Goal: Task Accomplishment & Management: Use online tool/utility

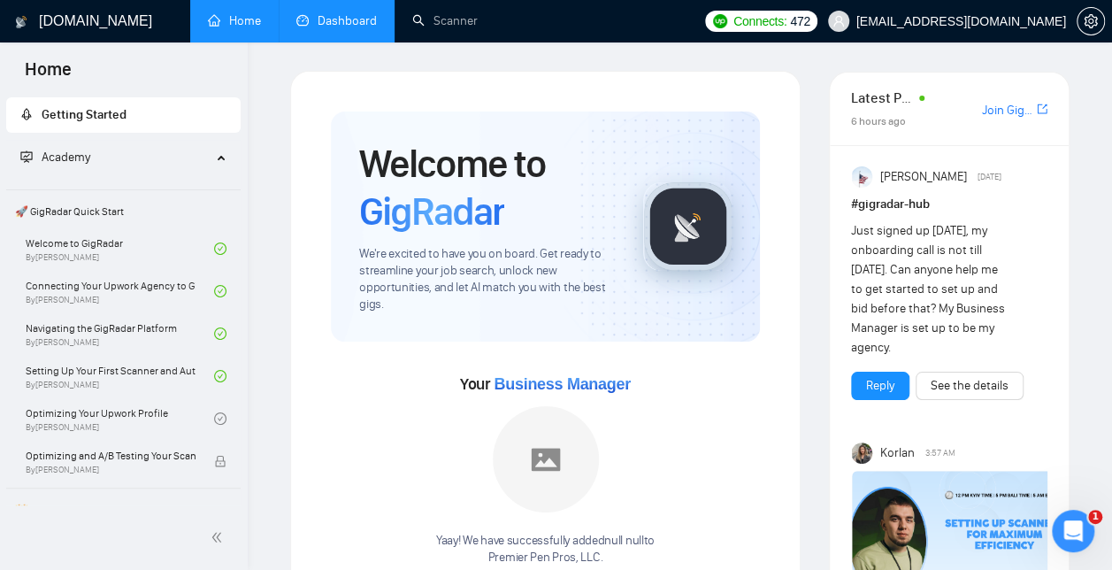
click at [356, 25] on link "Dashboard" at bounding box center [336, 20] width 81 height 15
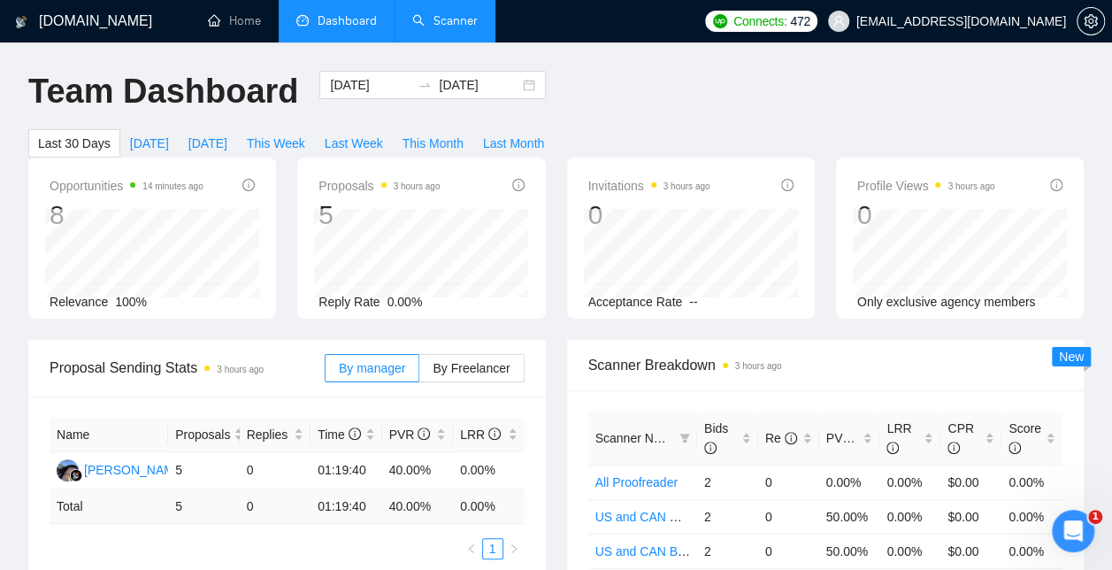
click at [442, 23] on link "Scanner" at bounding box center [444, 20] width 65 height 15
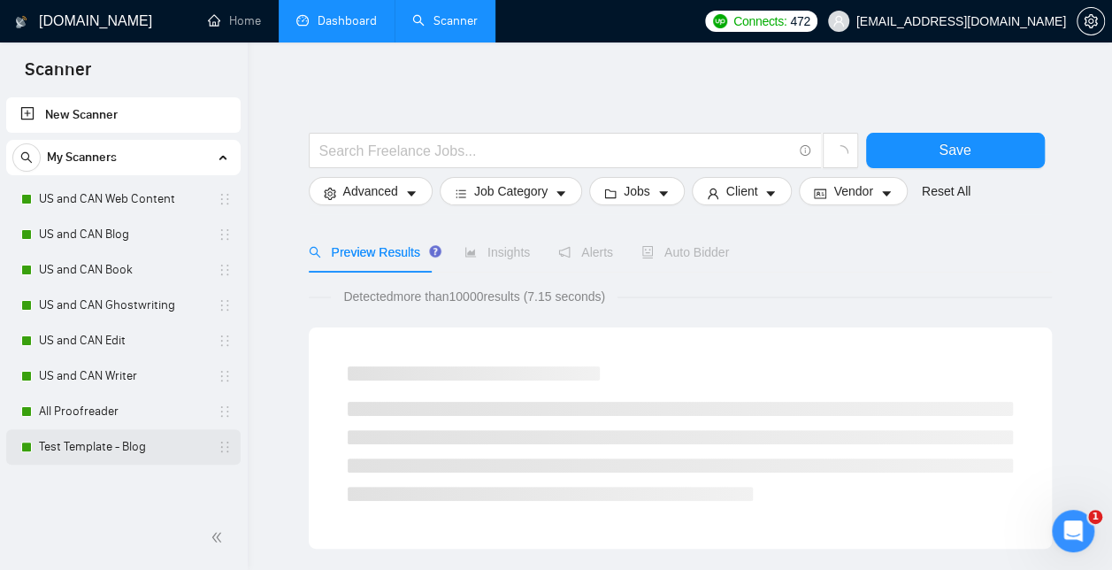
click at [127, 441] on link "Test Template - Blog" at bounding box center [123, 446] width 168 height 35
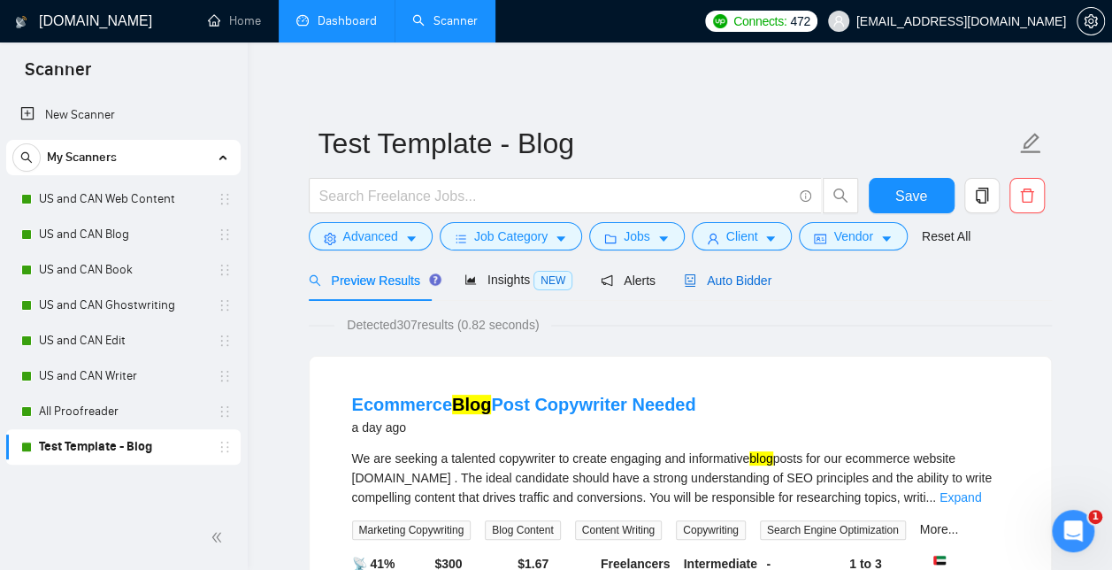
click at [735, 278] on span "Auto Bidder" at bounding box center [728, 280] width 88 height 14
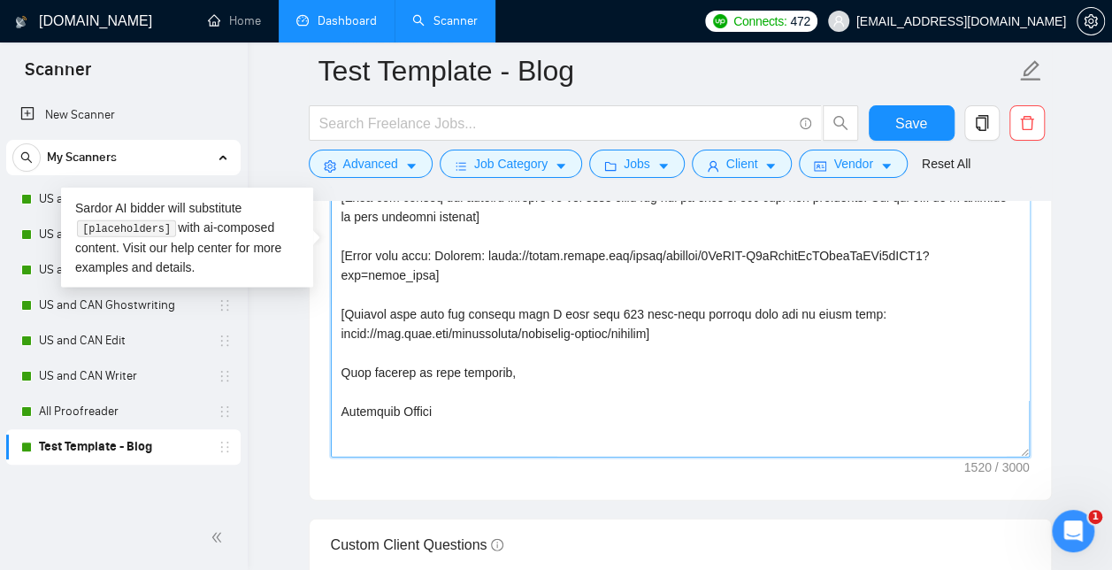
scroll to position [117, 0]
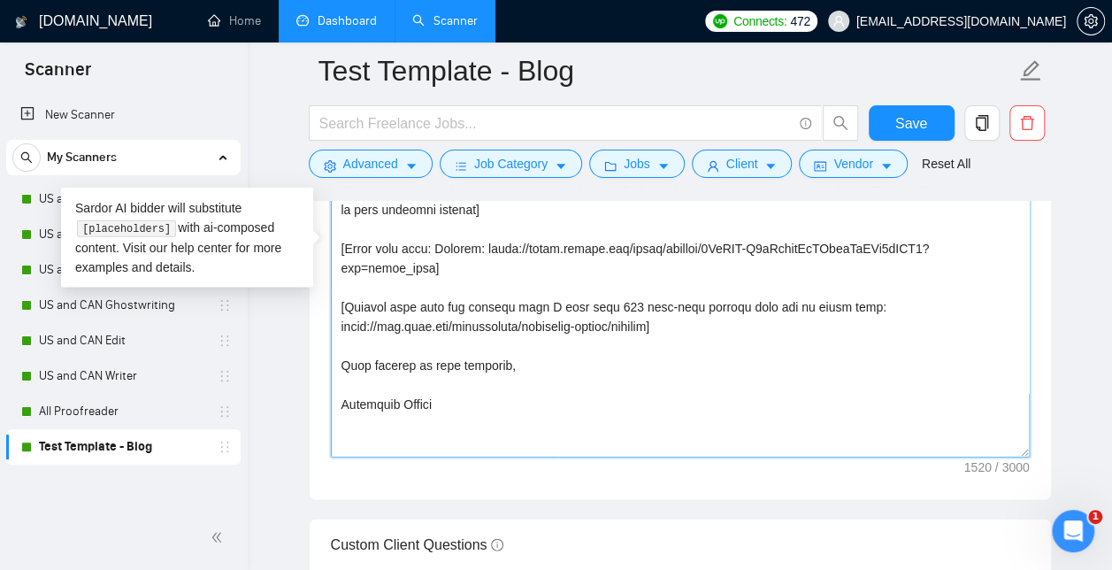
drag, startPoint x: 862, startPoint y: 434, endPoint x: 453, endPoint y: 267, distance: 441.4
click at [453, 267] on textarea "Cover letter template:" at bounding box center [680, 258] width 699 height 398
click at [734, 336] on textarea "Cover letter template:" at bounding box center [680, 258] width 699 height 398
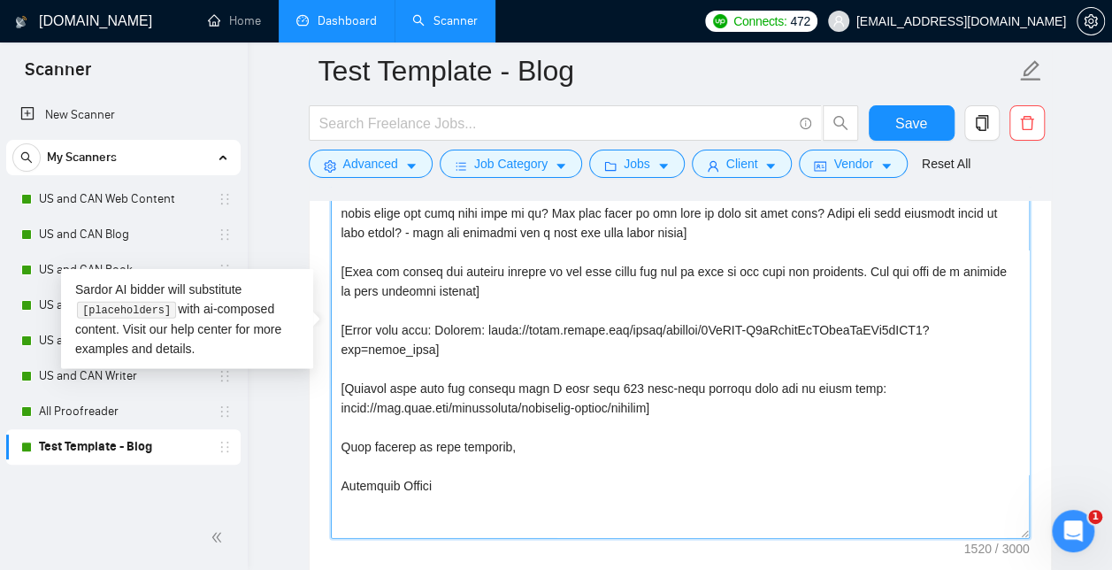
scroll to position [2145, 0]
drag, startPoint x: 820, startPoint y: 518, endPoint x: 305, endPoint y: 521, distance: 515.1
click at [305, 521] on main "Test Template - Blog Save Advanced Job Category Jobs Client Vendor Reset All Pr…" at bounding box center [680, 364] width 808 height 4877
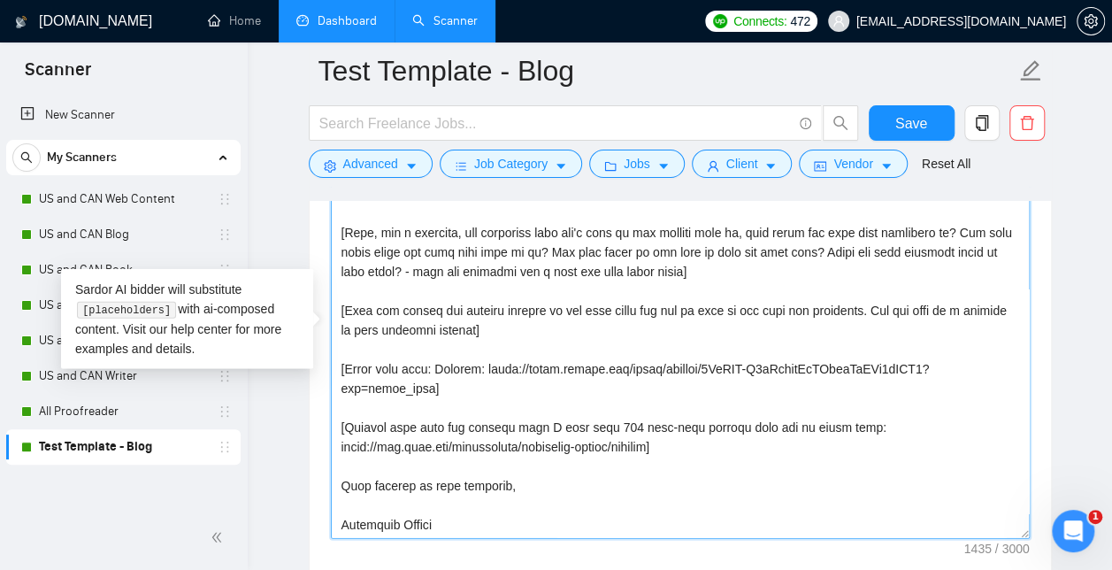
scroll to position [78, 0]
click at [452, 502] on textarea "Cover letter template:" at bounding box center [680, 340] width 699 height 398
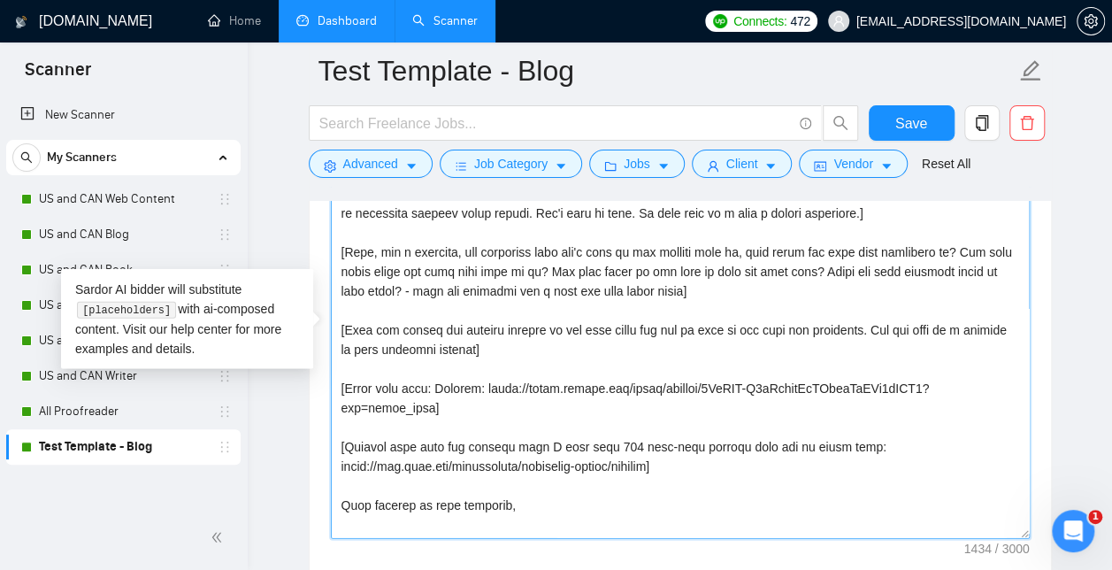
scroll to position [0, 0]
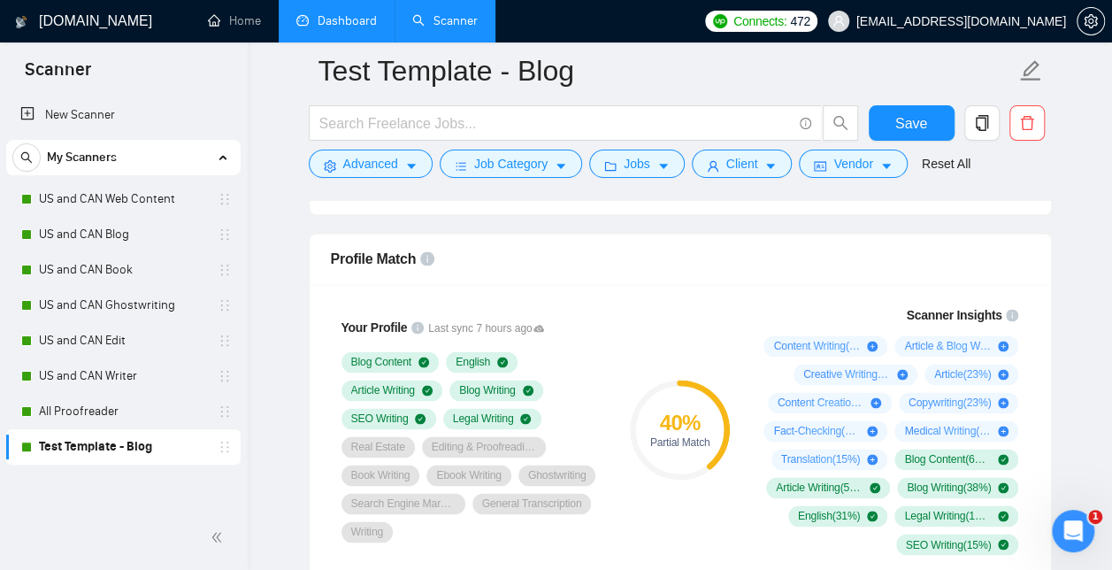
drag, startPoint x: 458, startPoint y: 516, endPoint x: 286, endPoint y: 545, distance: 175.0
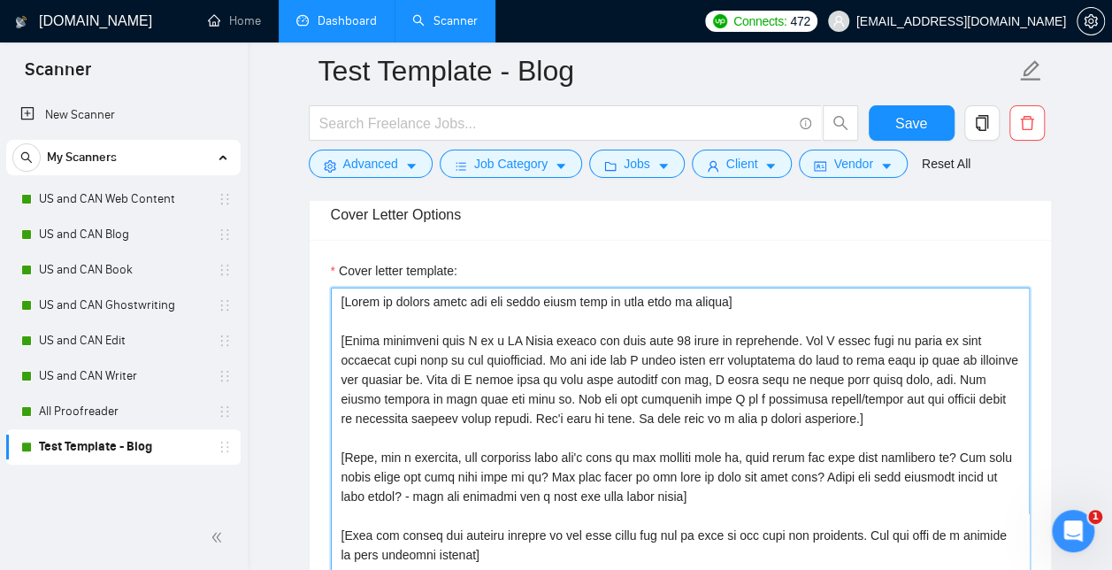
scroll to position [1995, 0]
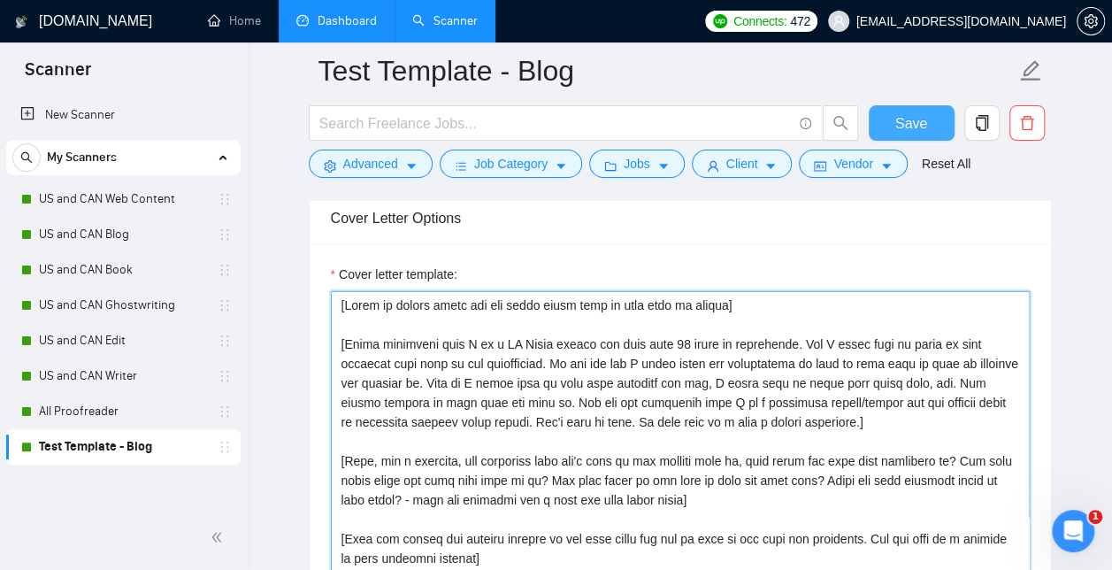
type textarea "[Start by saying hello and add their first name if they have it listed] [Write …"
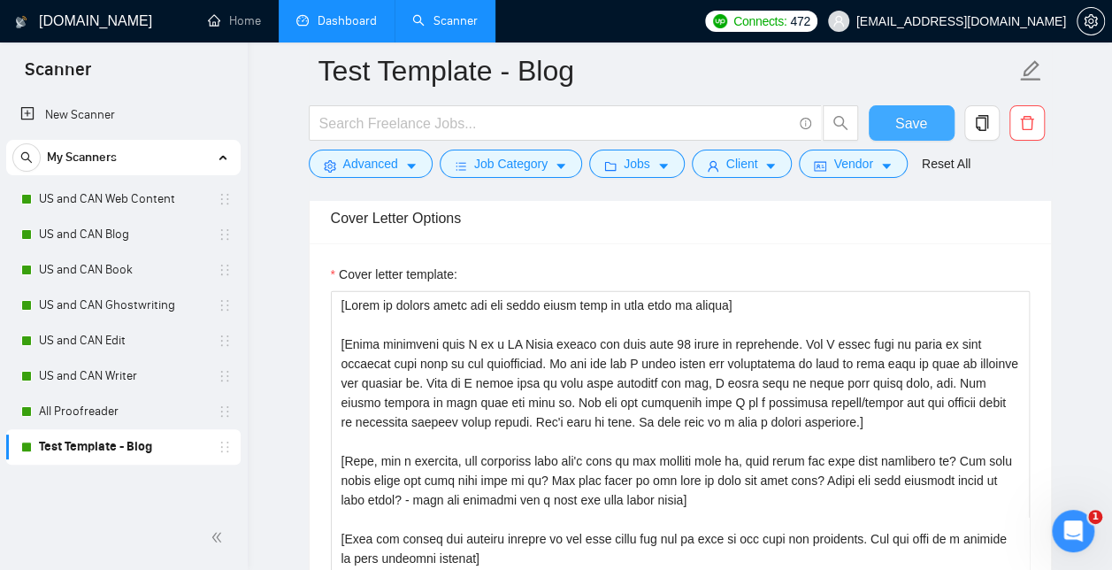
click at [913, 127] on span "Save" at bounding box center [912, 123] width 32 height 22
click at [94, 201] on link "US and CAN Web Content" at bounding box center [123, 198] width 168 height 35
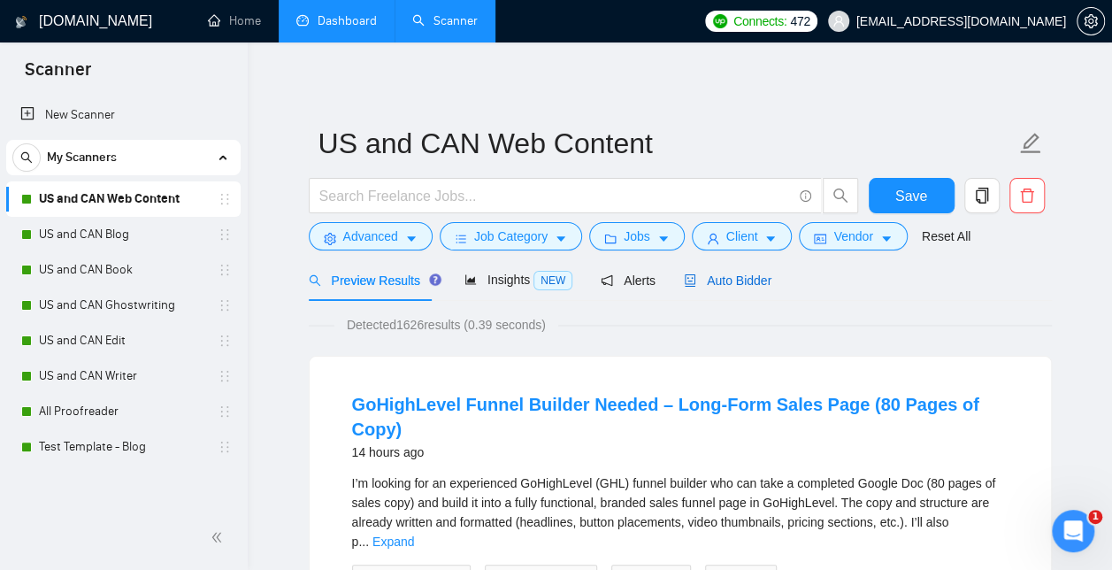
click at [726, 276] on span "Auto Bidder" at bounding box center [728, 280] width 88 height 14
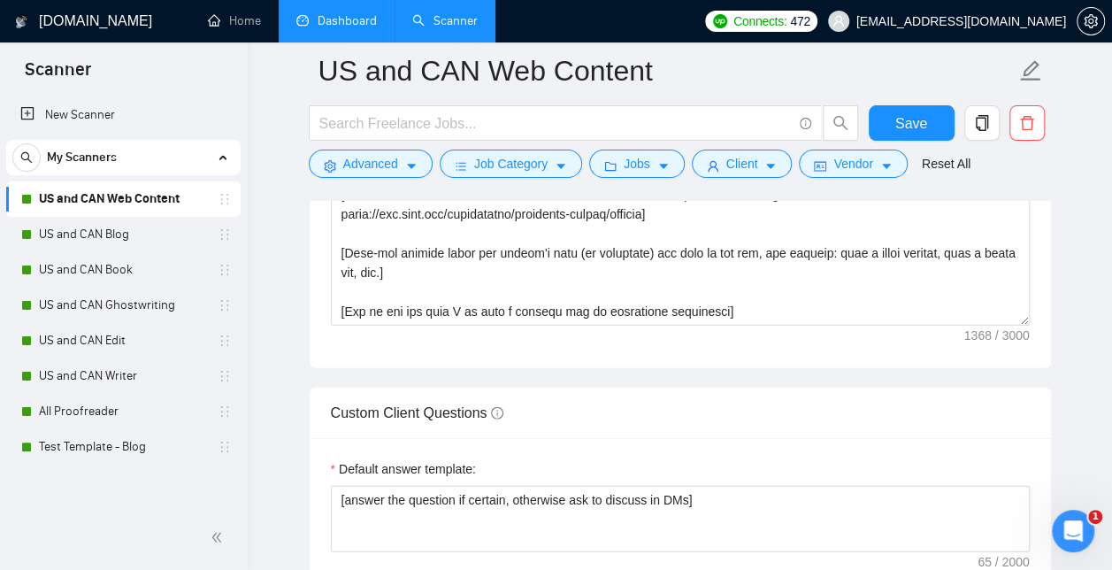
scroll to position [2364, 0]
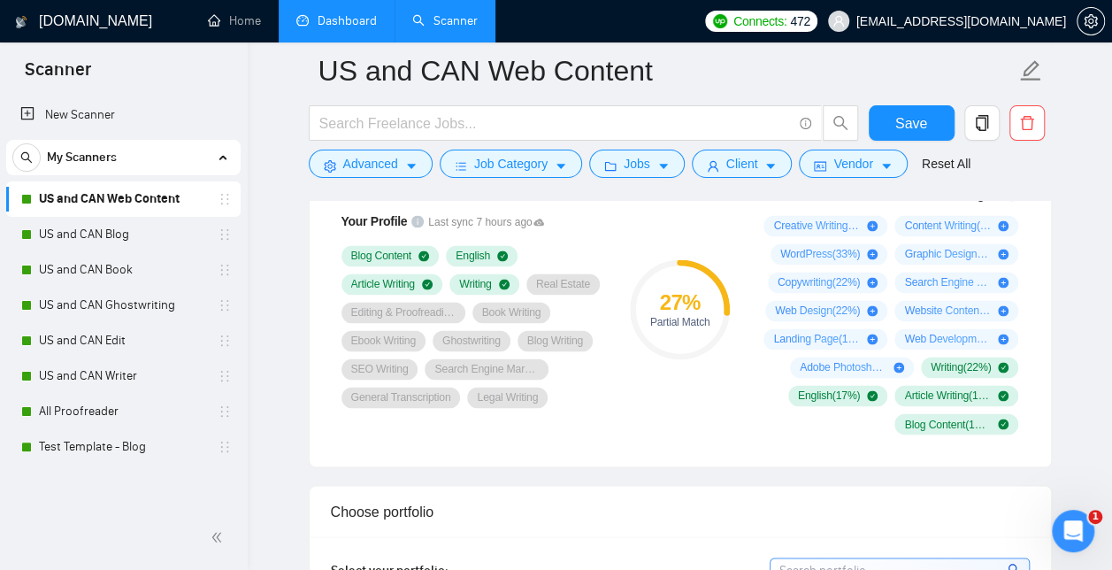
drag, startPoint x: 766, startPoint y: 296, endPoint x: 278, endPoint y: 363, distance: 493.0
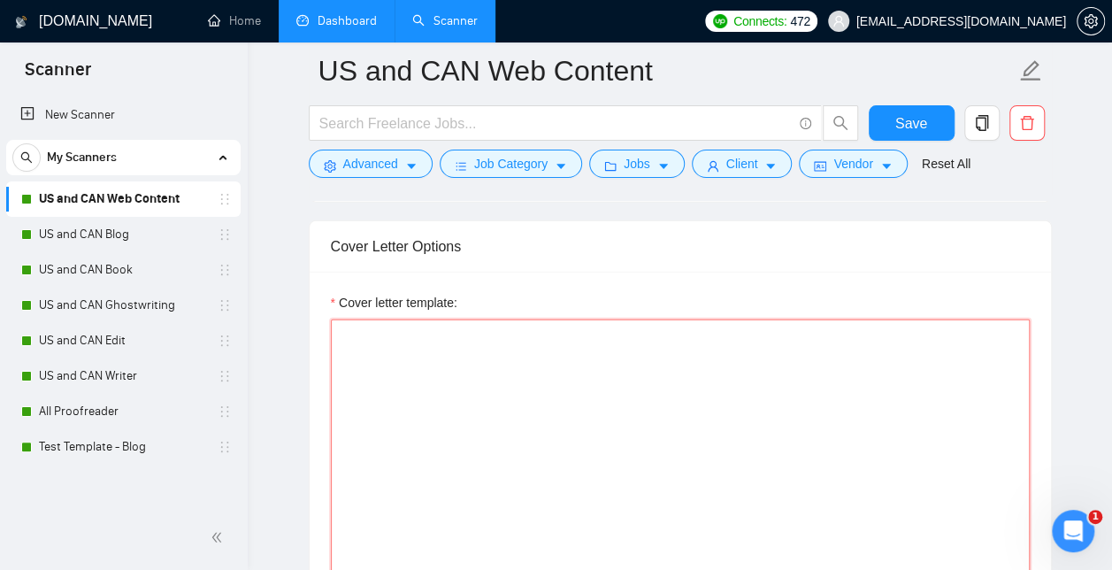
paste textarea "[Start by saying hello and add their first name if they have it listed] [Write …"
type textarea "[Start by saying hello and add their first name if they have it listed] [Write …"
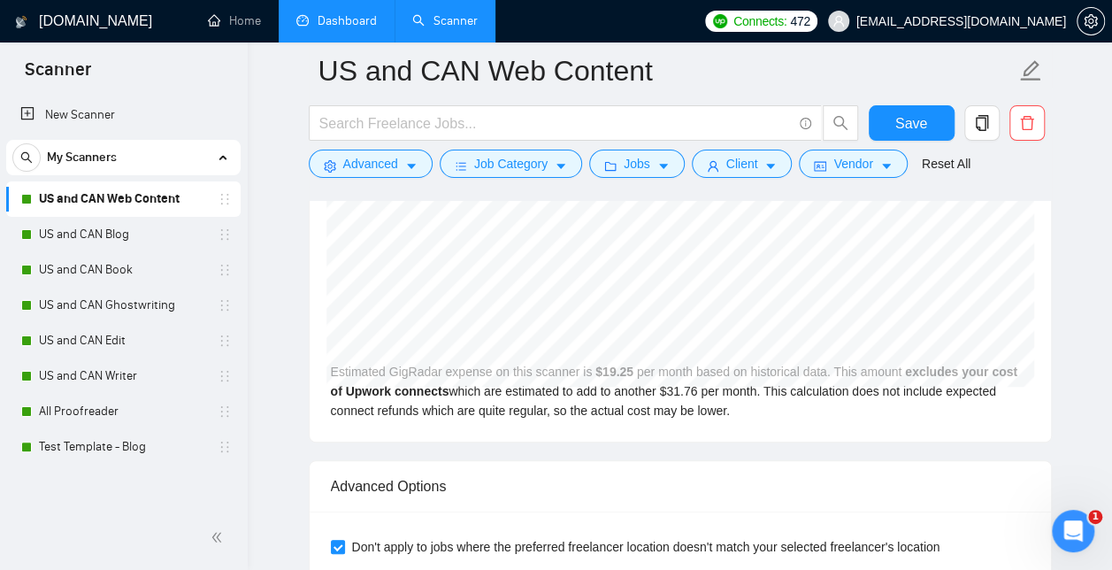
scroll to position [3869, 0]
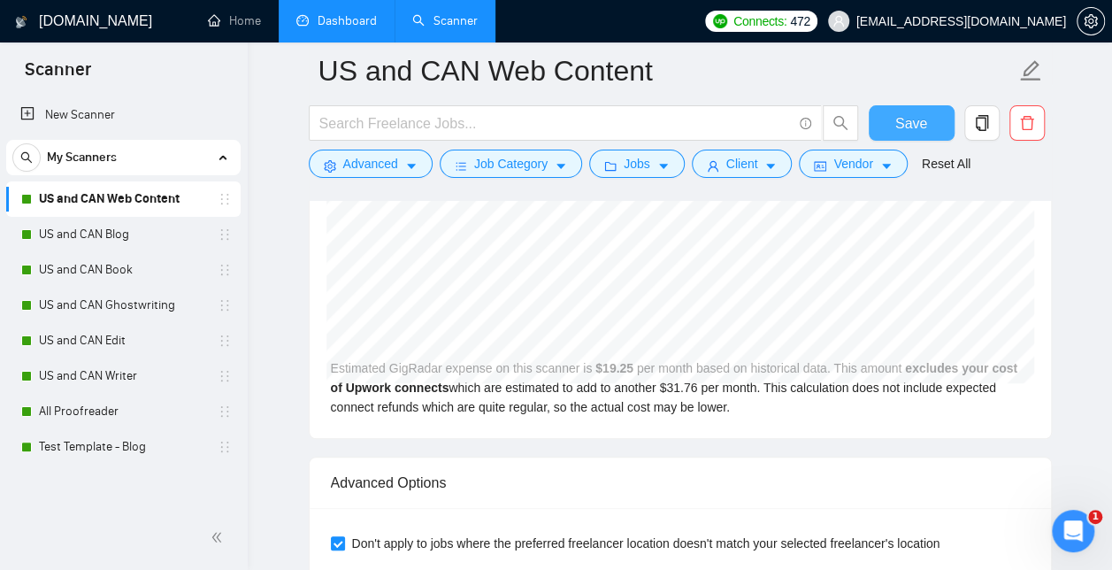
click at [899, 119] on span "Save" at bounding box center [912, 123] width 32 height 22
click at [96, 230] on link "US and CAN Blog" at bounding box center [123, 234] width 168 height 35
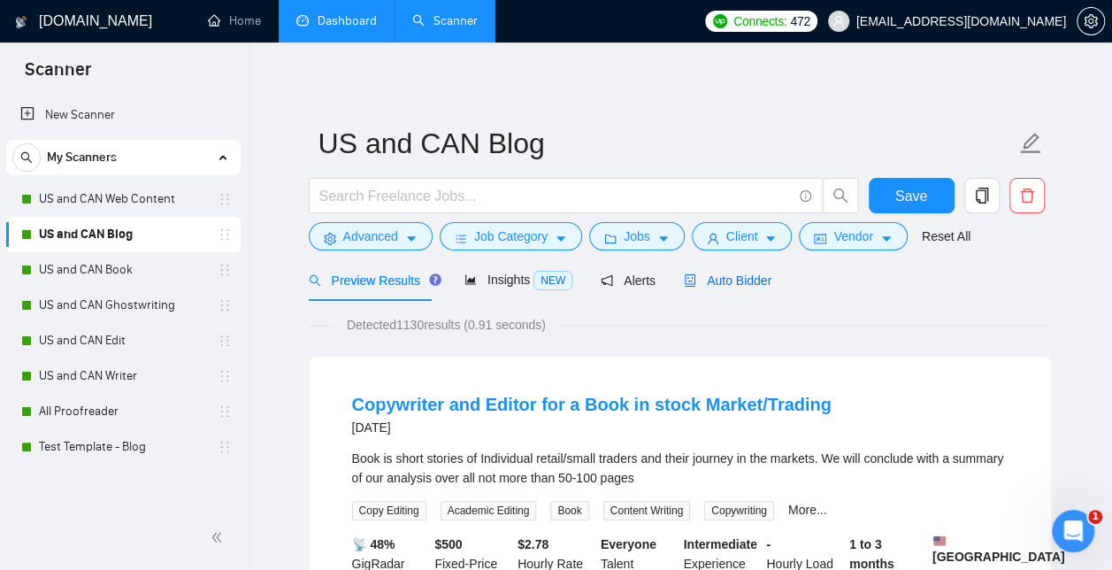
click at [708, 281] on span "Auto Bidder" at bounding box center [728, 280] width 88 height 14
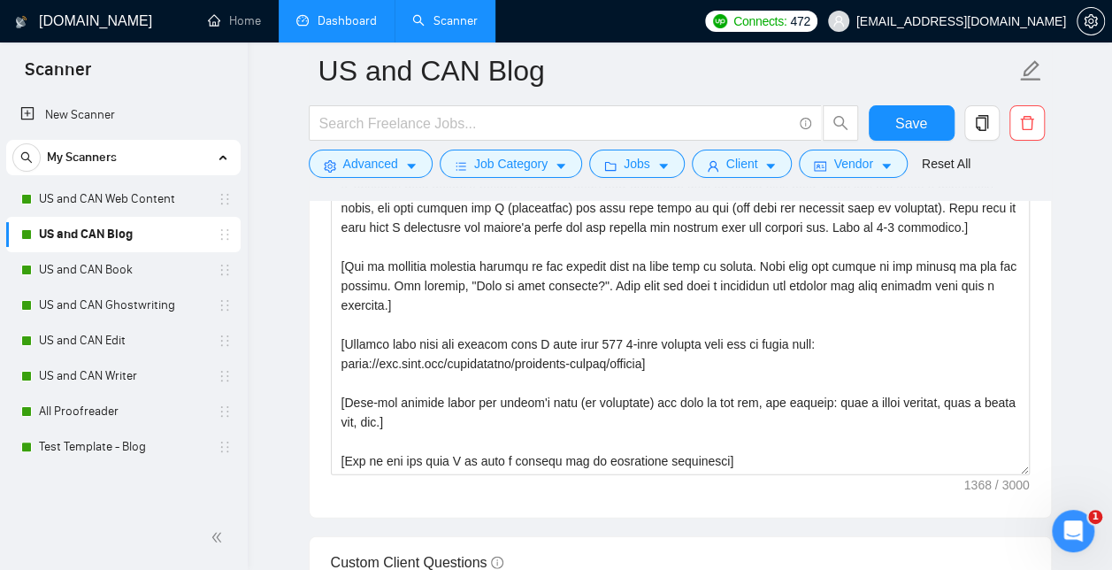
scroll to position [2181, 0]
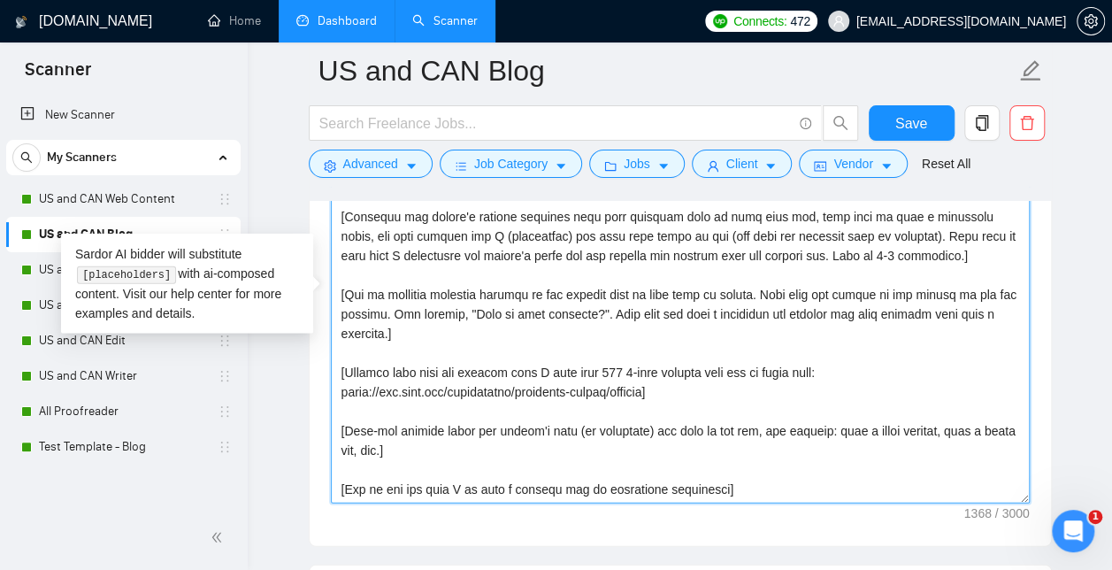
drag, startPoint x: 754, startPoint y: 479, endPoint x: 269, endPoint y: 96, distance: 618.1
click at [269, 96] on div "[DOMAIN_NAME] Home Dashboard Scanner Connects: 472 [EMAIL_ADDRESS][DOMAIN_NAME]…" at bounding box center [680, 361] width 865 height 5084
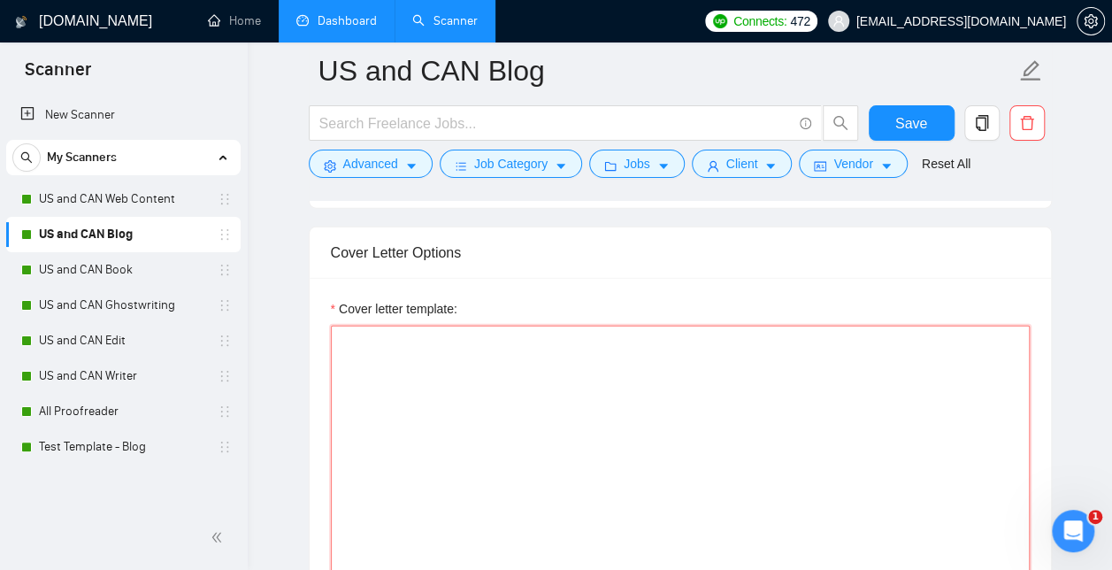
scroll to position [1959, 0]
paste textarea "[Start by saying hello and add their first name if they have it listed] [Write …"
type textarea "[Start by saying hello and add their first name if they have it listed] [Write …"
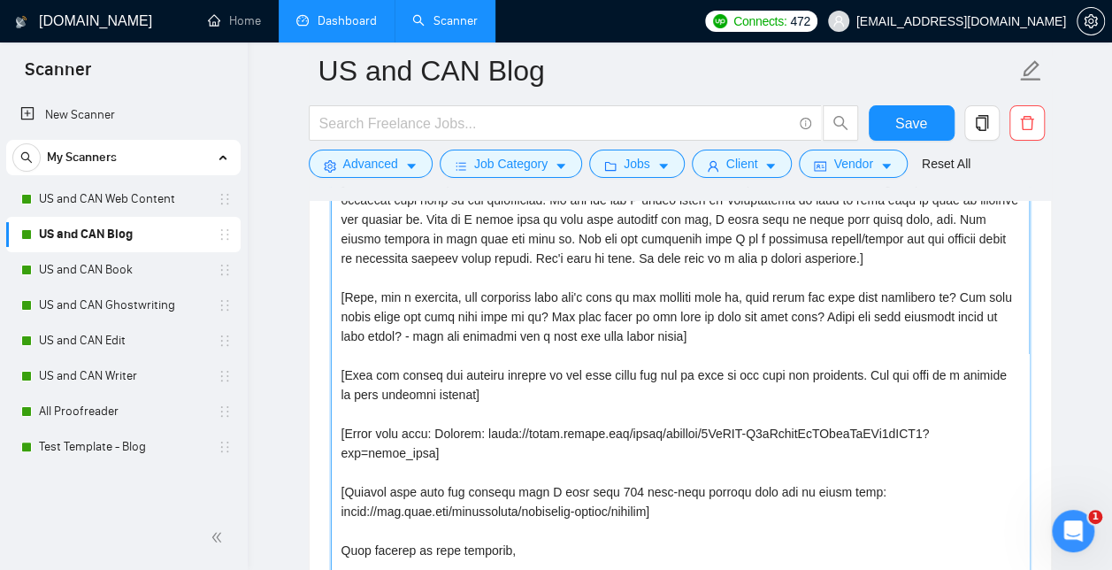
scroll to position [58, 0]
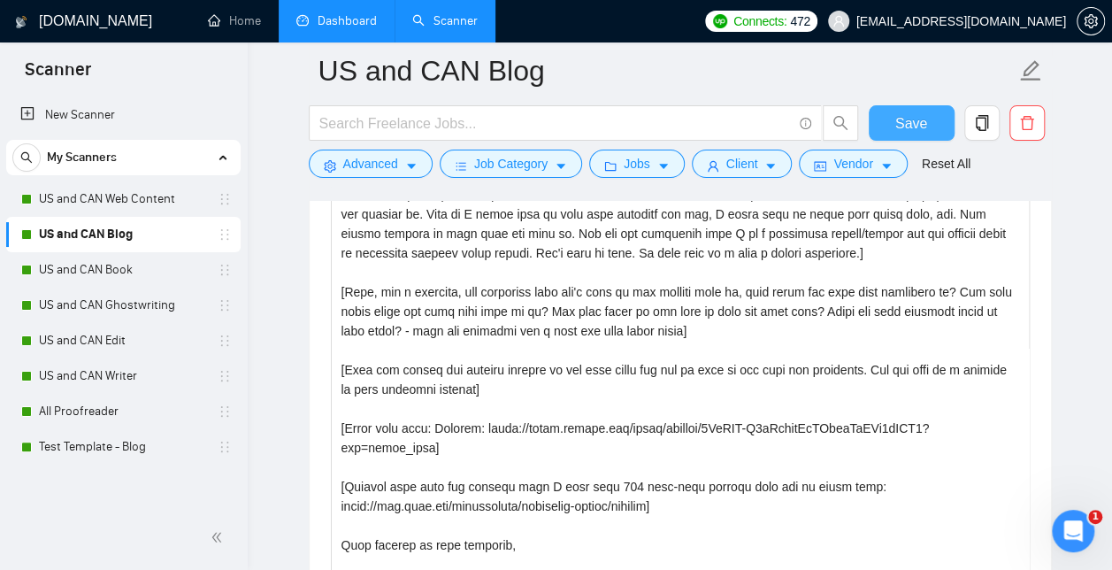
click at [904, 121] on span "Save" at bounding box center [912, 123] width 32 height 22
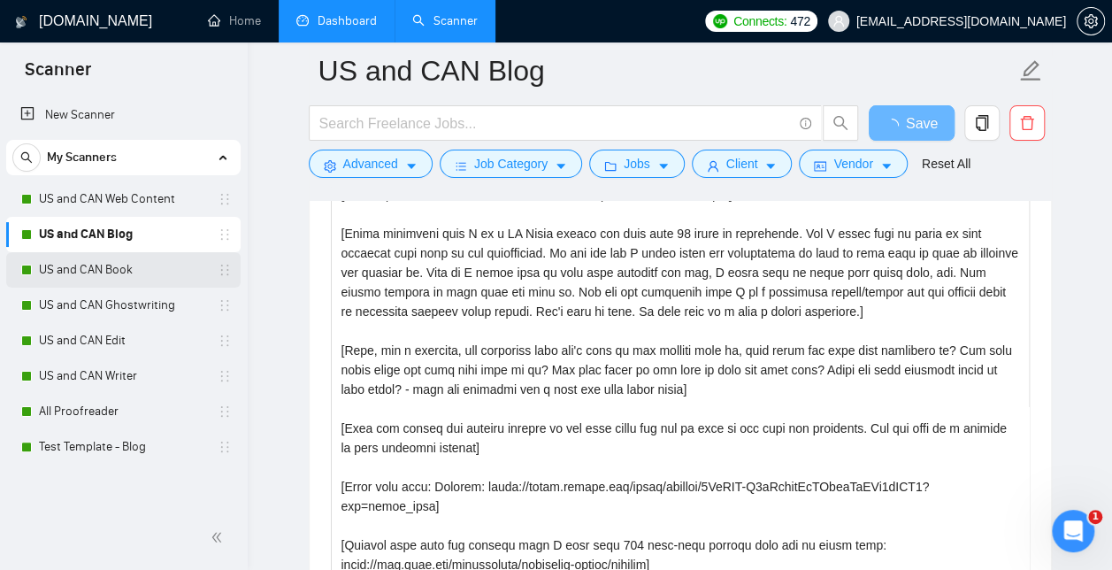
click at [103, 269] on link "US and CAN Book" at bounding box center [123, 269] width 168 height 35
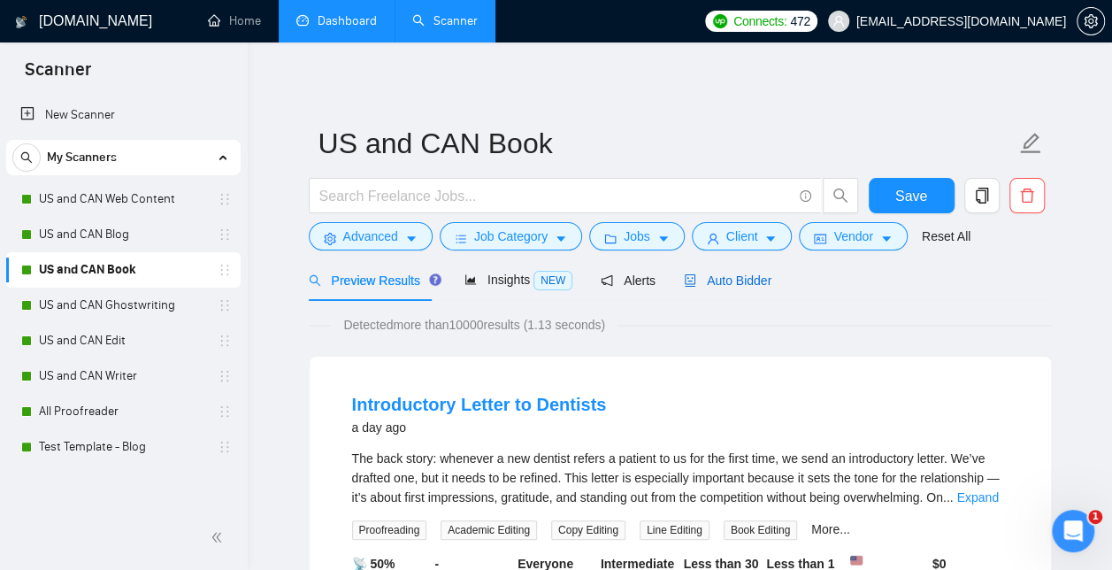
click at [720, 281] on span "Auto Bidder" at bounding box center [728, 280] width 88 height 14
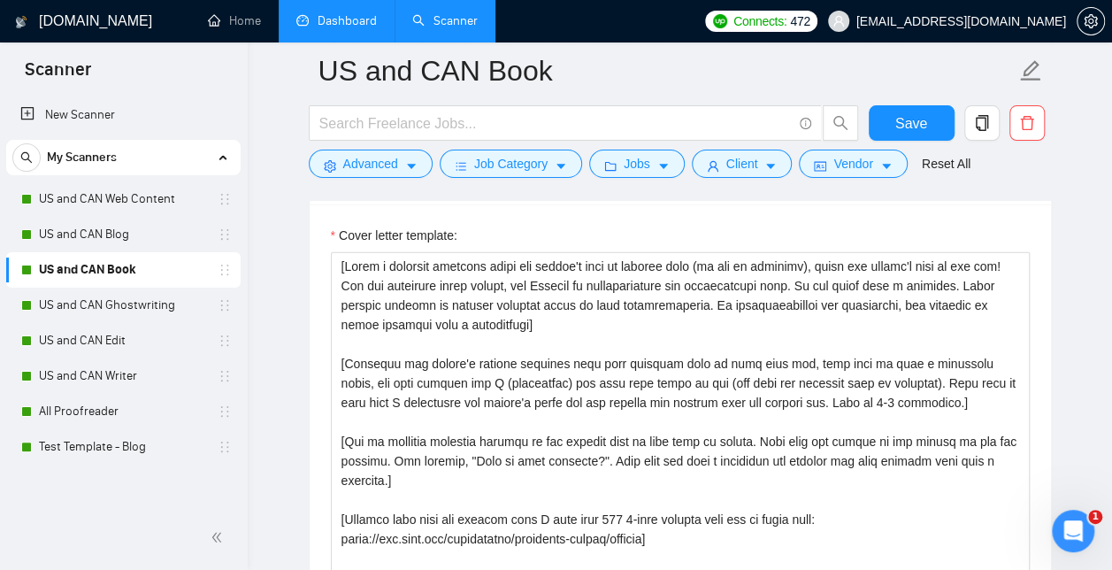
scroll to position [2039, 0]
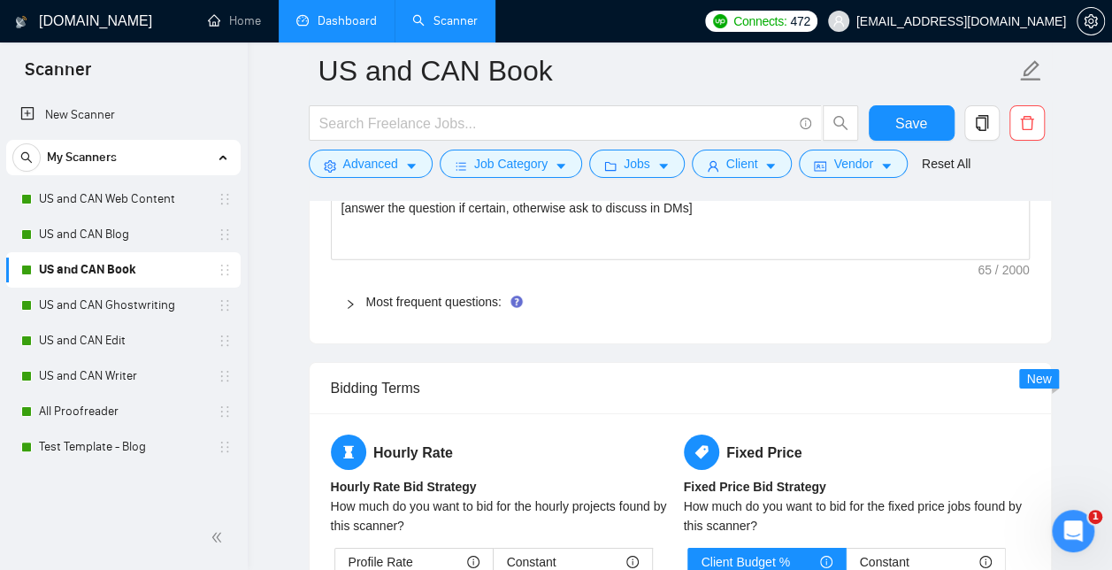
drag, startPoint x: 340, startPoint y: 252, endPoint x: 754, endPoint y: 611, distance: 548.3
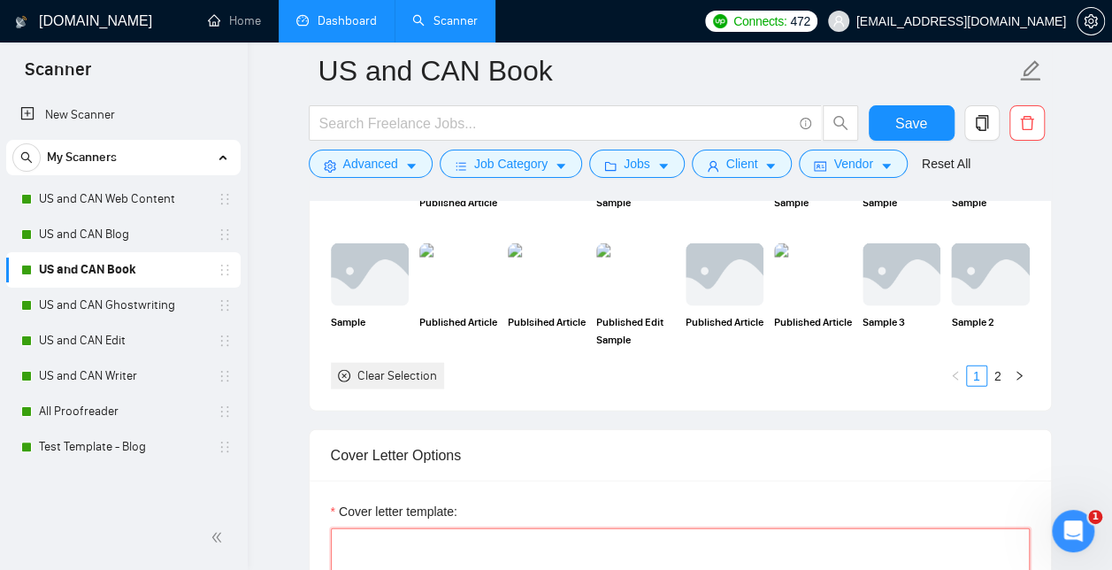
scroll to position [1765, 0]
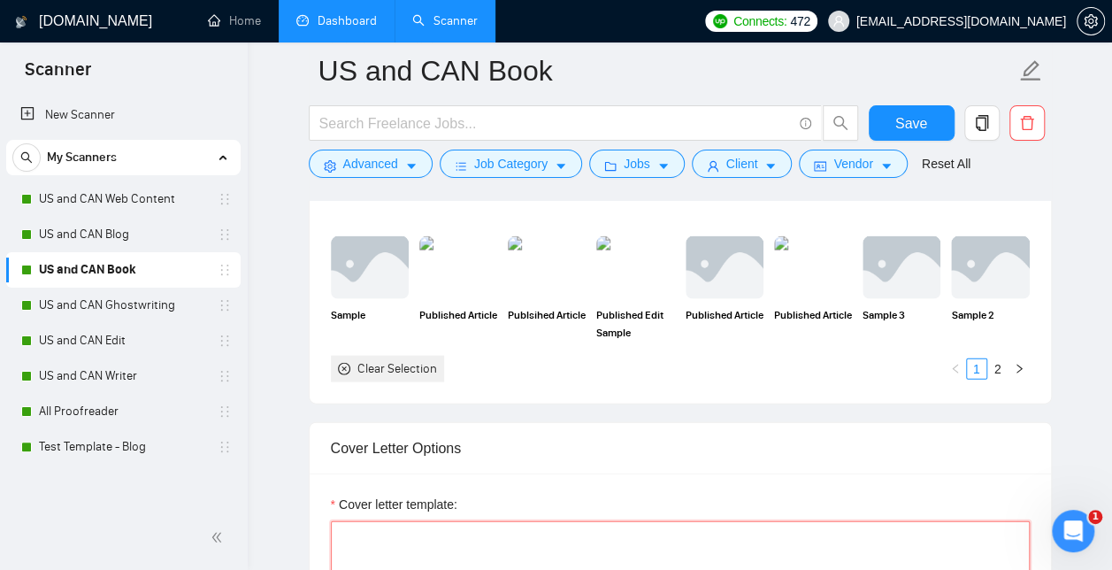
paste textarea "[Start by saying hello and add their first name if they have it listed] [Write …"
type textarea "[Start by saying hello and add their first name if they have it listed] [Write …"
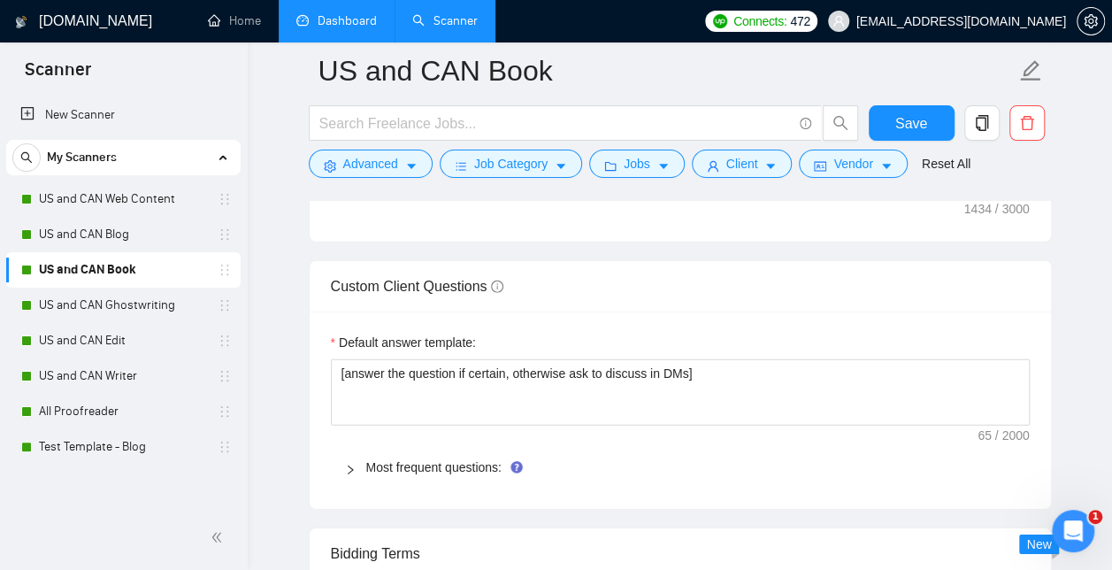
scroll to position [2488, 0]
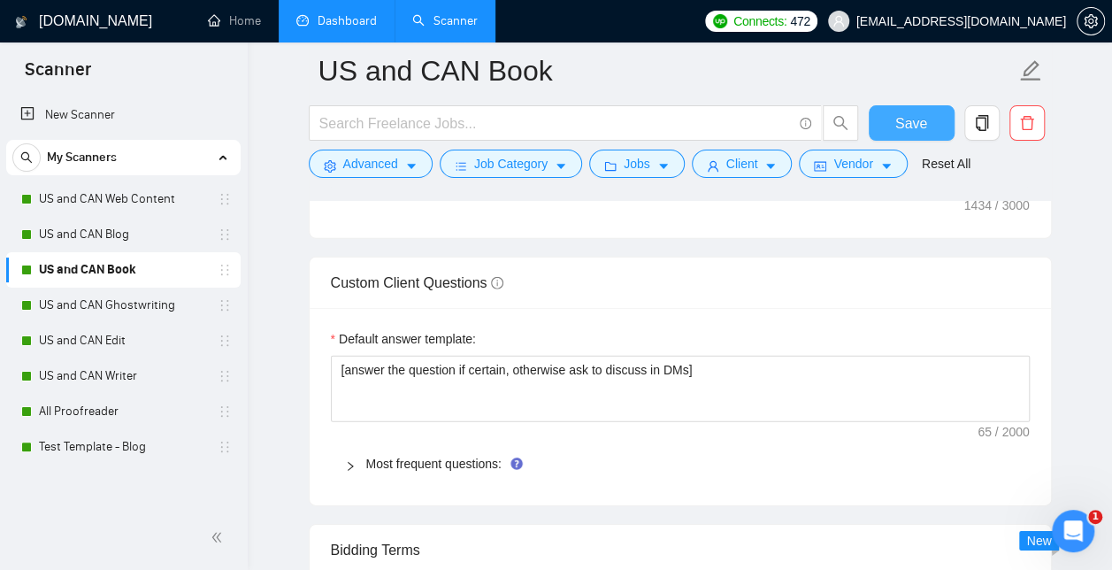
click at [917, 110] on button "Save" at bounding box center [912, 122] width 86 height 35
click at [96, 305] on link "US and CAN Ghostwriting" at bounding box center [123, 305] width 168 height 35
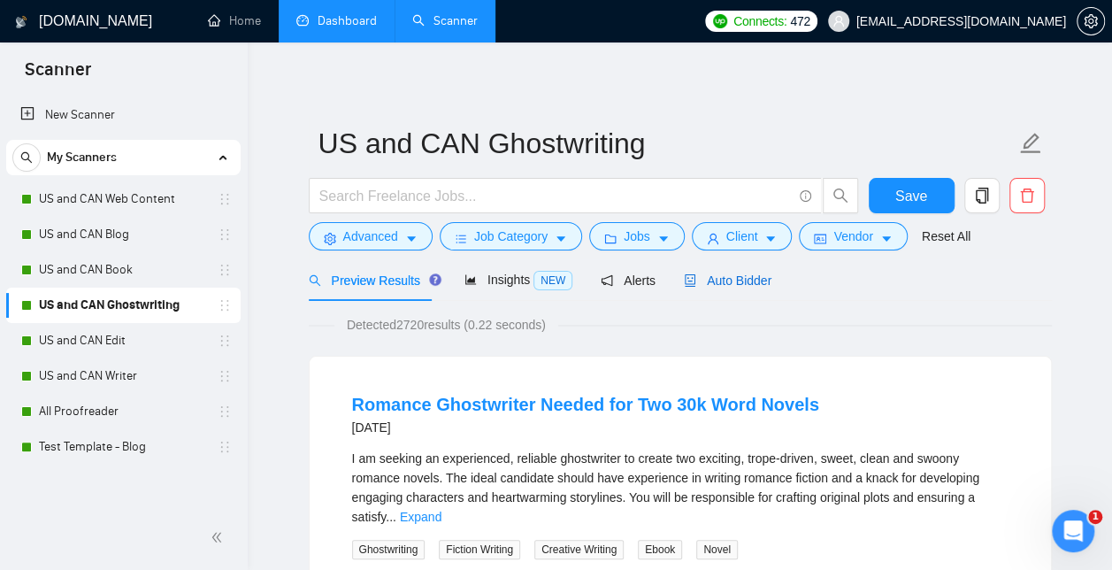
click at [737, 277] on span "Auto Bidder" at bounding box center [728, 280] width 88 height 14
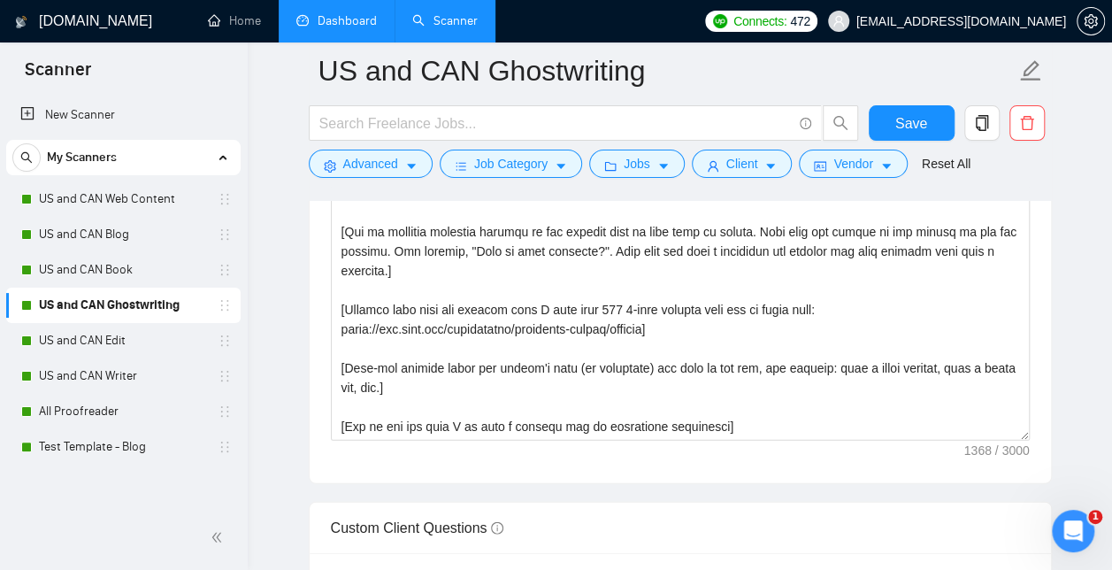
scroll to position [2250, 0]
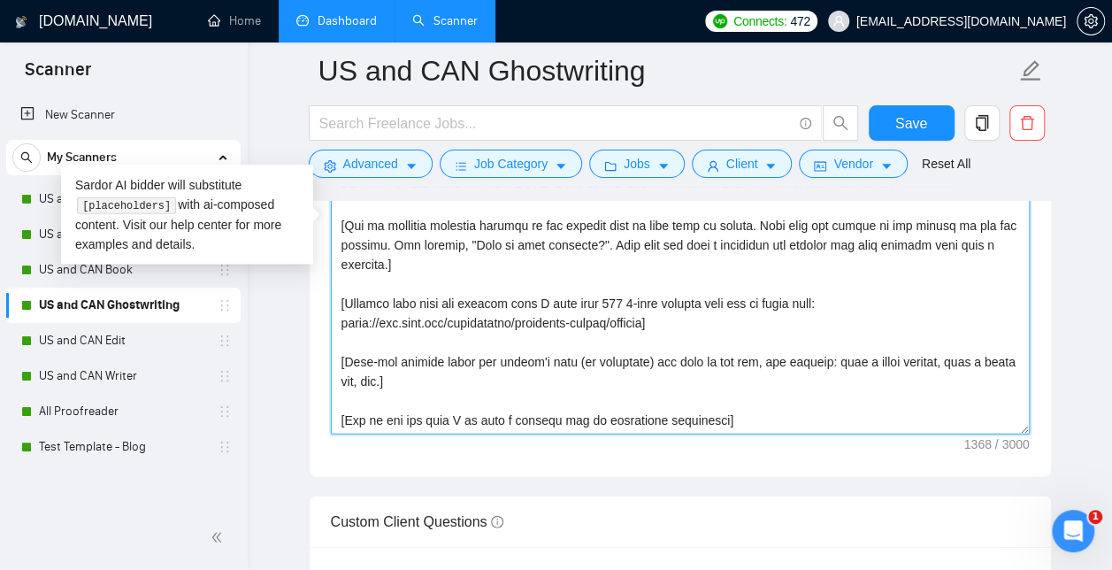
drag, startPoint x: 750, startPoint y: 409, endPoint x: 333, endPoint y: 101, distance: 519.0
click at [333, 101] on div "US and CAN Ghostwriting Save Advanced Job Category Jobs Client Vendor Reset All…" at bounding box center [680, 259] width 743 height 4877
type textarea "[Write a personal greeting using the client's name or company name (if any is p…"
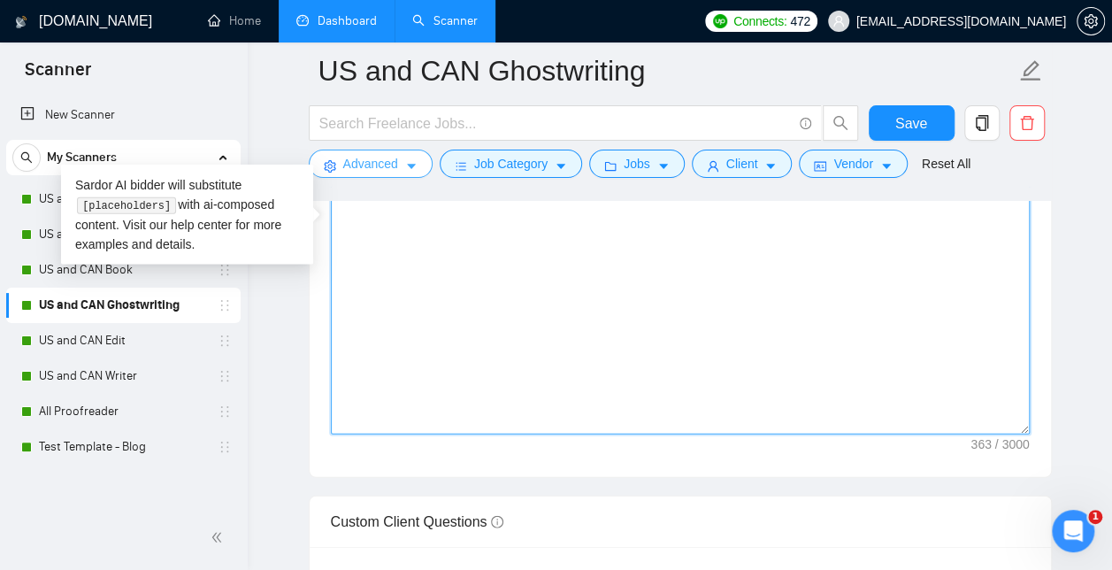
drag, startPoint x: 473, startPoint y: 281, endPoint x: 363, endPoint y: 157, distance: 166.2
click at [363, 157] on div "US and CAN Ghostwriting Save Advanced Job Category Jobs Client Vendor Reset All…" at bounding box center [680, 259] width 743 height 4877
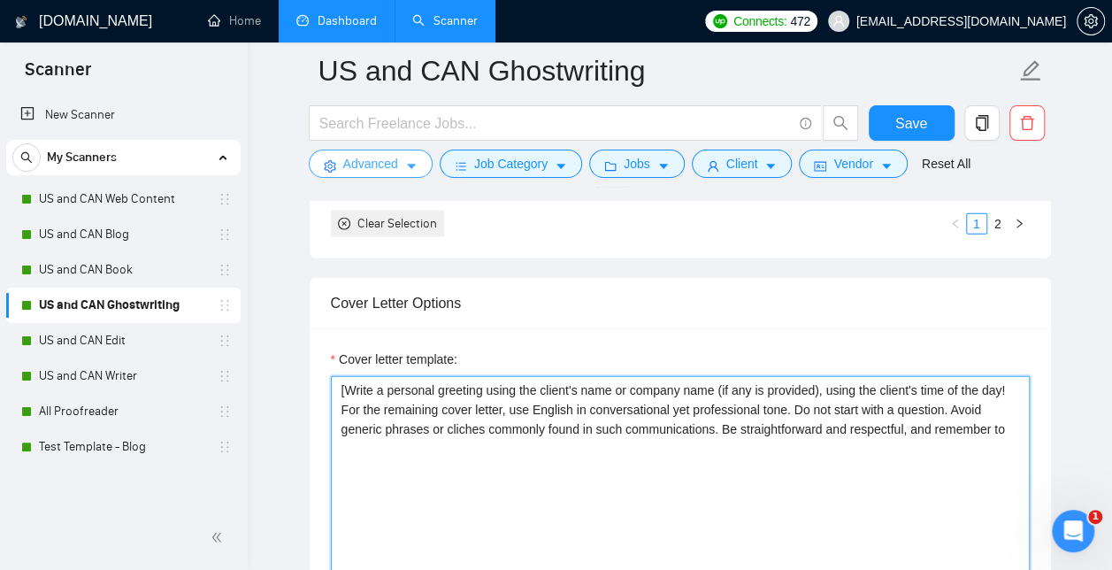
scroll to position [1913, 0]
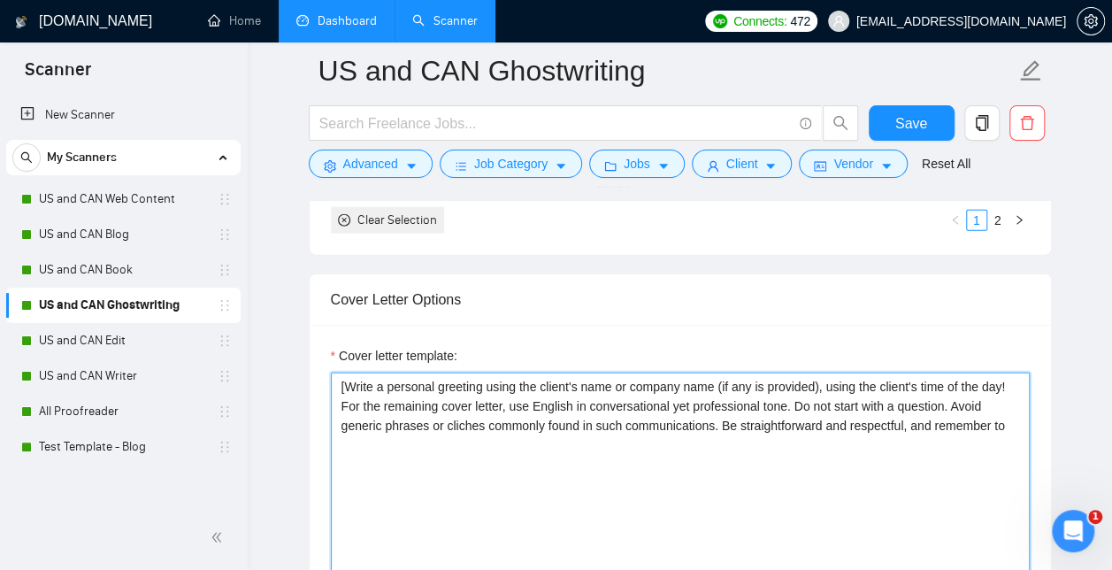
click at [411, 500] on textarea "[Write a personal greeting using the client's name or company name (if any is p…" at bounding box center [680, 572] width 699 height 398
drag, startPoint x: 1013, startPoint y: 418, endPoint x: 273, endPoint y: 368, distance: 742.4
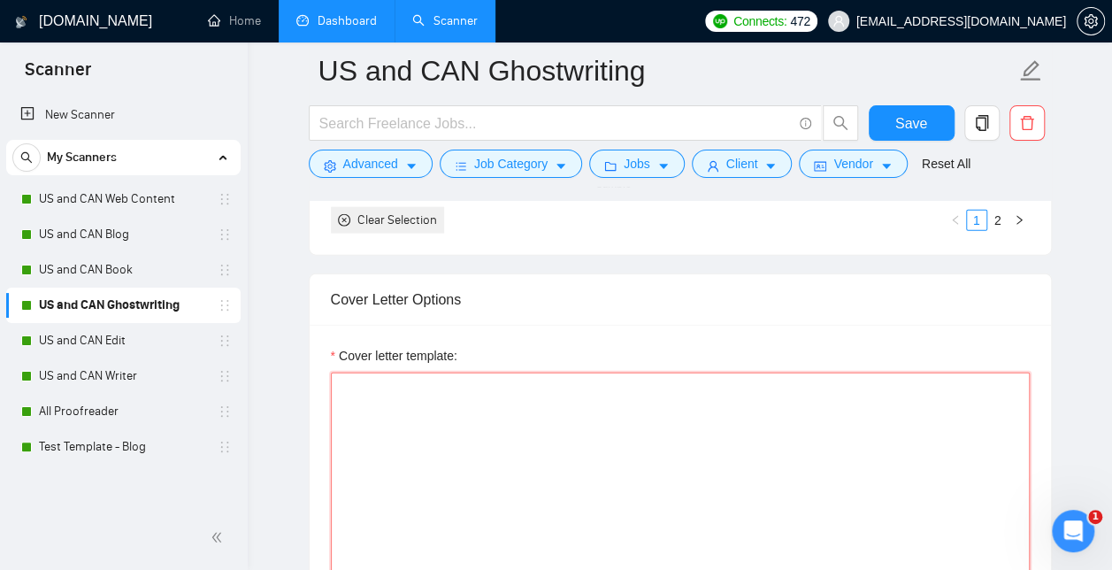
paste textarea "[Start by saying hello and add their first name if they have it listed] [Write …"
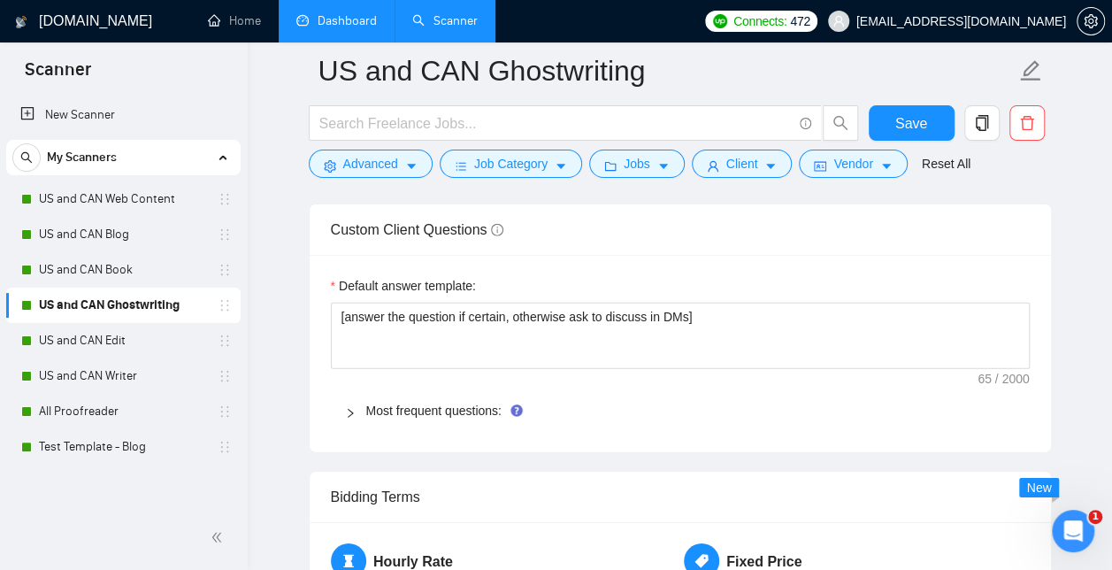
scroll to position [2588, 0]
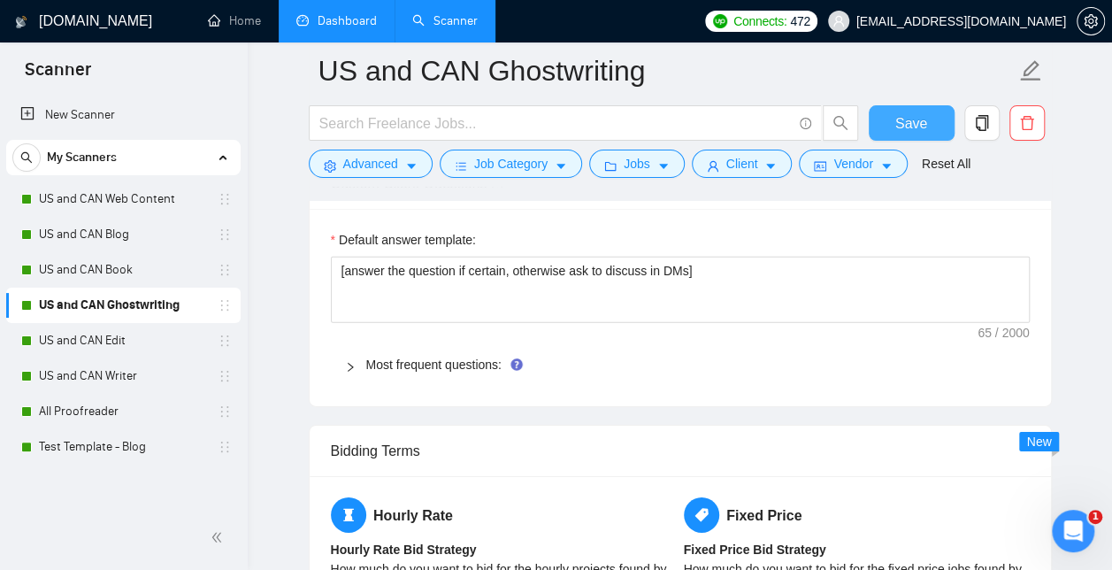
type textarea "[Start by saying hello and add their first name if they have it listed] [Write …"
click at [911, 119] on span "Save" at bounding box center [912, 123] width 32 height 22
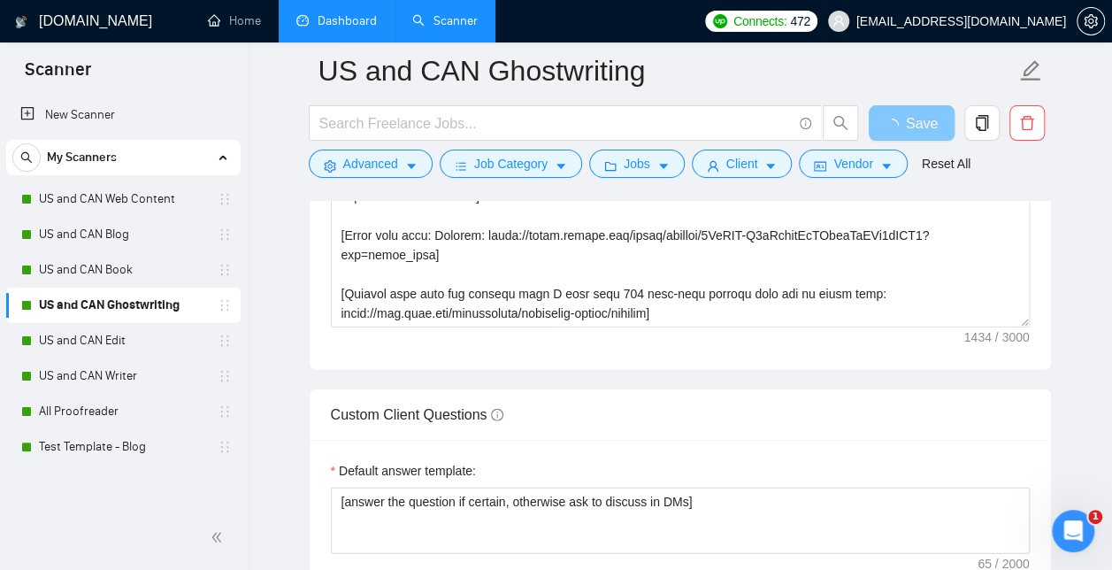
scroll to position [2306, 0]
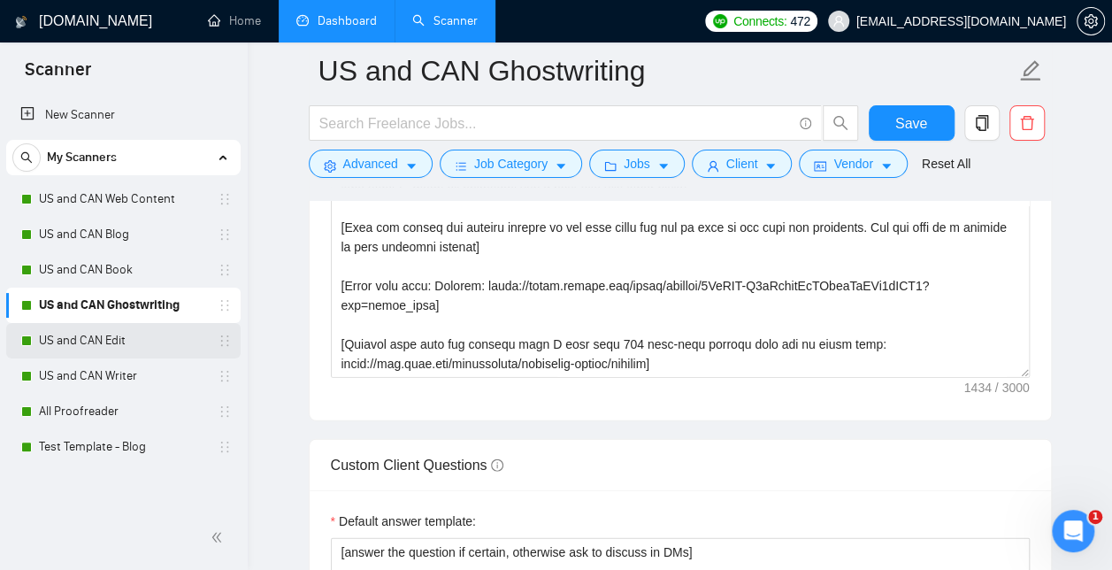
click at [108, 333] on link "US and CAN Edit" at bounding box center [123, 340] width 168 height 35
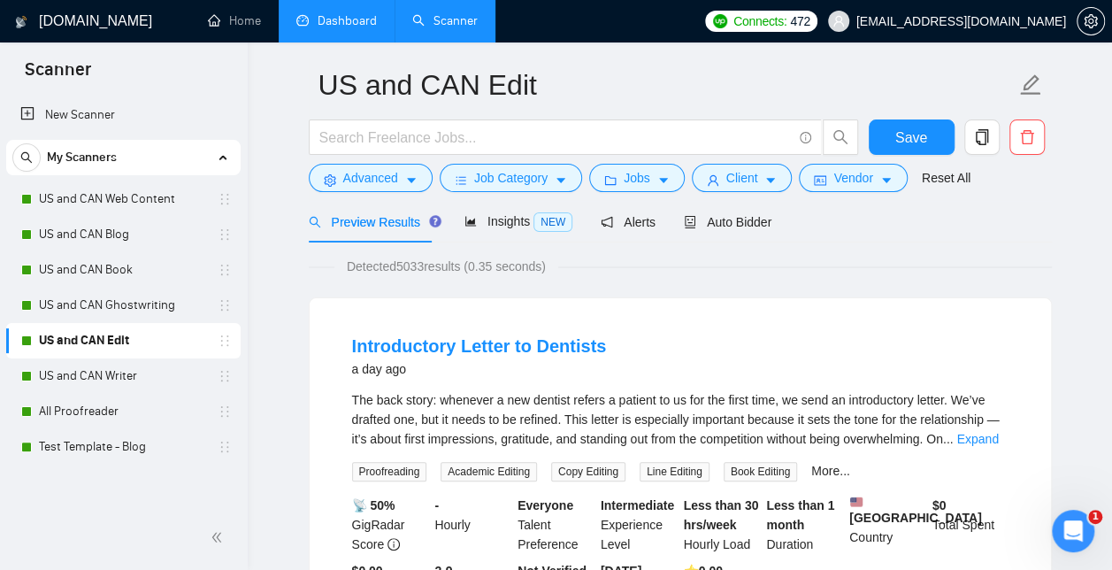
scroll to position [53, 0]
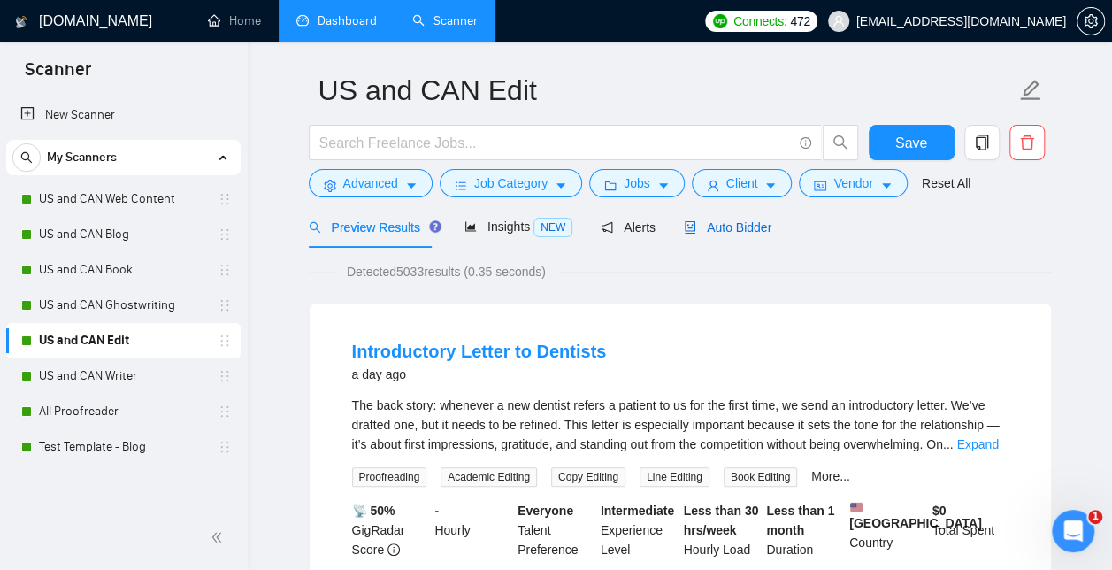
click at [748, 222] on span "Auto Bidder" at bounding box center [728, 227] width 88 height 14
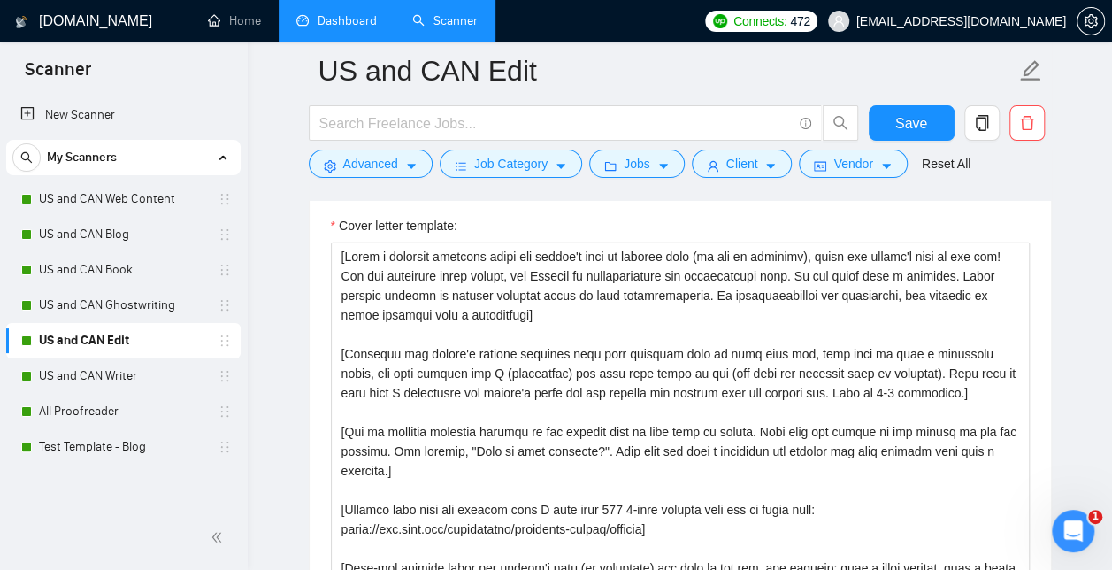
scroll to position [2050, 0]
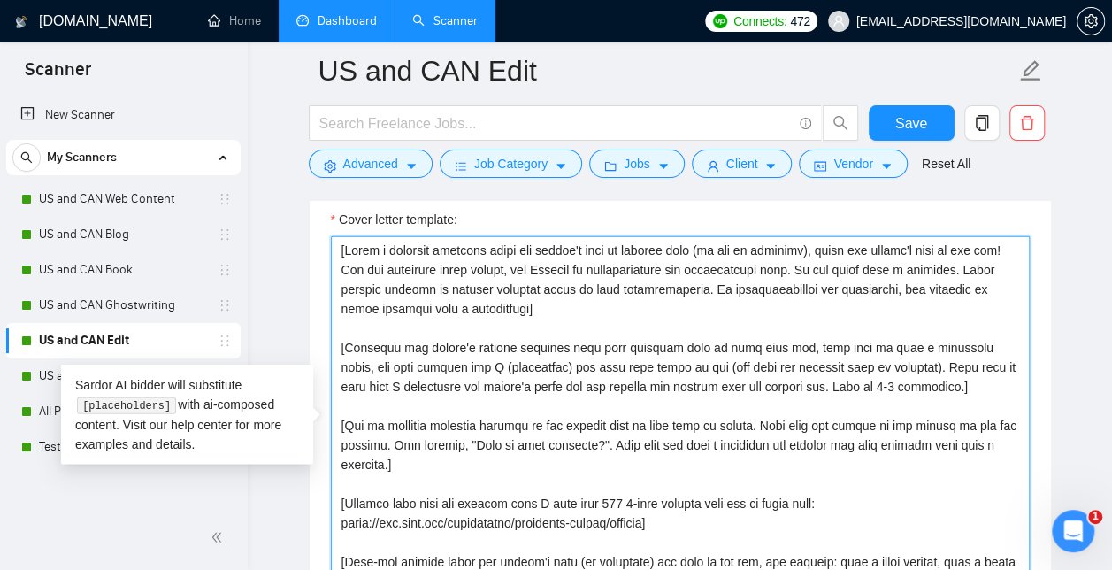
drag, startPoint x: 337, startPoint y: 241, endPoint x: 643, endPoint y: 554, distance: 438.1
click at [643, 554] on textarea "Cover letter template:" at bounding box center [680, 435] width 699 height 398
type textarea "nd time of the day, for example: have a great evening, have a great day, etc.] …"
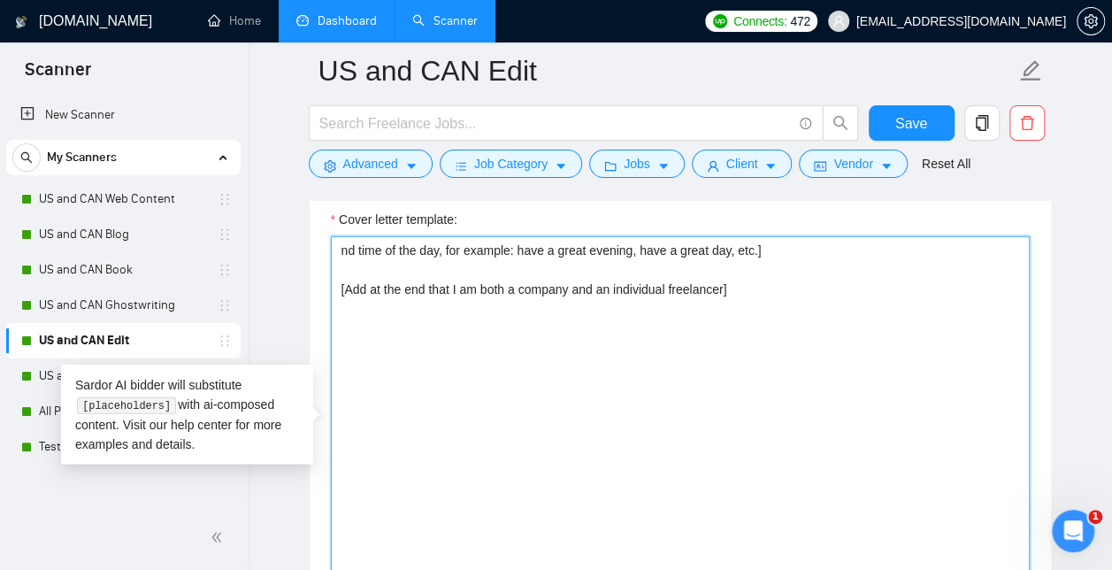
drag, startPoint x: 806, startPoint y: 304, endPoint x: 326, endPoint y: 244, distance: 484.3
click at [326, 244] on div "Cover letter template: nd time of the day, for example: have a great evening, h…" at bounding box center [681, 432] width 742 height 488
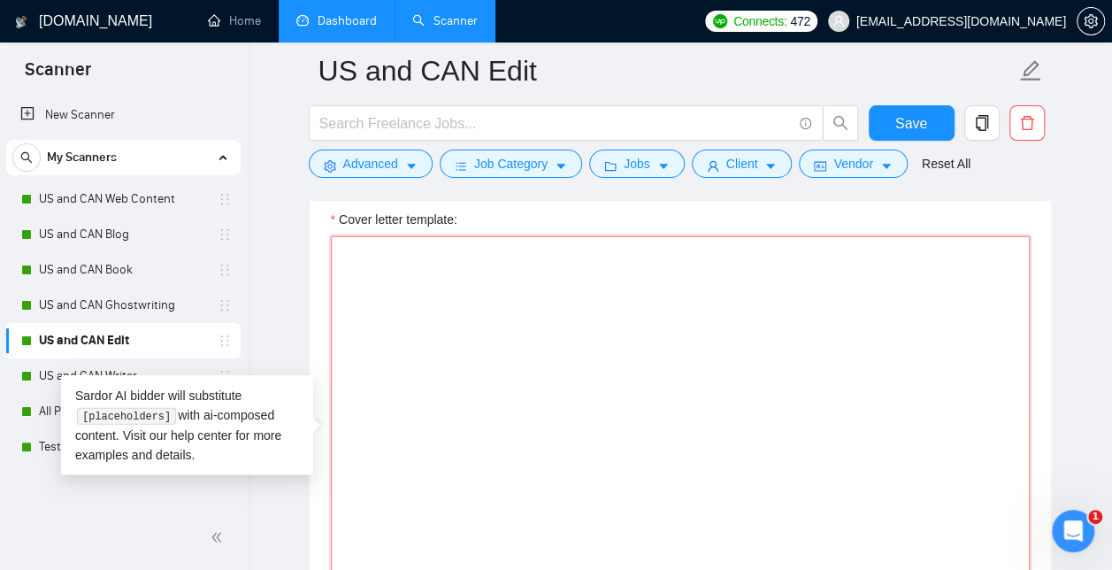
paste textarea "[Start by saying hello and add their first name if they have it listed] [Write …"
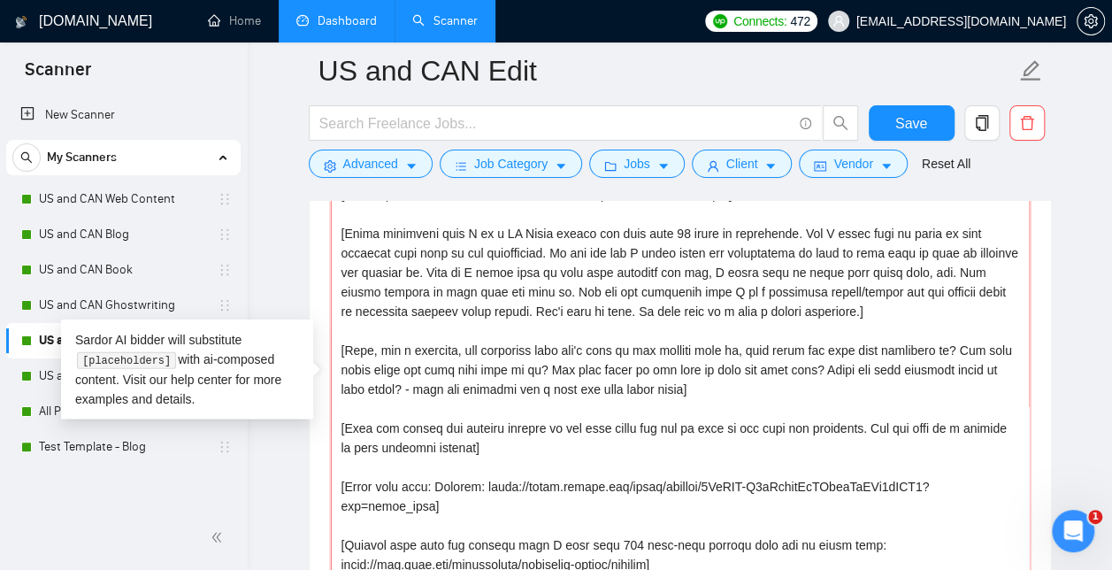
scroll to position [53, 0]
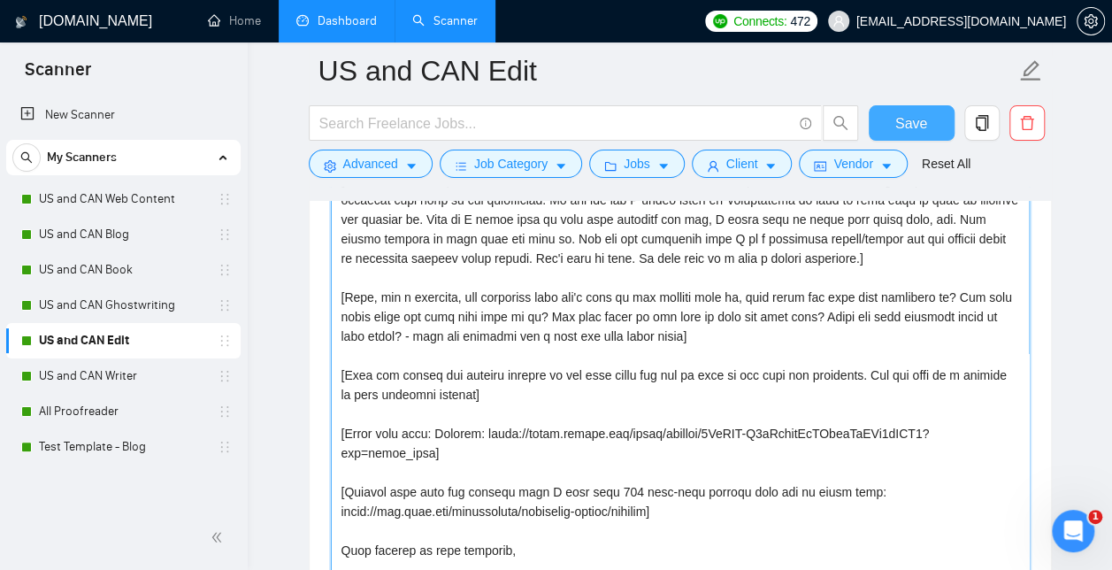
type textarea "[Start by saying hello and add their first name if they have it listed] [Write …"
click at [915, 115] on span "Save" at bounding box center [912, 123] width 32 height 22
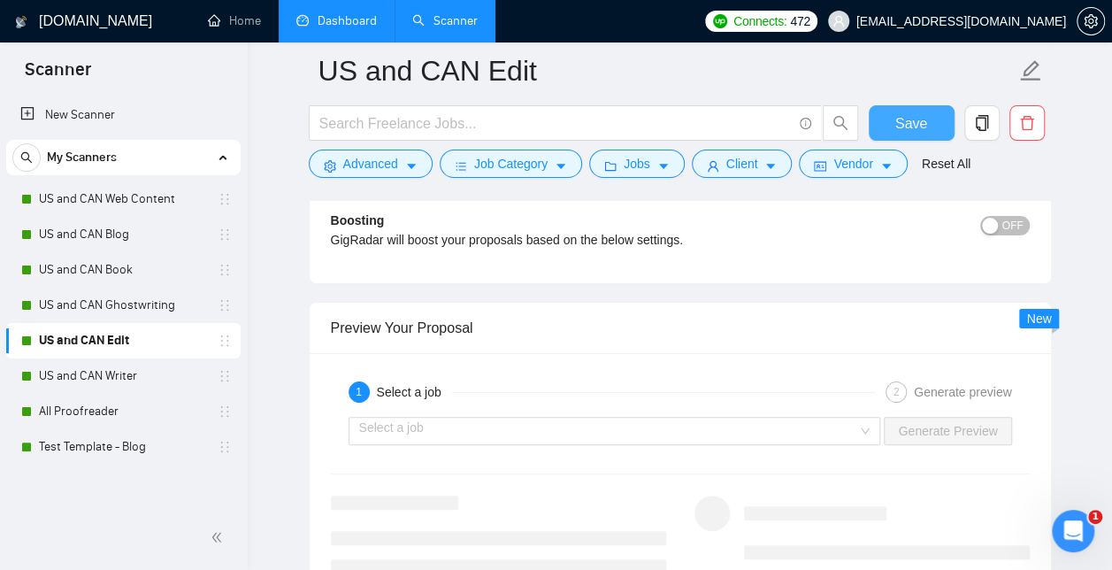
scroll to position [3275, 0]
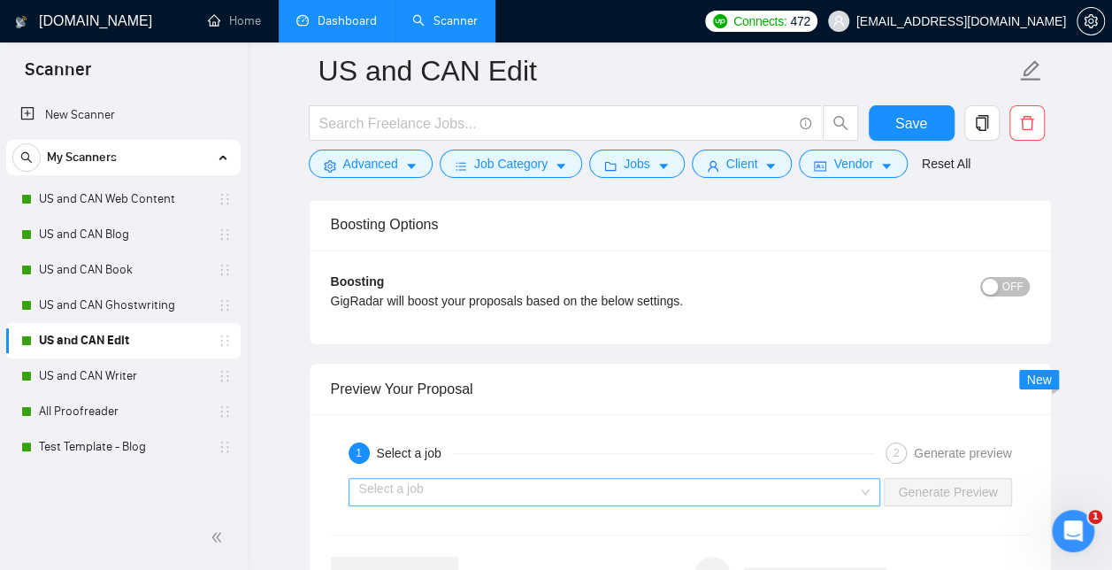
click at [609, 482] on input "search" at bounding box center [608, 492] width 499 height 27
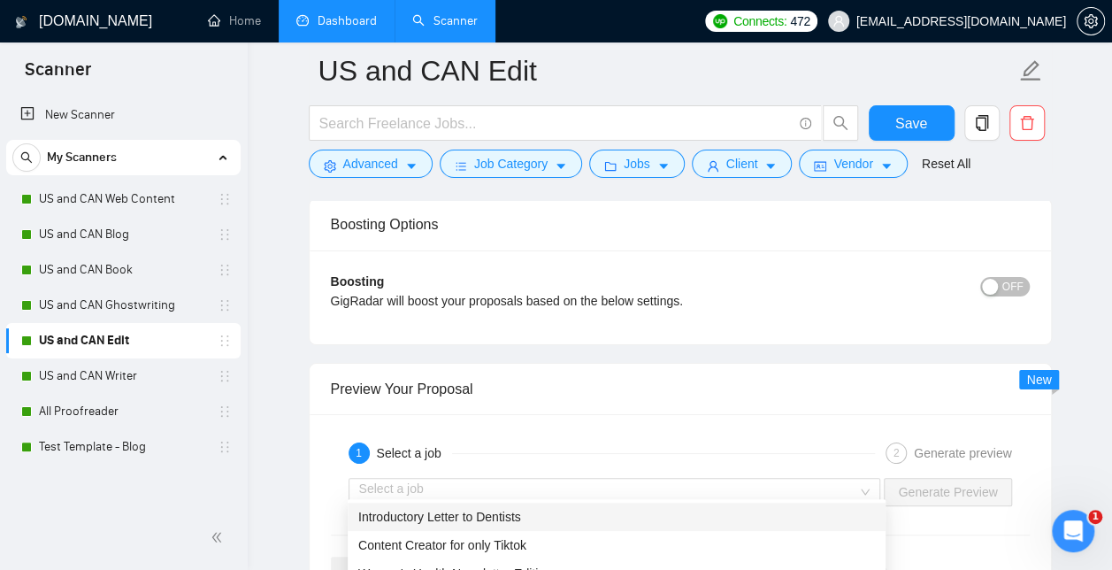
click at [582, 414] on div "1 Select a job 2 Generate preview Select a job Generate Preview" at bounding box center [681, 549] width 742 height 270
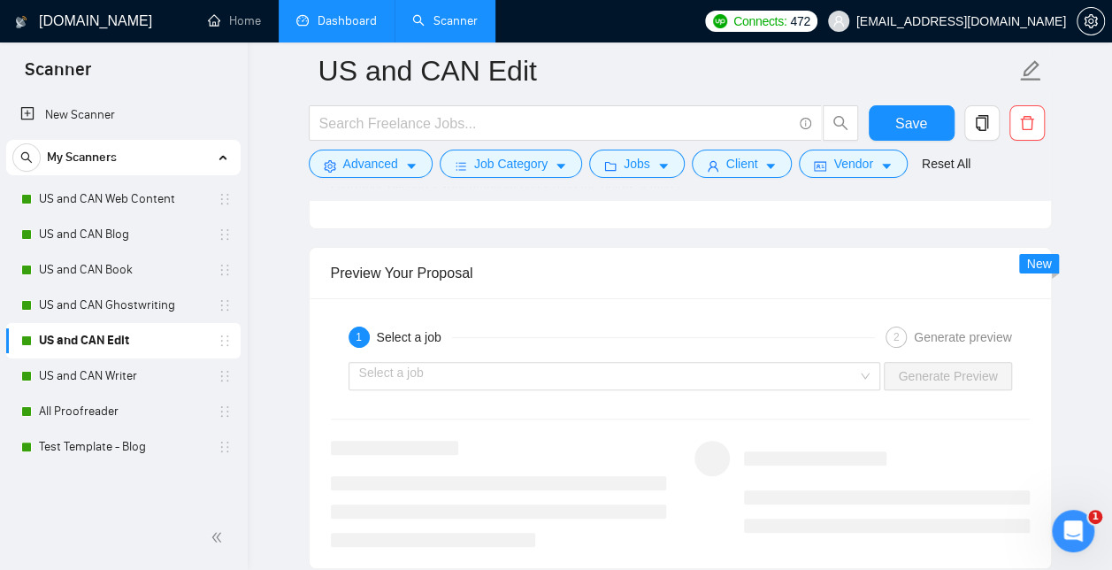
scroll to position [3398, 0]
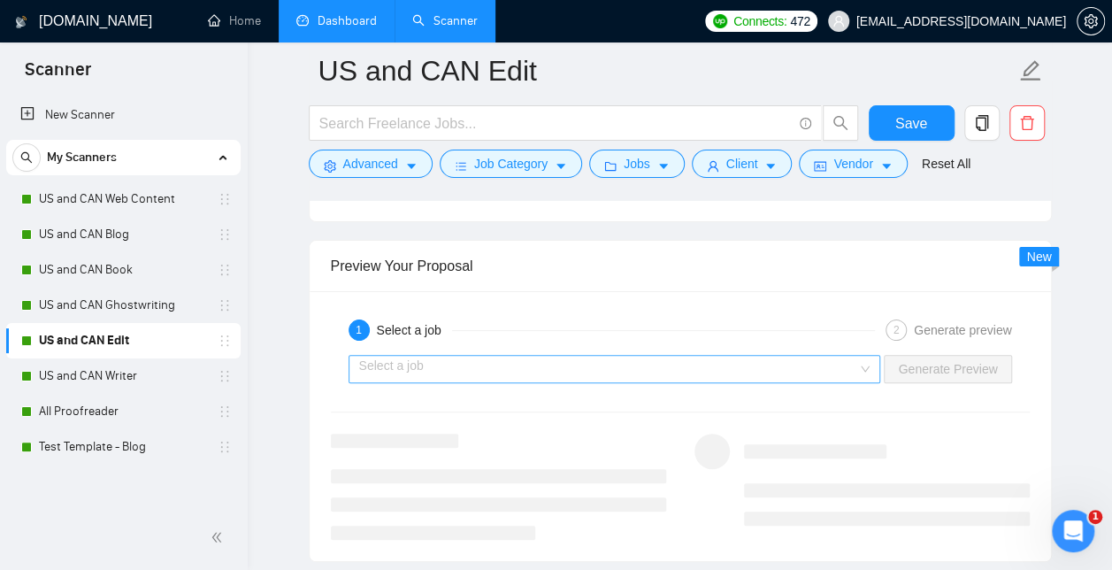
click at [453, 358] on input "search" at bounding box center [608, 369] width 499 height 27
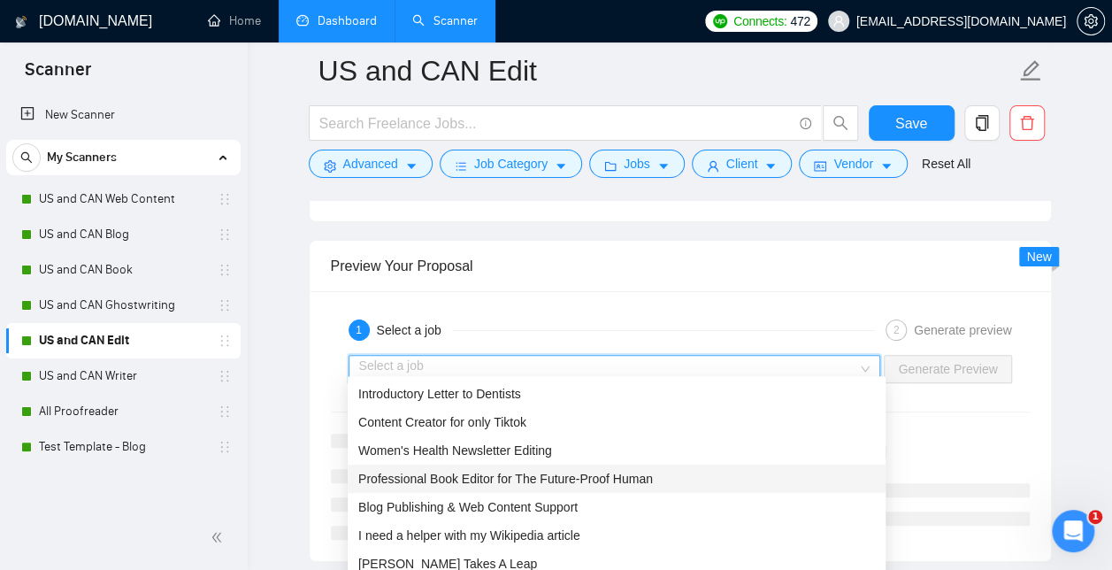
click at [481, 473] on span "Professional Book Editor for The Future-Proof Human" at bounding box center [505, 479] width 295 height 14
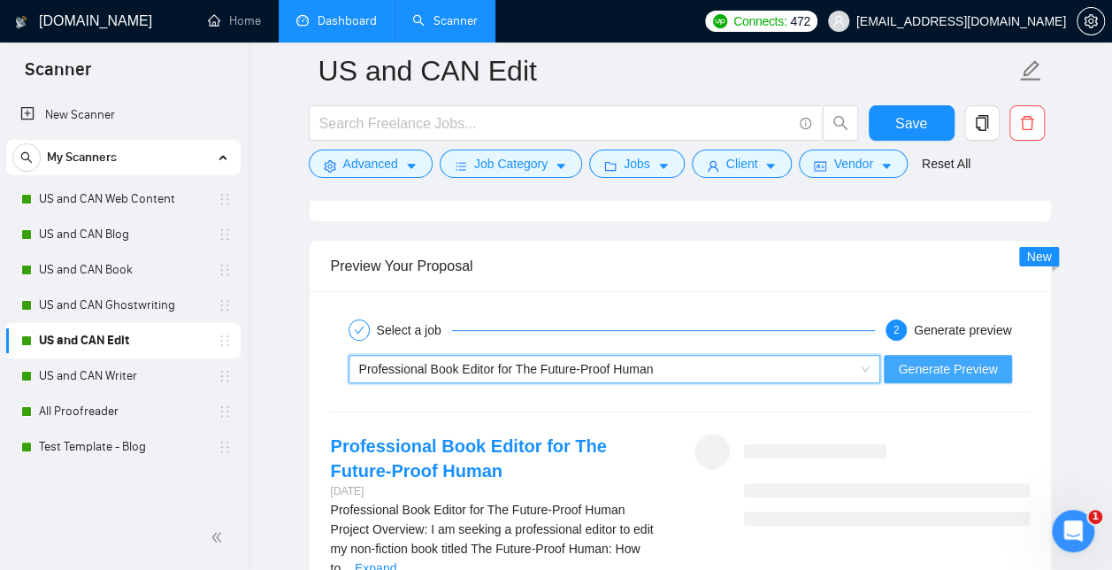
click at [962, 361] on span "Generate Preview" at bounding box center [947, 368] width 99 height 19
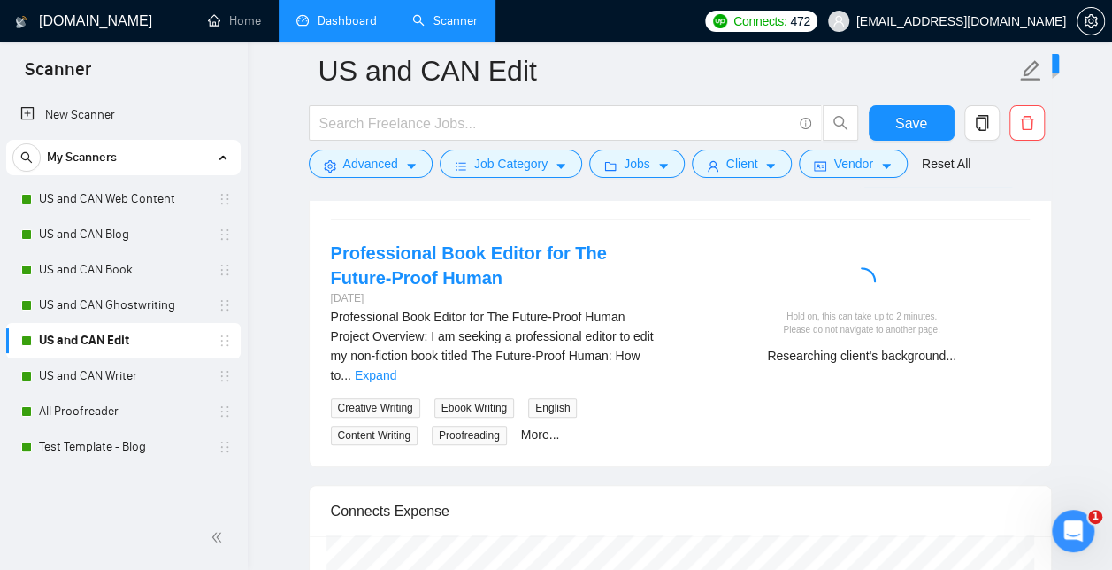
scroll to position [3588, 0]
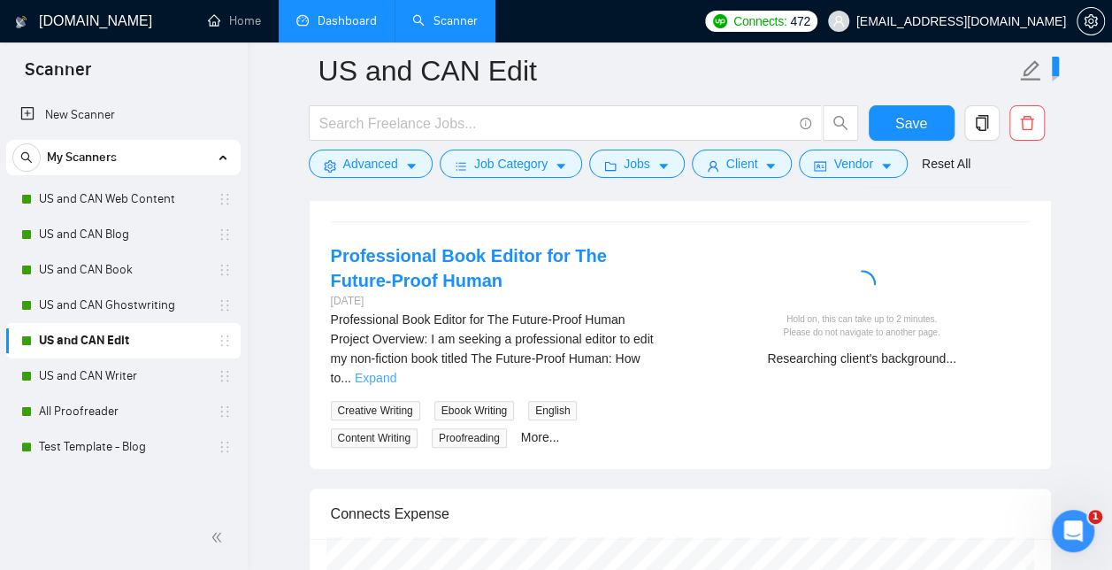
click at [396, 371] on link "Expand" at bounding box center [376, 378] width 42 height 14
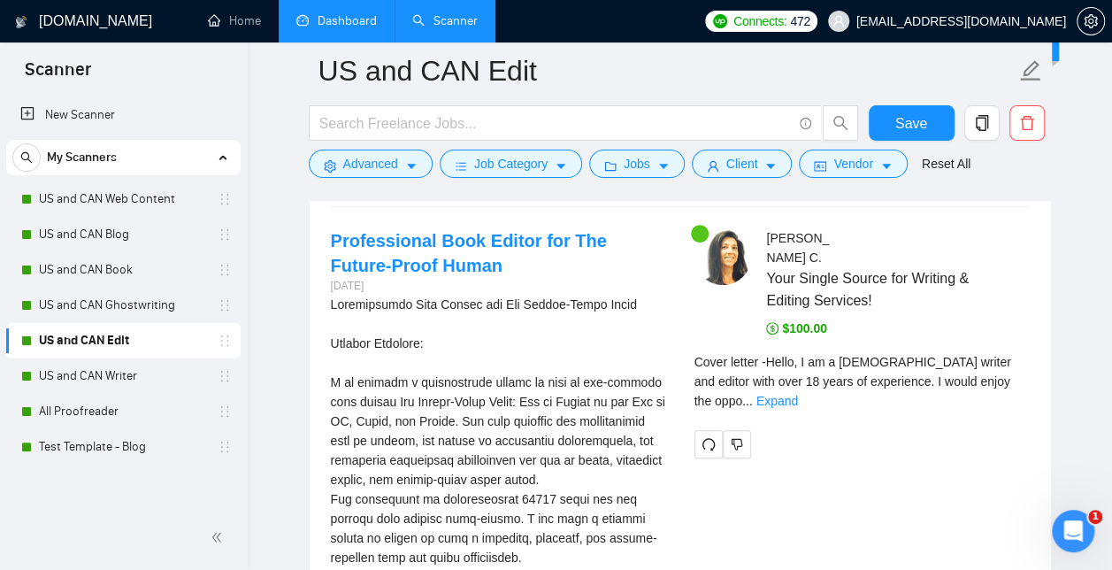
scroll to position [3603, 0]
click at [798, 395] on link "Expand" at bounding box center [778, 402] width 42 height 14
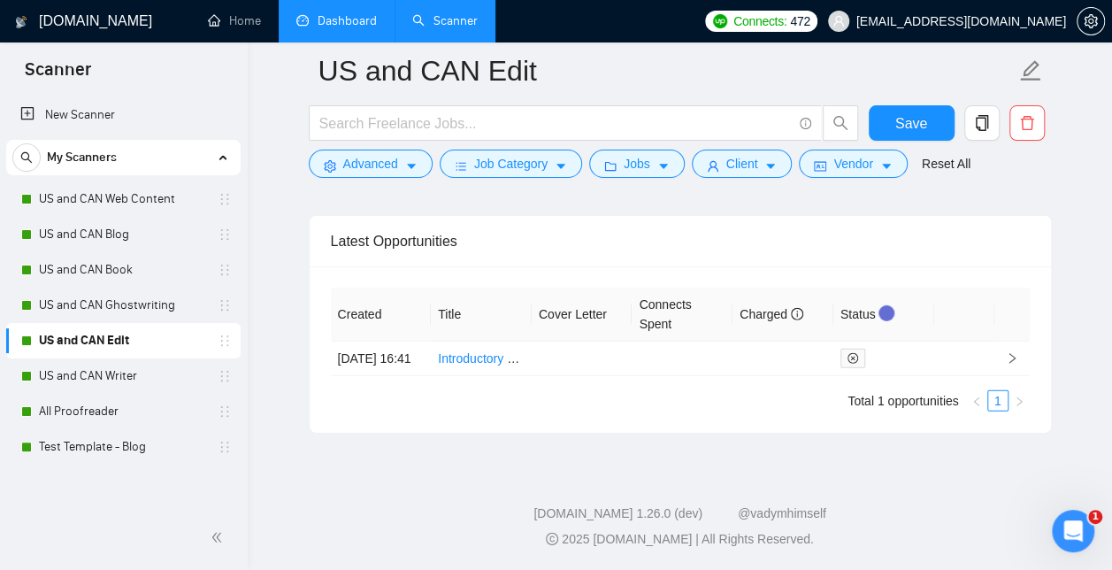
scroll to position [5857, 0]
click at [916, 119] on span "Save" at bounding box center [912, 123] width 32 height 22
click at [111, 379] on link "US and CAN Writer" at bounding box center [123, 375] width 168 height 35
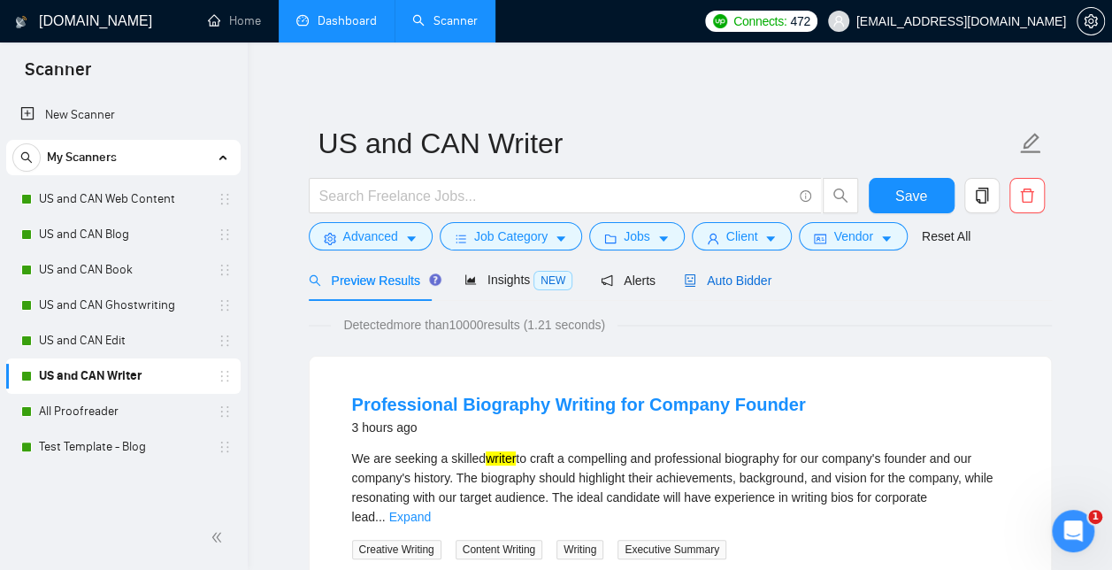
click at [714, 280] on span "Auto Bidder" at bounding box center [728, 280] width 88 height 14
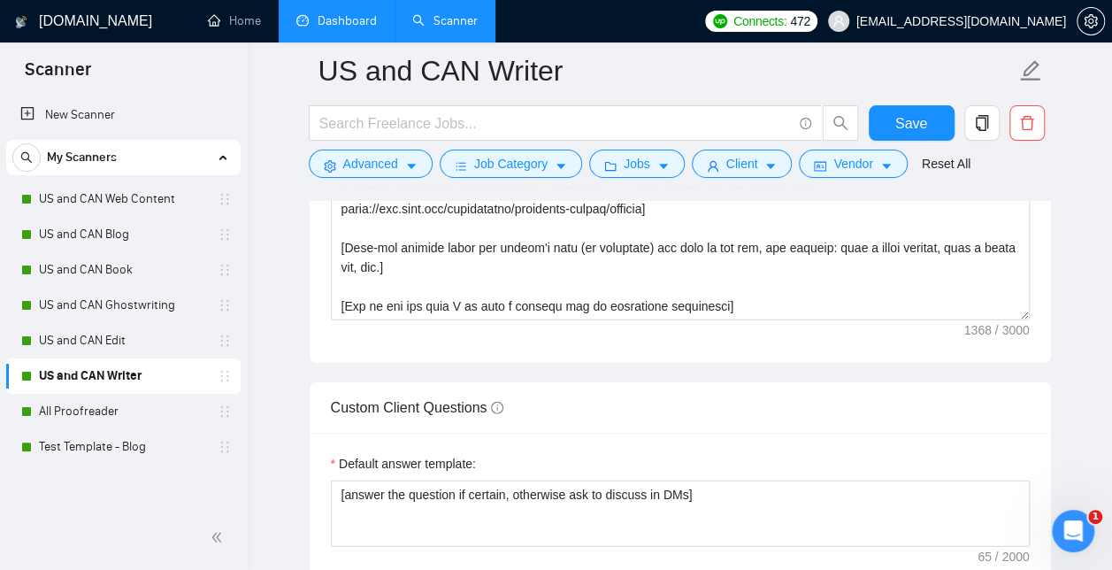
scroll to position [2375, 0]
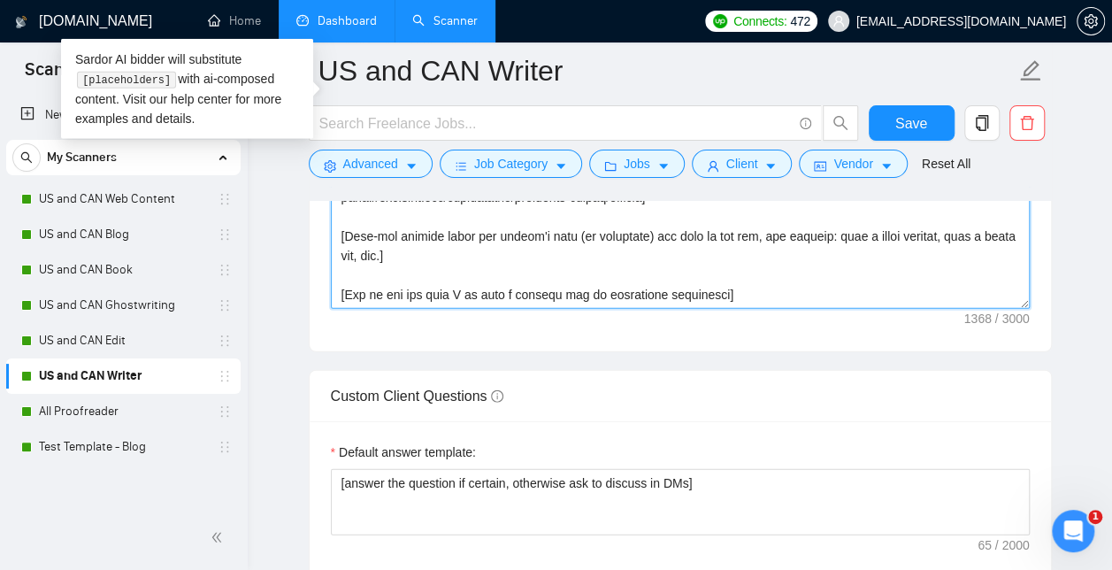
drag, startPoint x: 789, startPoint y: 288, endPoint x: 282, endPoint y: 91, distance: 544.1
type textarea "[Write a personal greeting using the client's name or company name (if any is p…"
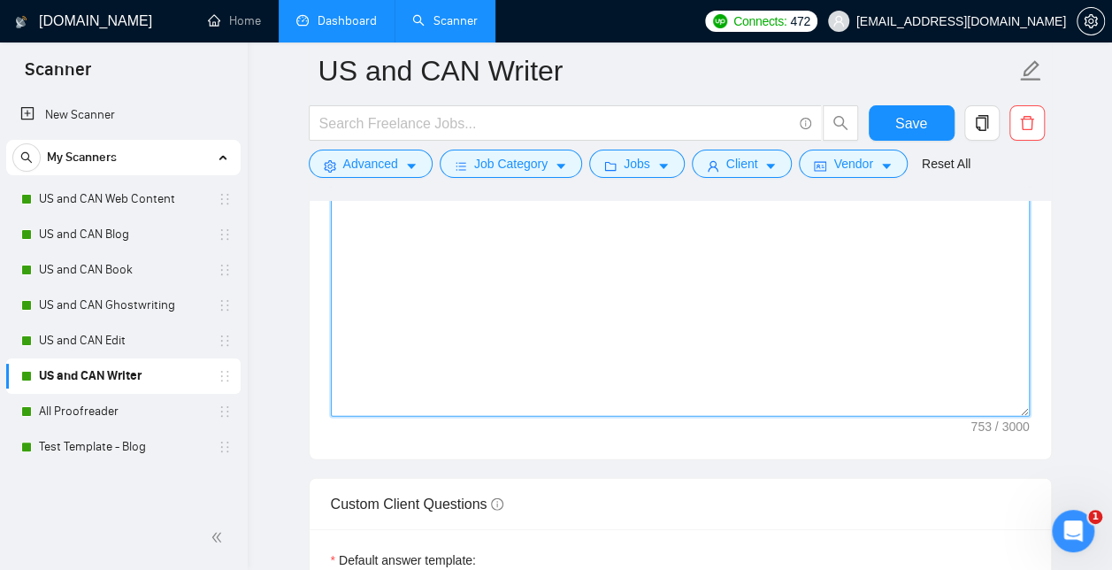
scroll to position [2150, 0]
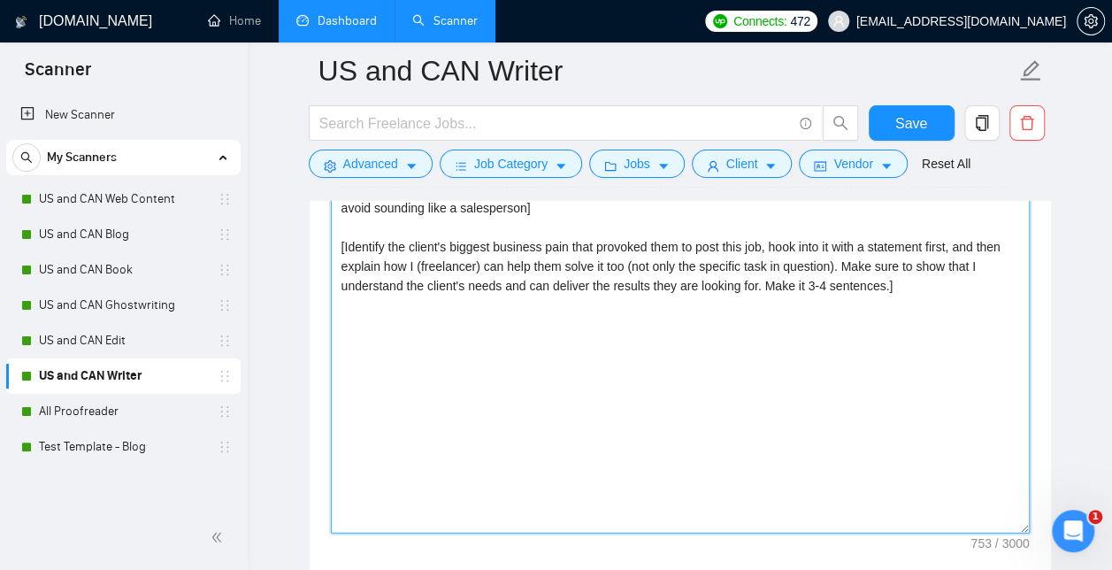
drag, startPoint x: 650, startPoint y: 320, endPoint x: 260, endPoint y: 129, distance: 433.8
click at [260, 129] on div "[DOMAIN_NAME] Home Dashboard Scanner Connects: 472 [EMAIL_ADDRESS][DOMAIN_NAME]…" at bounding box center [680, 389] width 865 height 5079
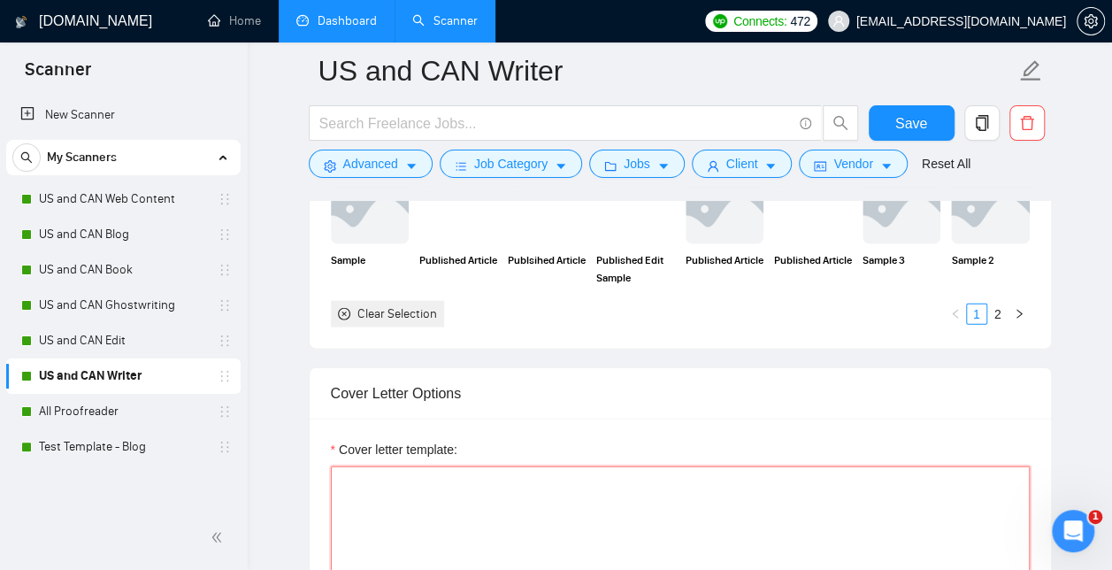
scroll to position [1842, 0]
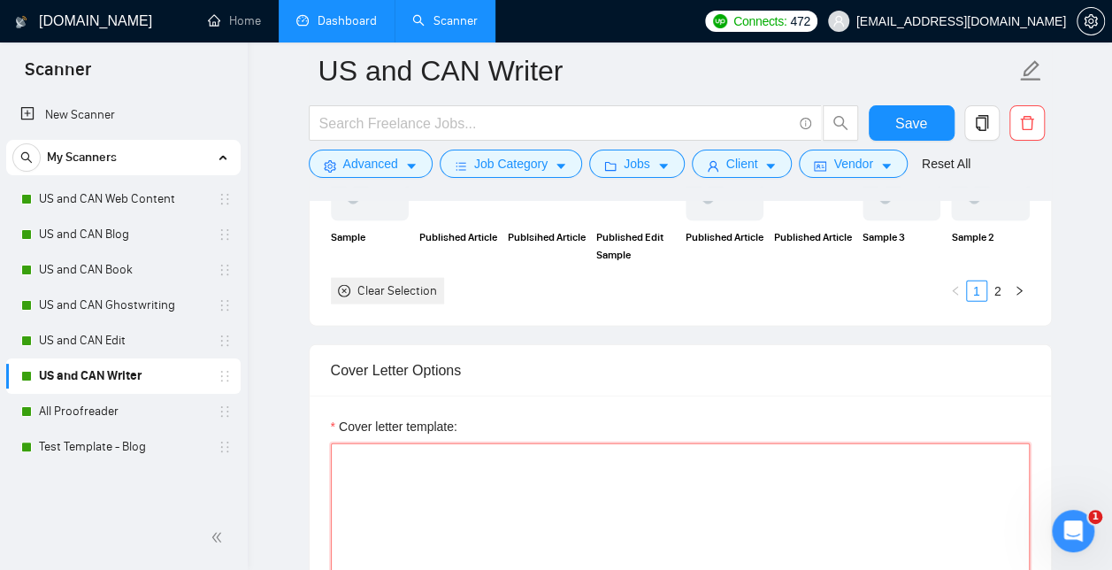
paste textarea "[Start by saying hello and add their first name if they have it listed] [Write …"
type textarea "[Start by saying hello and add their first name if they have it listed] [Write …"
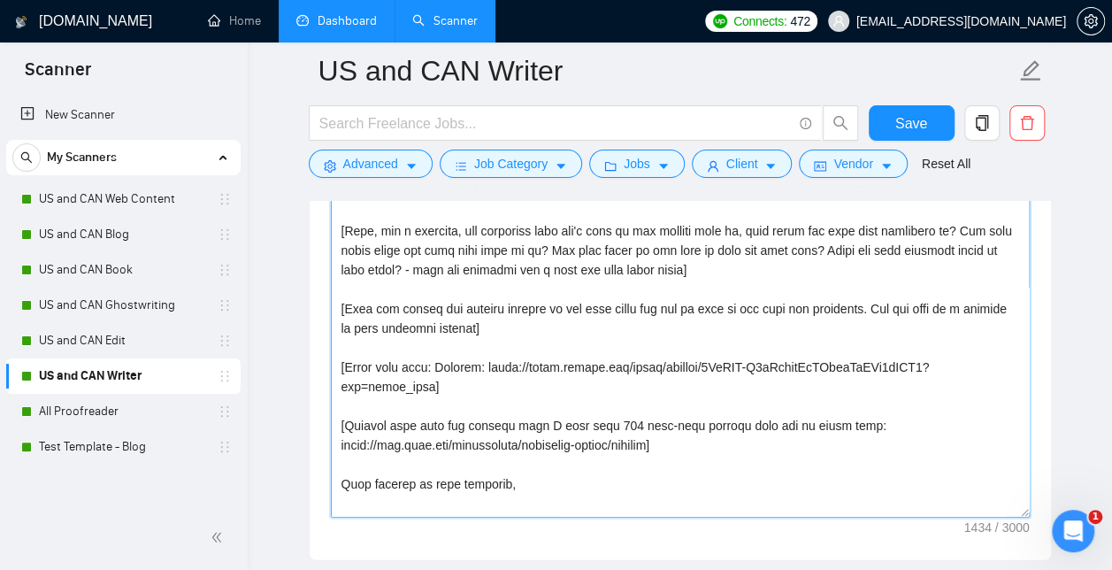
scroll to position [2208, 0]
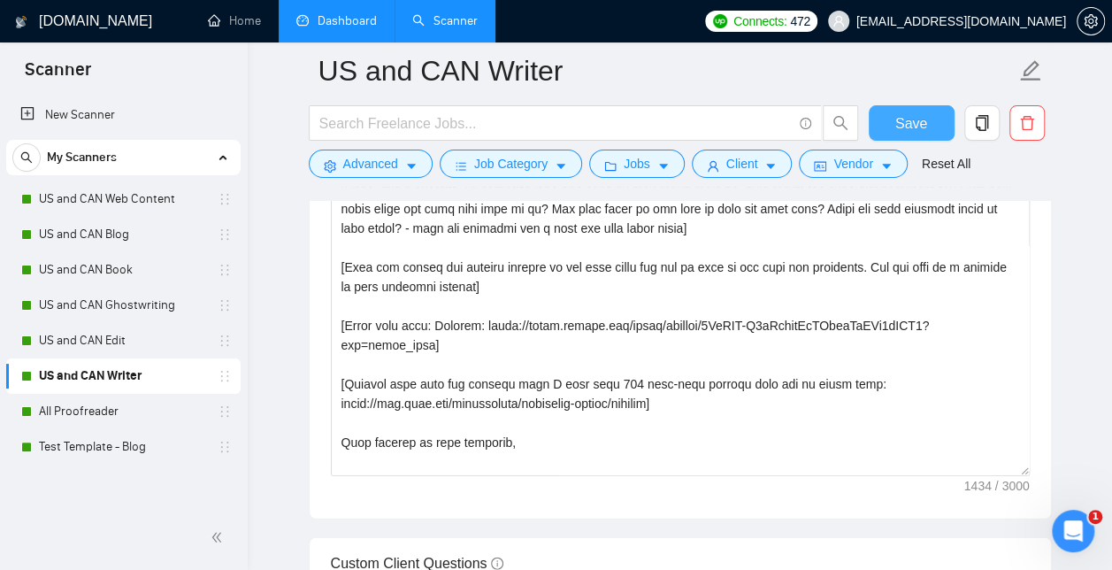
click at [899, 117] on span "Save" at bounding box center [912, 123] width 32 height 22
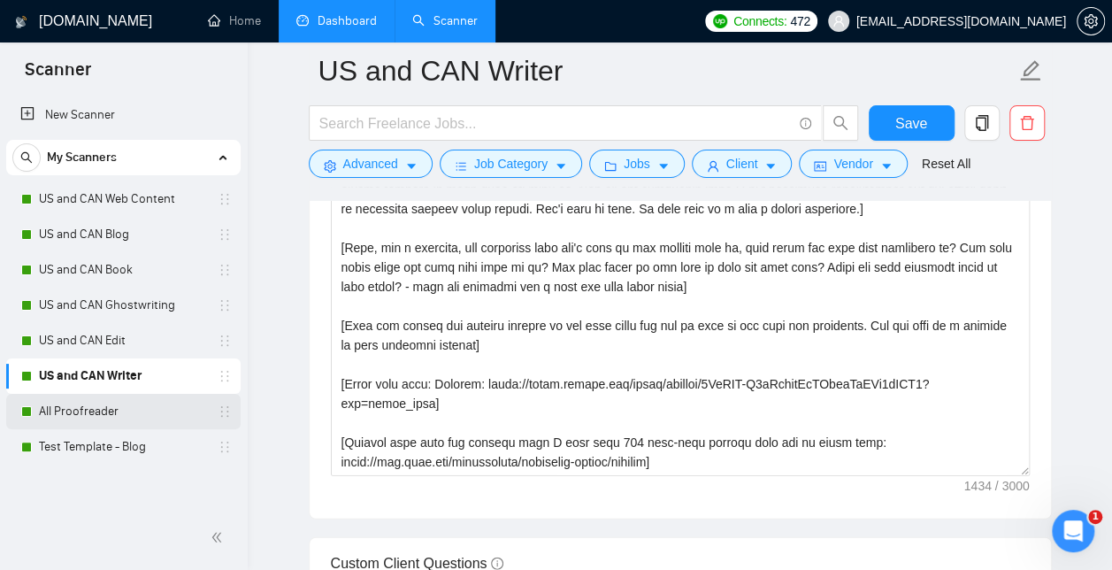
click at [113, 412] on link "All Proofreader" at bounding box center [123, 411] width 168 height 35
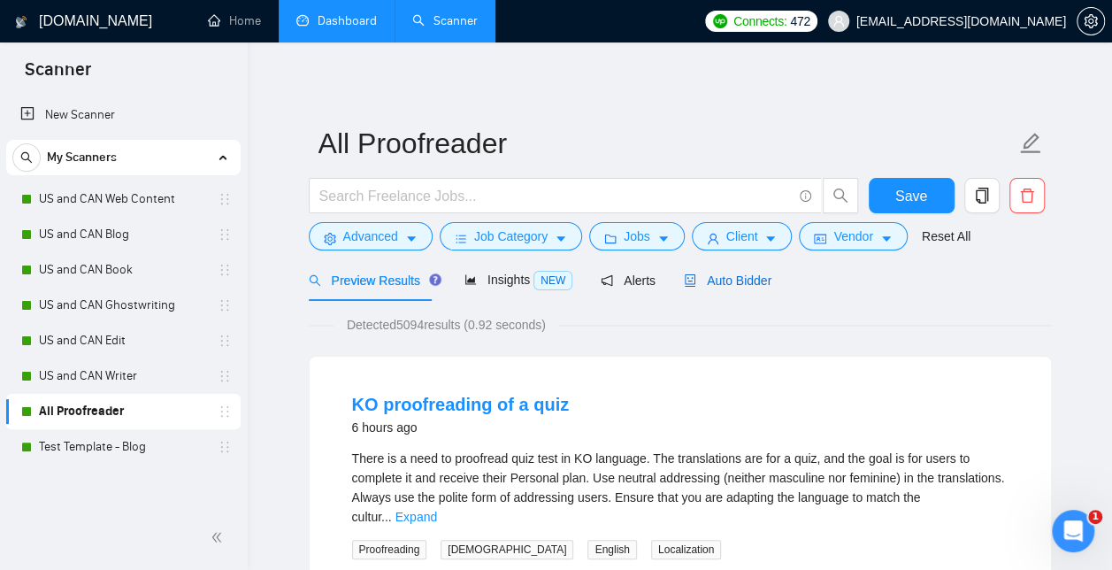
click at [726, 273] on span "Auto Bidder" at bounding box center [728, 280] width 88 height 14
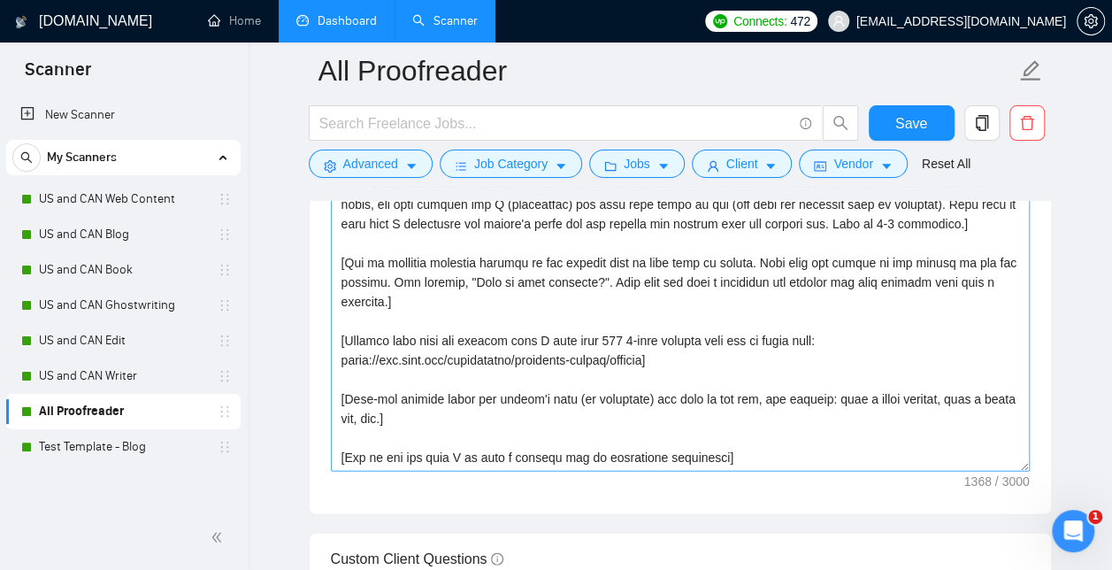
scroll to position [2211, 0]
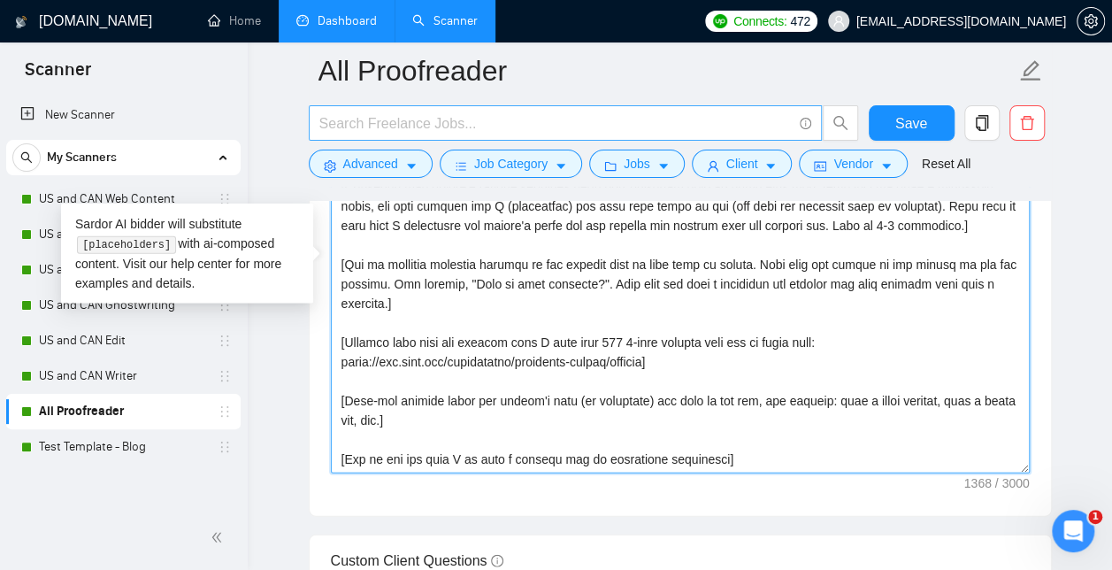
drag, startPoint x: 758, startPoint y: 457, endPoint x: 381, endPoint y: 127, distance: 500.5
click at [381, 127] on div "All Proofreader Save Advanced Job Category Jobs Client Vendor Reset All Preview…" at bounding box center [680, 278] width 743 height 4837
type textarea "[Write a personal greeting using the client's name or company name (if any is p…"
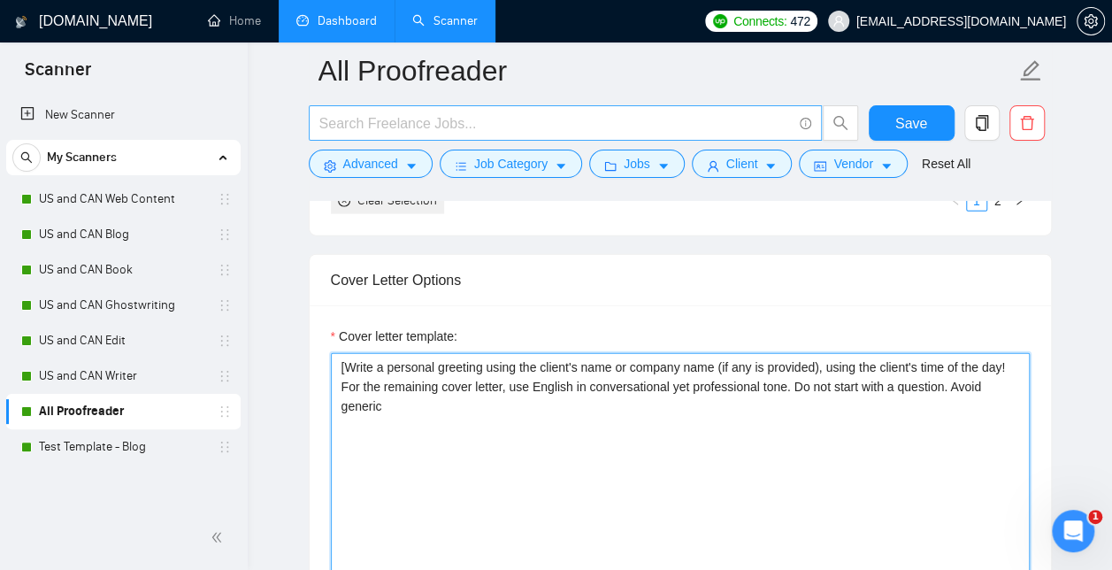
scroll to position [1886, 0]
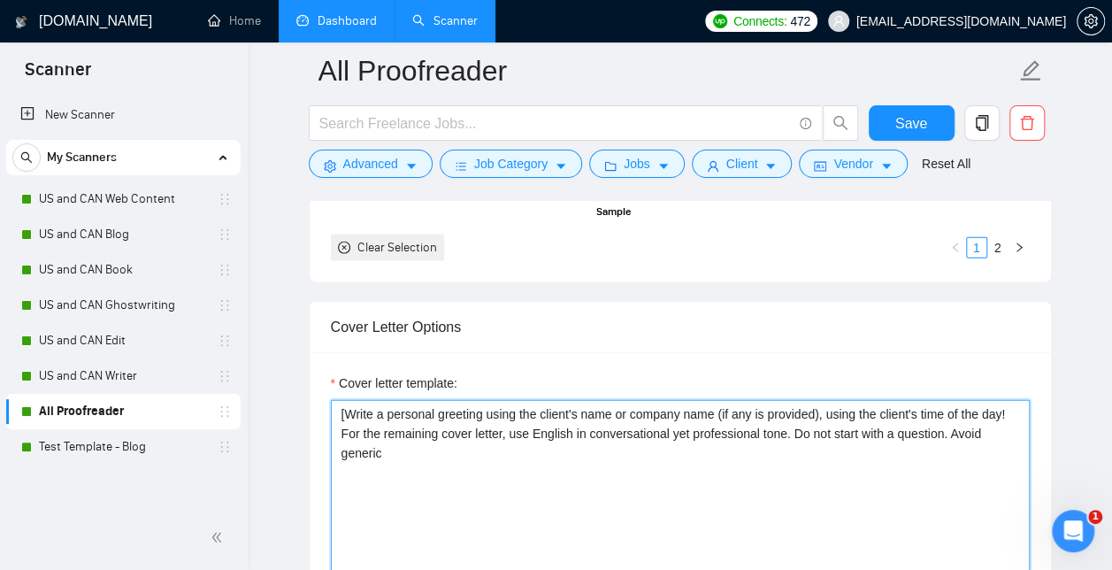
drag, startPoint x: 396, startPoint y: 453, endPoint x: 280, endPoint y: 400, distance: 128.3
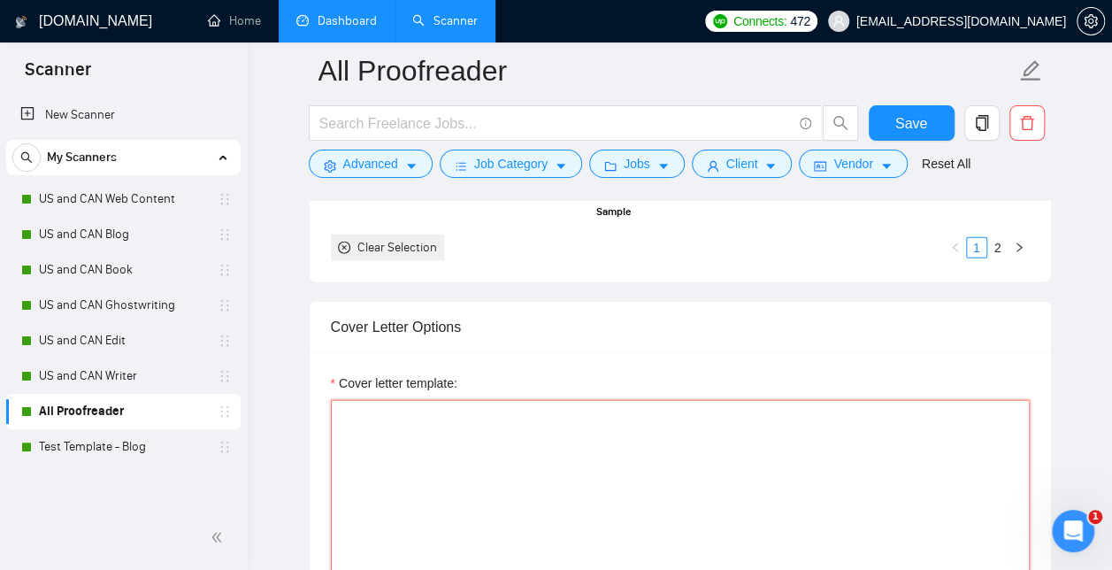
paste textarea "[Start by saying hello and add their first name if they have it listed] [Write …"
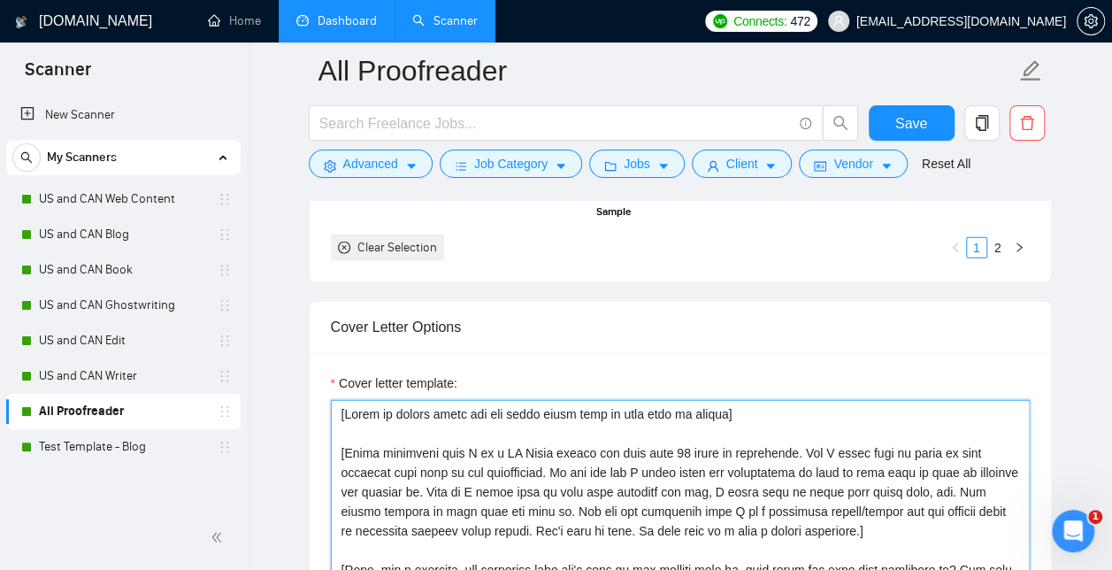
scroll to position [2105, 0]
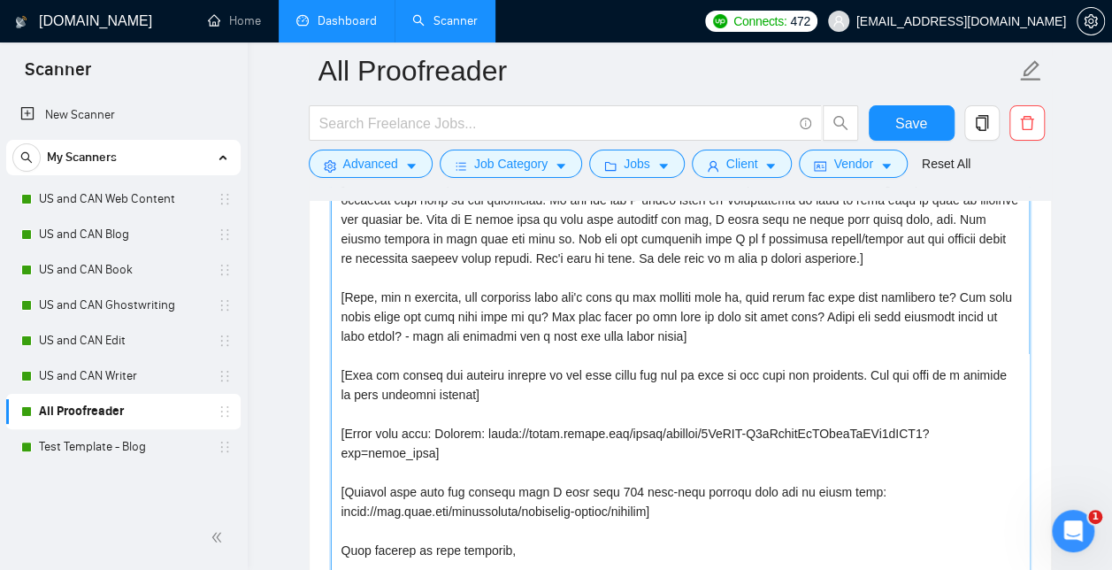
click at [935, 460] on textarea "Cover letter template:" at bounding box center [680, 380] width 699 height 398
type textarea "[Start by saying hello and add their first name if they have it listed] [Write …"
click at [915, 122] on span "Save" at bounding box center [912, 123] width 32 height 22
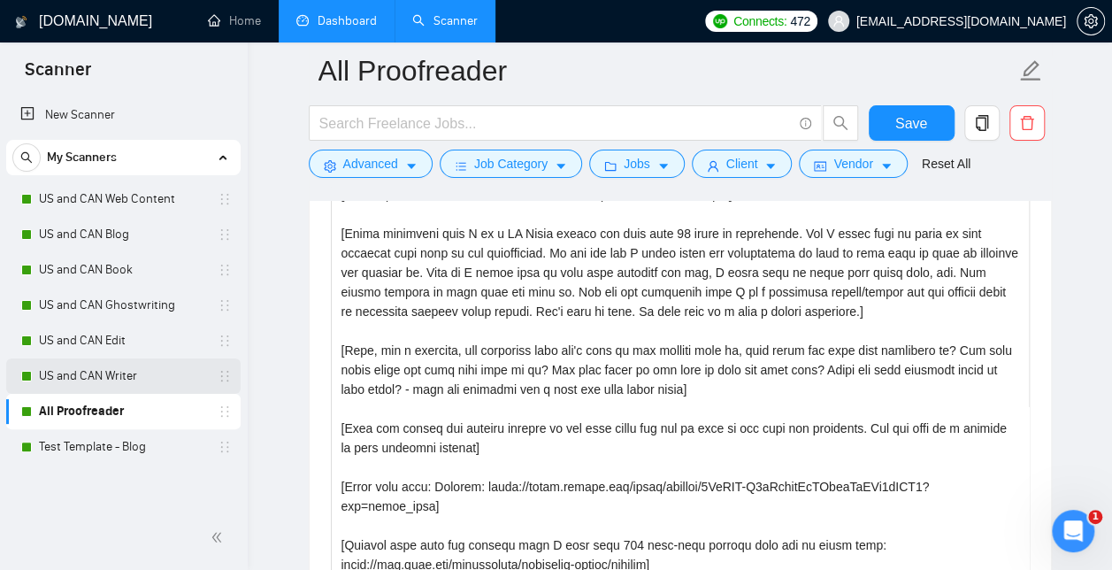
click at [120, 365] on link "US and CAN Writer" at bounding box center [123, 375] width 168 height 35
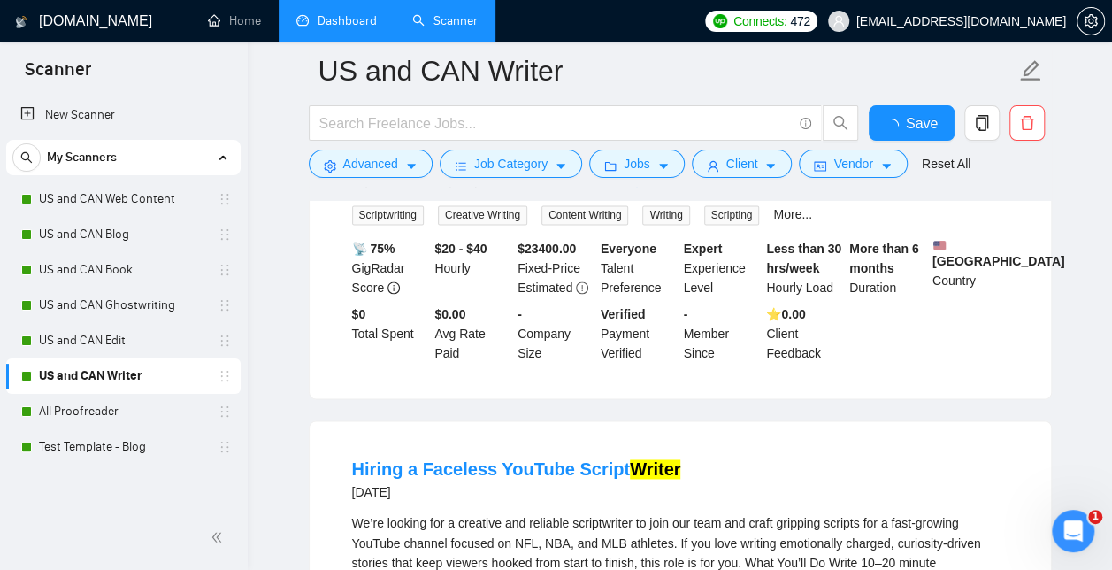
scroll to position [2105, 0]
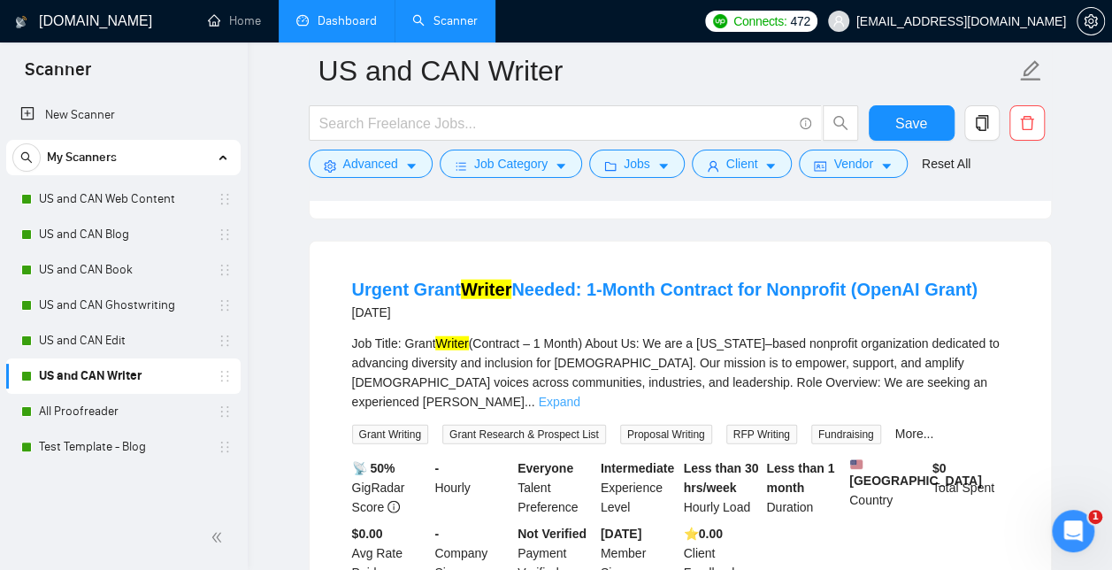
click at [580, 395] on link "Expand" at bounding box center [559, 402] width 42 height 14
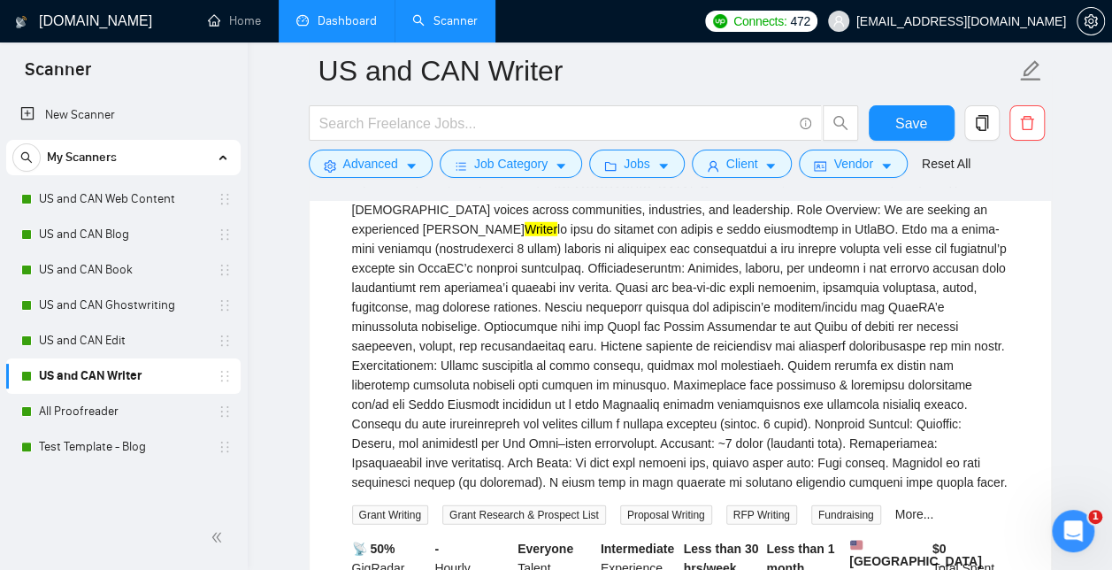
scroll to position [2279, 0]
click at [408, 123] on input "text" at bounding box center [555, 123] width 473 height 22
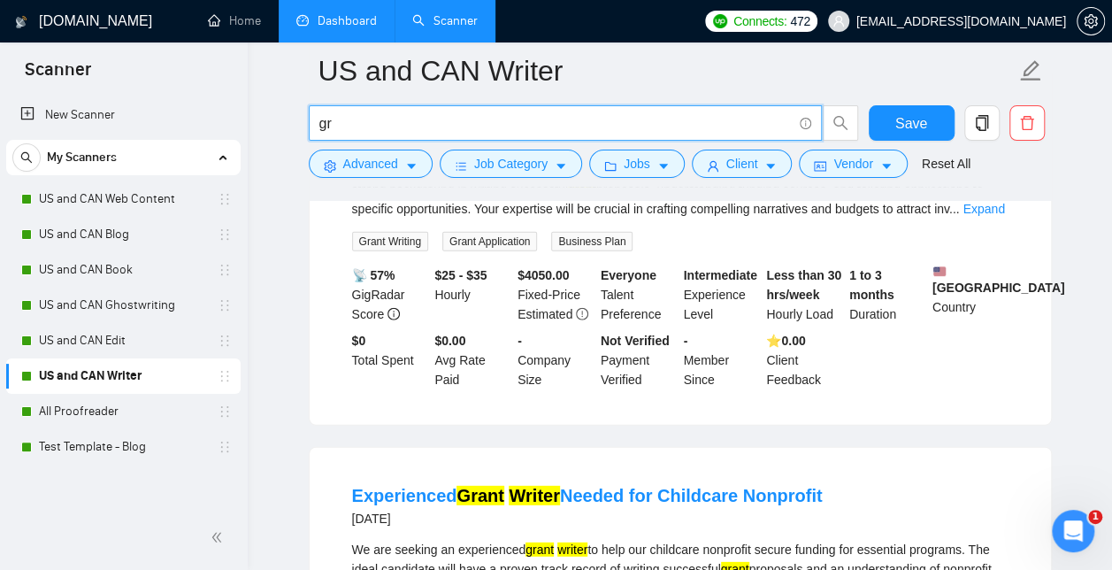
type input "g"
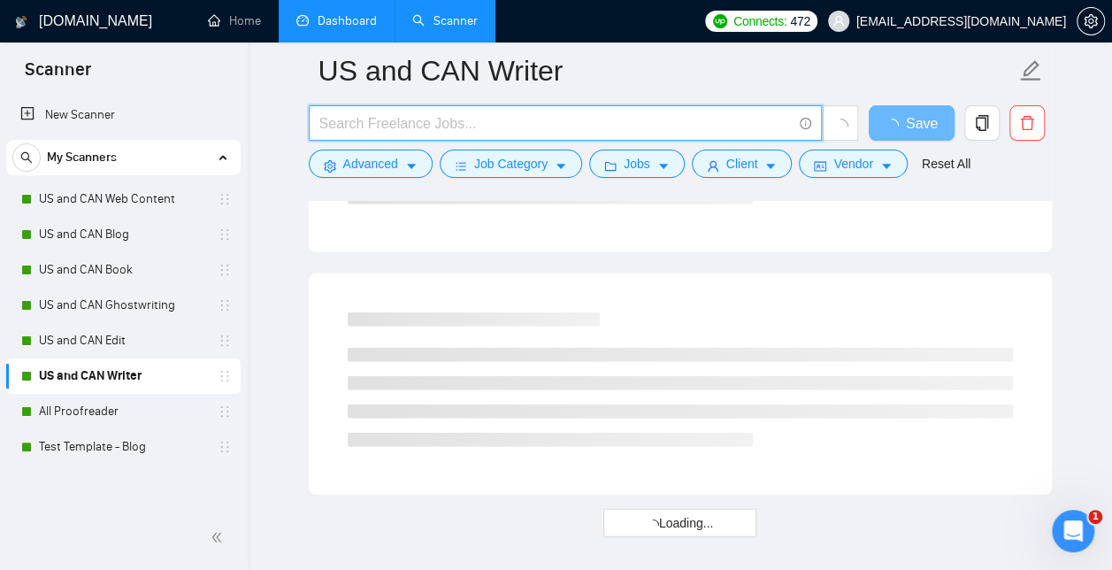
click at [115, 370] on link "US and CAN Writer" at bounding box center [123, 375] width 168 height 35
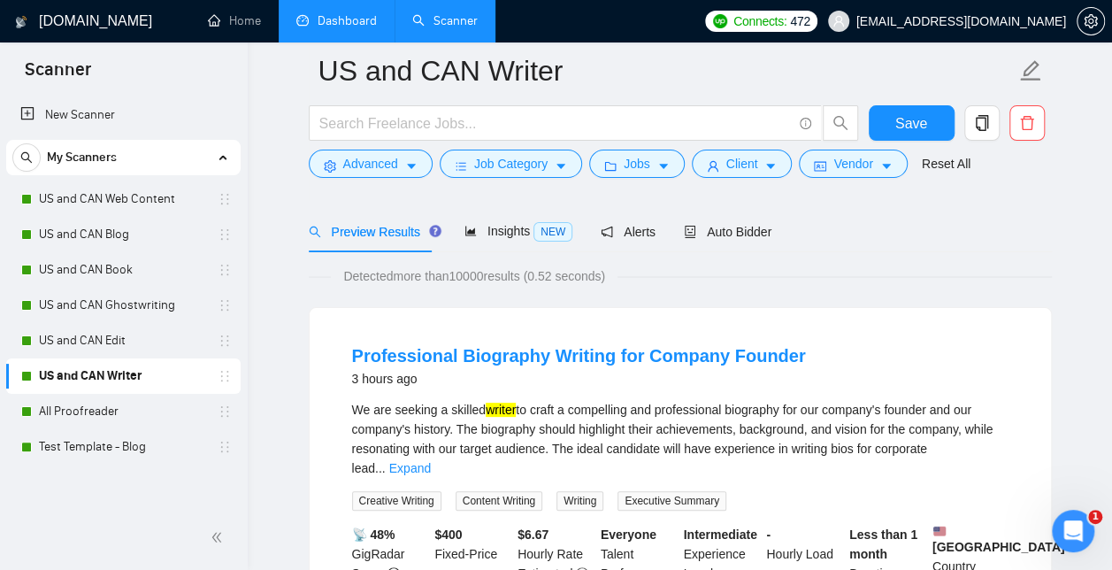
scroll to position [156, 0]
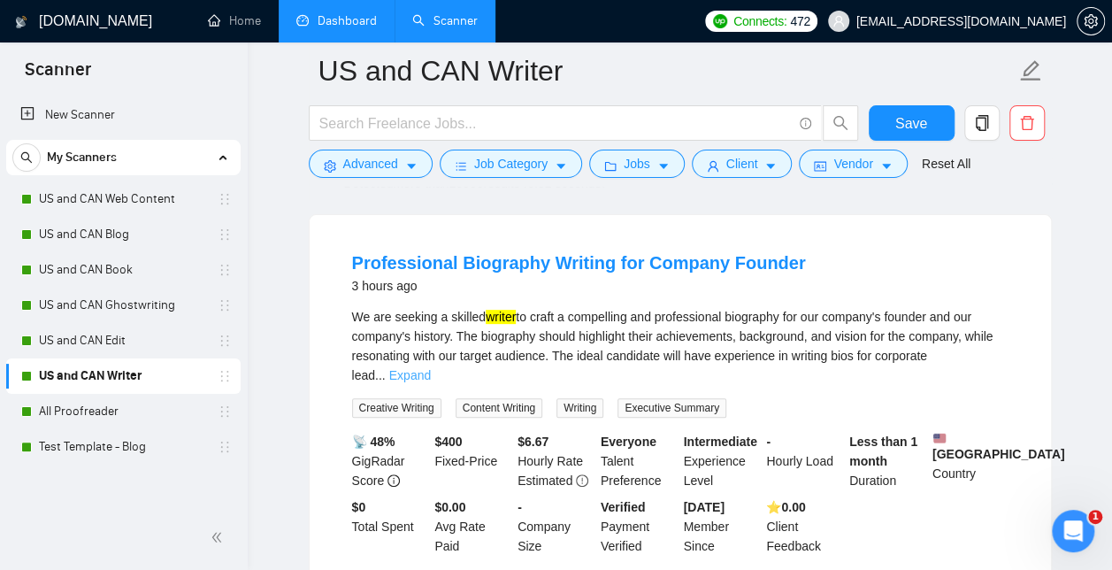
click at [431, 368] on link "Expand" at bounding box center [410, 375] width 42 height 14
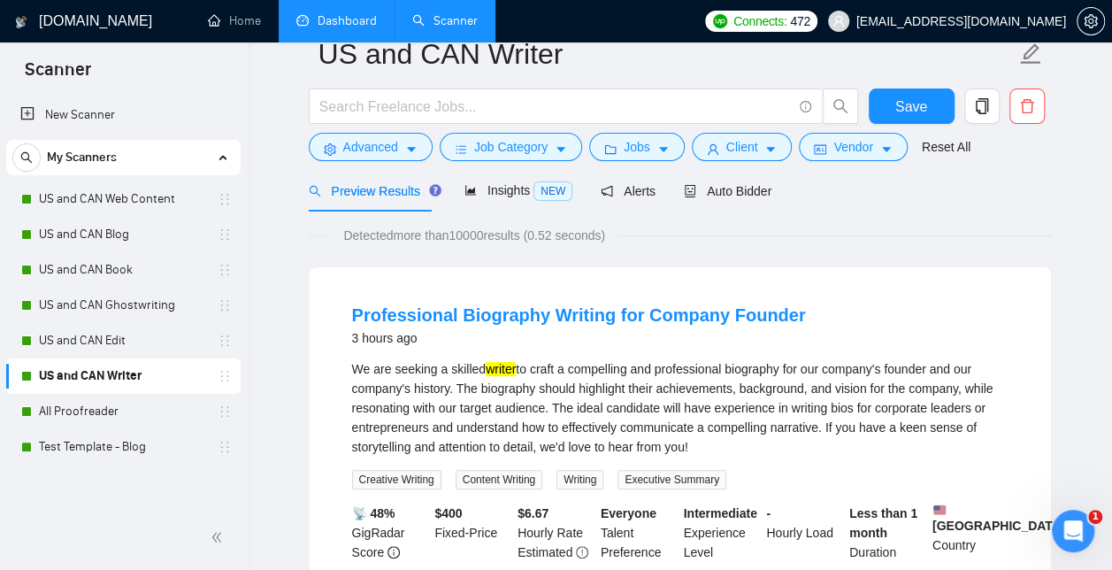
scroll to position [0, 0]
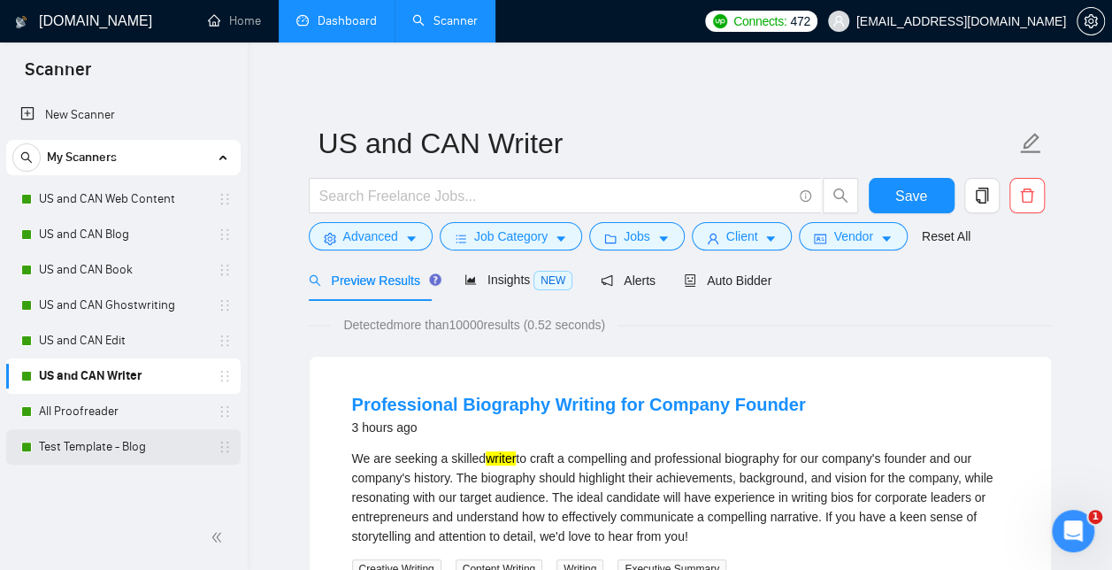
click at [150, 440] on link "Test Template - Blog" at bounding box center [123, 446] width 168 height 35
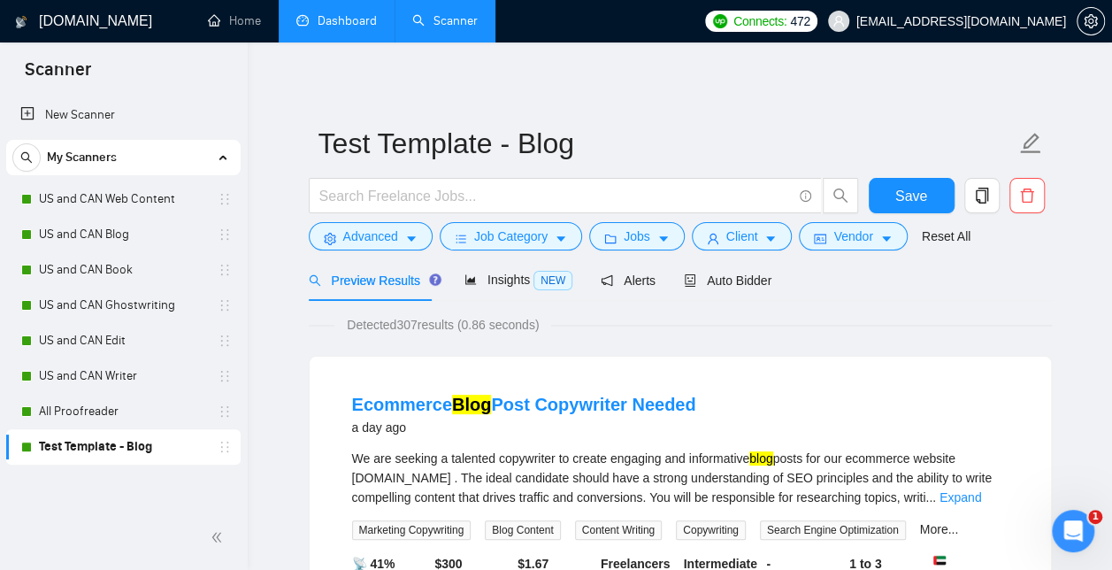
click at [152, 450] on link "Test Template - Blog" at bounding box center [123, 446] width 168 height 35
click at [978, 192] on icon "copy" at bounding box center [982, 196] width 16 height 16
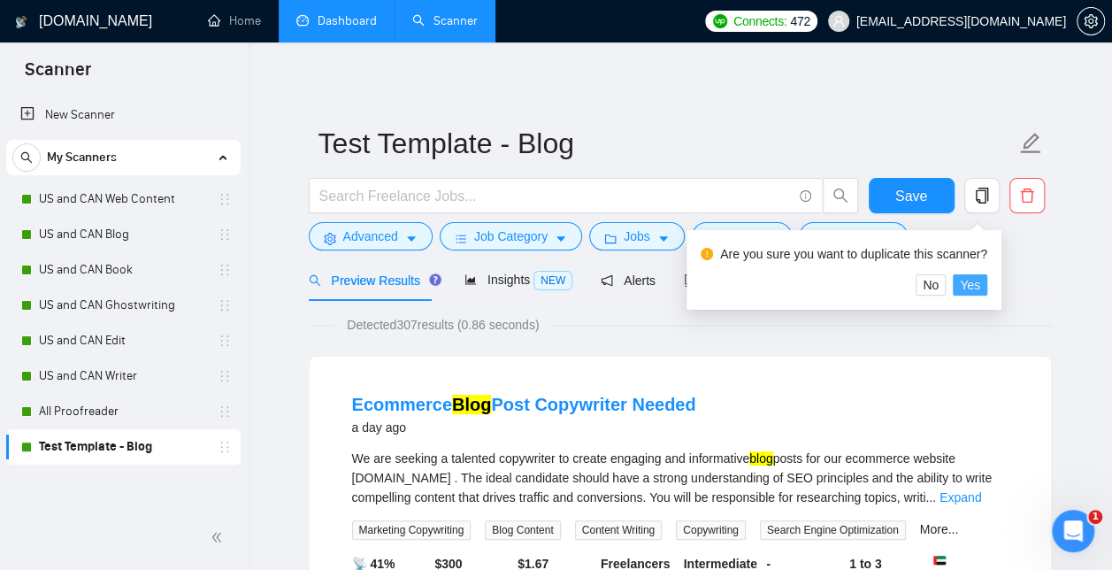
click at [981, 285] on button "Yes" at bounding box center [970, 284] width 35 height 21
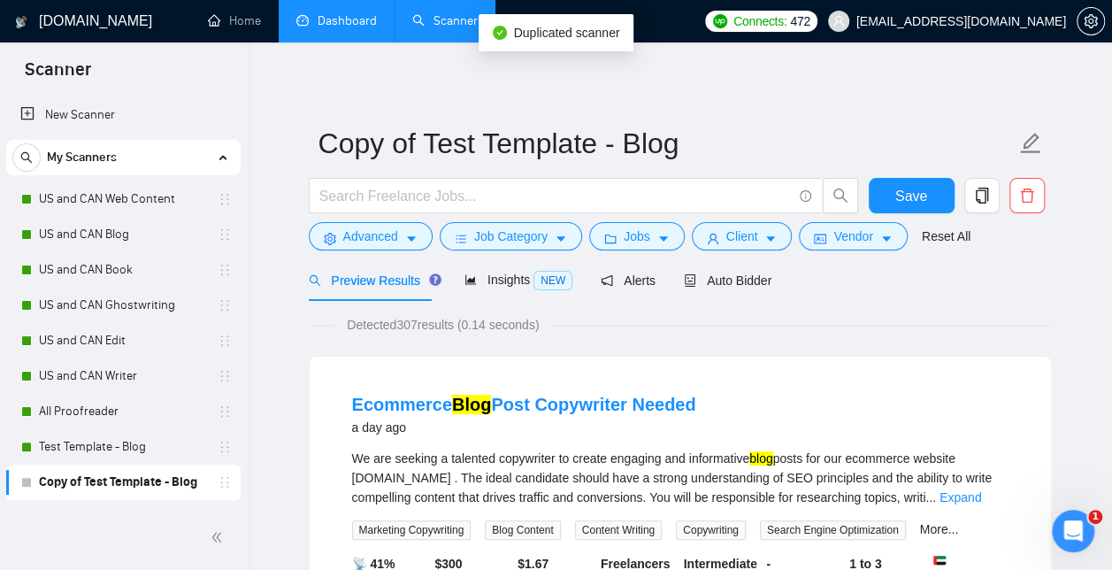
click at [188, 487] on link "Copy of Test Template - Blog" at bounding box center [123, 482] width 168 height 35
click at [412, 235] on icon "caret-down" at bounding box center [411, 239] width 12 height 12
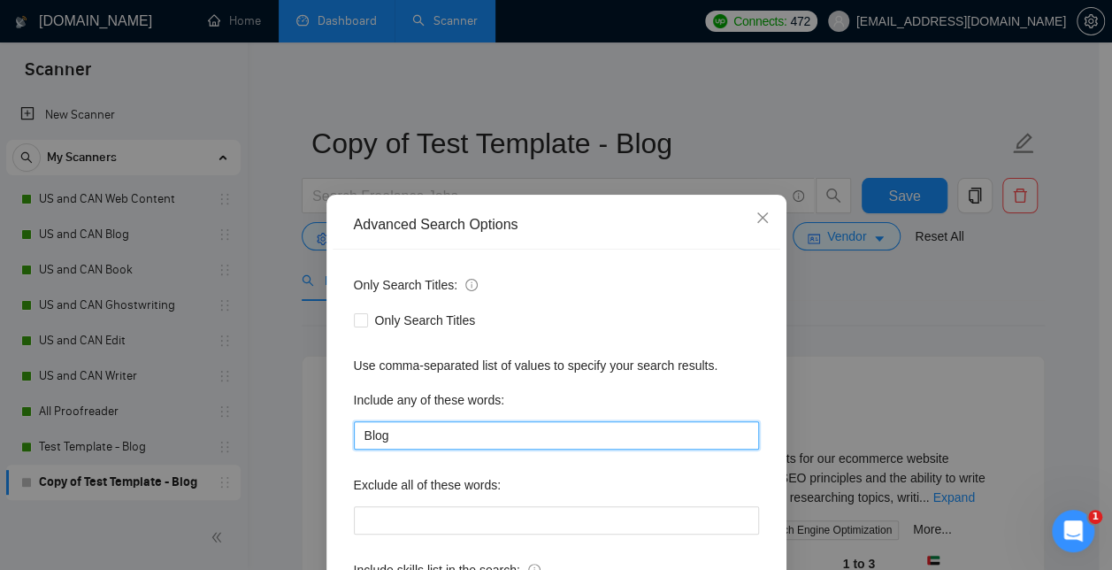
click at [395, 435] on input "Blog" at bounding box center [556, 435] width 405 height 28
type input "B"
type input "Writing"
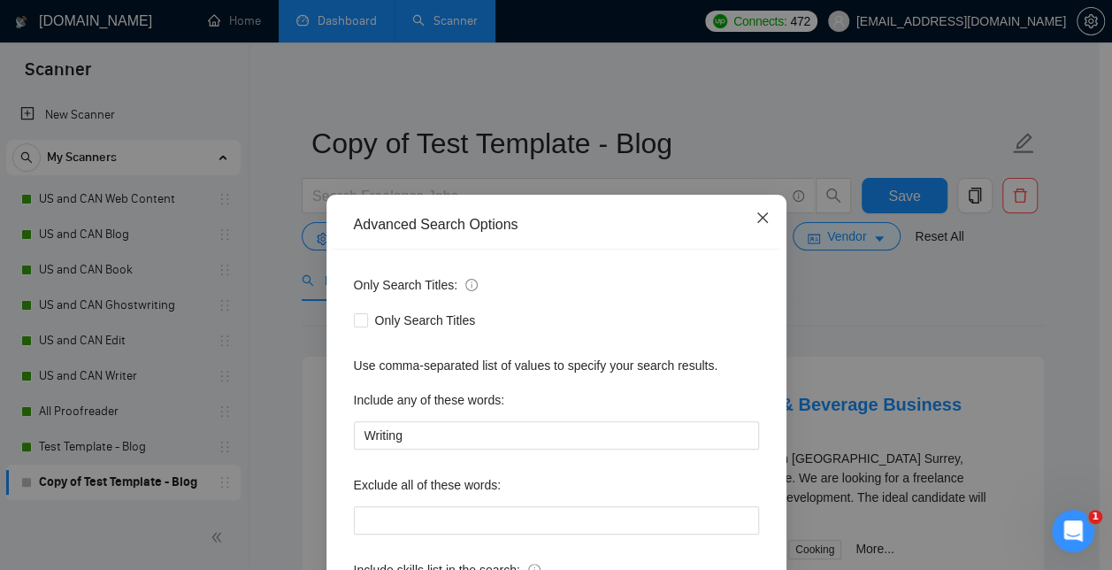
click at [756, 216] on icon "close" at bounding box center [763, 218] width 14 height 14
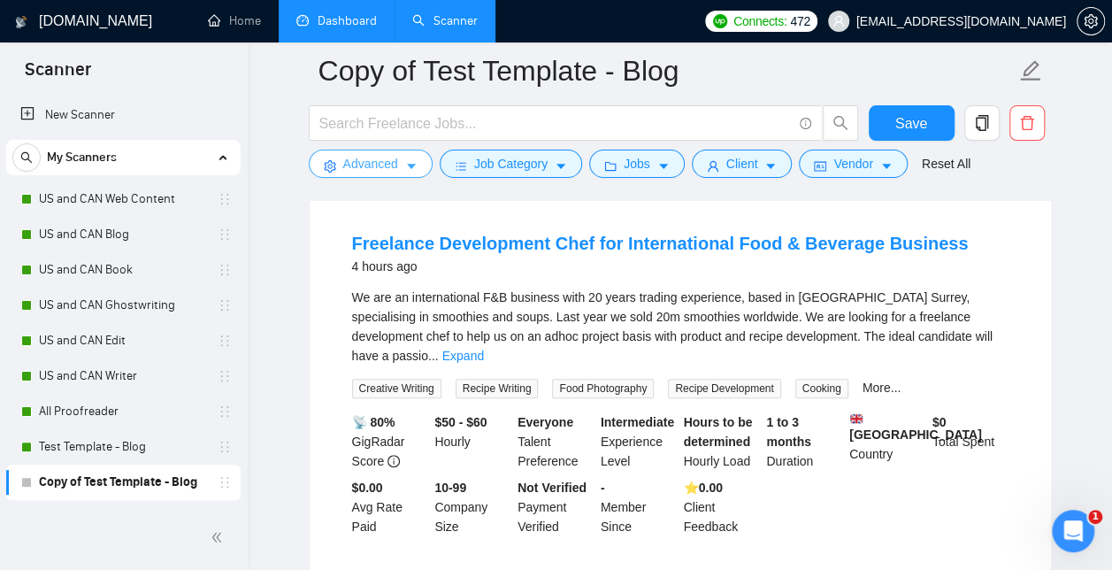
scroll to position [175, 0]
click at [984, 354] on div "We are an international F&B business with 20 years trading experience, based in…" at bounding box center [680, 343] width 657 height 111
click at [484, 349] on link "Expand" at bounding box center [463, 356] width 42 height 14
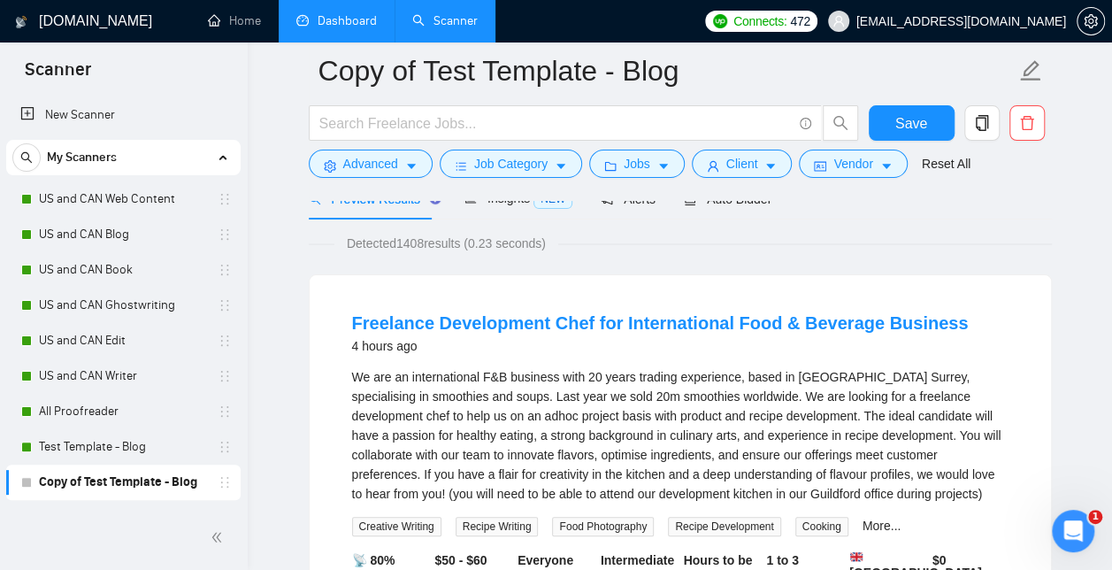
scroll to position [42, 0]
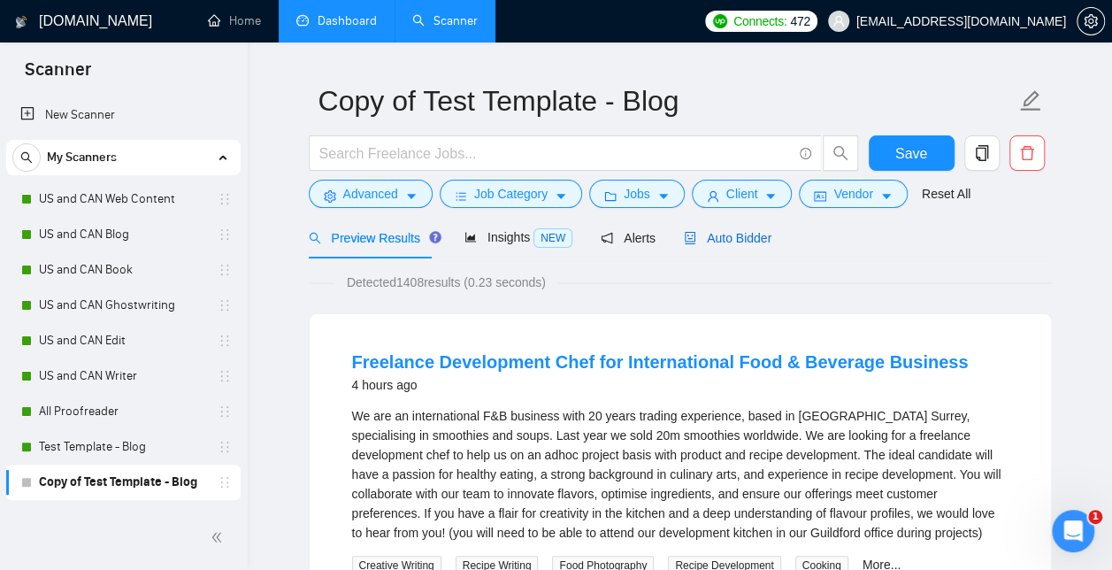
click at [731, 239] on span "Auto Bidder" at bounding box center [728, 238] width 88 height 14
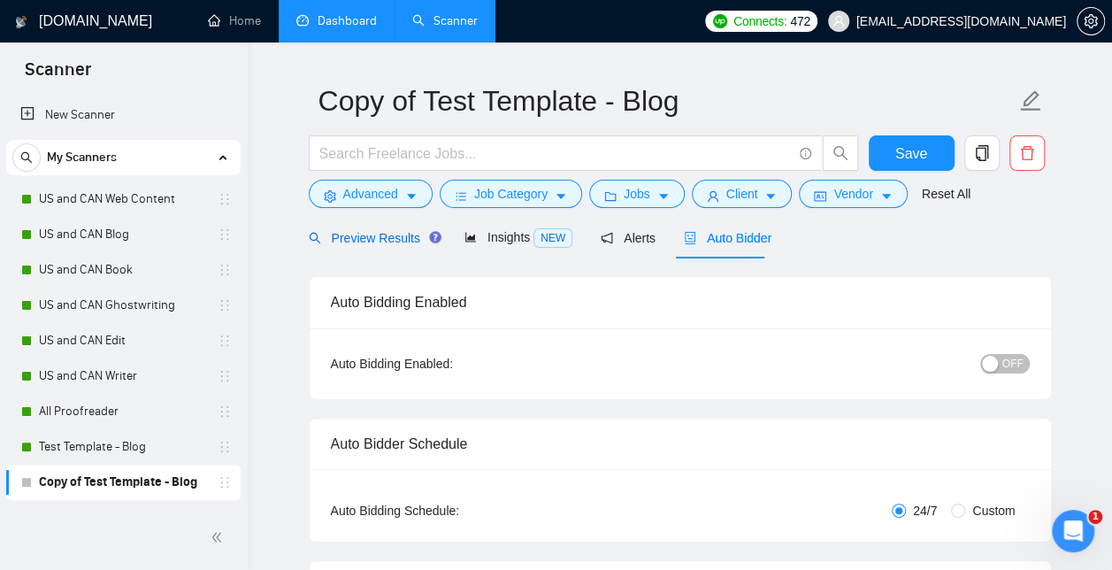
click at [377, 234] on span "Preview Results" at bounding box center [372, 238] width 127 height 14
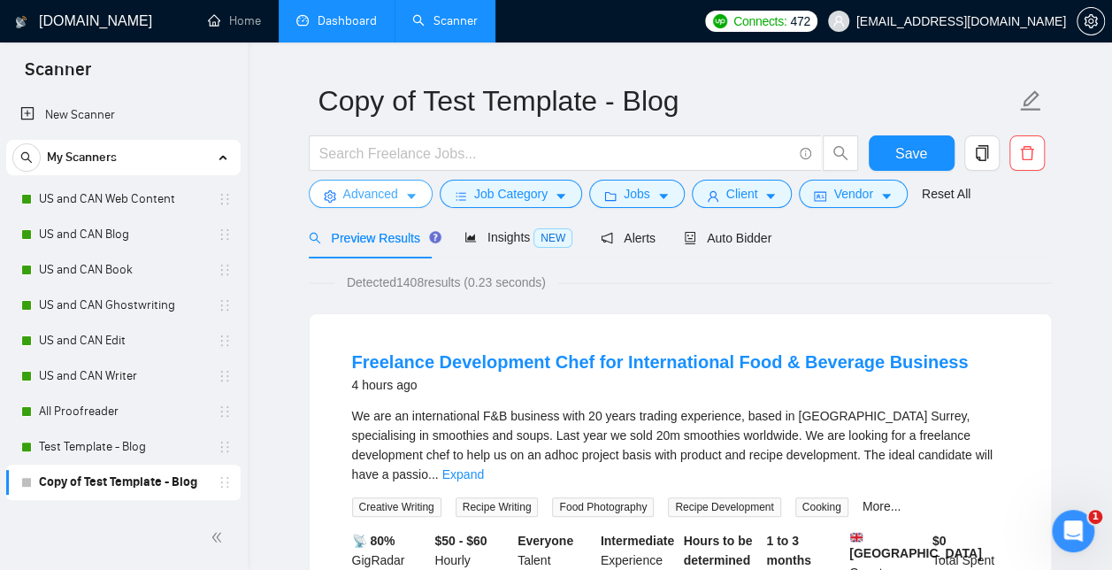
click at [381, 197] on span "Advanced" at bounding box center [370, 193] width 55 height 19
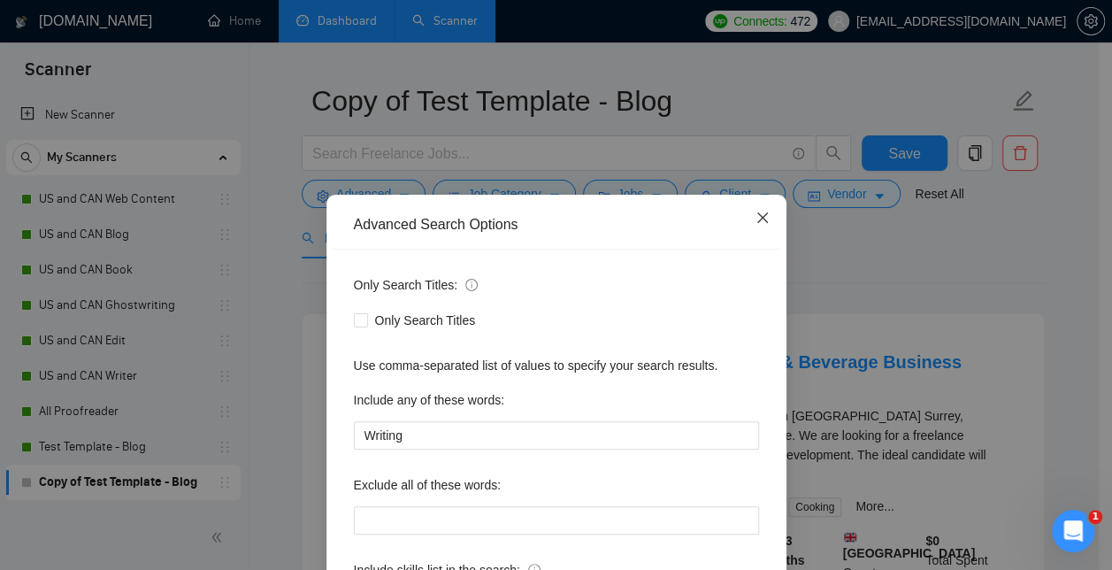
click at [760, 216] on icon "close" at bounding box center [763, 218] width 14 height 14
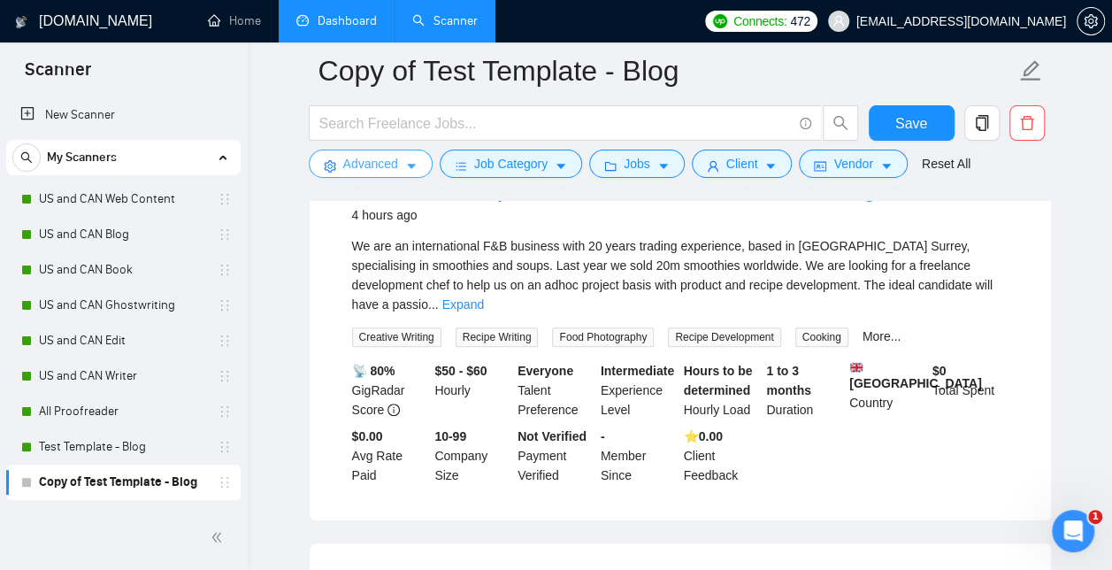
scroll to position [226, 0]
click at [484, 298] on link "Expand" at bounding box center [463, 305] width 42 height 14
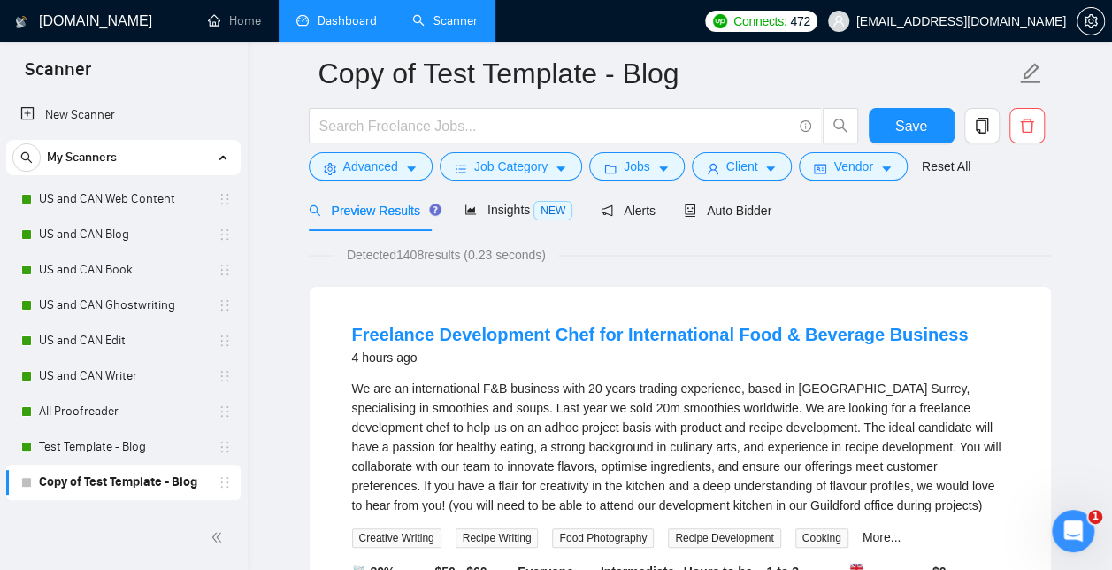
scroll to position [0, 0]
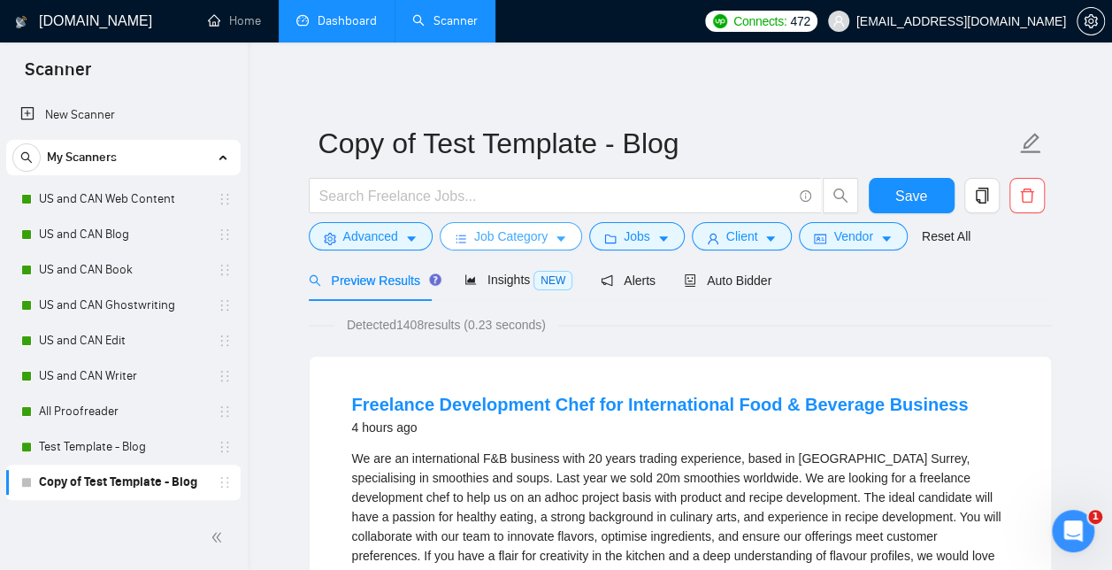
click at [519, 243] on span "Job Category" at bounding box center [510, 236] width 73 height 19
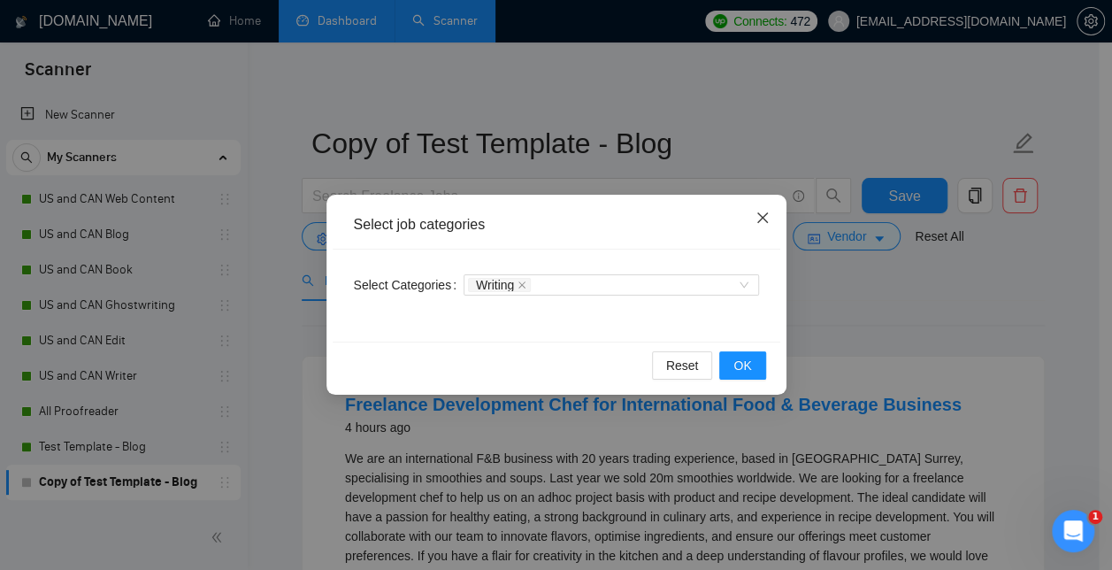
click at [770, 217] on span "Close" at bounding box center [763, 219] width 48 height 48
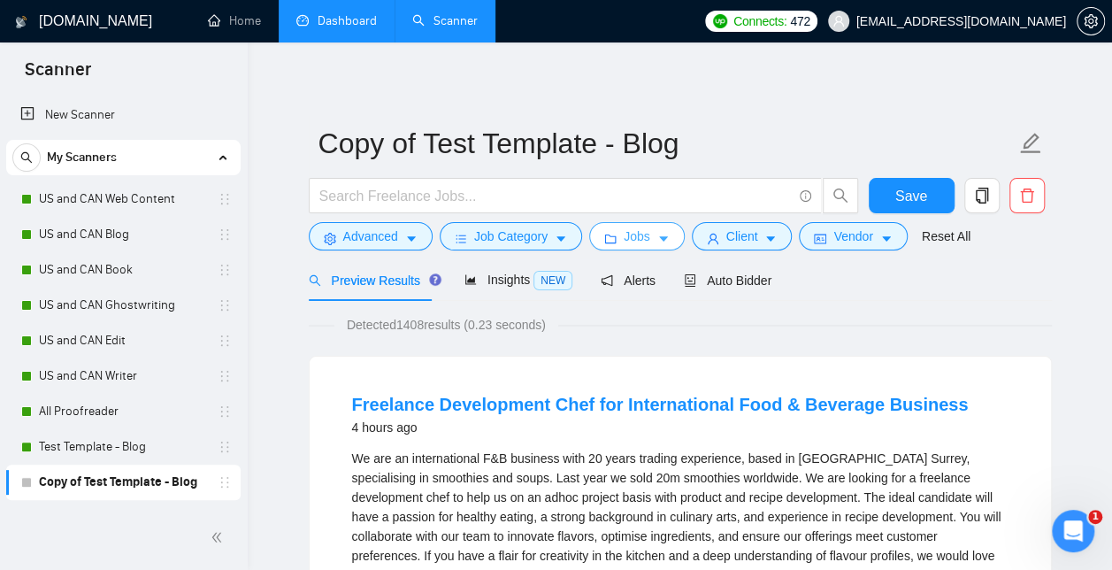
click at [650, 235] on button "Jobs" at bounding box center [637, 236] width 96 height 28
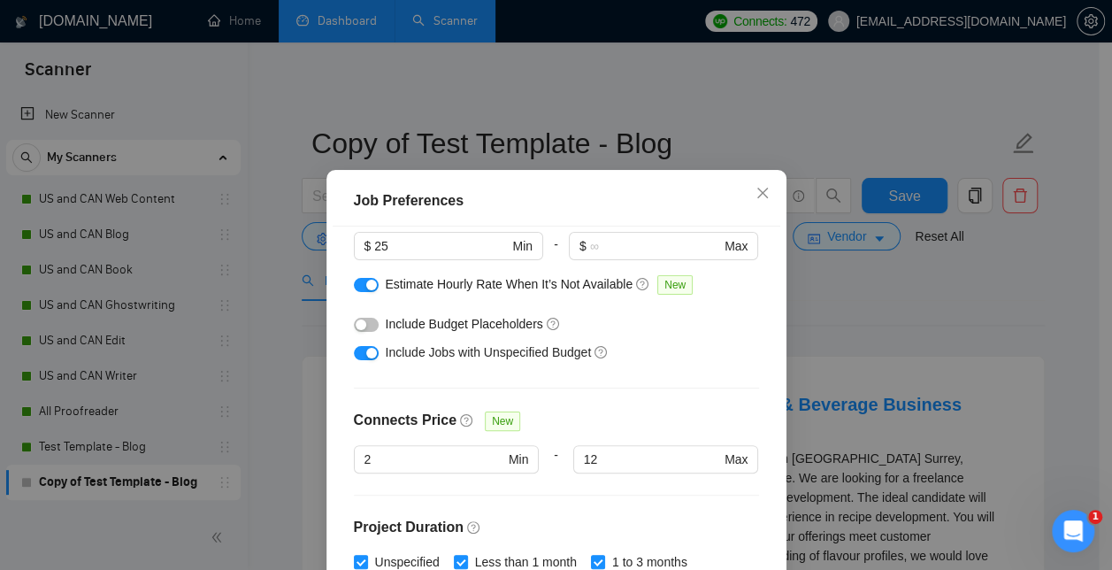
scroll to position [252, 0]
click at [550, 322] on icon "question-circle" at bounding box center [552, 322] width 4 height 7
click at [547, 317] on icon "question-circle" at bounding box center [553, 323] width 12 height 12
click at [356, 326] on div "button" at bounding box center [361, 324] width 11 height 11
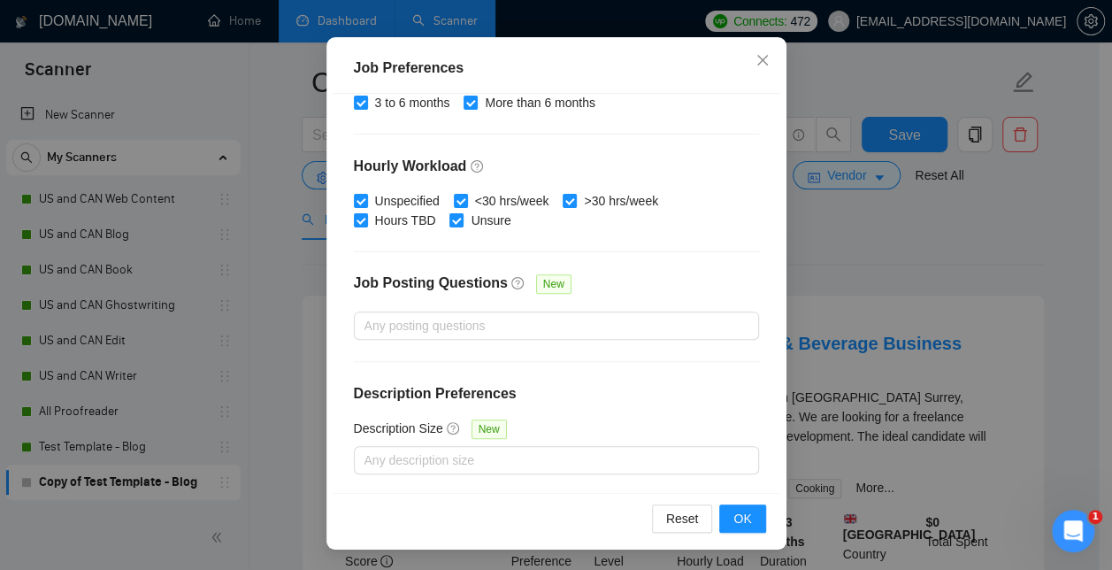
scroll to position [63, 0]
click at [736, 522] on span "OK" at bounding box center [743, 518] width 18 height 19
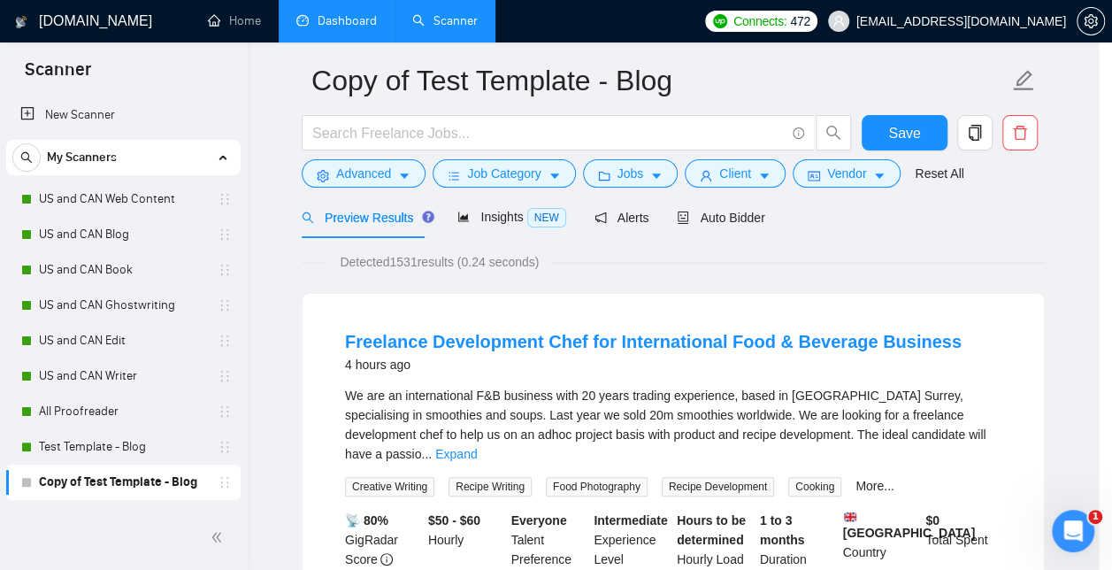
scroll to position [69, 0]
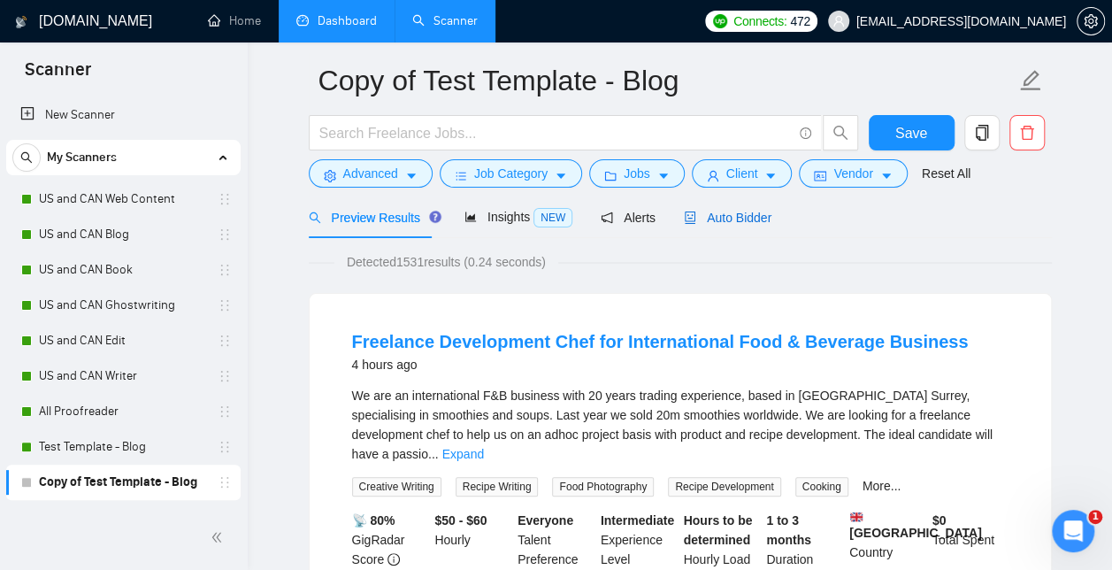
click at [740, 211] on span "Auto Bidder" at bounding box center [728, 218] width 88 height 14
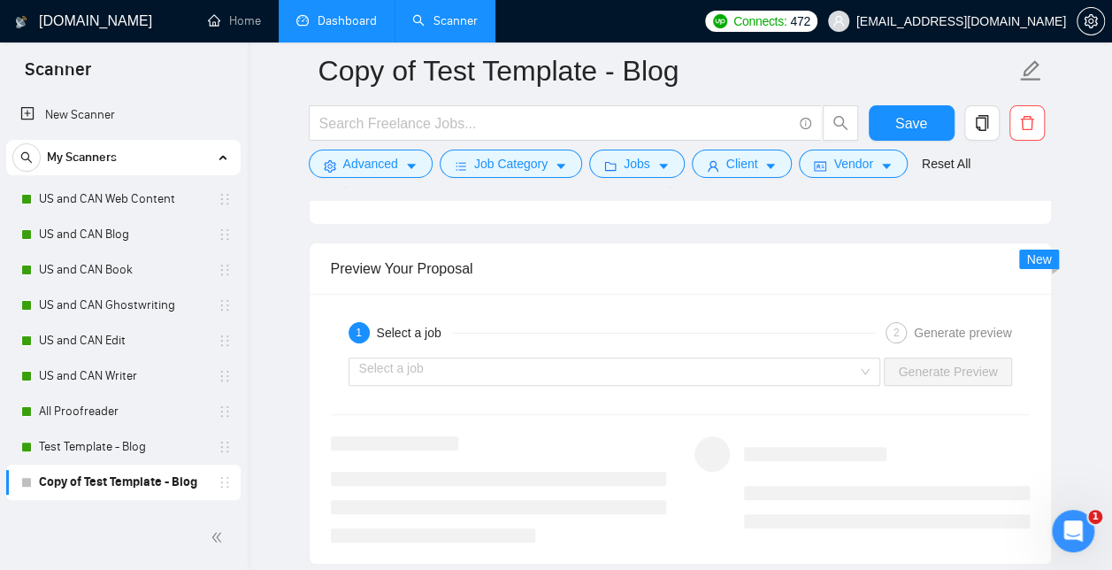
scroll to position [3412, 0]
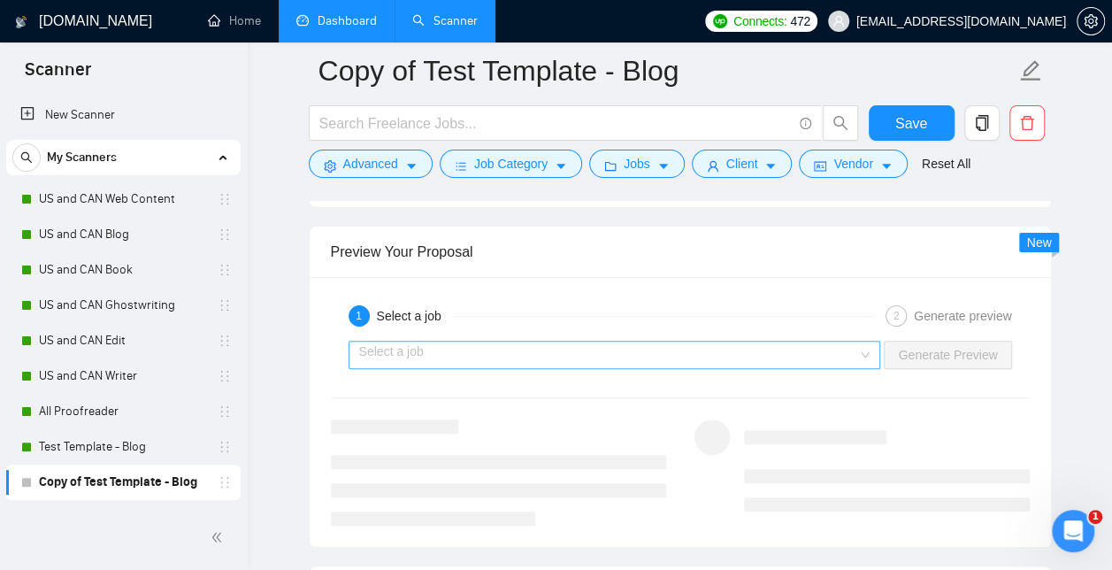
click at [870, 347] on div "Select a job" at bounding box center [615, 355] width 533 height 28
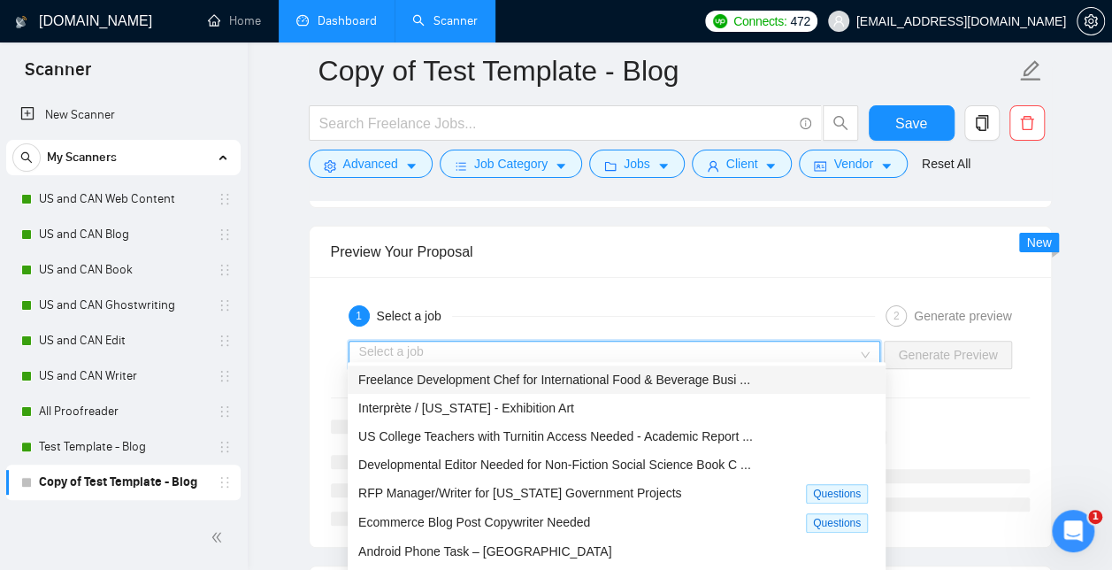
click at [697, 375] on span "Freelance Development Chef for International Food & Beverage Busi ..." at bounding box center [554, 380] width 392 height 14
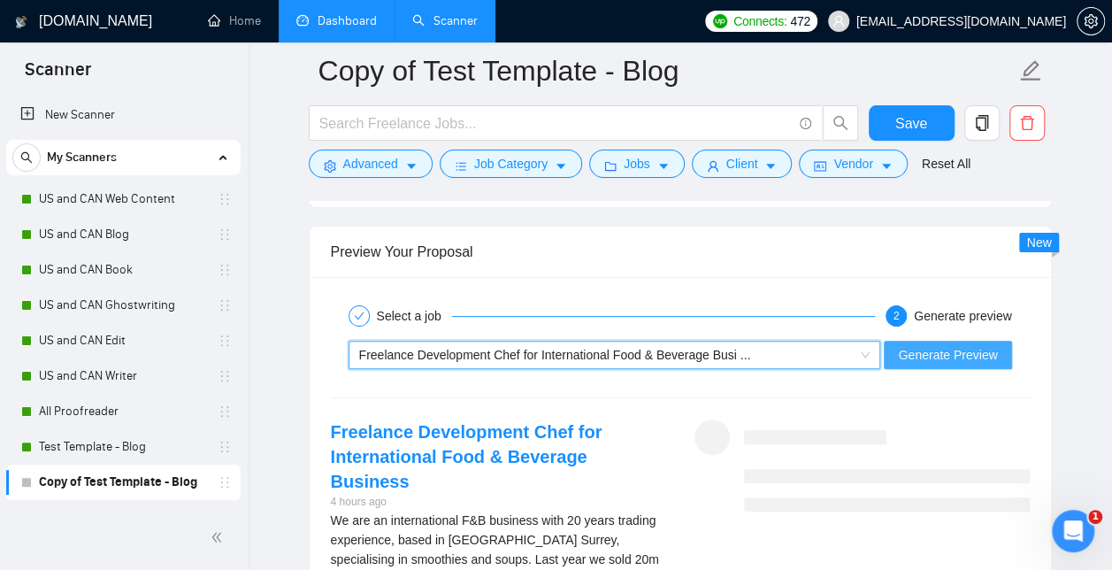
click at [977, 345] on span "Generate Preview" at bounding box center [947, 354] width 99 height 19
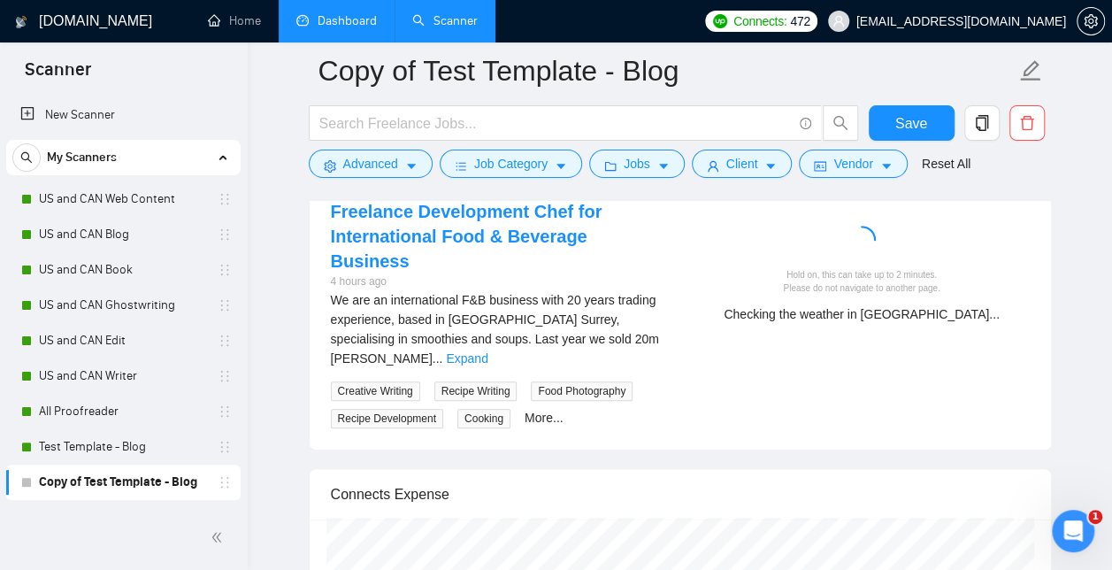
scroll to position [3637, 0]
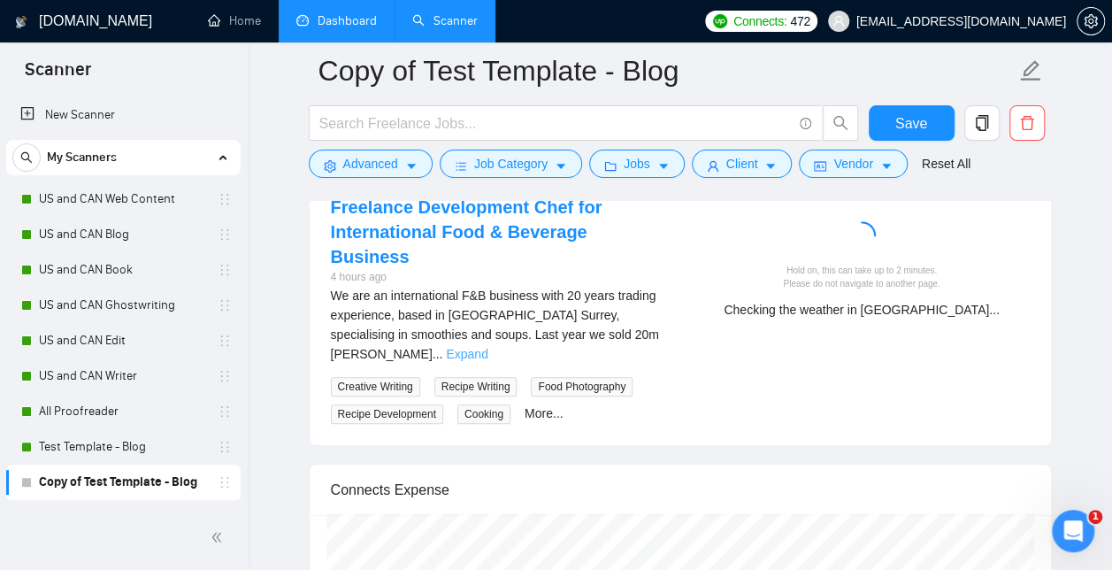
click at [488, 347] on link "Expand" at bounding box center [467, 354] width 42 height 14
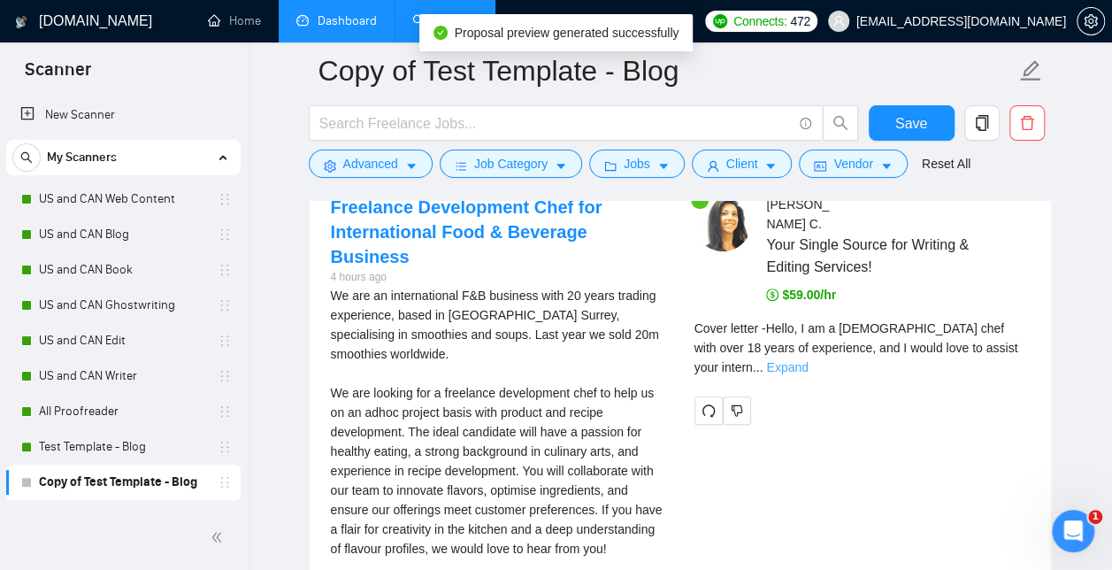
click at [808, 360] on link "Expand" at bounding box center [787, 367] width 42 height 14
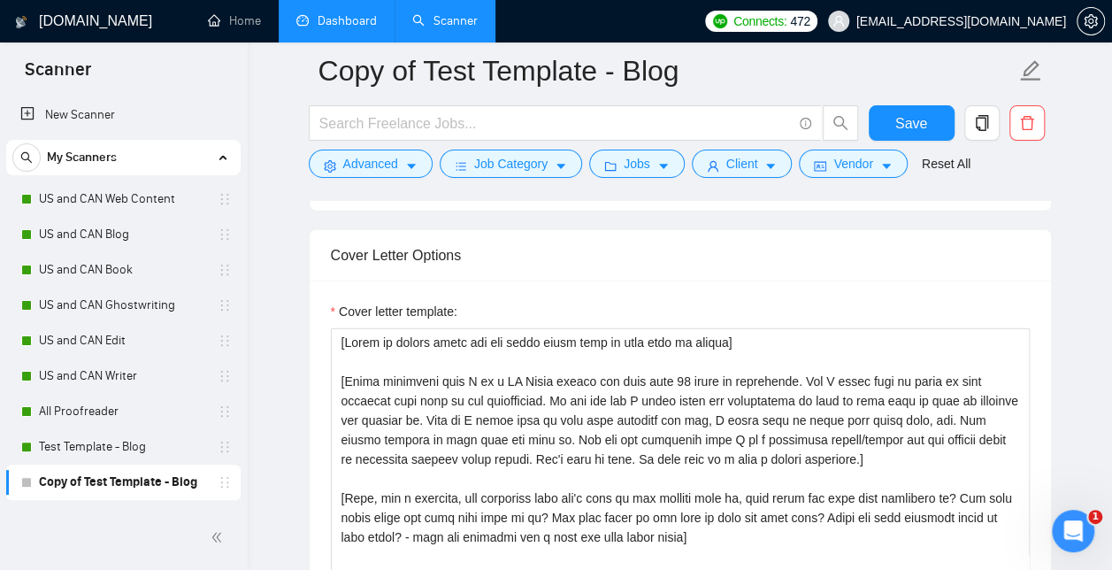
scroll to position [1955, 0]
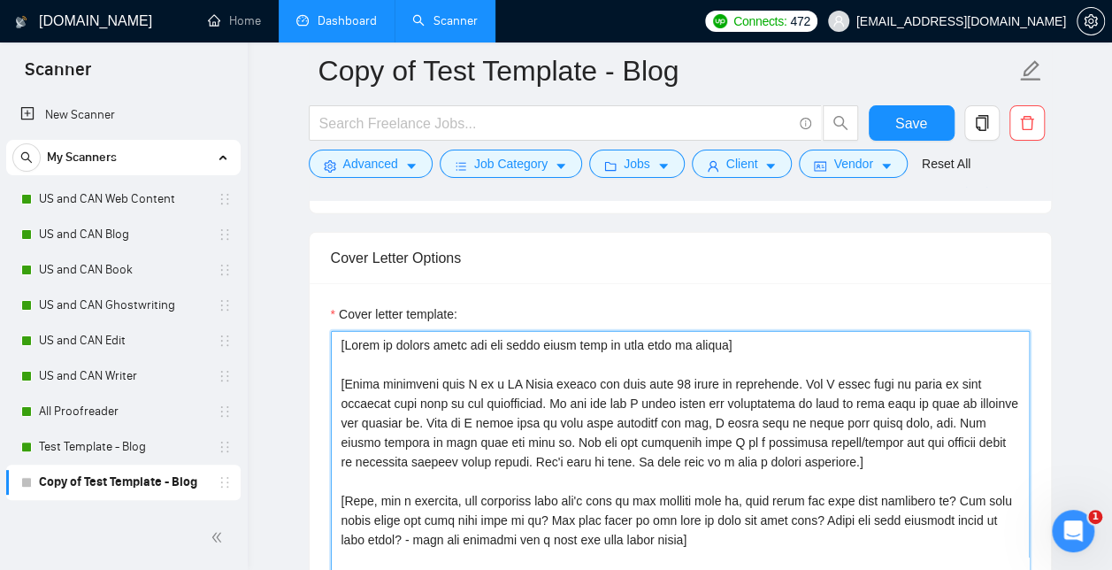
click at [584, 382] on textarea "Cover letter template:" at bounding box center [680, 530] width 699 height 398
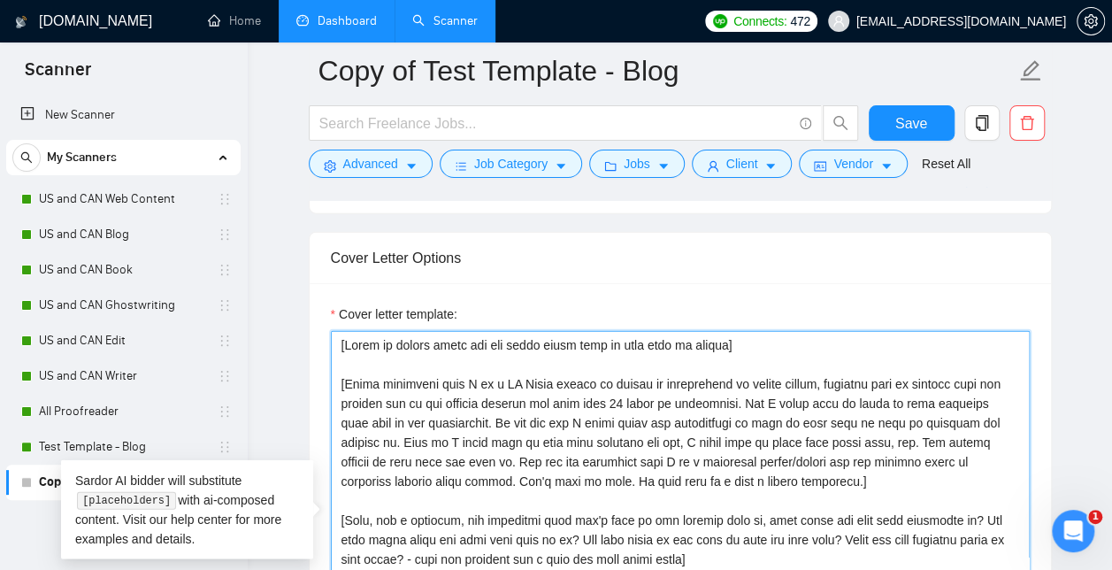
type textarea "[Start by saying hello and add their first name if they have it listed] [Write …"
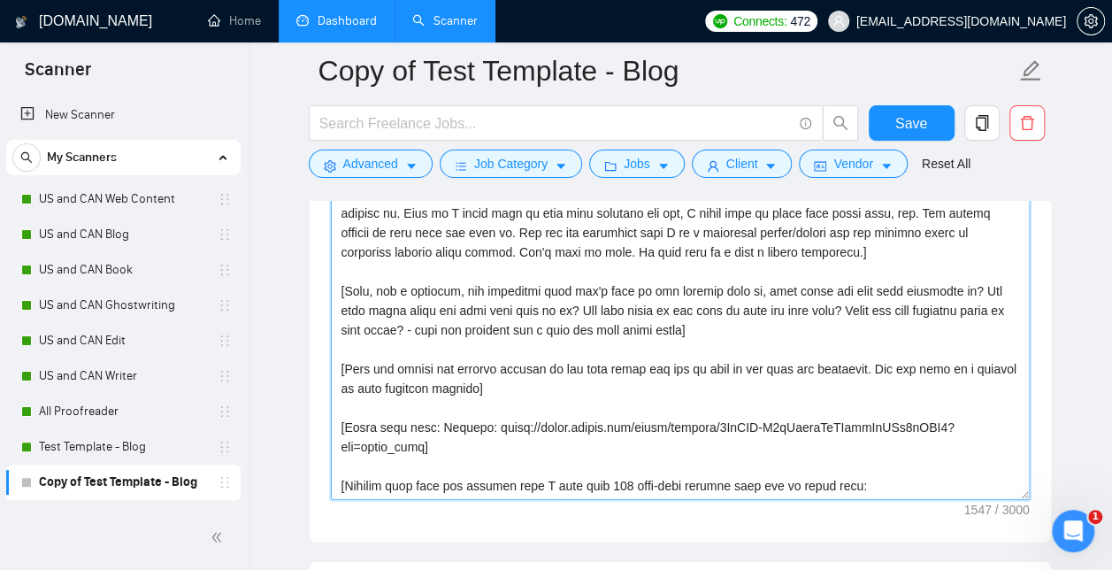
scroll to position [2186, 0]
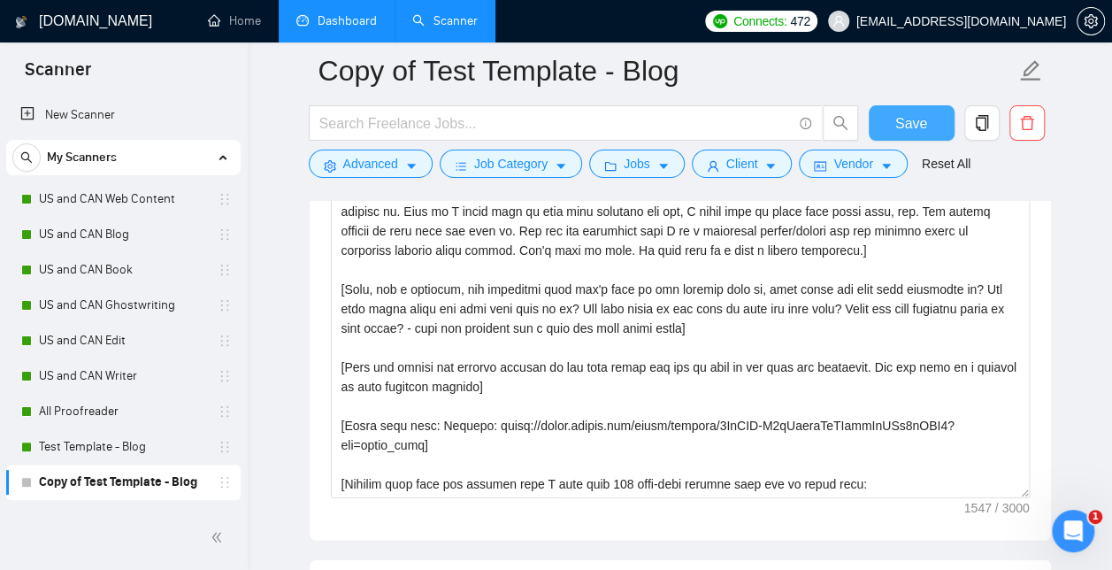
click at [913, 114] on span "Save" at bounding box center [912, 123] width 32 height 22
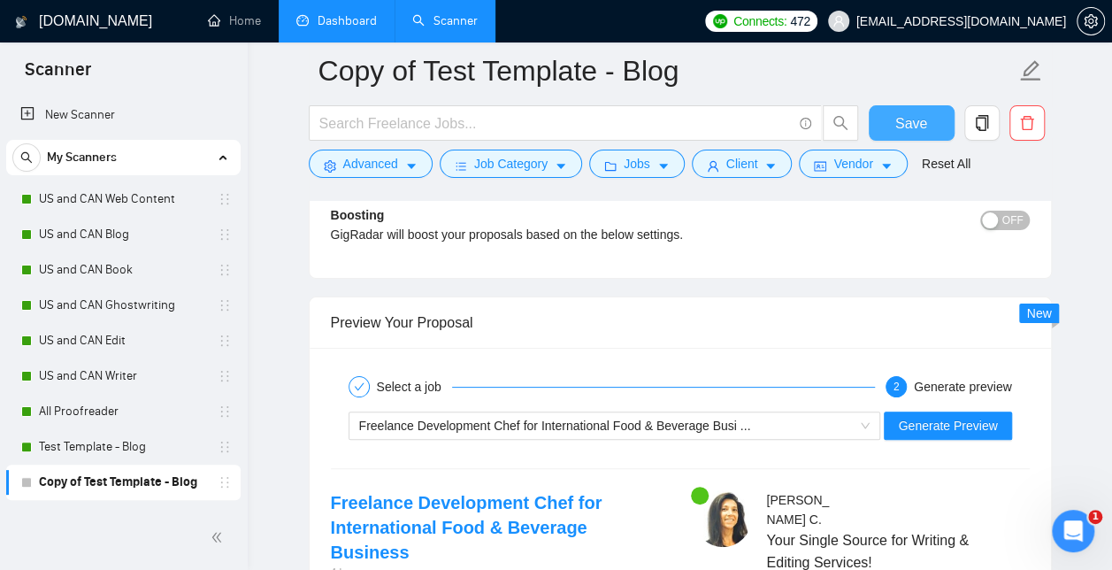
scroll to position [3342, 0]
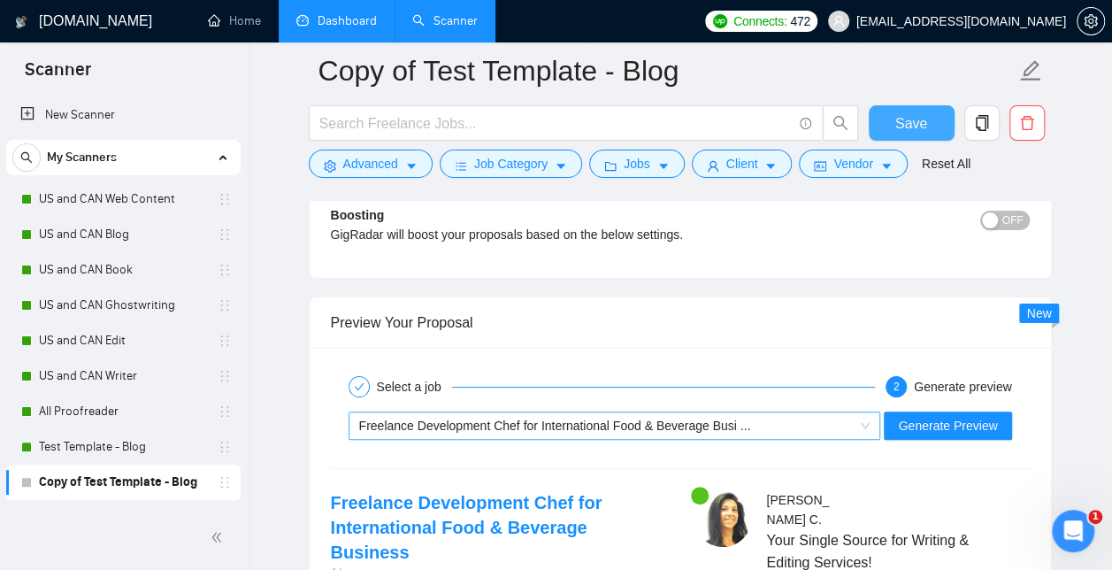
click at [830, 417] on div "Freelance Development Chef for International Food & Beverage Busi ..." at bounding box center [607, 425] width 496 height 27
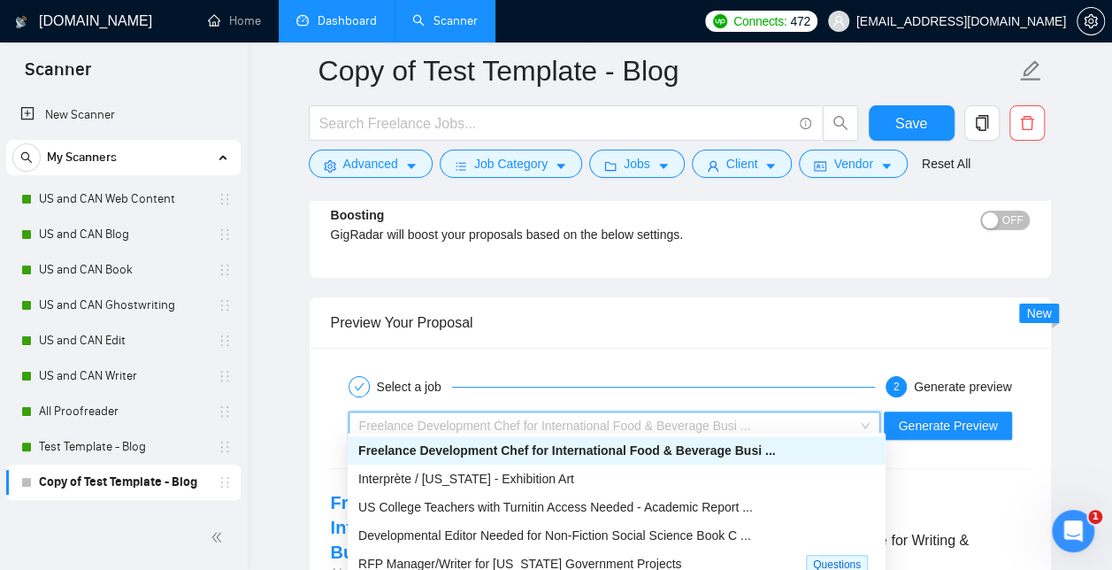
click at [519, 449] on span "Freelance Development Chef for International Food & Beverage Busi ..." at bounding box center [566, 450] width 417 height 14
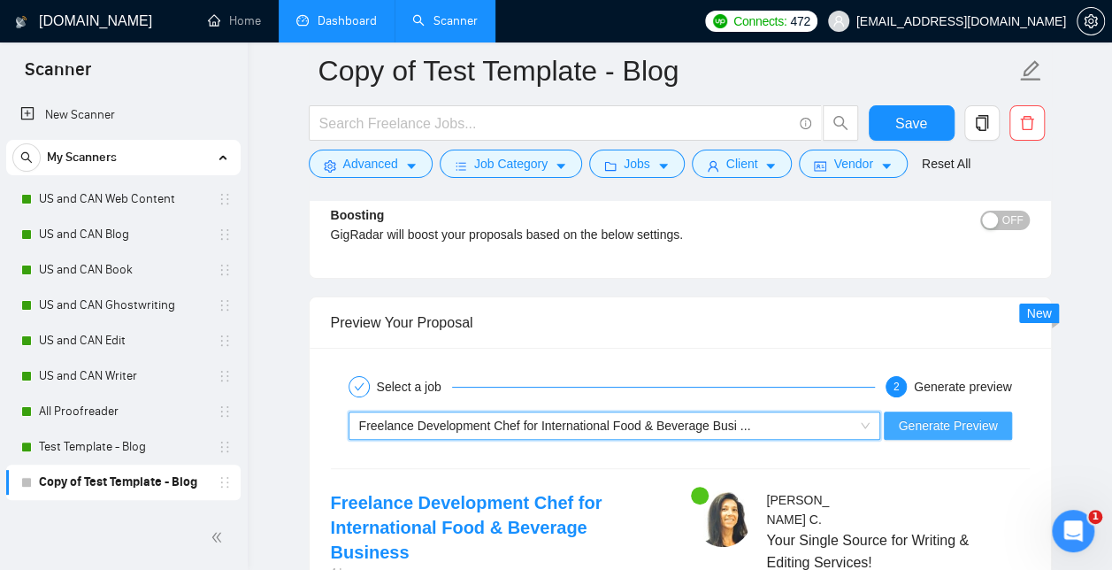
click at [950, 416] on span "Generate Preview" at bounding box center [947, 425] width 99 height 19
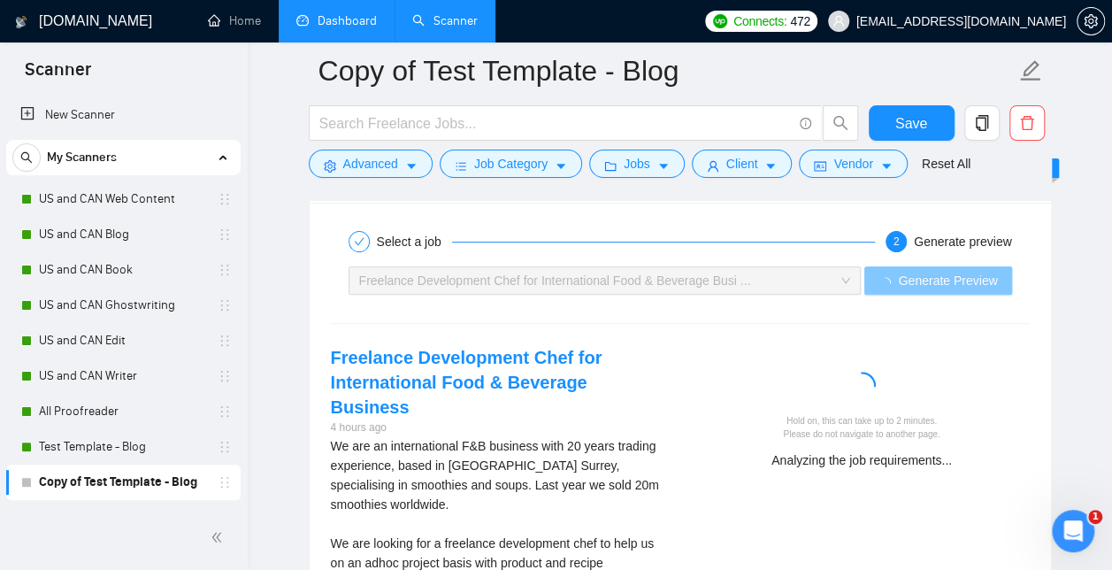
scroll to position [3488, 0]
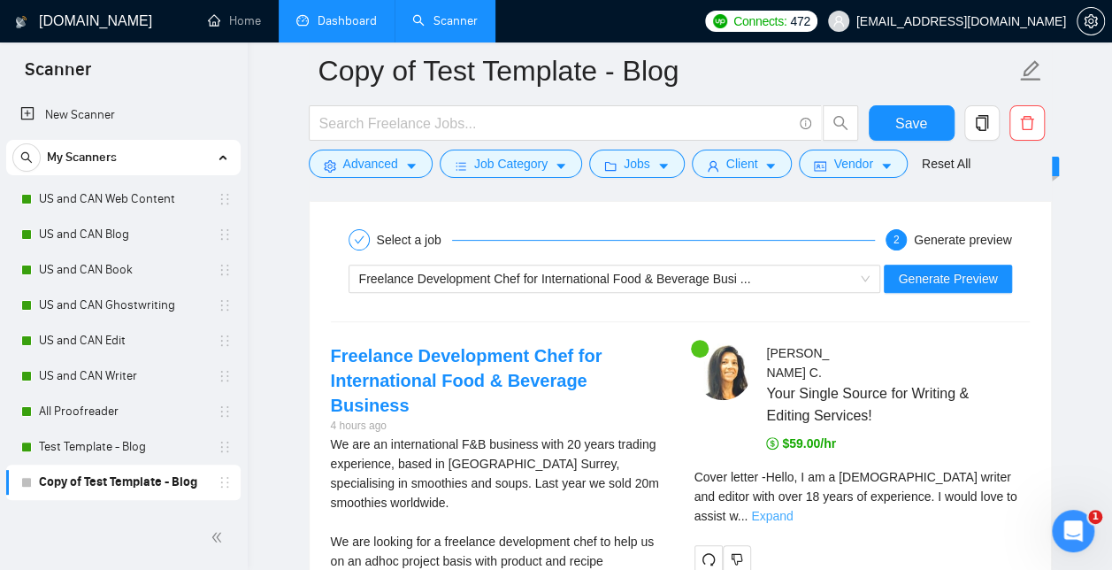
click at [793, 509] on link "Expand" at bounding box center [772, 516] width 42 height 14
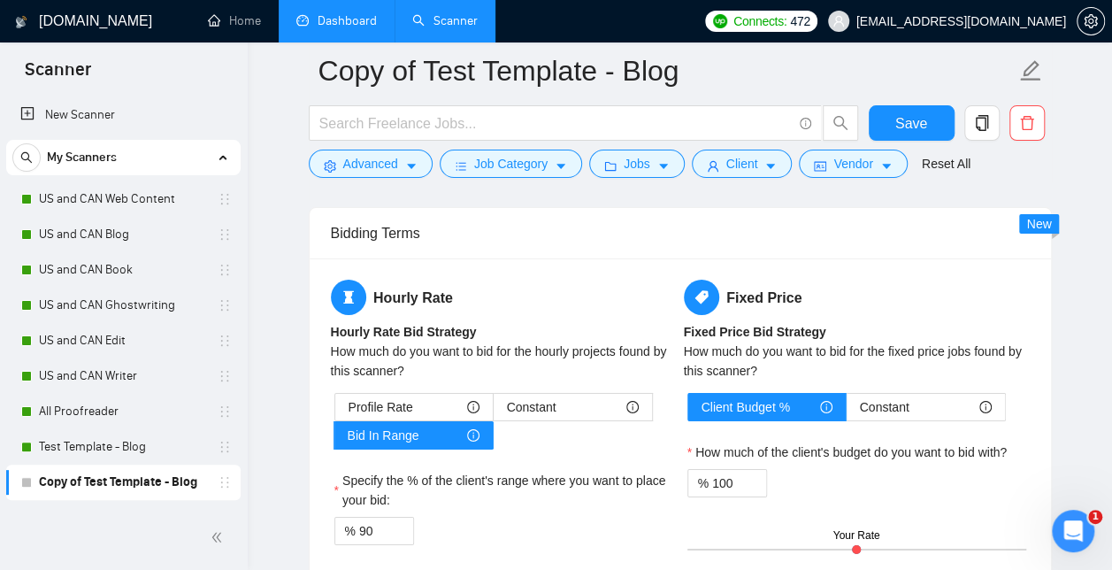
scroll to position [3040, 0]
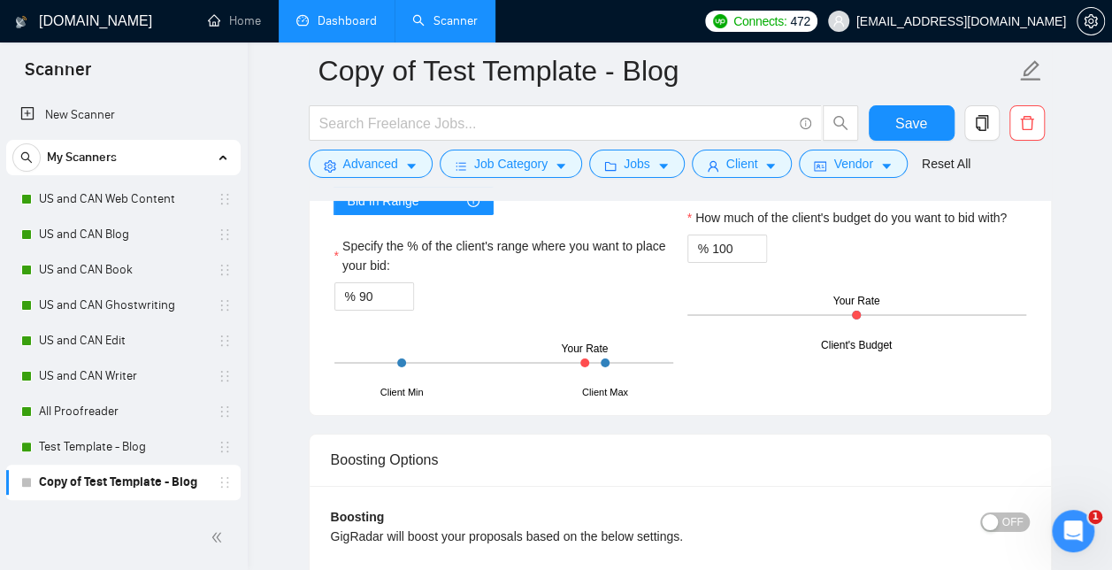
drag, startPoint x: 336, startPoint y: 304, endPoint x: 825, endPoint y: 227, distance: 494.7
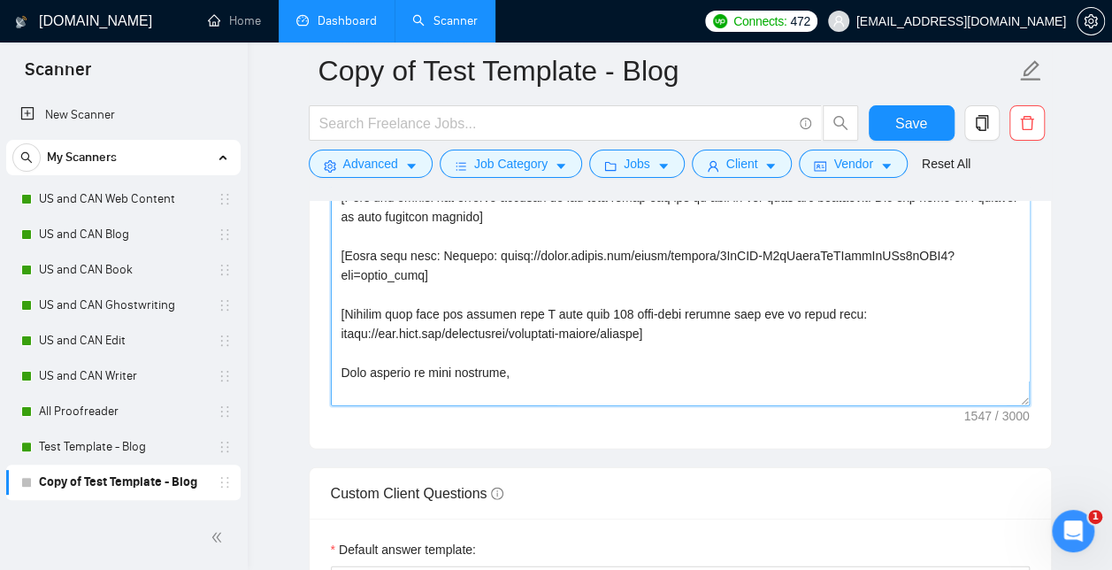
scroll to position [2258, 0]
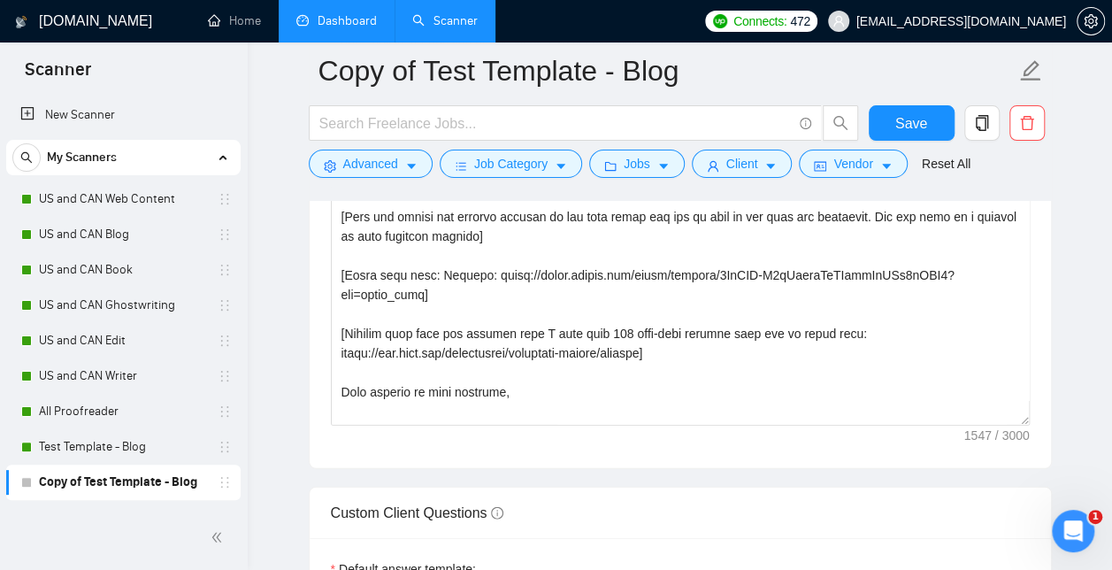
click at [280, 280] on main "Copy of Test Template - Blog Save Advanced Job Category Jobs Client Vendor Rese…" at bounding box center [680, 534] width 808 height 5444
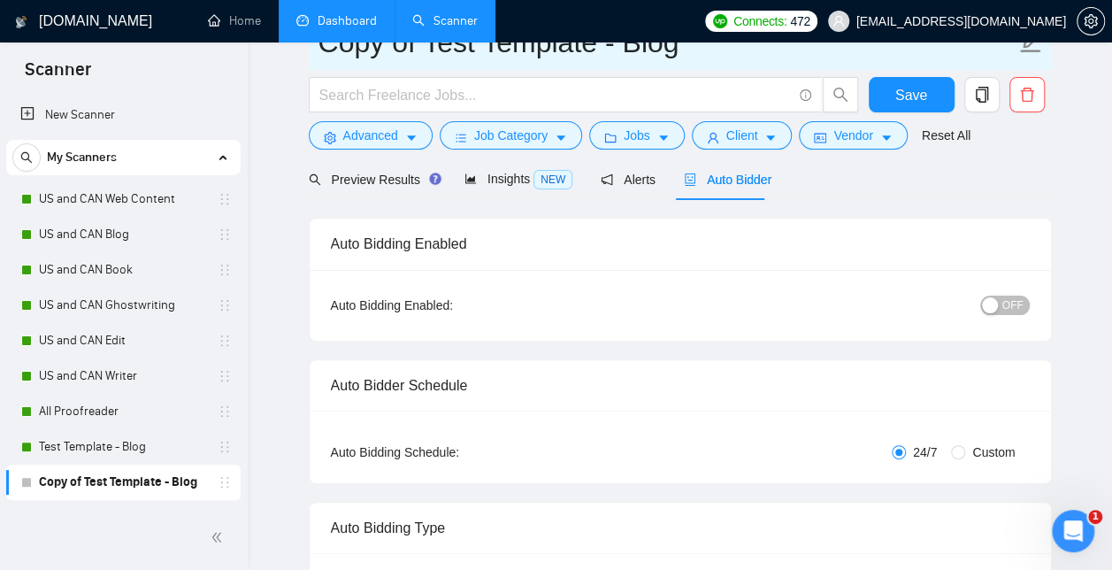
scroll to position [0, 0]
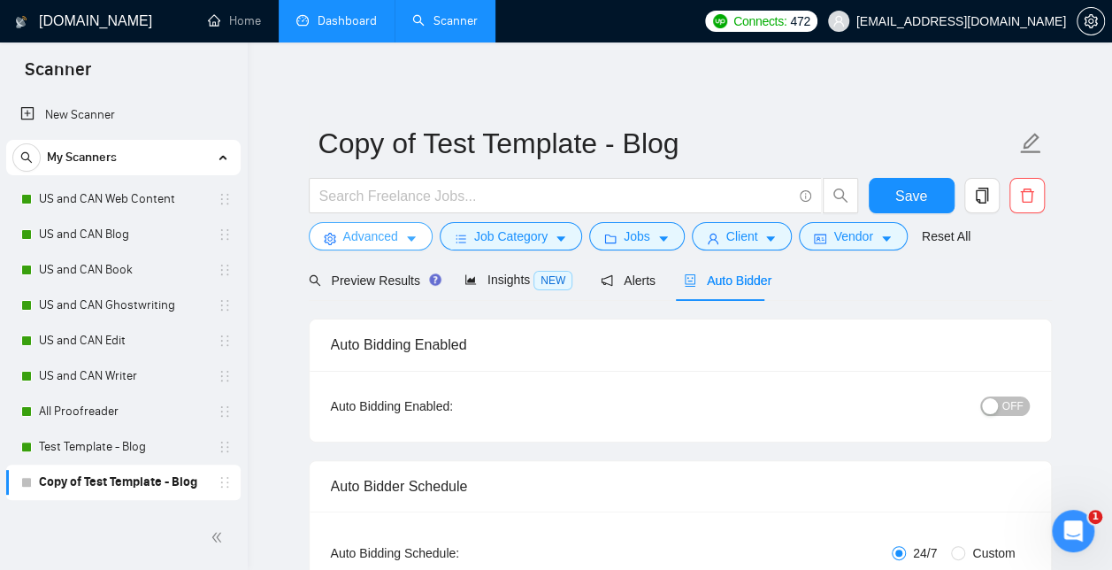
click at [377, 242] on span "Advanced" at bounding box center [370, 236] width 55 height 19
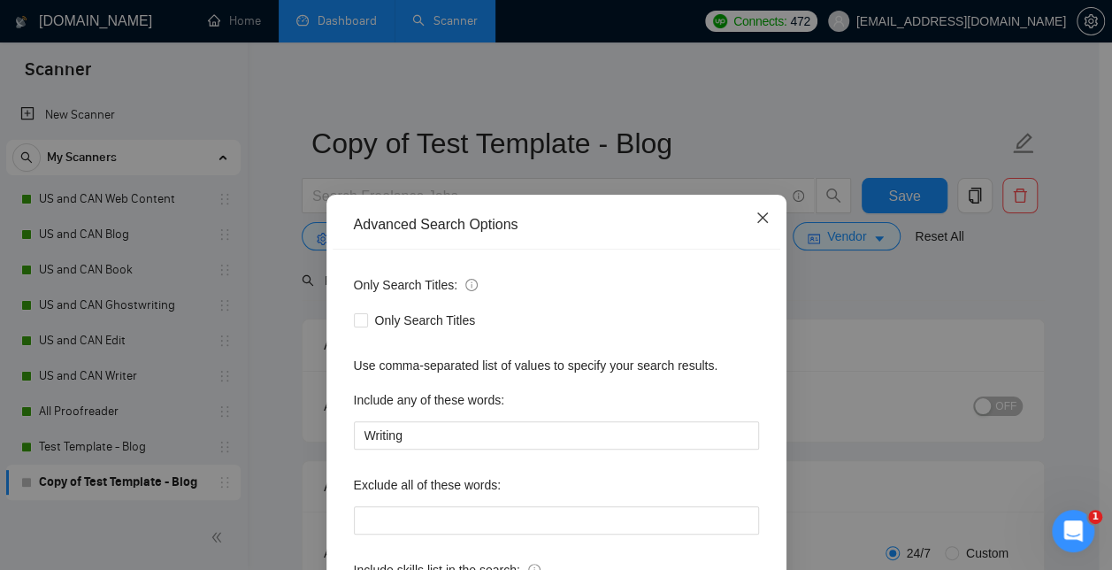
click at [757, 222] on icon "close" at bounding box center [762, 217] width 11 height 11
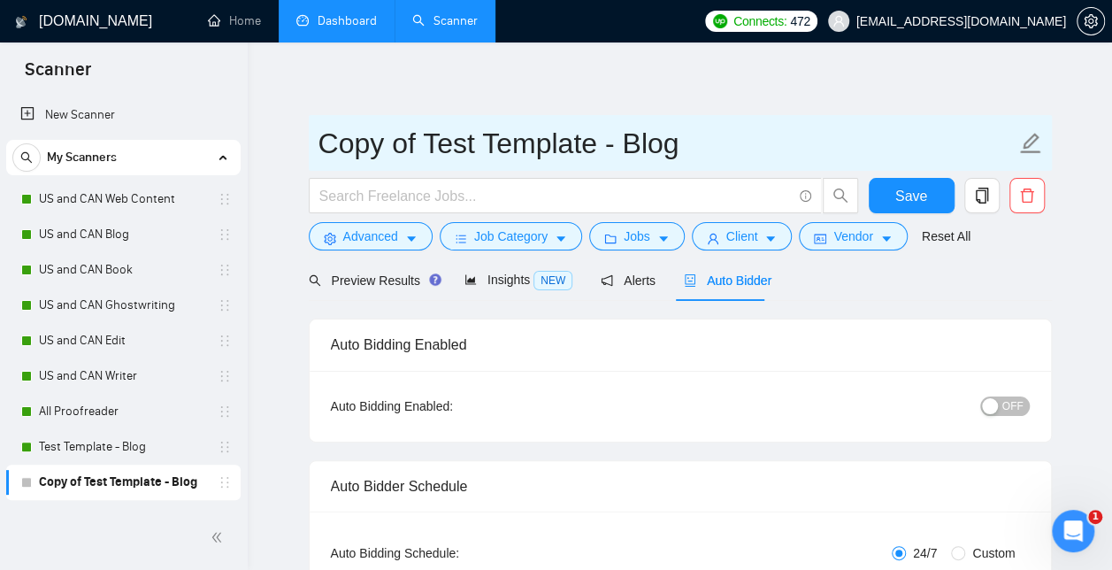
click at [598, 149] on input "Copy of Test Template - Blog" at bounding box center [667, 143] width 697 height 44
drag, startPoint x: 604, startPoint y: 151, endPoint x: 324, endPoint y: 160, distance: 280.7
click at [324, 160] on input "Copy of Test Template - Blog" at bounding box center [667, 143] width 697 height 44
click at [708, 140] on input "Copy of Test Template - Blog" at bounding box center [667, 143] width 697 height 44
drag, startPoint x: 708, startPoint y: 140, endPoint x: 312, endPoint y: 147, distance: 396.5
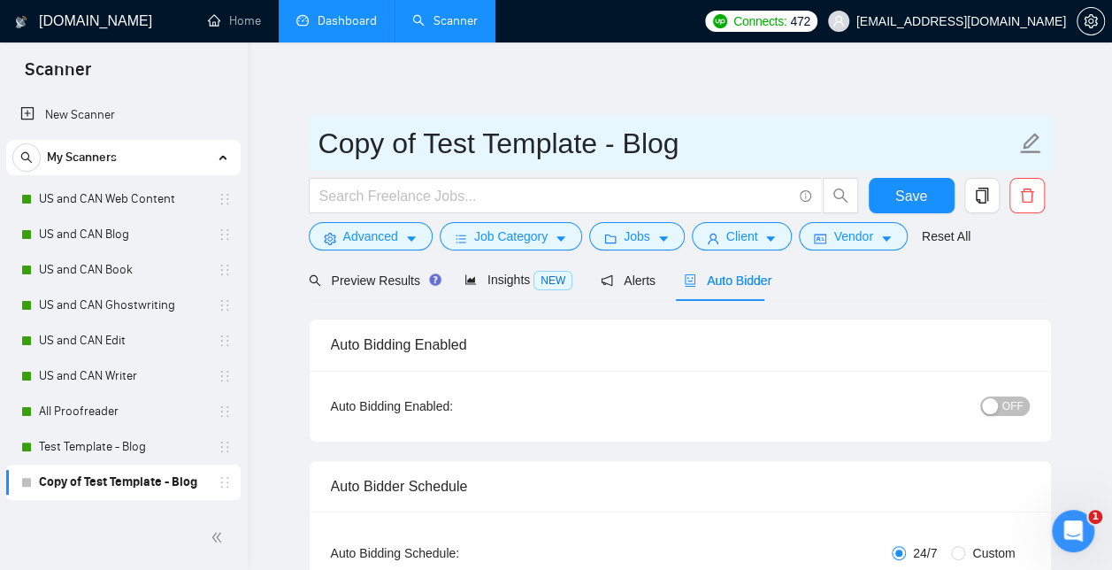
click at [312, 147] on span "Copy of Test Template - Blog" at bounding box center [680, 143] width 743 height 56
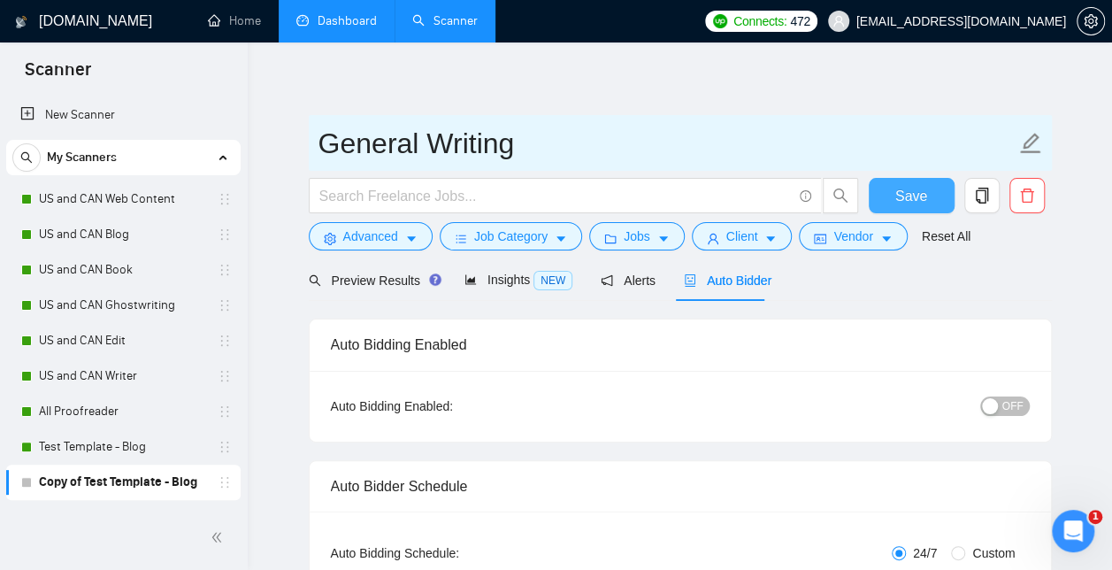
type input "General Writing"
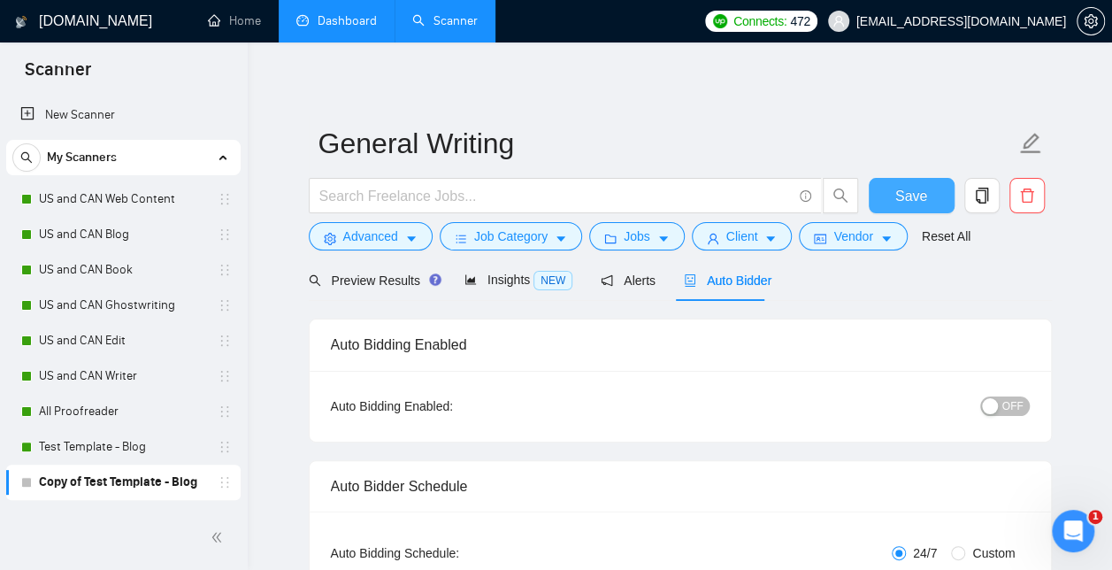
click at [908, 202] on span "Save" at bounding box center [912, 196] width 32 height 22
click at [986, 398] on div "button" at bounding box center [990, 406] width 16 height 16
click at [925, 198] on span "Save" at bounding box center [912, 196] width 32 height 22
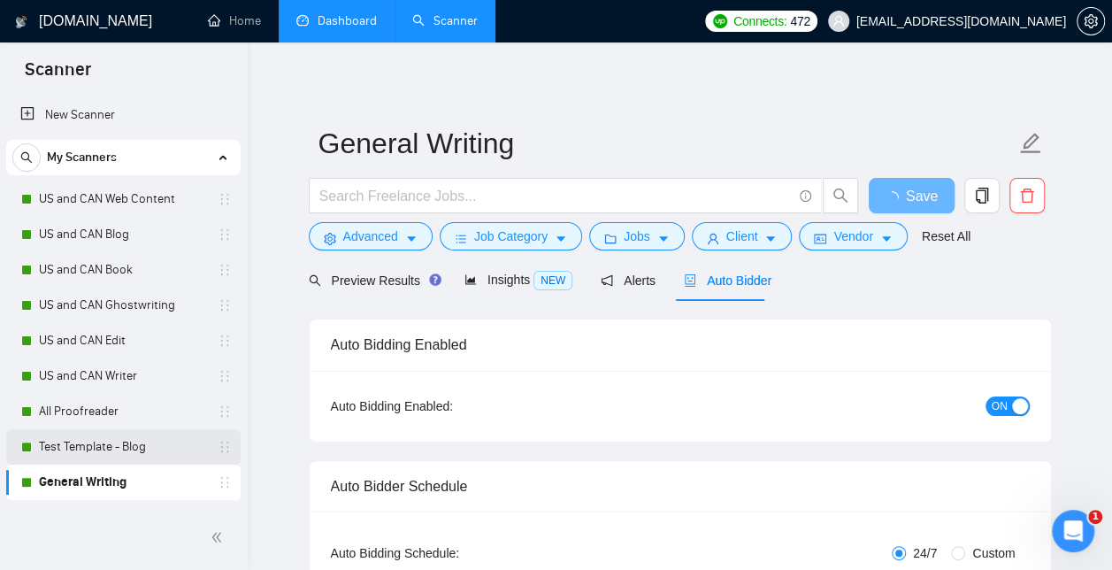
click at [135, 444] on link "Test Template - Blog" at bounding box center [123, 446] width 168 height 35
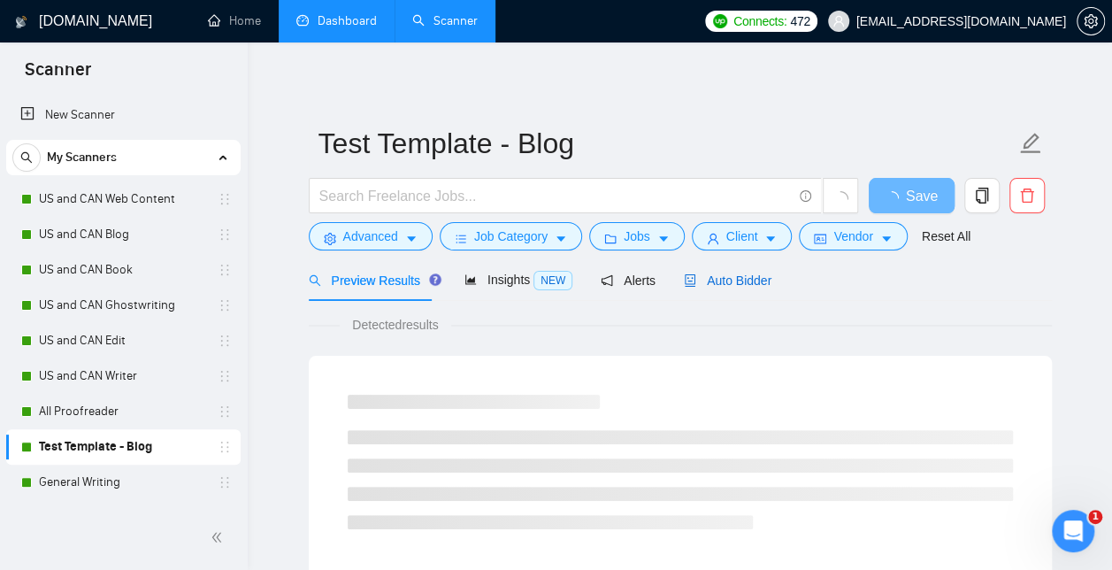
click at [740, 286] on span "Auto Bidder" at bounding box center [728, 280] width 88 height 14
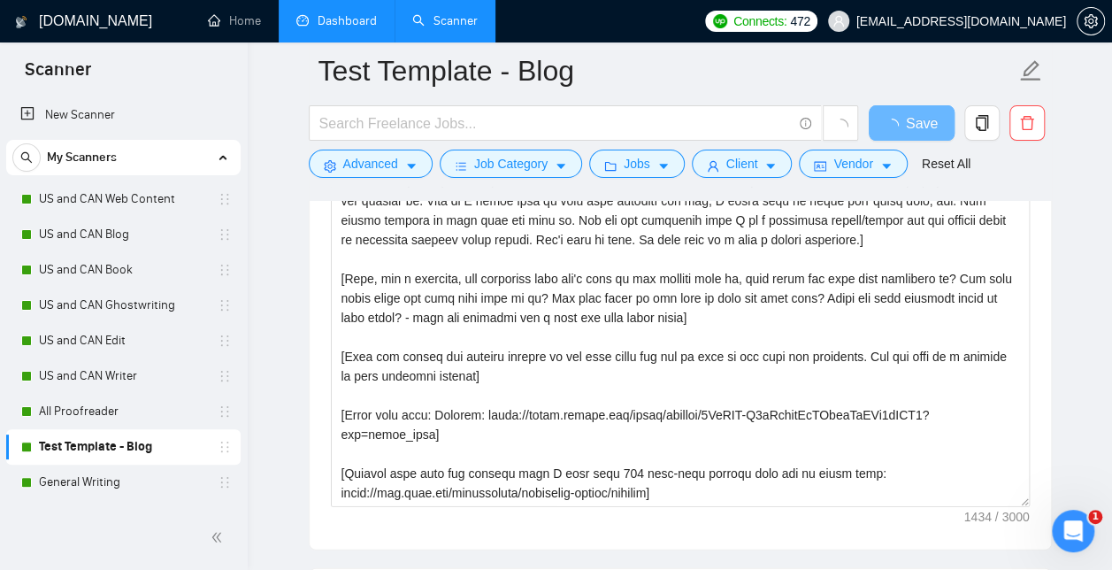
scroll to position [2174, 0]
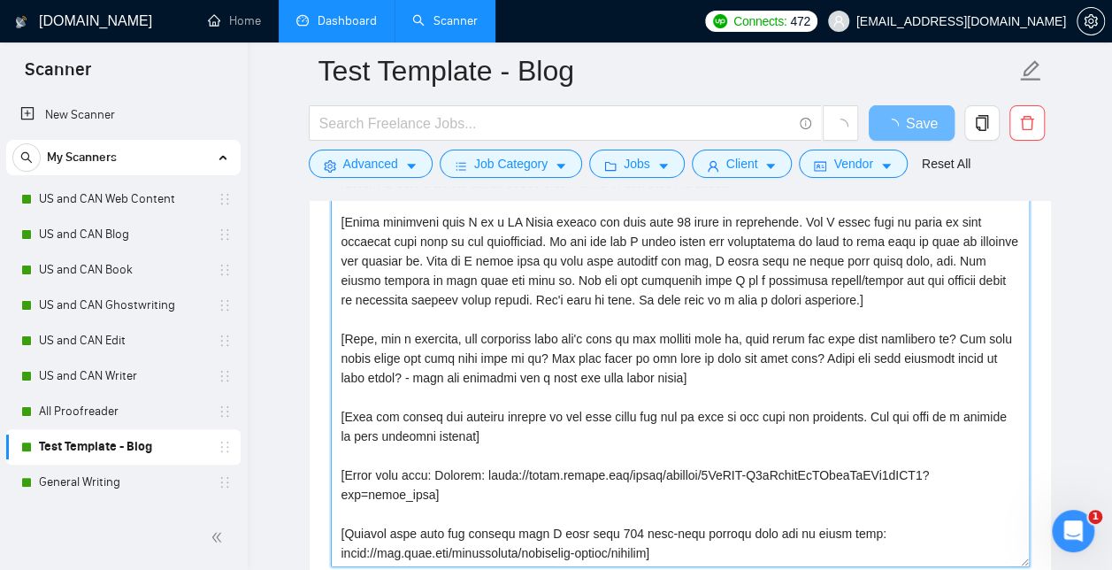
drag, startPoint x: 696, startPoint y: 450, endPoint x: 349, endPoint y: 4, distance: 565.7
click at [349, 4] on div "[DOMAIN_NAME] Home Dashboard Scanner Connects: 472 [EMAIL_ADDRESS][DOMAIN_NAME]…" at bounding box center [680, 369] width 865 height 4923
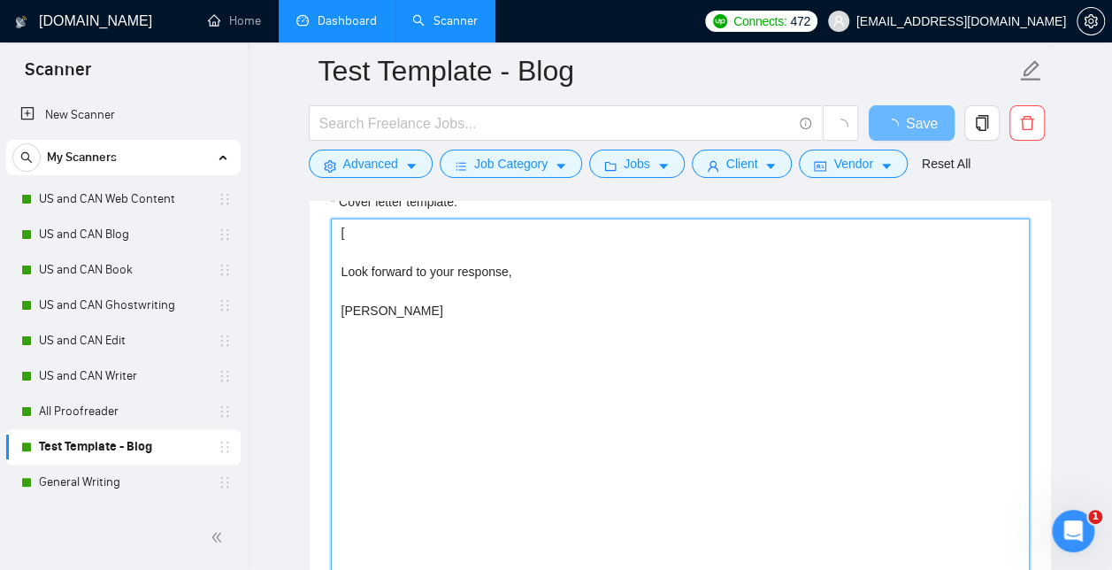
type textarea "Look forward to your response, [PERSON_NAME]"
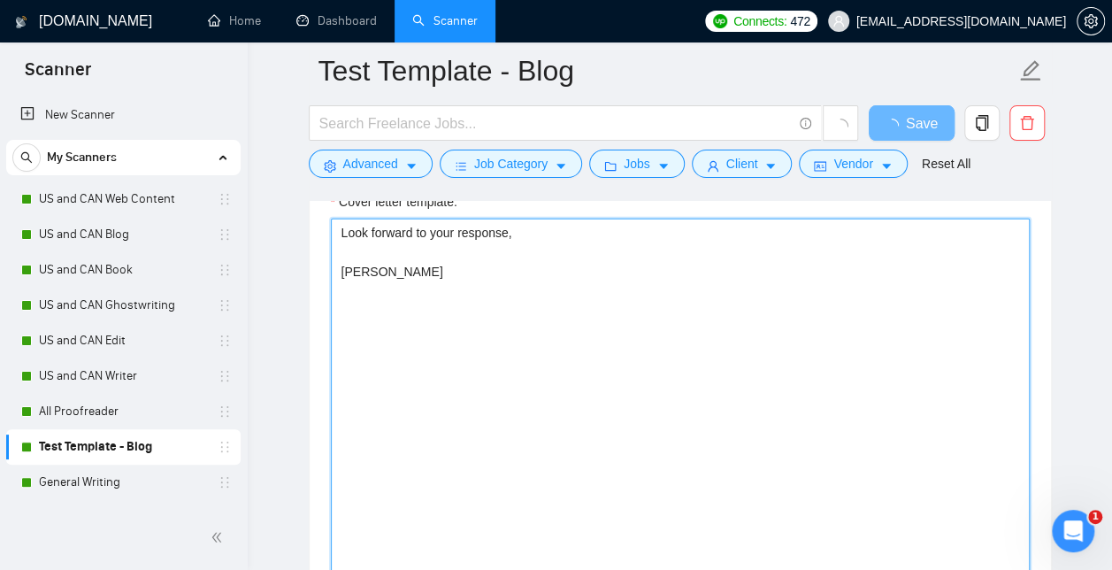
drag, startPoint x: 472, startPoint y: 324, endPoint x: 304, endPoint y: 239, distance: 187.6
click at [304, 239] on main "Test Template - Blog Save Advanced Job Category Jobs Client Vendor Reset All Pr…" at bounding box center [680, 386] width 808 height 4716
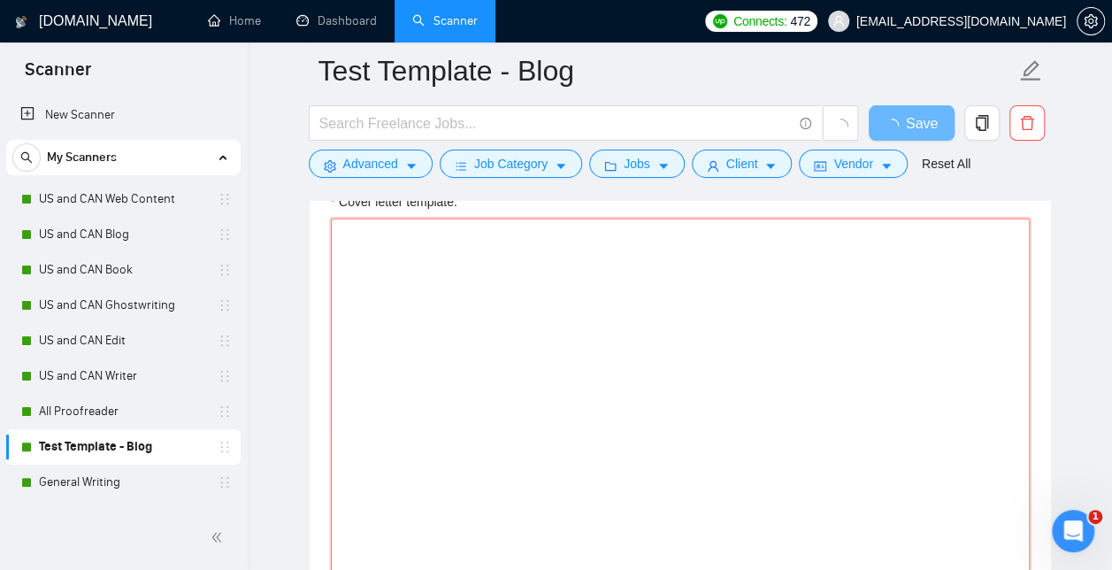
paste textarea "[Start by saying hello and add their first name if they have it listed] [Write …"
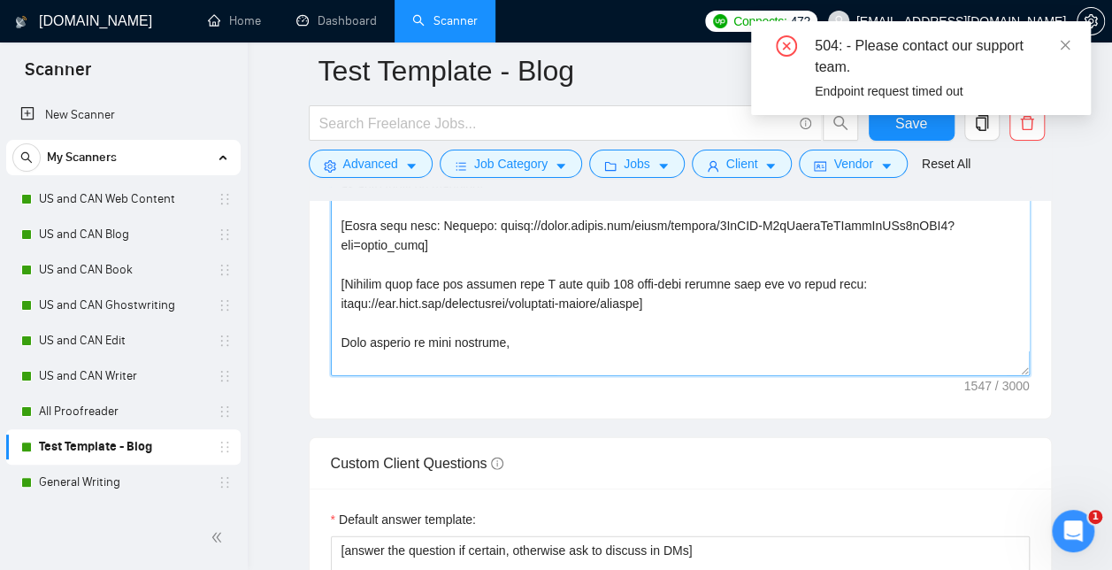
scroll to position [16, 0]
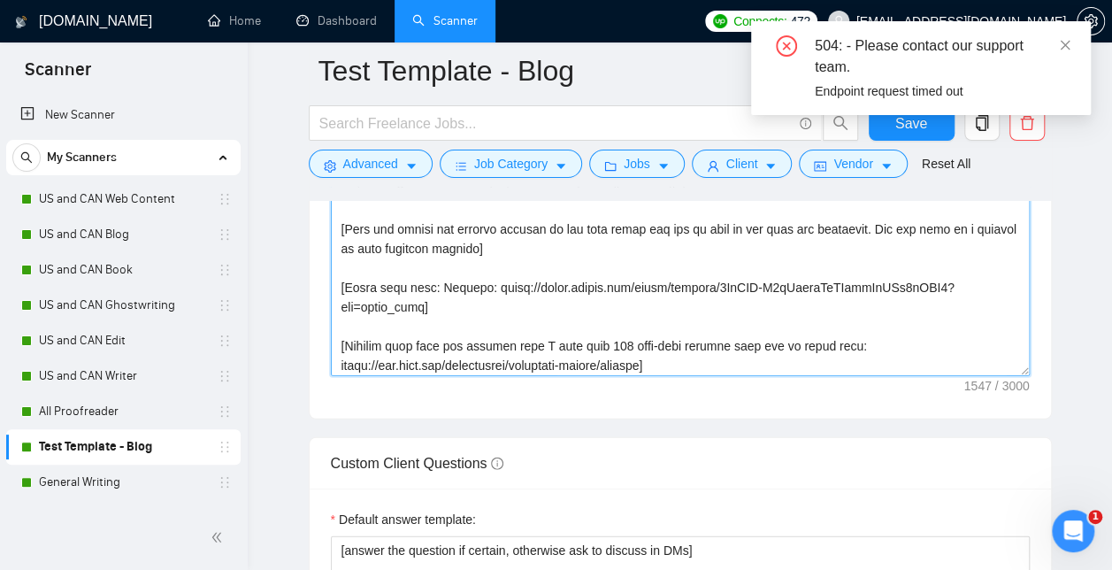
type textarea "[Start by saying hello and add their first name if they have it listed] [Write …"
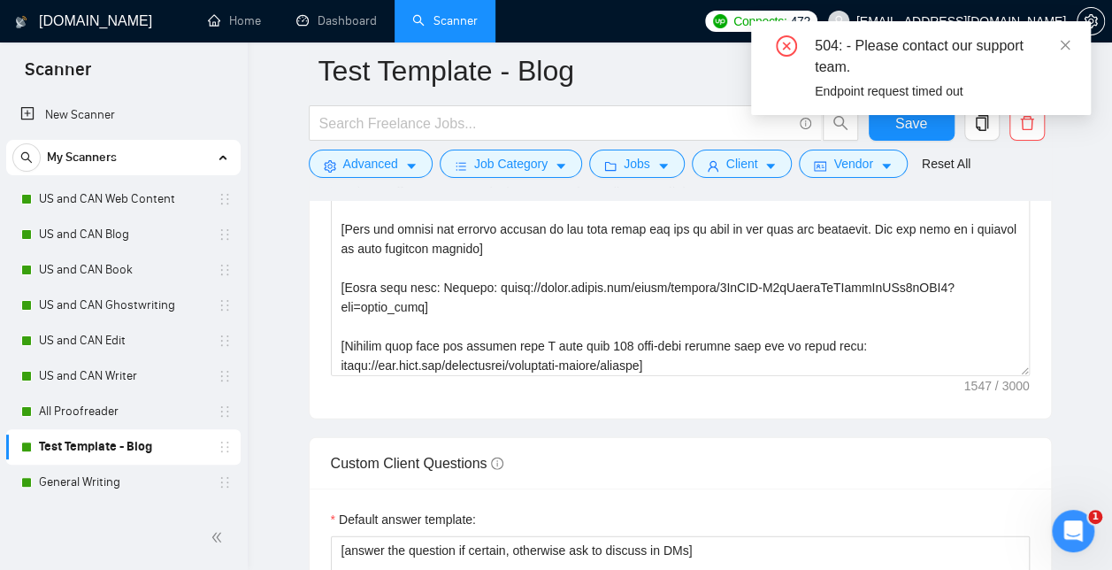
click at [919, 122] on div "504: - Please contact our support team. Endpoint request timed out" at bounding box center [921, 75] width 340 height 108
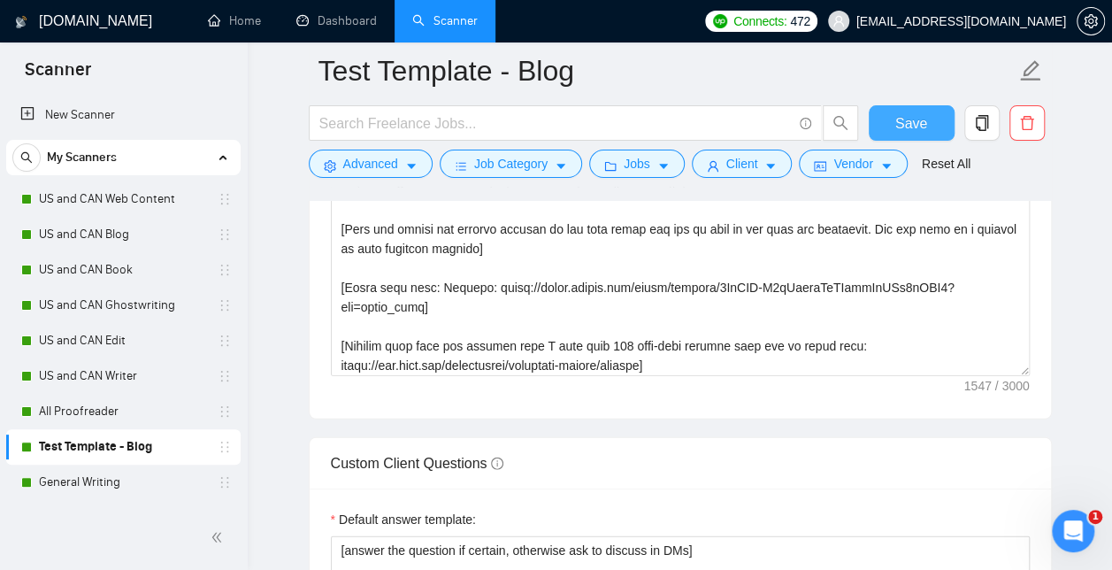
click at [920, 118] on span "Save" at bounding box center [912, 123] width 32 height 22
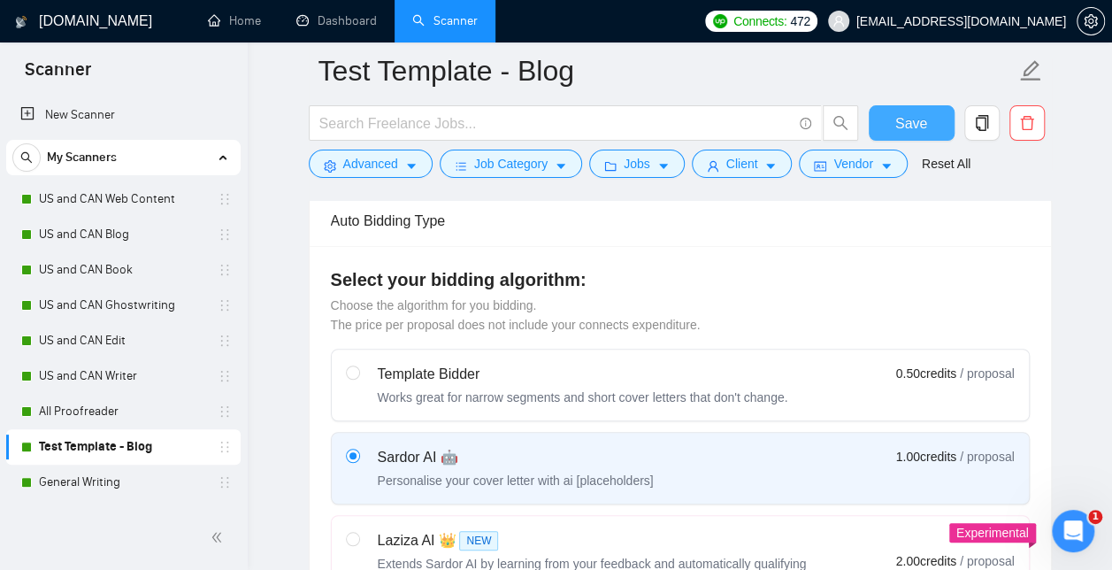
scroll to position [411, 0]
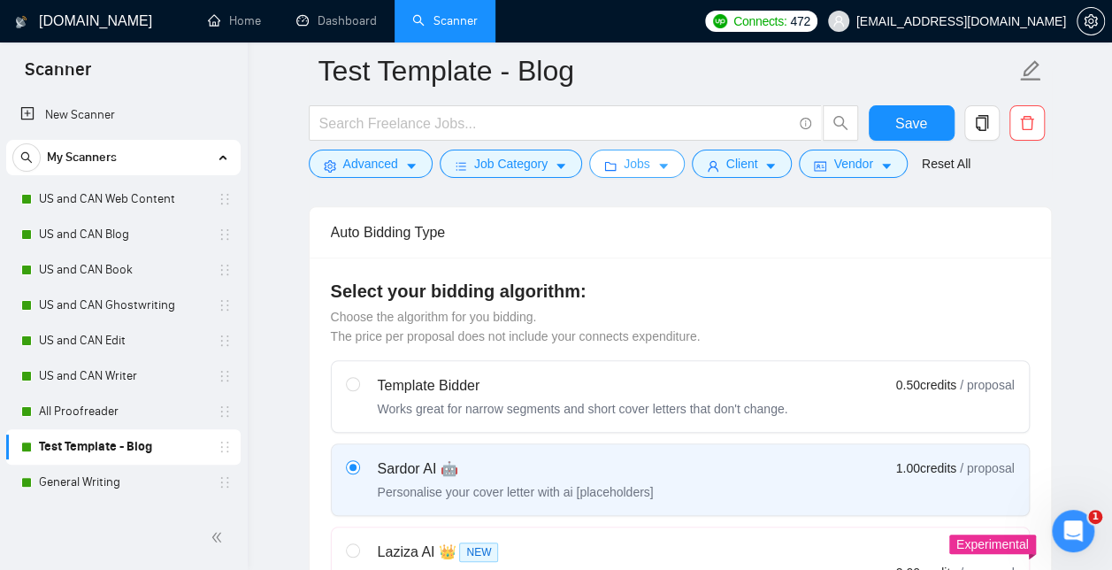
click at [637, 168] on span "Jobs" at bounding box center [637, 163] width 27 height 19
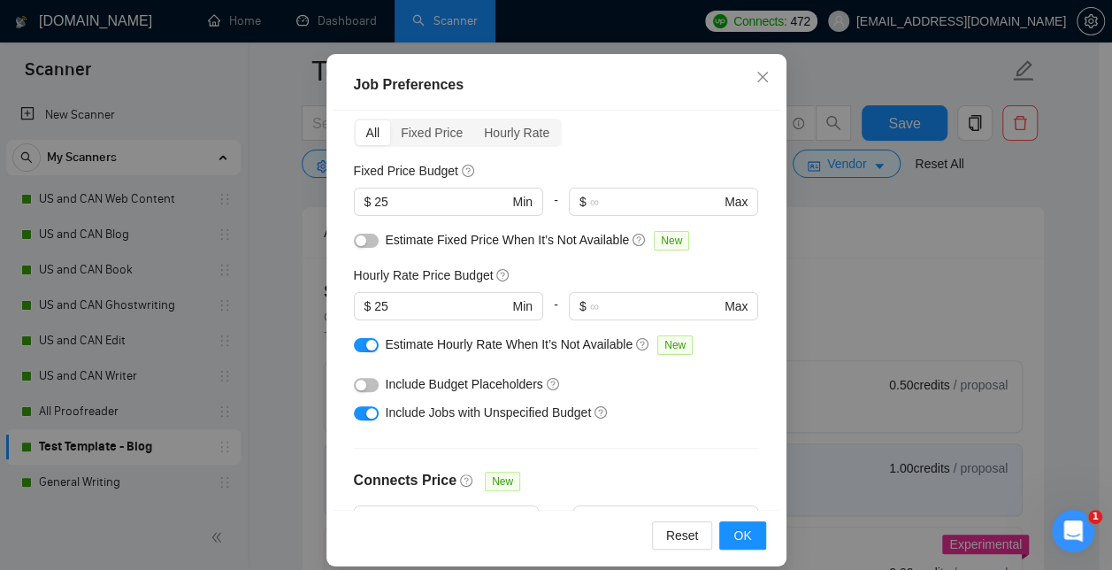
scroll to position [78, 0]
click at [359, 388] on button "button" at bounding box center [366, 382] width 25 height 14
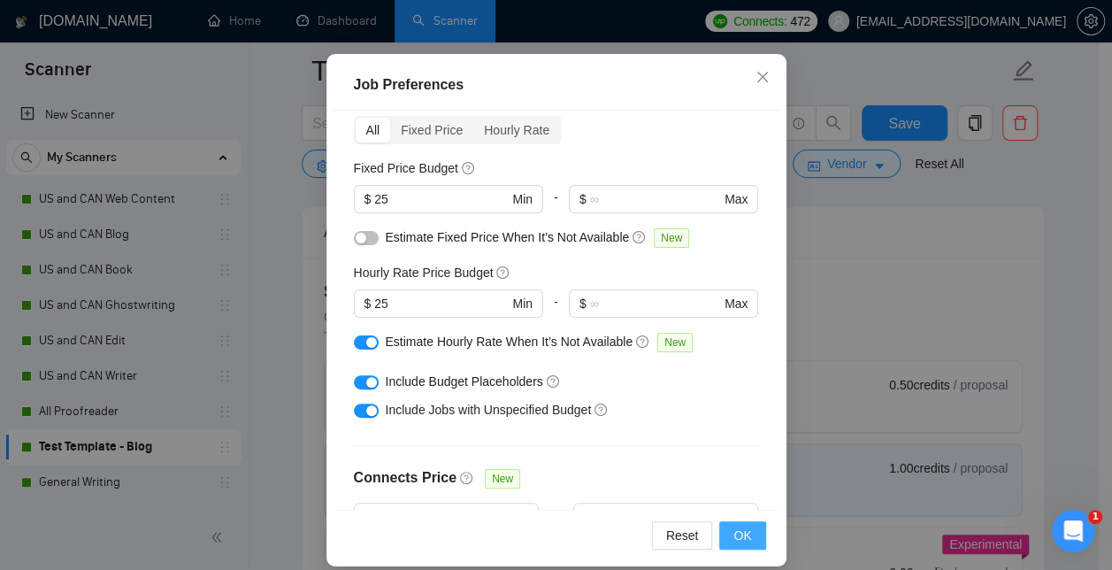
click at [734, 527] on span "OK" at bounding box center [743, 535] width 18 height 19
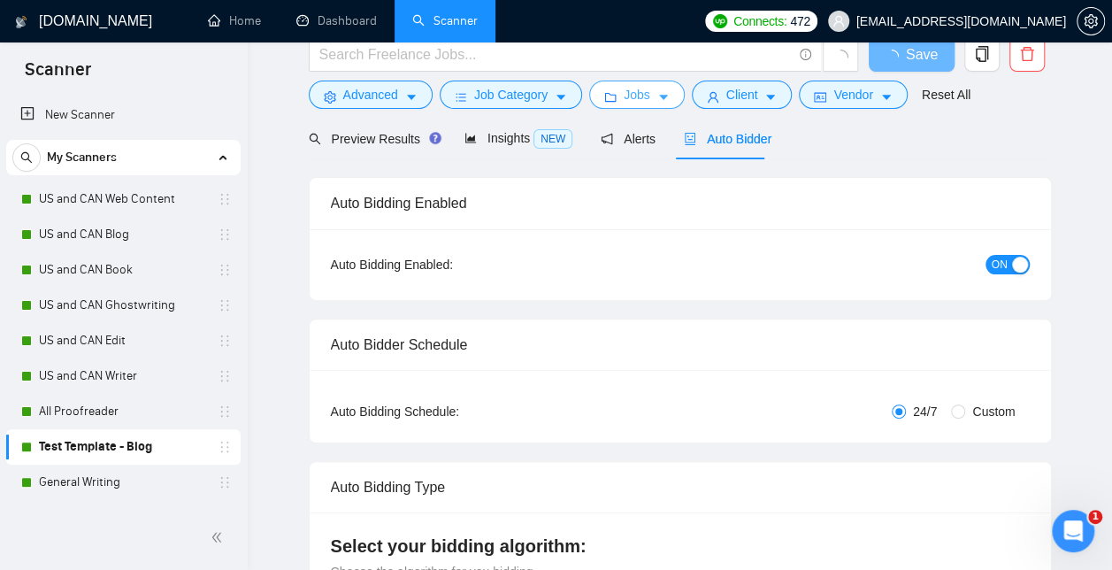
scroll to position [0, 0]
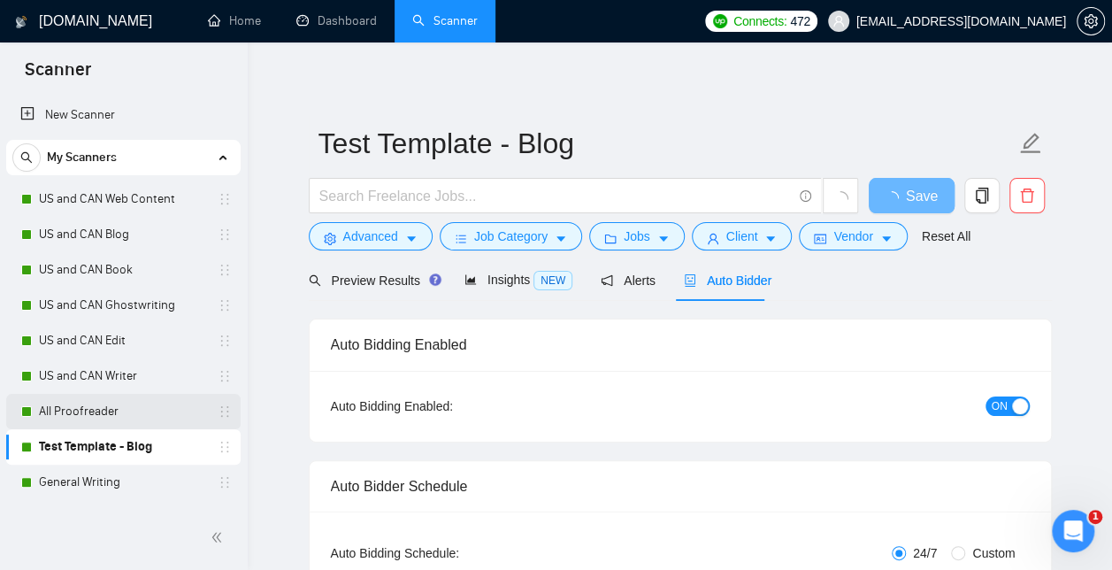
click at [89, 417] on link "All Proofreader" at bounding box center [123, 411] width 168 height 35
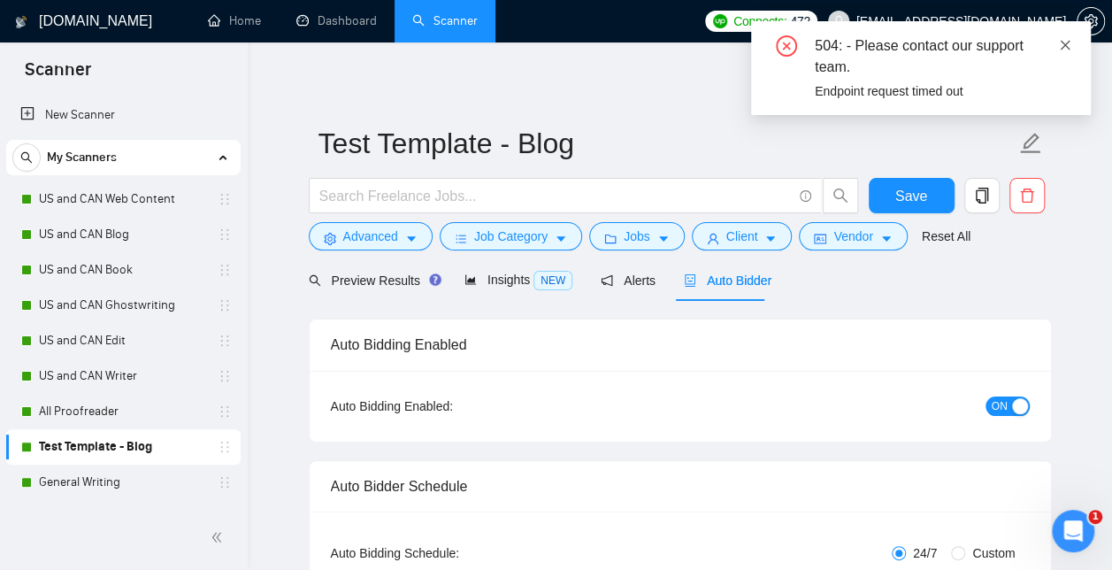
click at [1069, 50] on icon "close" at bounding box center [1066, 45] width 10 height 10
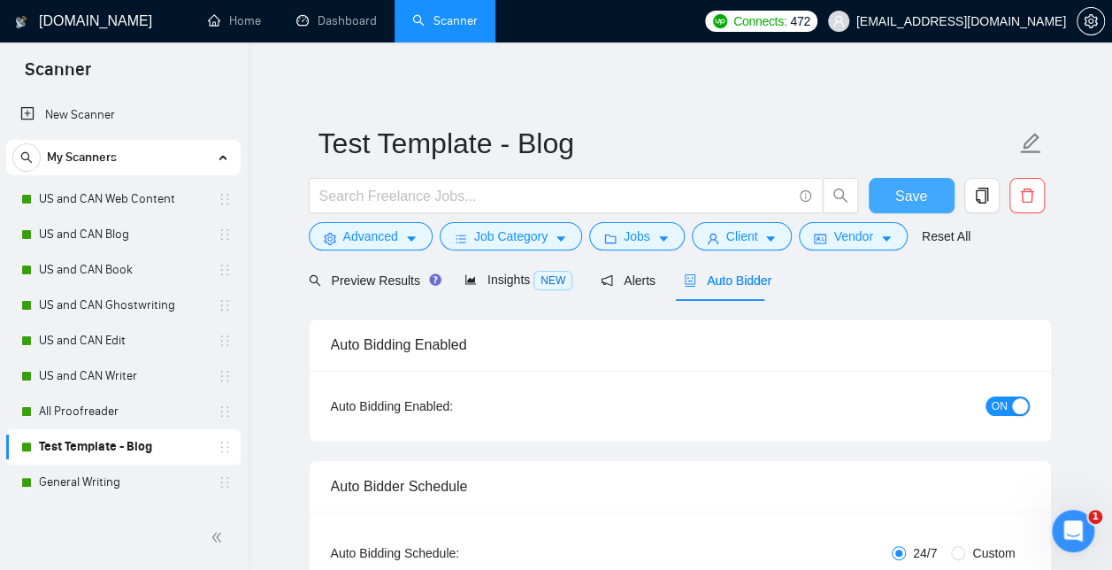
click at [917, 191] on span "Save" at bounding box center [912, 196] width 32 height 22
click at [88, 419] on link "All Proofreader" at bounding box center [123, 411] width 168 height 35
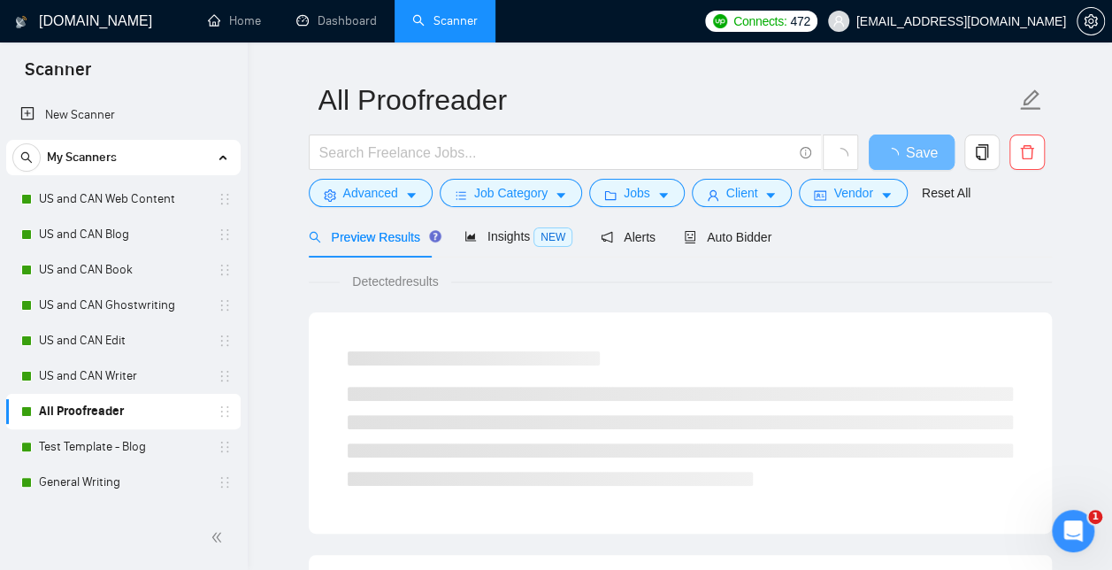
scroll to position [44, 0]
click at [724, 237] on span "Auto Bidder" at bounding box center [728, 236] width 88 height 14
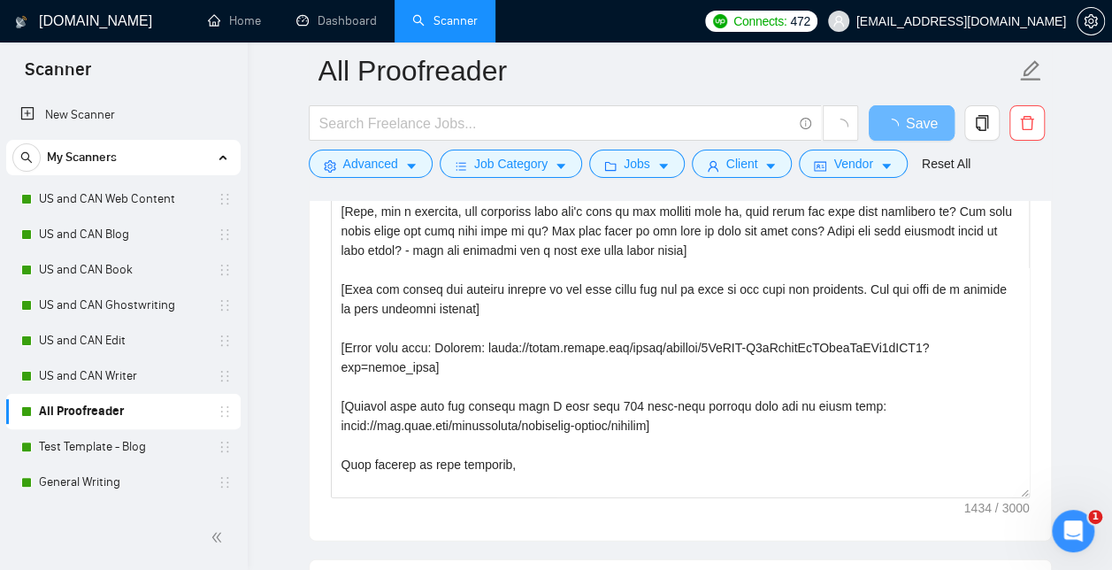
scroll to position [2190, 0]
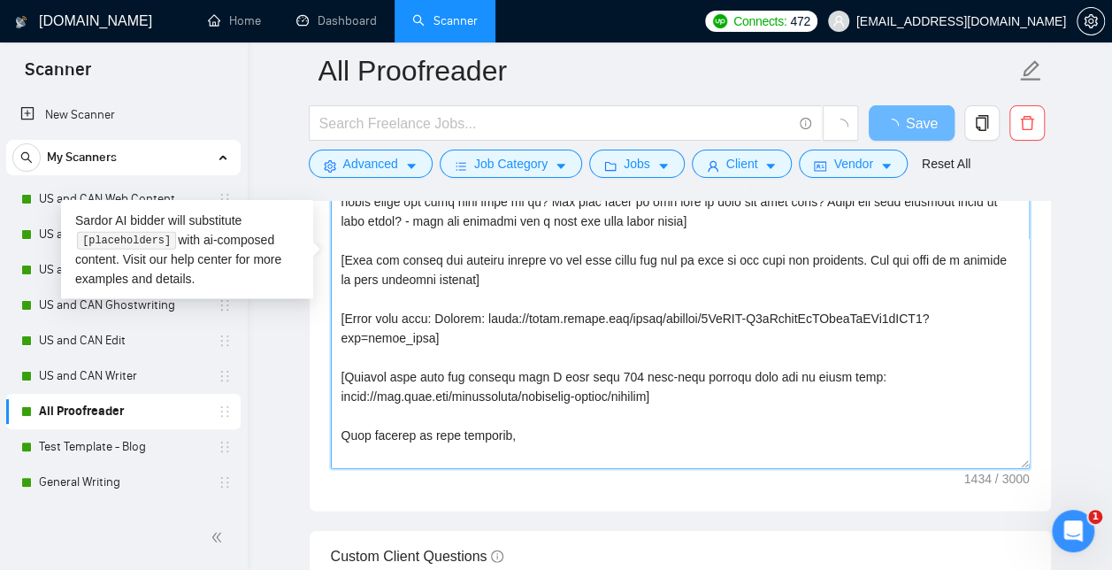
drag, startPoint x: 441, startPoint y: 445, endPoint x: 365, endPoint y: 147, distance: 307.6
click at [365, 147] on div "All Proofreader Save Advanced Job Category Jobs Client Vendor Reset All Preview…" at bounding box center [680, 219] width 743 height 4676
type textarea "[Start by saying hello and add their first name if they have it listed] [Write …"
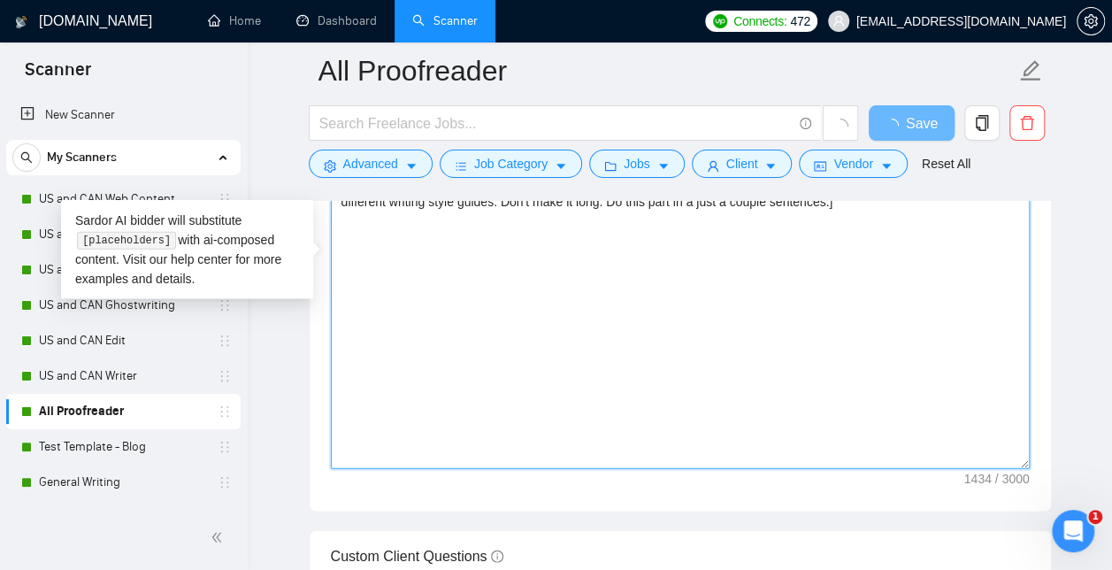
scroll to position [0, 0]
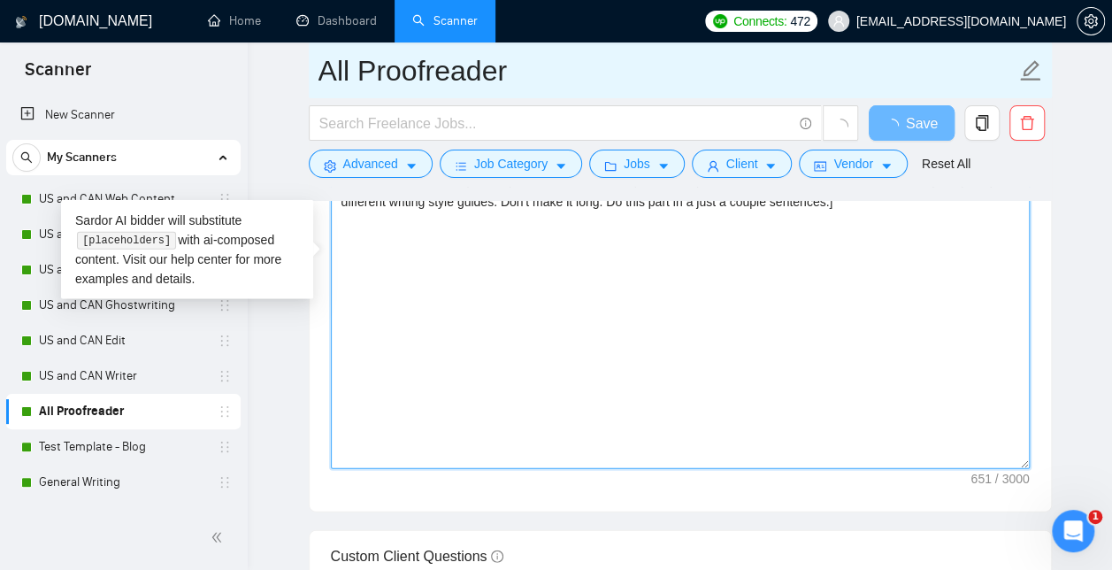
drag, startPoint x: 439, startPoint y: 255, endPoint x: 327, endPoint y: 65, distance: 219.8
click at [327, 65] on div "All Proofreader Save Advanced Job Category Jobs Client Vendor Reset All Preview…" at bounding box center [680, 219] width 743 height 4676
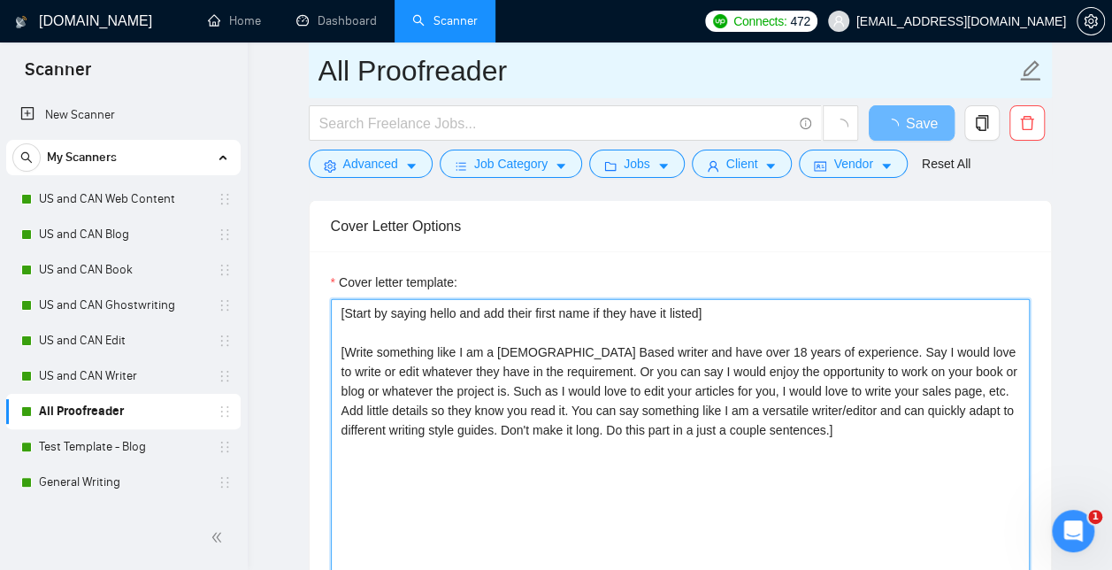
scroll to position [1933, 0]
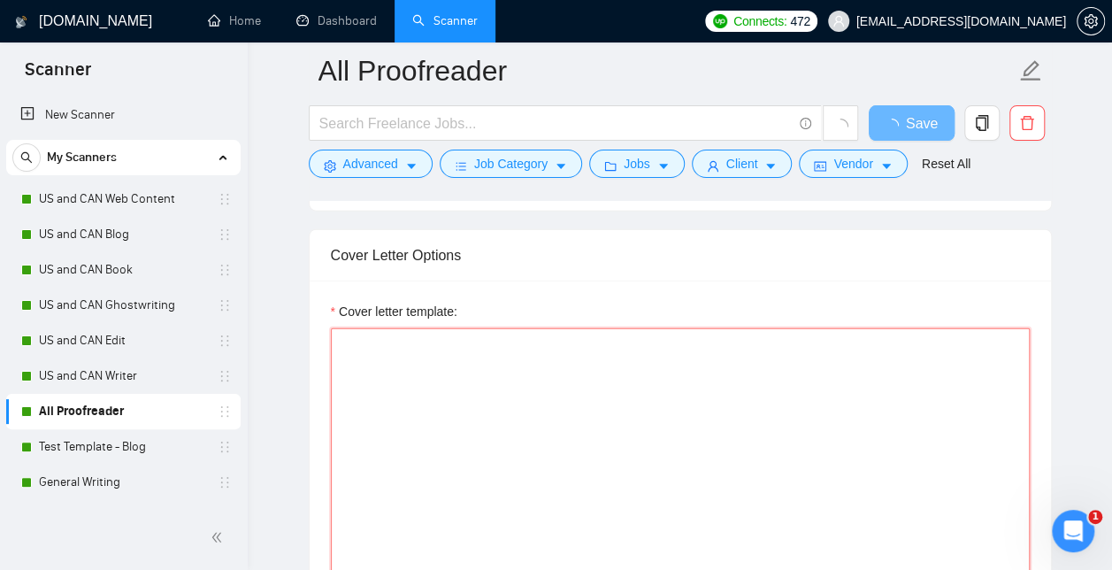
paste textarea "[Start by saying hello and add their first name if they have it listed] [Write …"
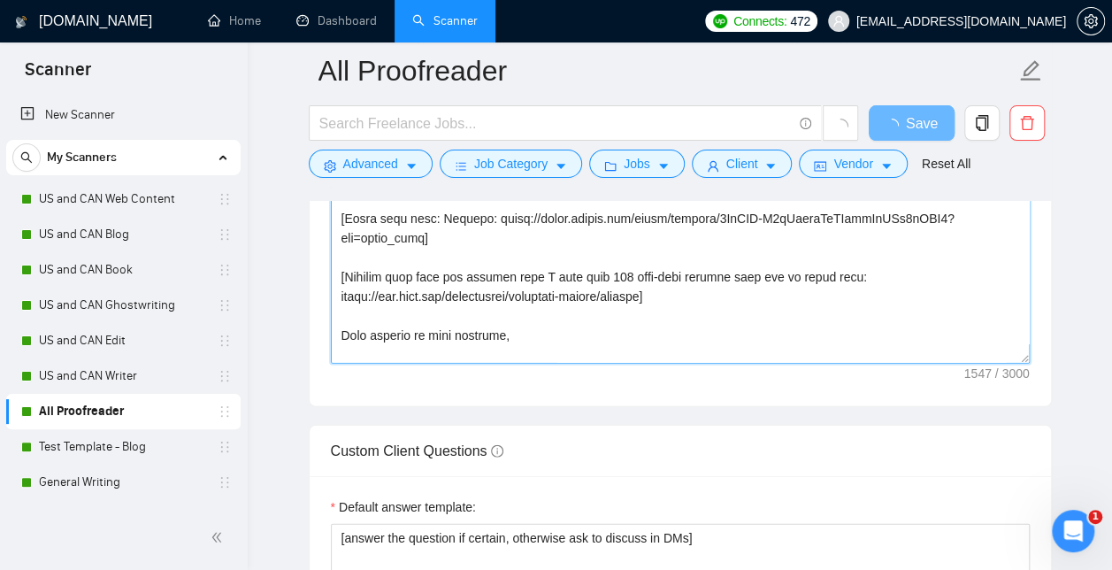
scroll to position [0, 0]
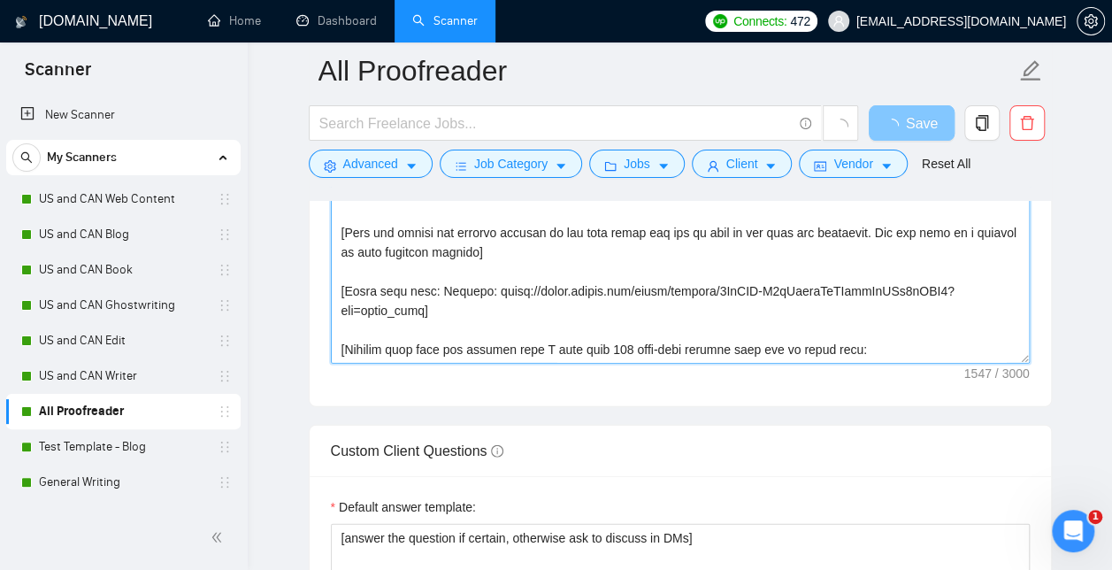
type textarea "[Start by saying hello and add their first name if they have it listed] [Write …"
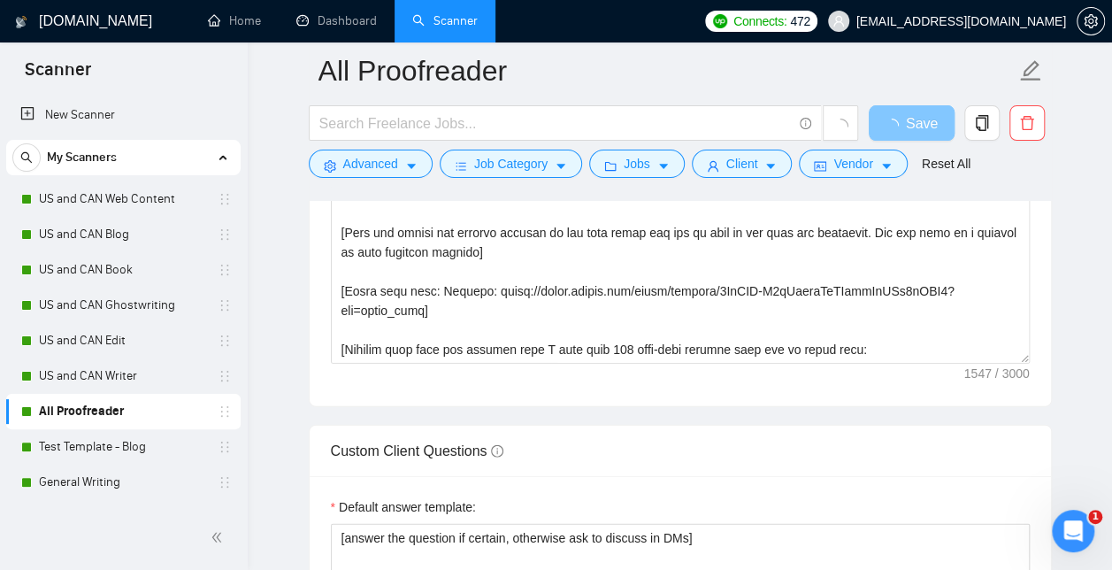
click at [913, 120] on span "Save" at bounding box center [922, 123] width 32 height 22
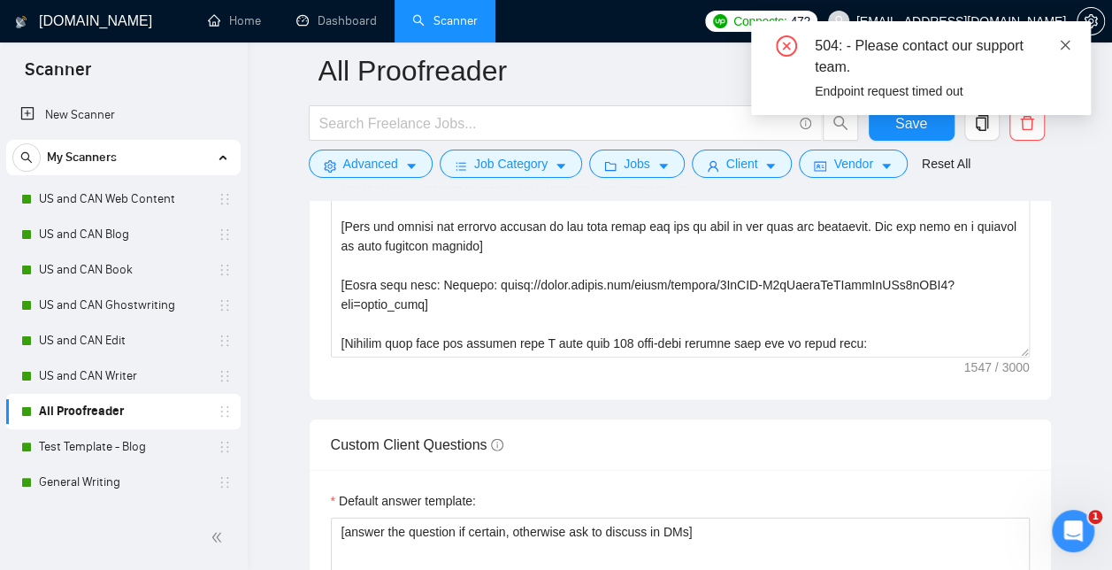
click at [1062, 50] on icon "close" at bounding box center [1065, 45] width 12 height 12
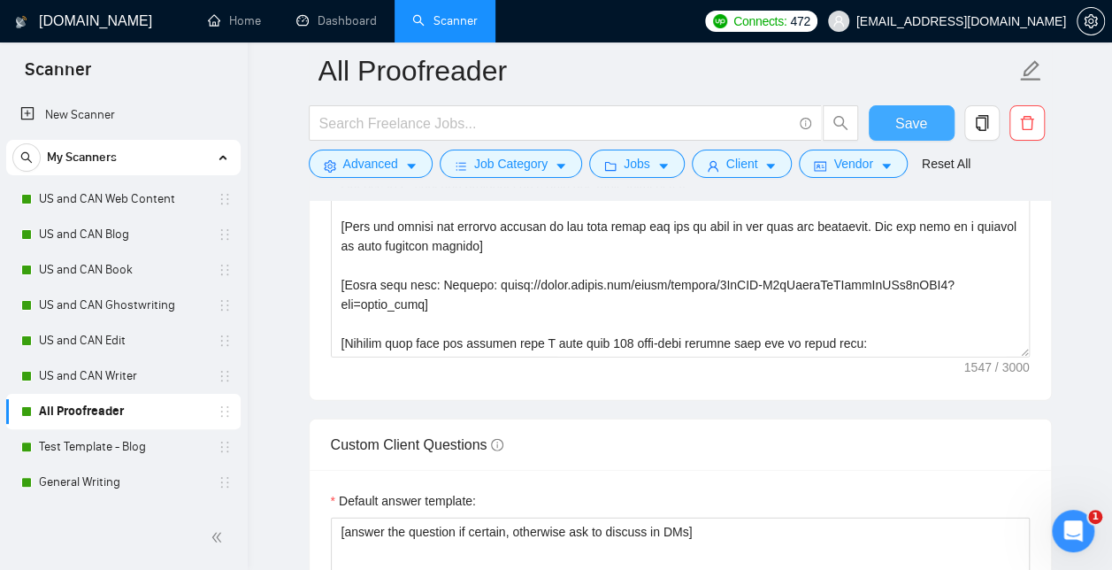
click at [906, 125] on span "Save" at bounding box center [912, 123] width 32 height 22
click at [664, 165] on button "Jobs" at bounding box center [637, 164] width 96 height 28
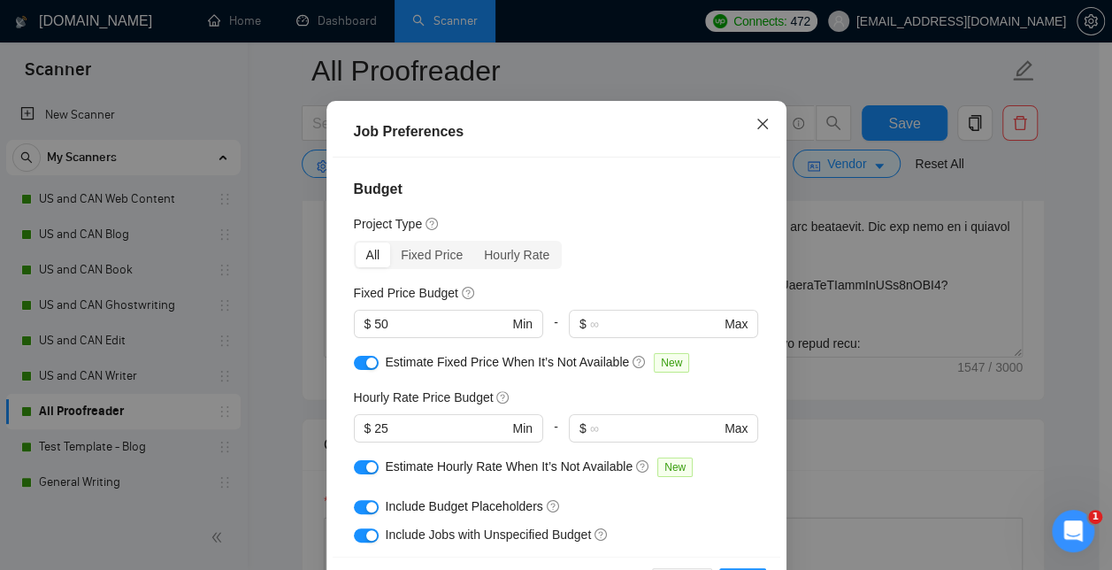
click at [756, 131] on icon "close" at bounding box center [763, 124] width 14 height 14
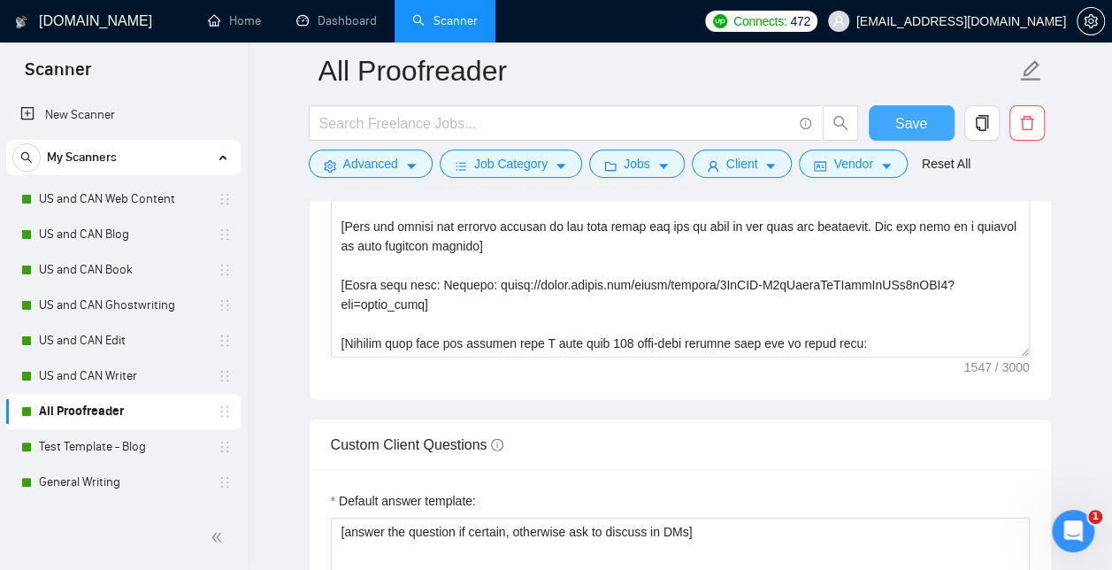
click at [909, 123] on span "Save" at bounding box center [912, 123] width 32 height 22
click at [107, 372] on link "US and CAN Writer" at bounding box center [123, 375] width 168 height 35
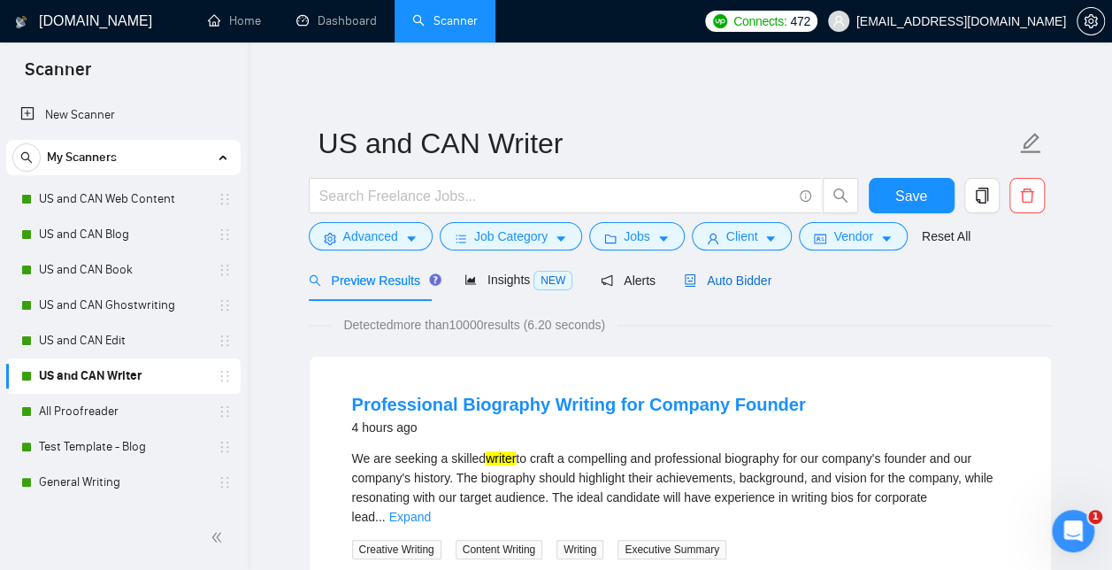
click at [711, 287] on span "Auto Bidder" at bounding box center [728, 280] width 88 height 14
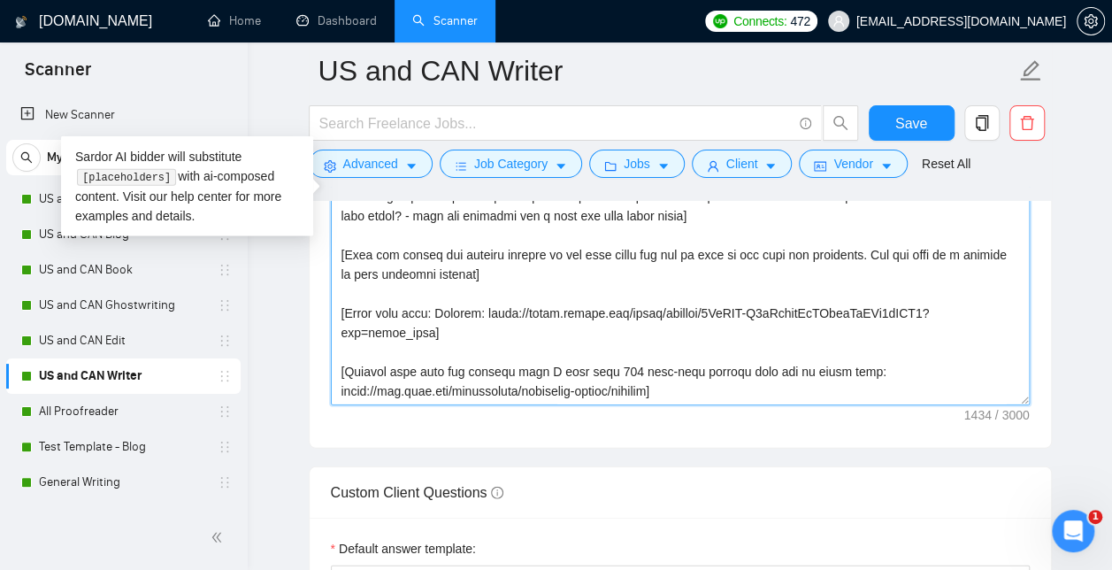
scroll to position [58, 0]
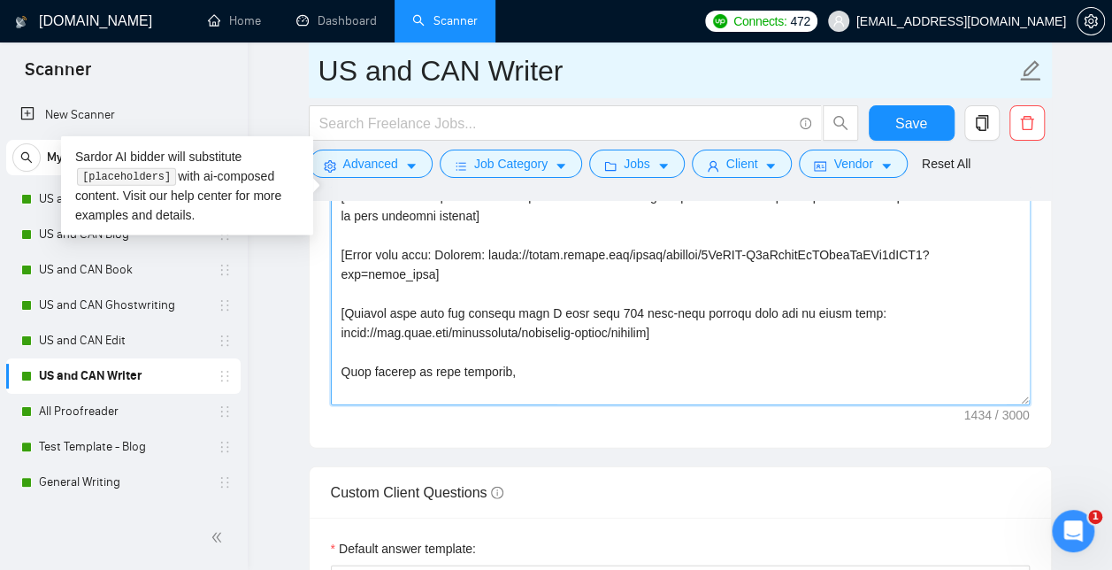
drag, startPoint x: 466, startPoint y: 386, endPoint x: 349, endPoint y: 92, distance: 316.5
click at [349, 92] on div "US and CAN Writer Save Advanced Job Category Jobs Client Vendor Reset All Previ…" at bounding box center [680, 228] width 743 height 4872
type textarea "[Start by saying hello and add their first name if they have it listed] [Write …"
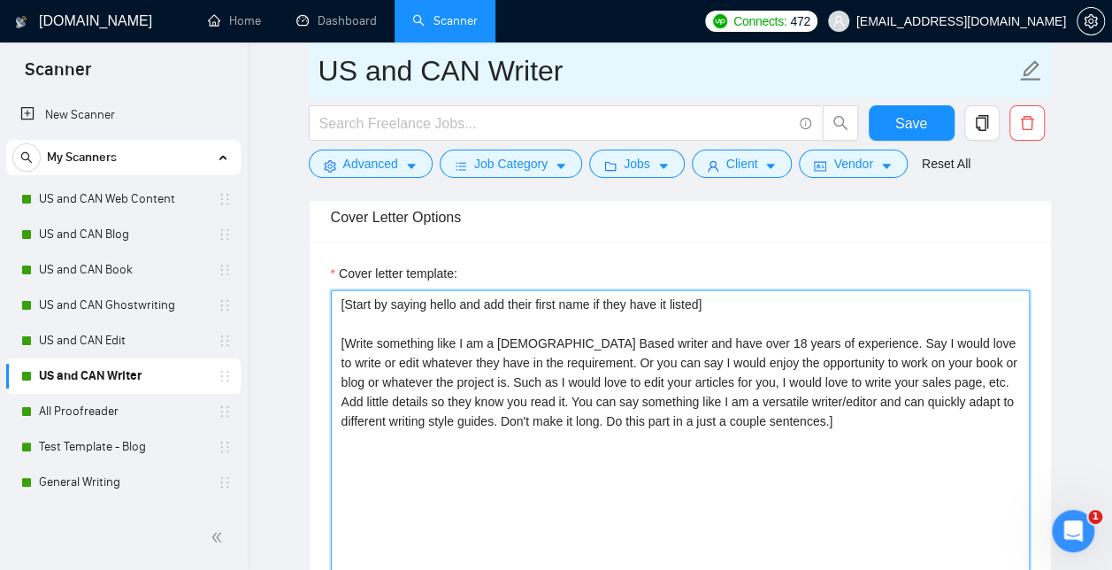
scroll to position [1995, 0]
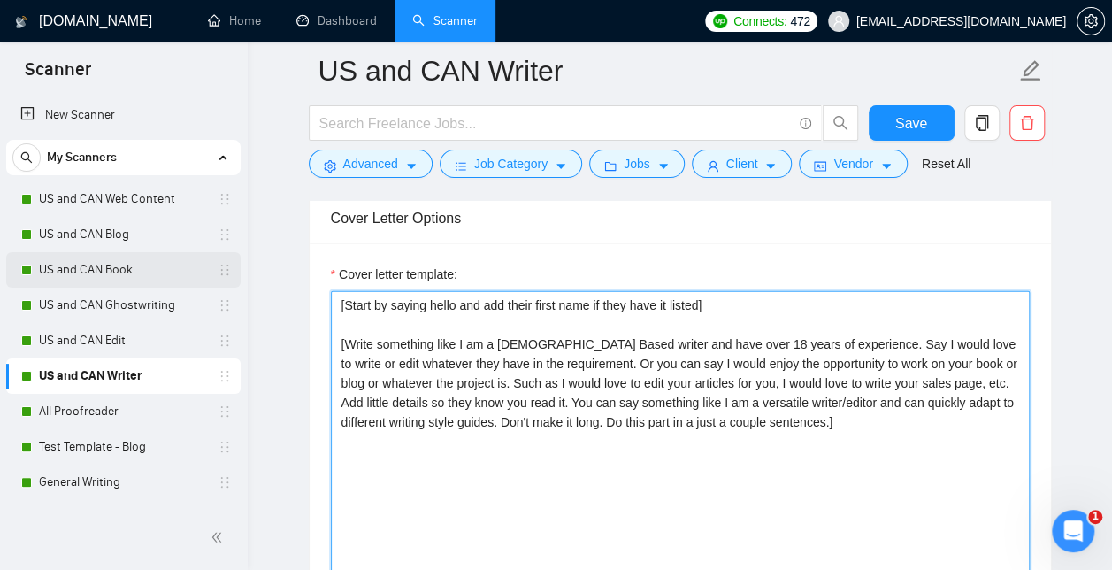
drag, startPoint x: 867, startPoint y: 440, endPoint x: 227, endPoint y: 253, distance: 666.5
click at [227, 253] on section "Scanner New Scanner My Scanners US and CAN Web Content US and CAN Blog US and C…" at bounding box center [556, 544] width 1112 height 5079
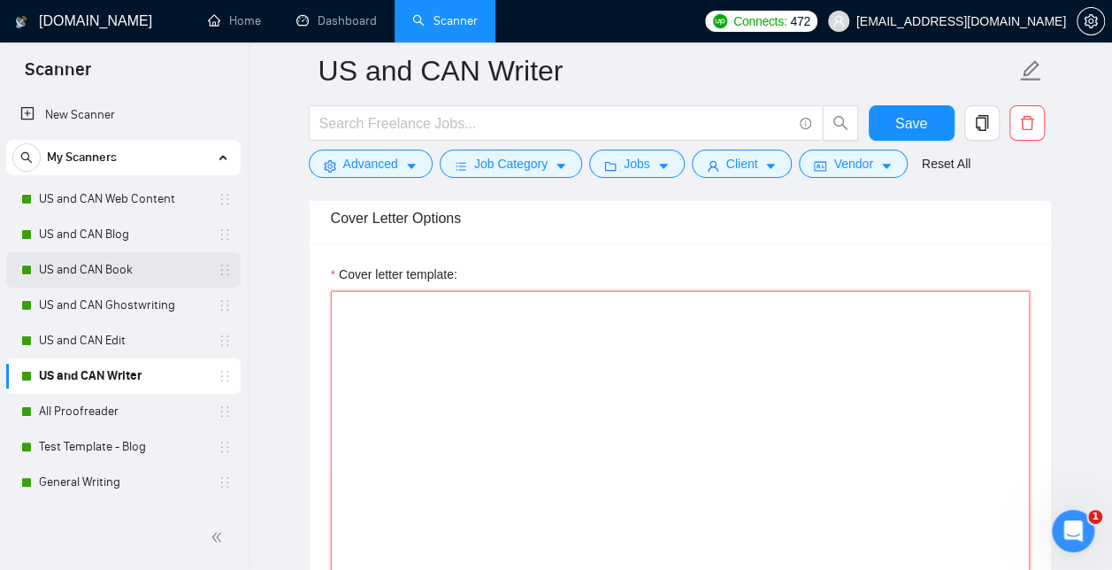
paste textarea "[Start by saying hello and add their first name if they have it listed] [Write …"
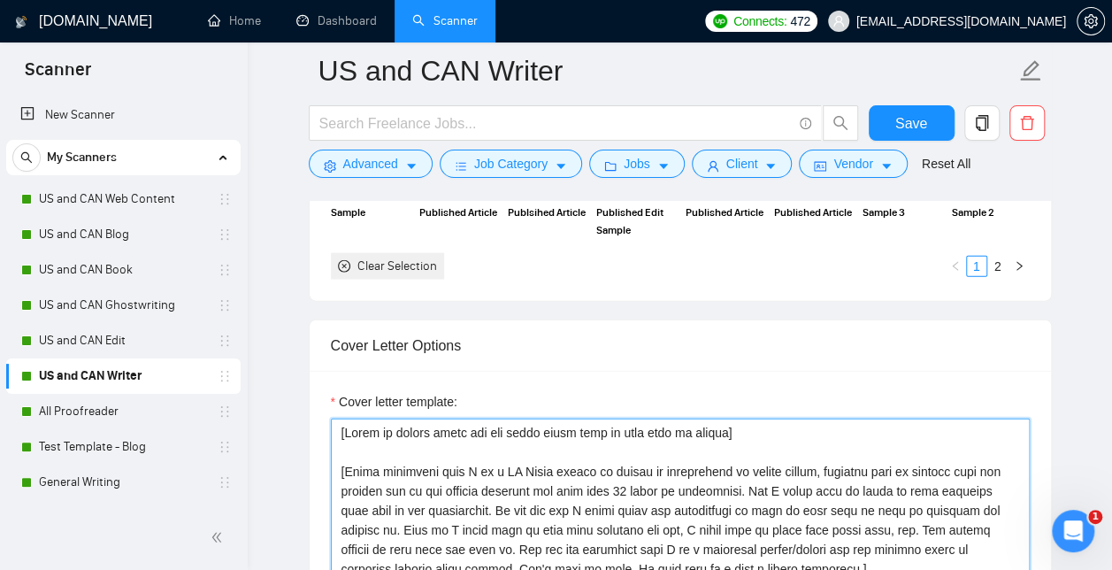
scroll to position [1865, 0]
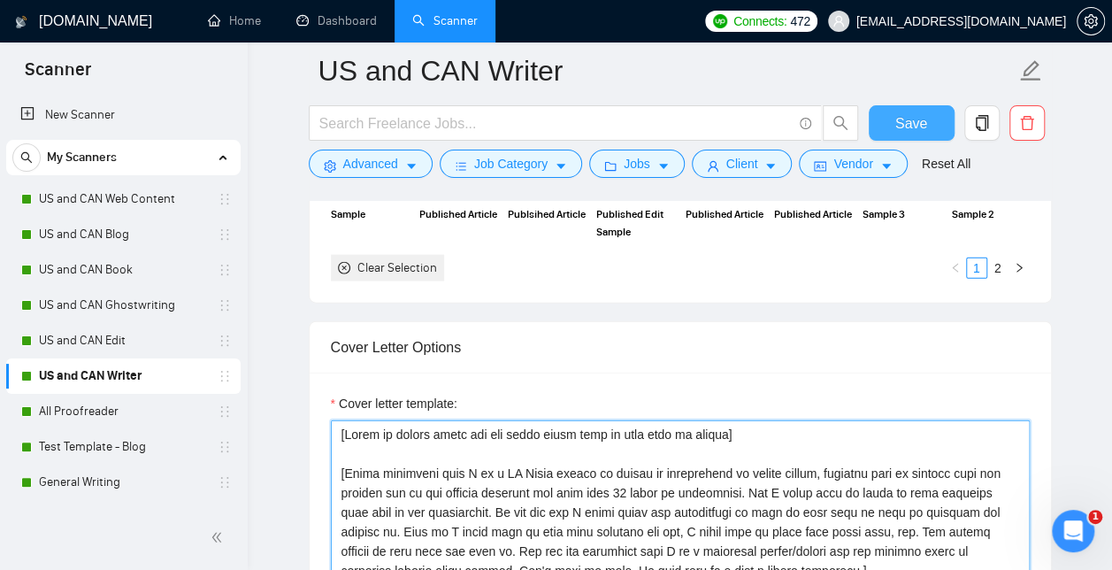
type textarea "[Start by saying hello and add their first name if they have it listed] [Write …"
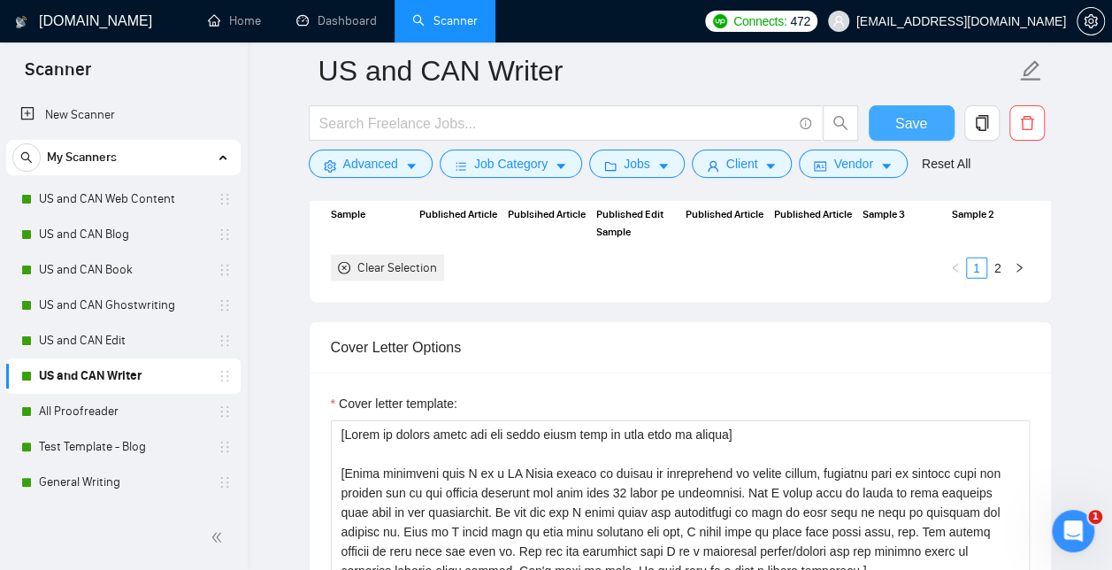
click at [909, 134] on span "Save" at bounding box center [912, 123] width 32 height 22
click at [627, 158] on span "Jobs" at bounding box center [637, 163] width 27 height 19
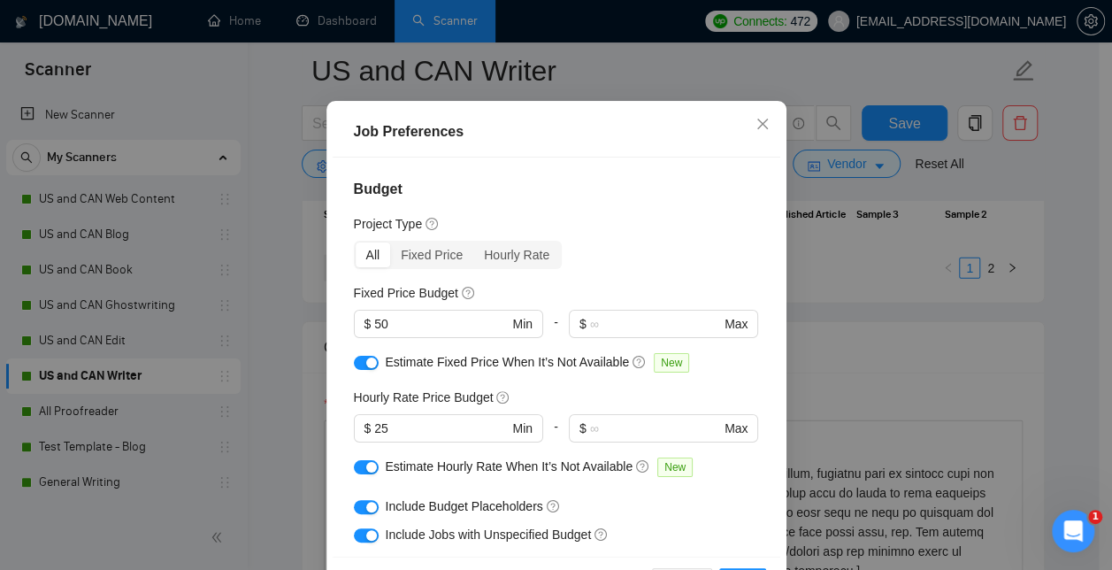
scroll to position [219, 0]
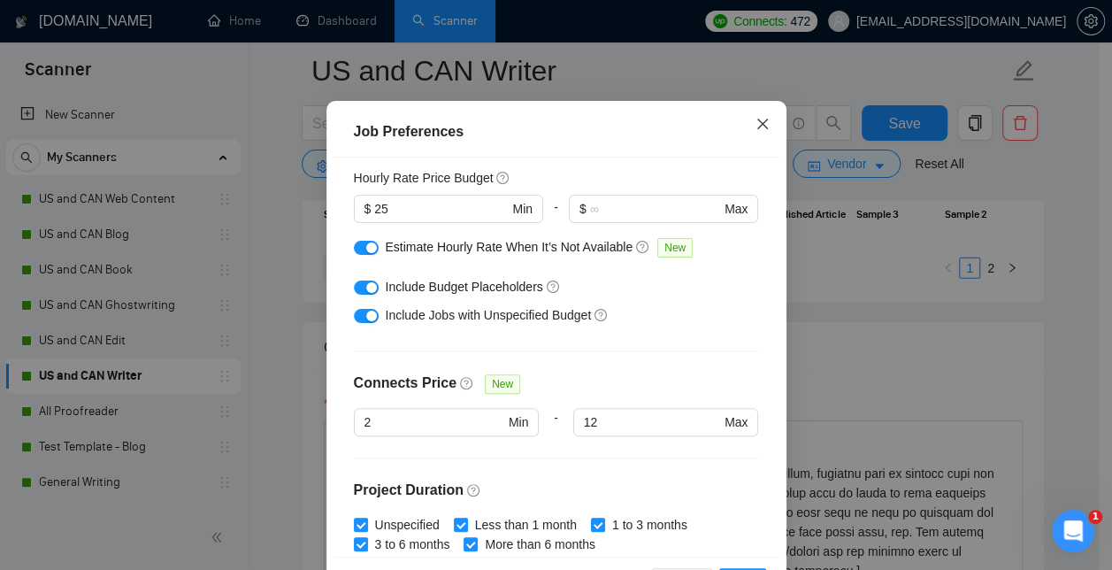
click at [754, 149] on span "Close" at bounding box center [763, 125] width 48 height 48
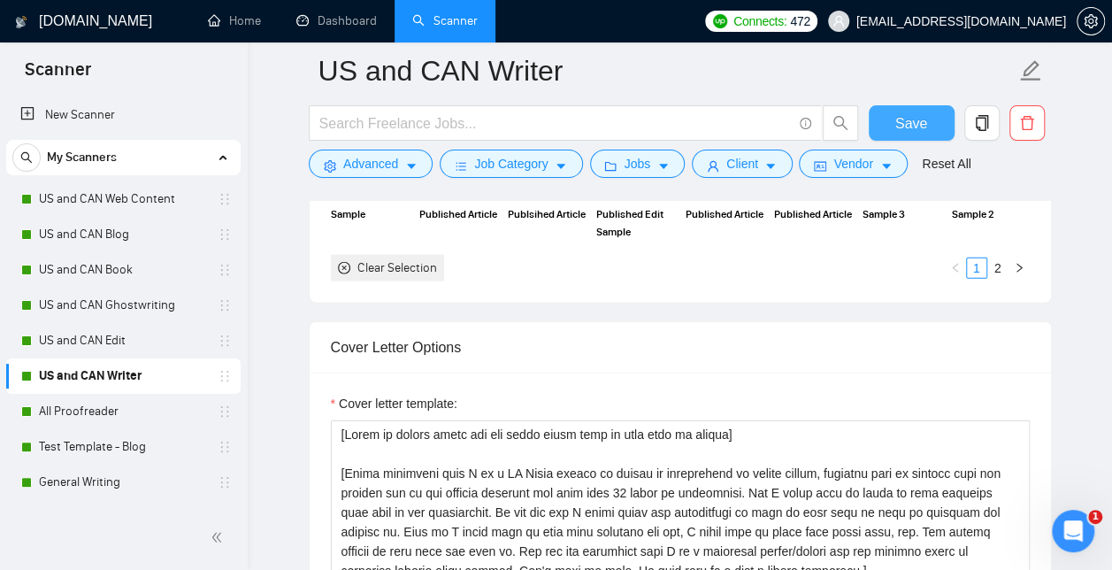
click at [919, 119] on span "Save" at bounding box center [912, 123] width 32 height 22
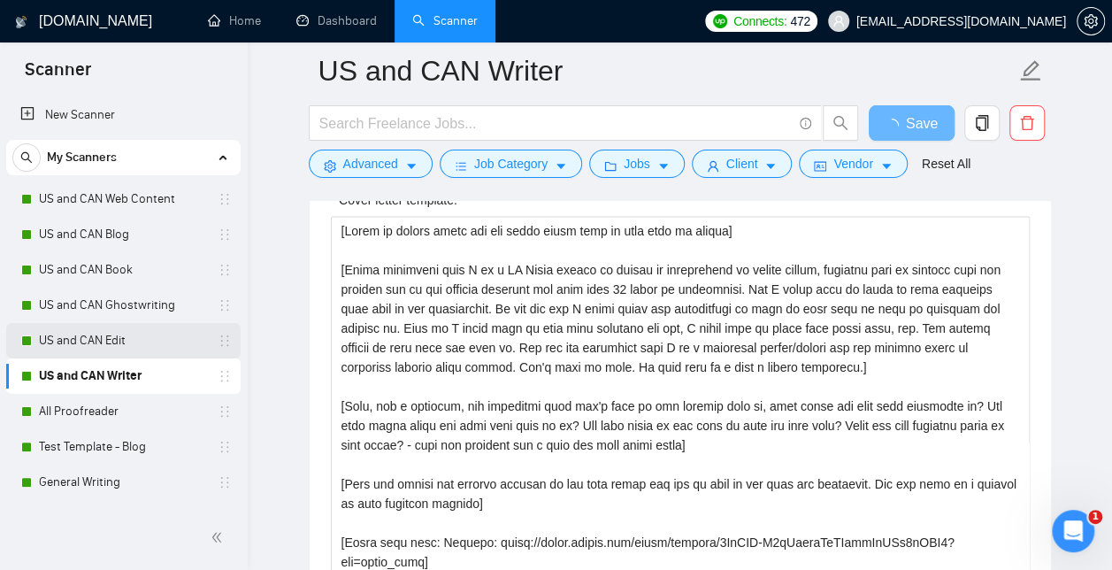
click at [102, 342] on link "US and CAN Edit" at bounding box center [123, 340] width 168 height 35
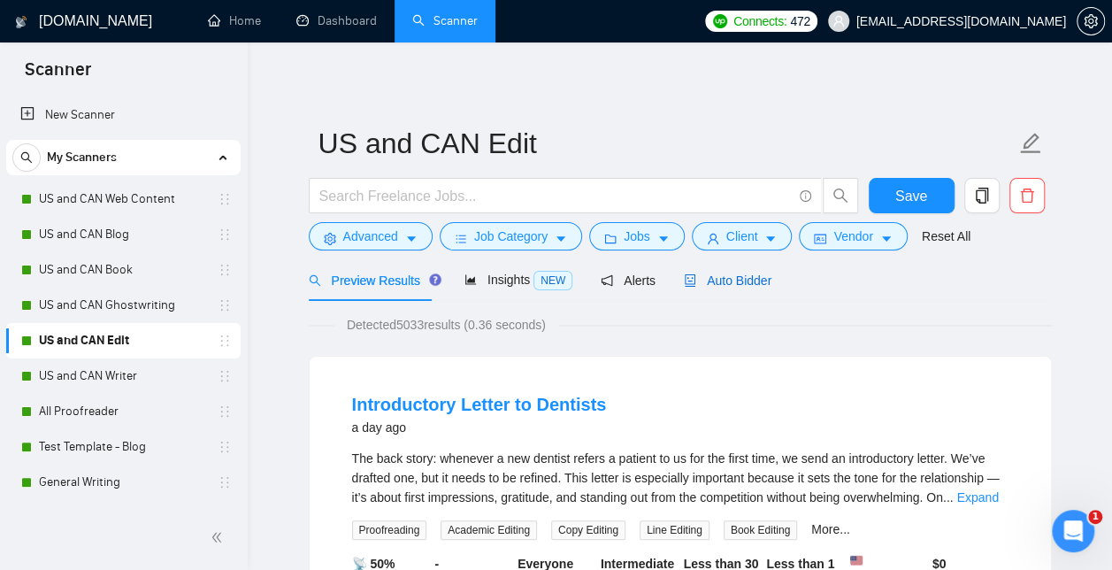
click at [735, 271] on div "Auto Bidder" at bounding box center [728, 280] width 88 height 19
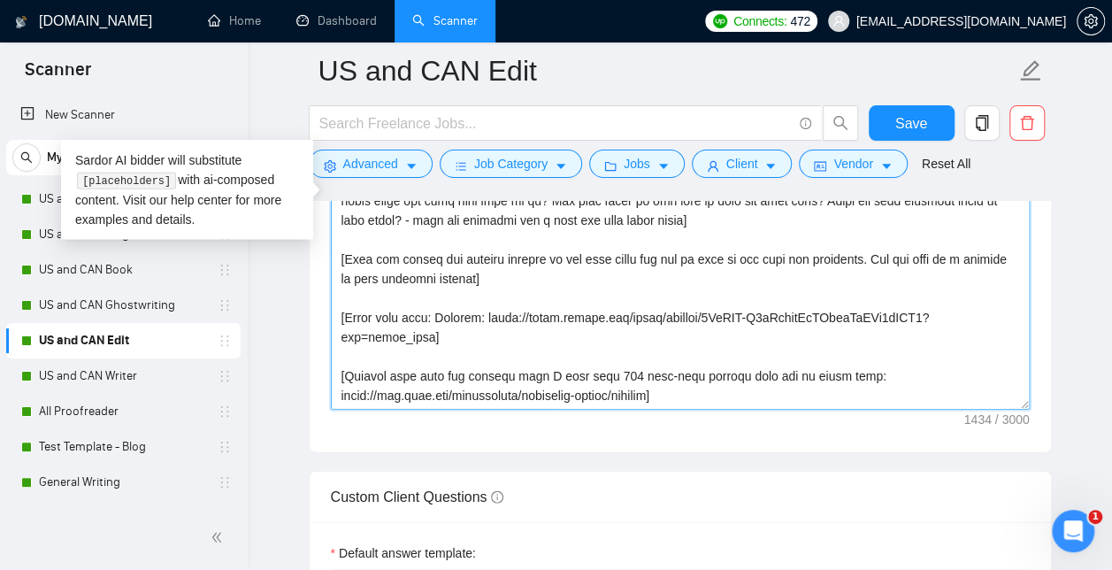
scroll to position [58, 0]
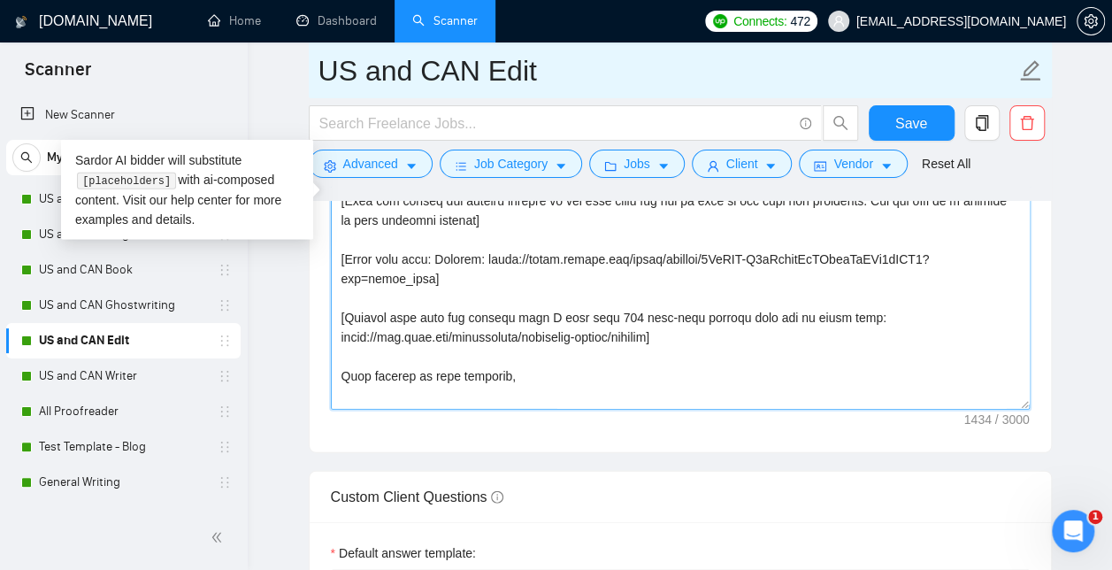
drag, startPoint x: 449, startPoint y: 386, endPoint x: 313, endPoint y: 69, distance: 344.5
click at [313, 69] on div "US and CAN Edit Save Advanced Job Category Jobs Client Vendor Reset All Preview…" at bounding box center [680, 195] width 743 height 4799
type textarea "[Start by saying hello and add their first name if they have it listed] [Write …"
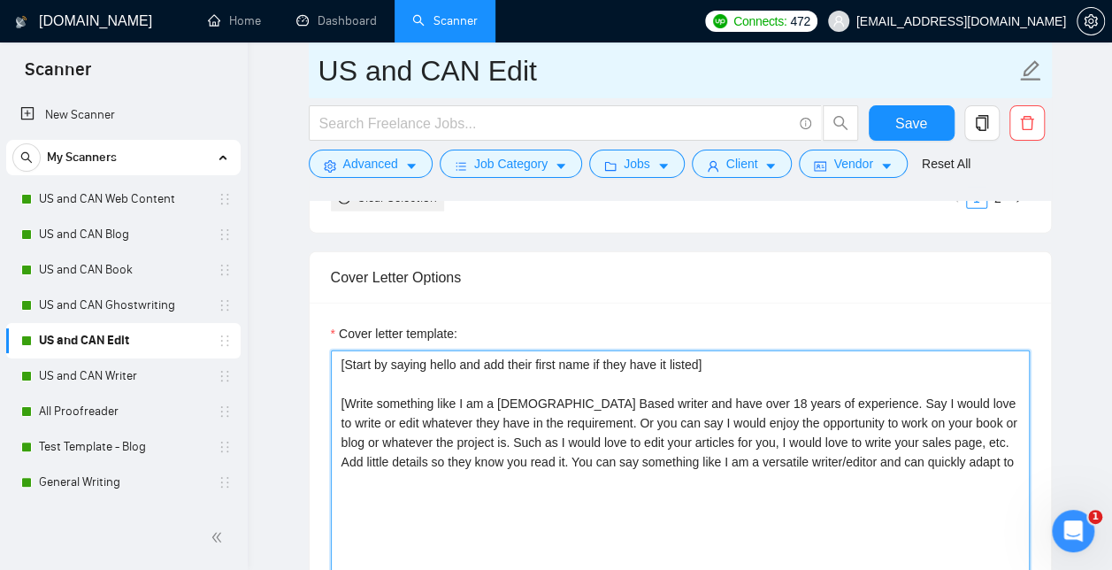
scroll to position [1929, 0]
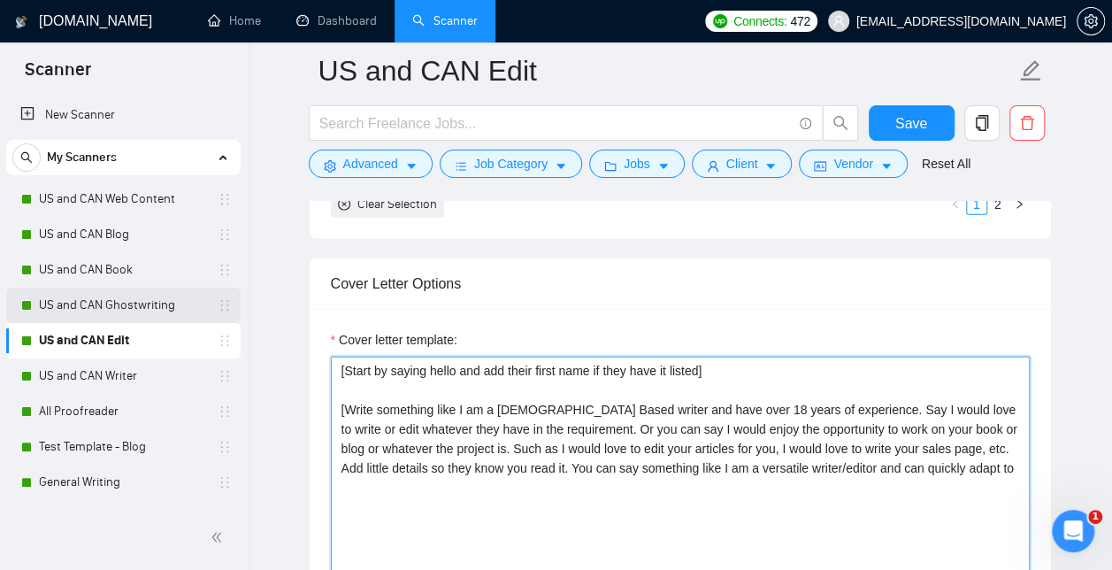
drag, startPoint x: 981, startPoint y: 470, endPoint x: 235, endPoint y: 296, distance: 765.0
click at [235, 296] on section "Scanner New Scanner My Scanners US and CAN Web Content US and CAN Blog US and C…" at bounding box center [556, 574] width 1112 height 5006
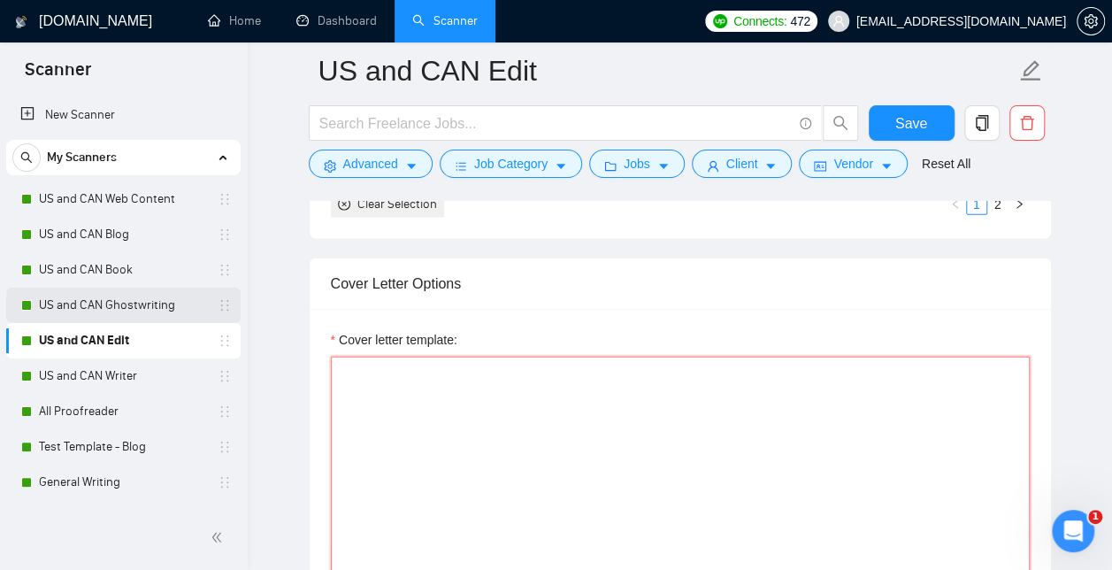
paste textarea "[Start by saying hello and add their first name if they have it listed] [Write …"
type textarea "[Start by saying hello and add their first name if they have it listed] [Write …"
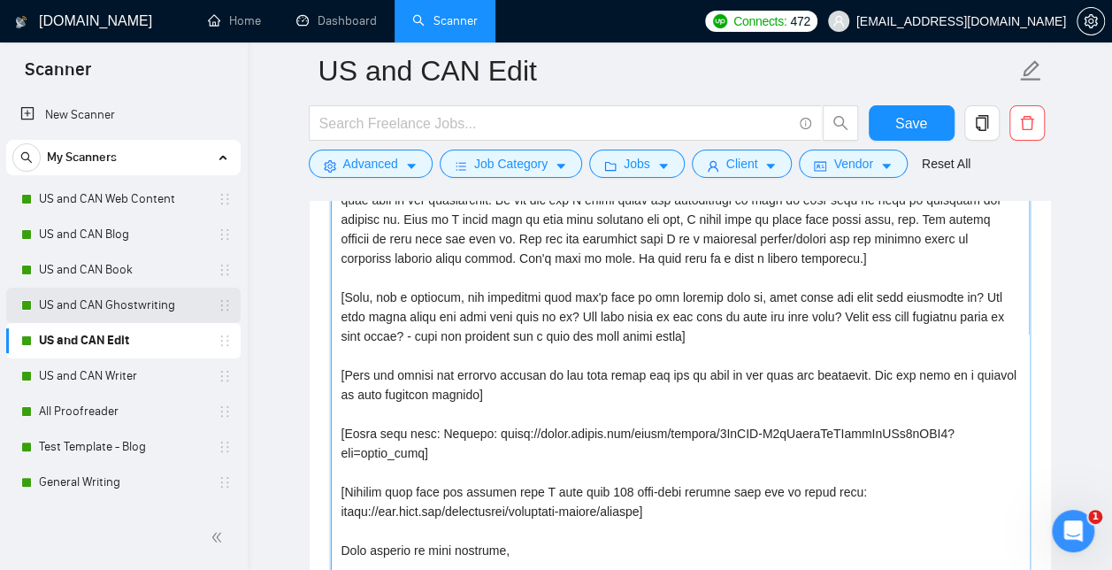
scroll to position [78, 0]
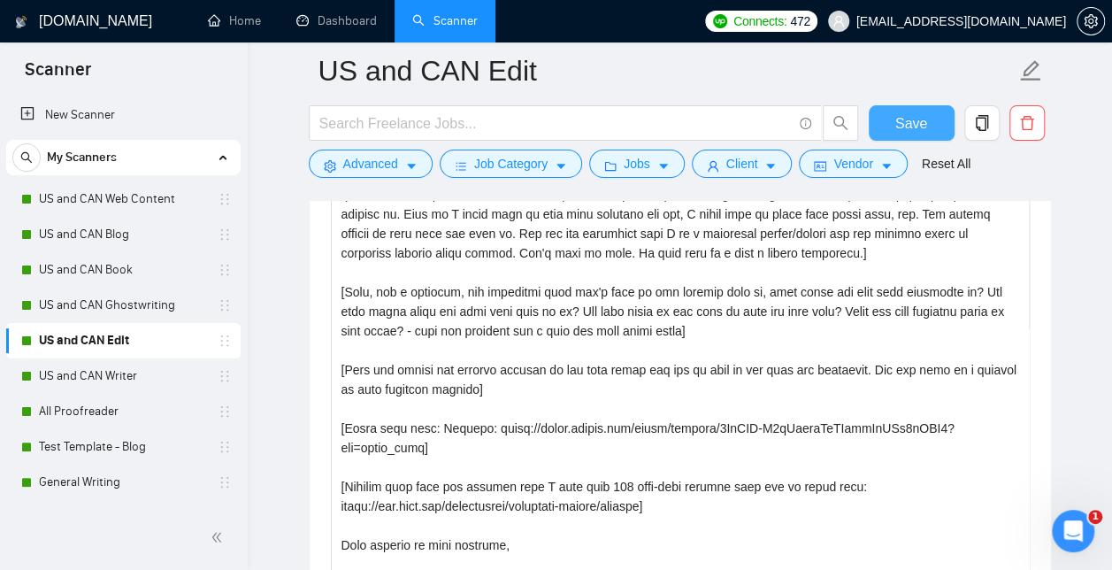
click at [911, 133] on span "Save" at bounding box center [912, 123] width 32 height 22
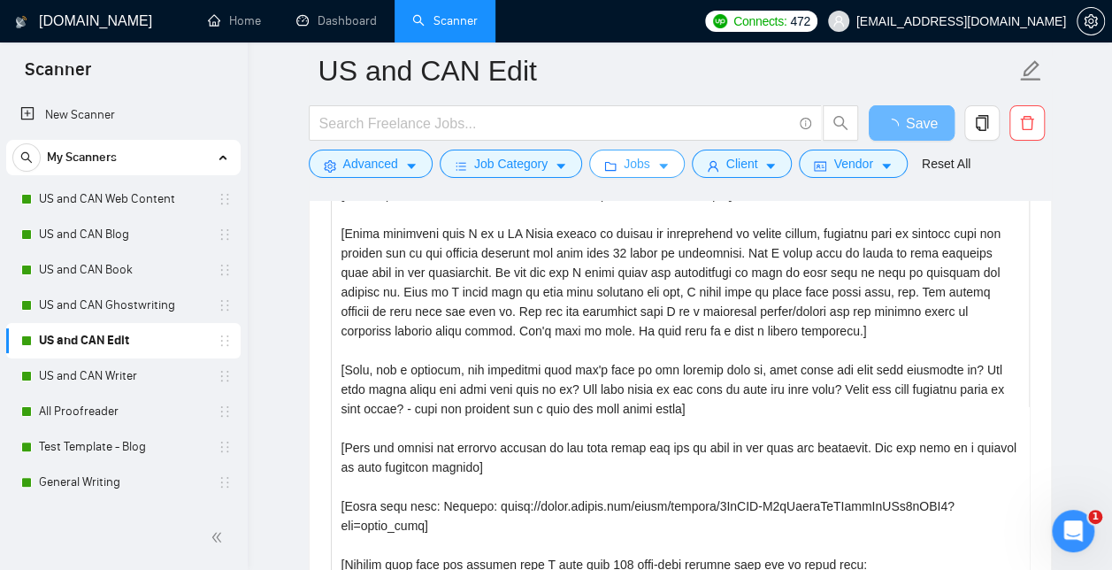
click at [644, 165] on button "Jobs" at bounding box center [637, 164] width 96 height 28
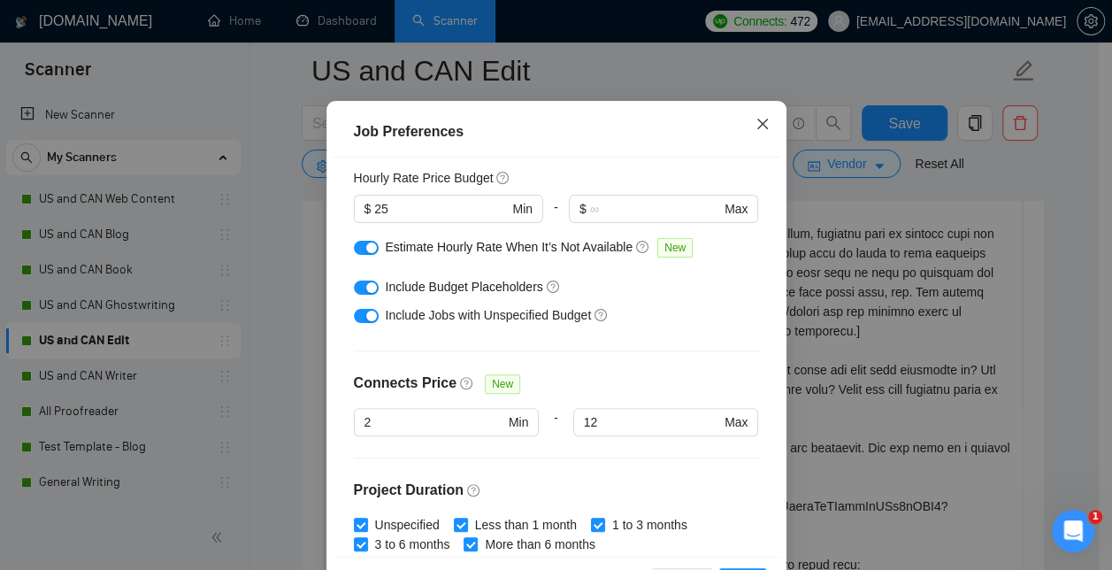
click at [756, 131] on icon "close" at bounding box center [763, 124] width 14 height 14
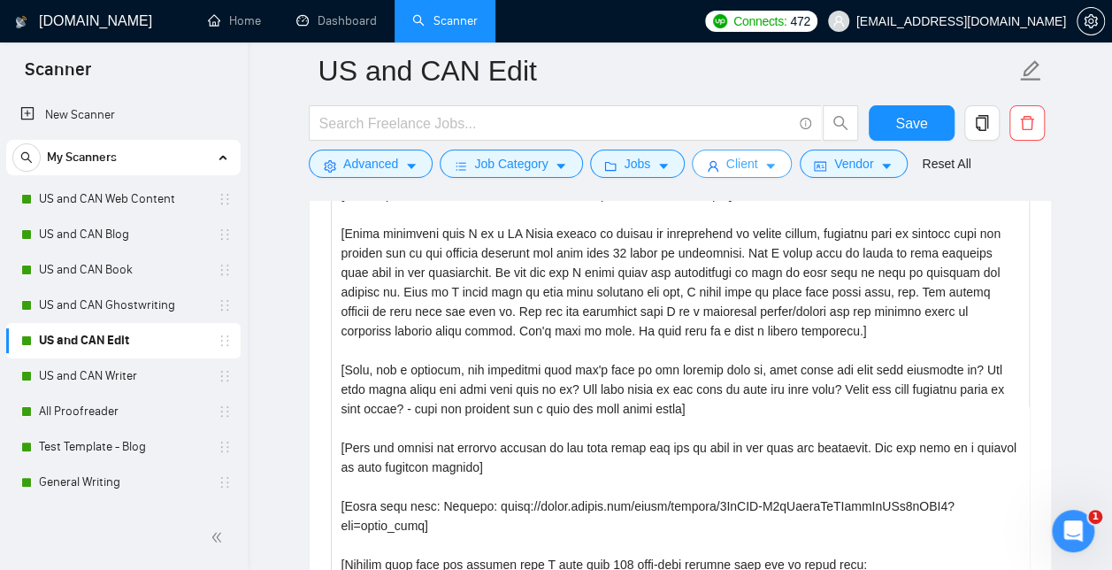
click at [744, 154] on span "Client" at bounding box center [743, 163] width 32 height 19
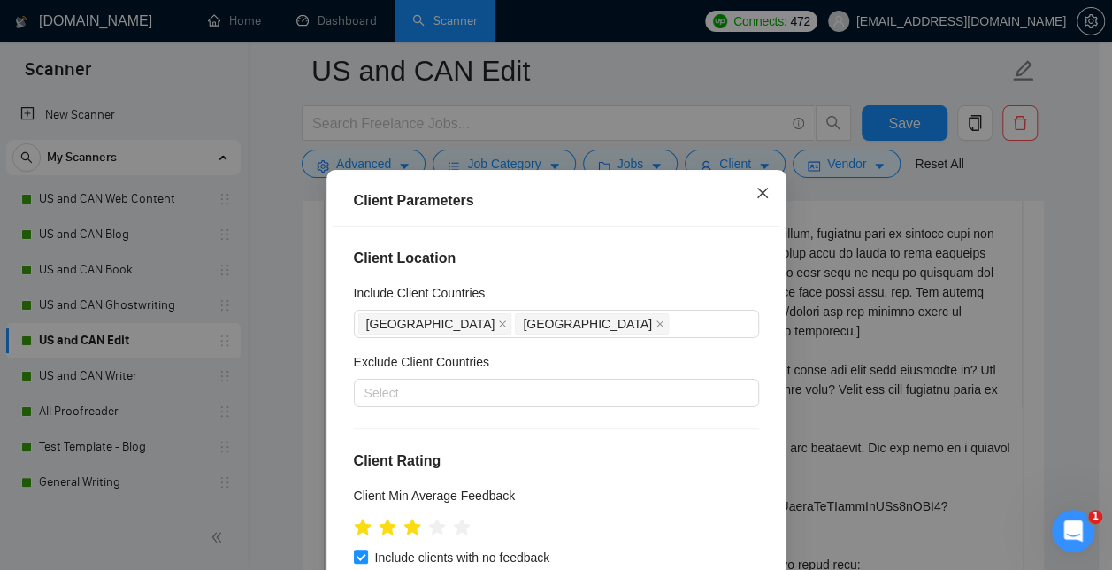
click at [758, 188] on icon "close" at bounding box center [763, 193] width 14 height 14
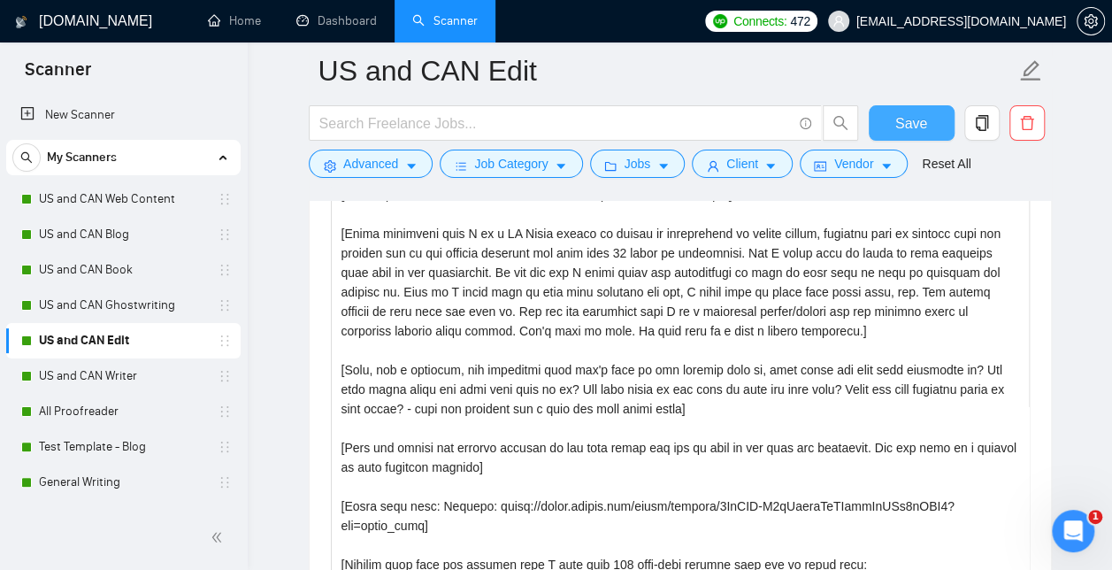
click at [920, 105] on button "Save" at bounding box center [912, 122] width 86 height 35
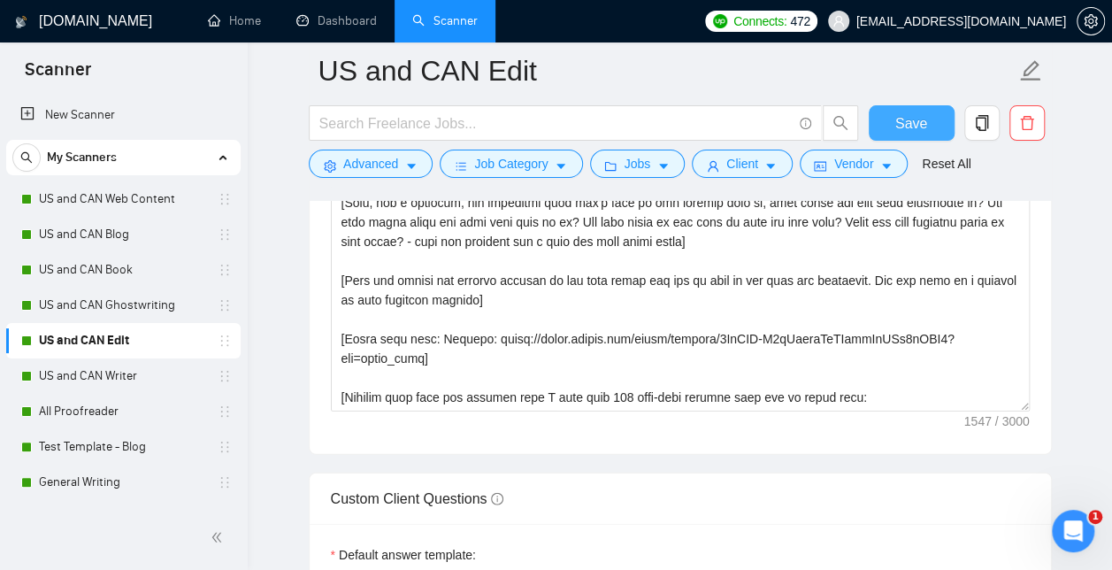
click at [888, 133] on button "Save" at bounding box center [912, 122] width 86 height 35
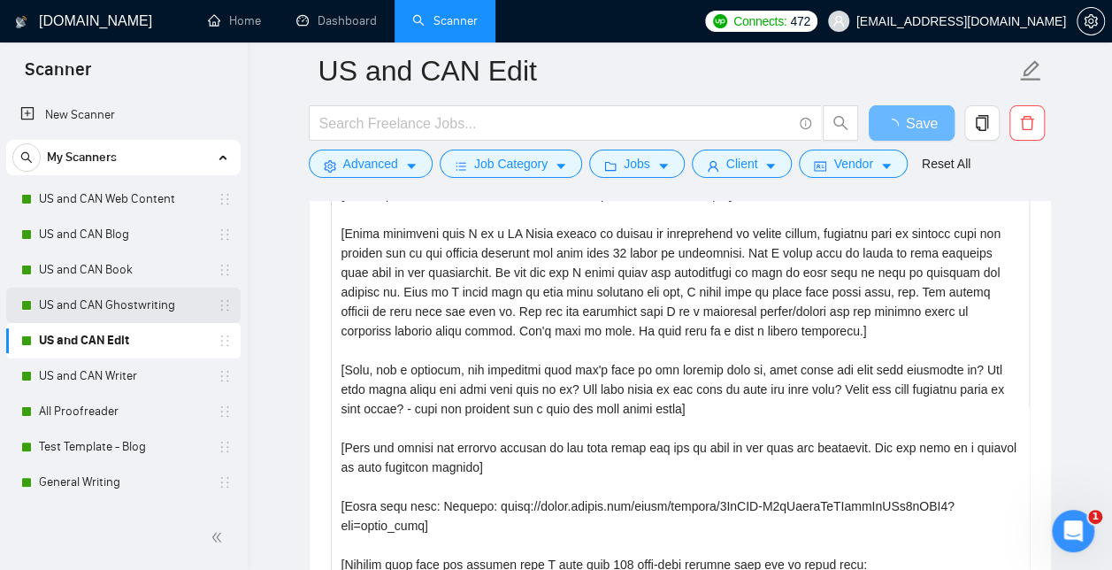
click at [131, 304] on link "US and CAN Ghostwriting" at bounding box center [123, 305] width 168 height 35
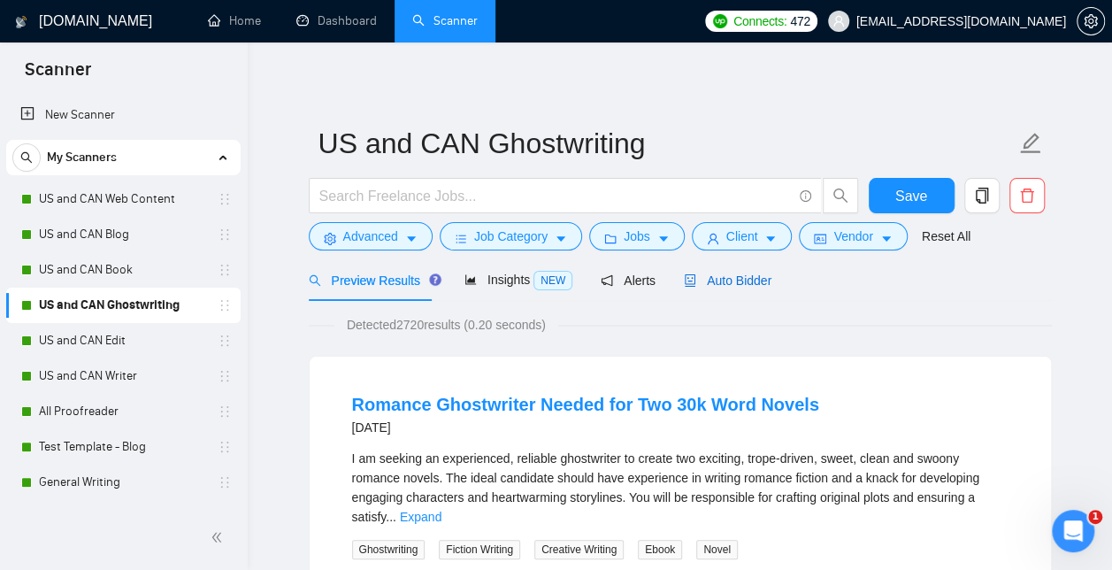
click at [715, 278] on span "Auto Bidder" at bounding box center [728, 280] width 88 height 14
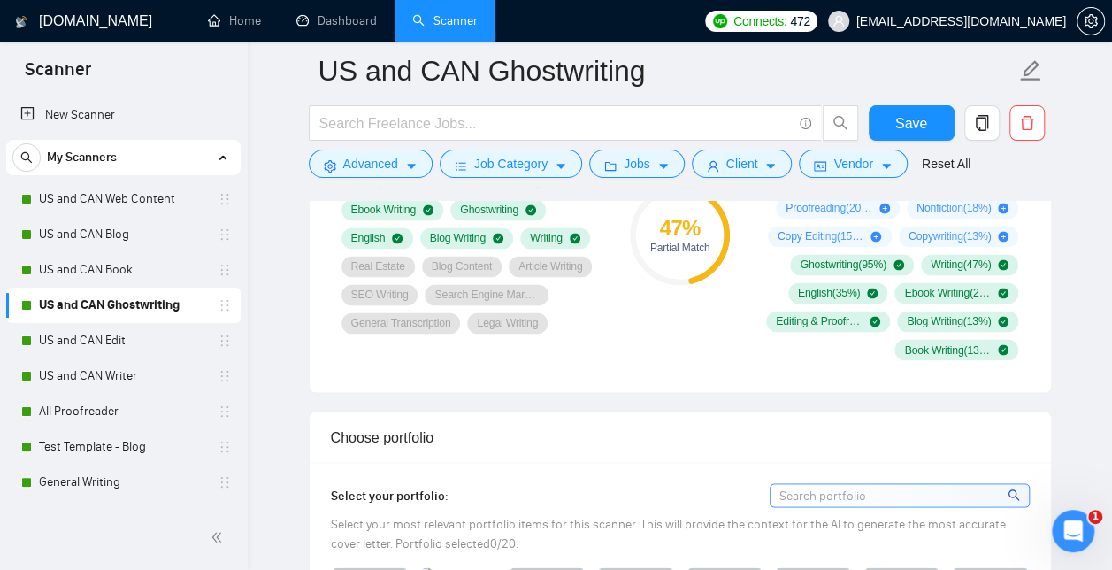
drag, startPoint x: 455, startPoint y: 466, endPoint x: 358, endPoint y: -25, distance: 500.7
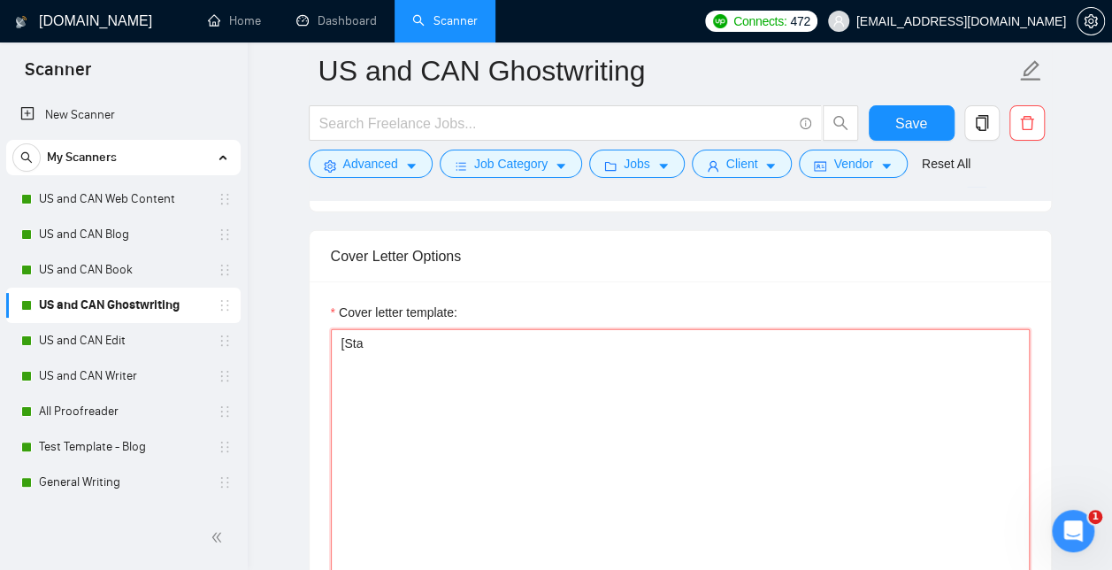
scroll to position [1975, 0]
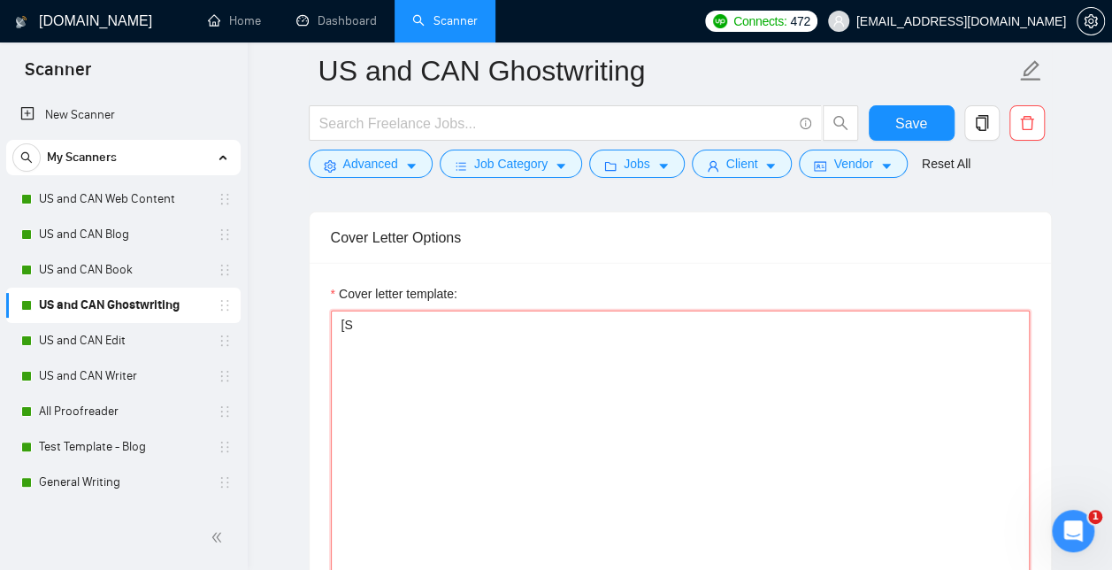
type textarea "["
paste textarea "[Start by saying hello and add their first name if they have it listed] [Write …"
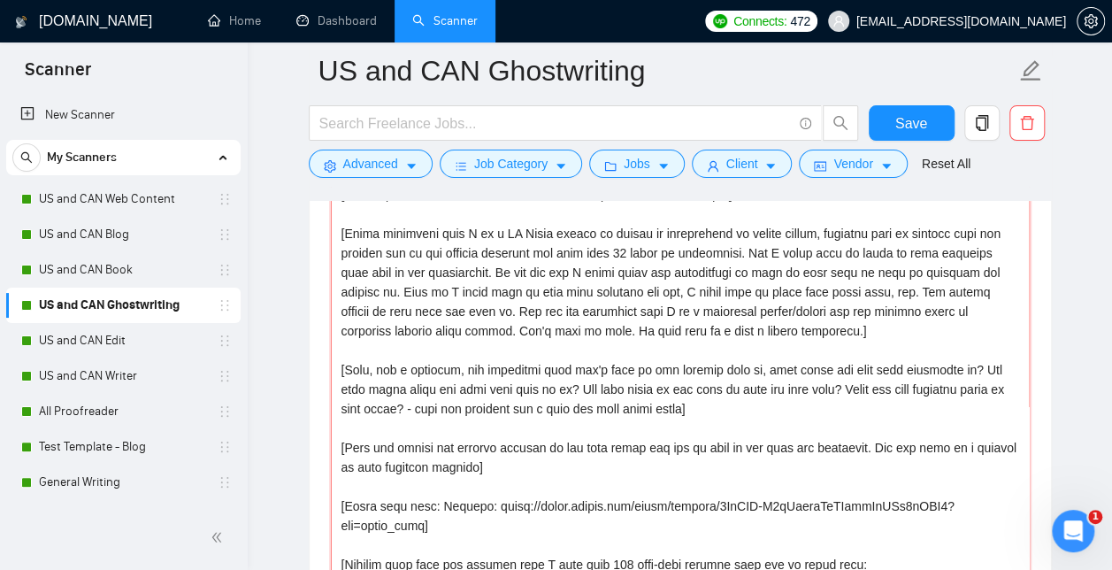
scroll to position [73, 0]
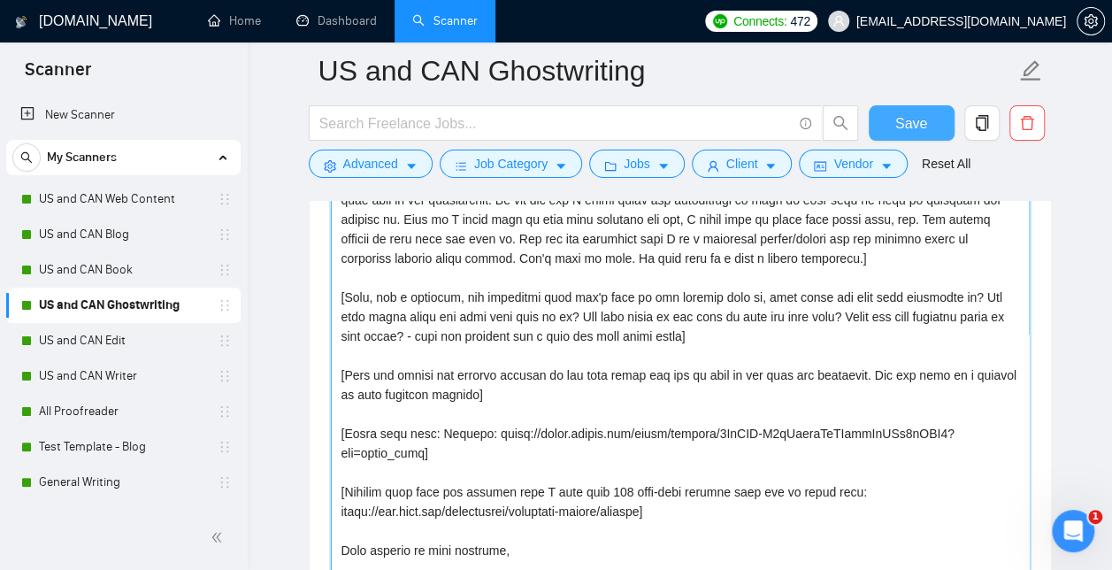
type textarea "[Start by saying hello and add their first name if they have it listed] [Write …"
click at [894, 126] on button "Save" at bounding box center [912, 122] width 86 height 35
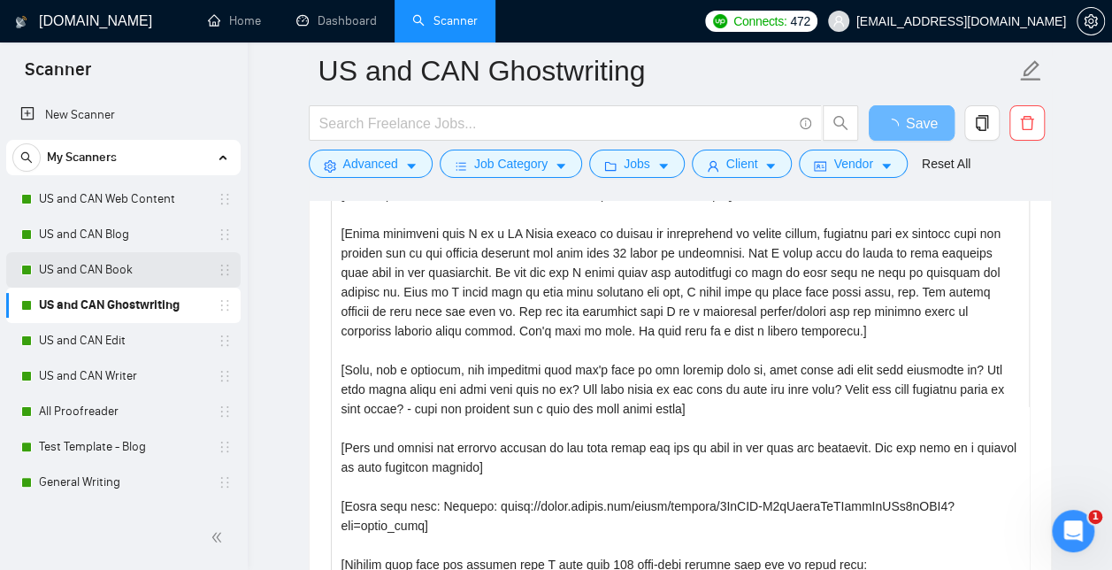
click at [115, 264] on link "US and CAN Book" at bounding box center [123, 269] width 168 height 35
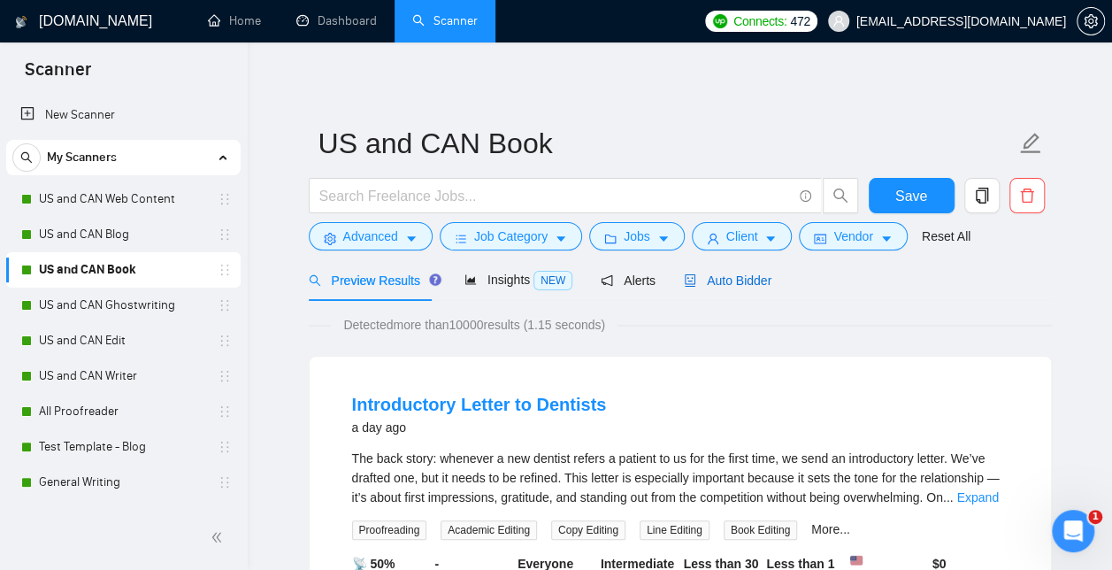
click at [724, 278] on span "Auto Bidder" at bounding box center [728, 280] width 88 height 14
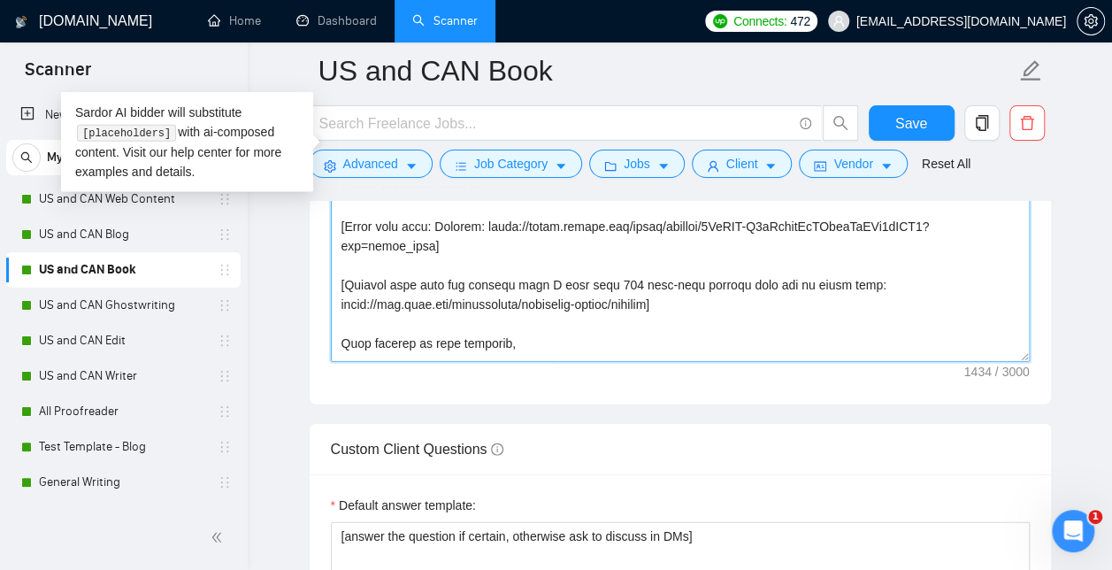
scroll to position [58, 0]
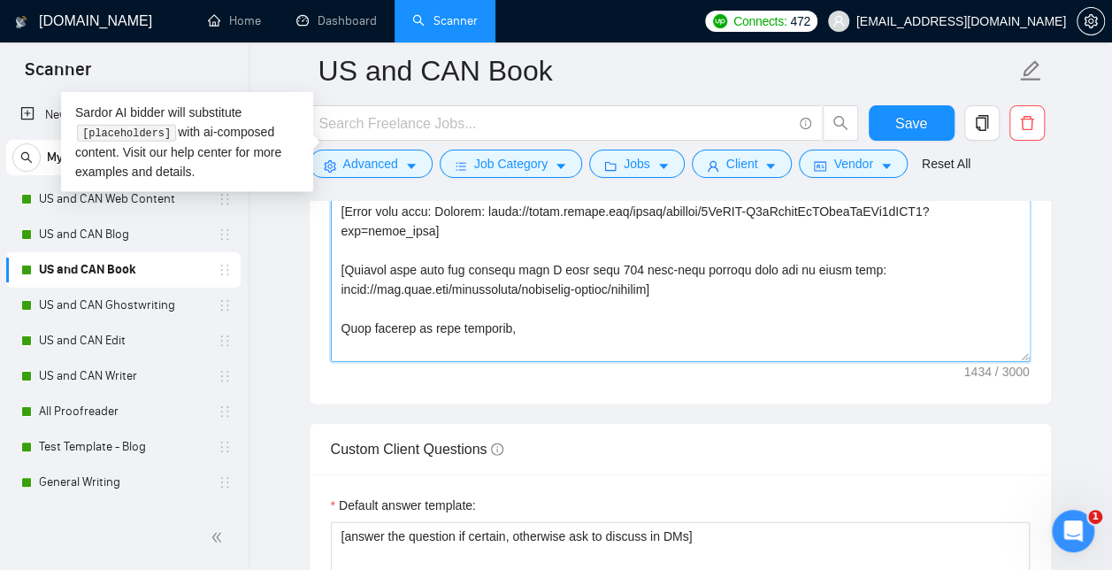
drag, startPoint x: 462, startPoint y: 347, endPoint x: 293, endPoint y: 68, distance: 326.0
click at [293, 68] on main "US and CAN Book Save Advanced Job Category Jobs Client Vendor Reset All Preview…" at bounding box center [680, 167] width 808 height 4837
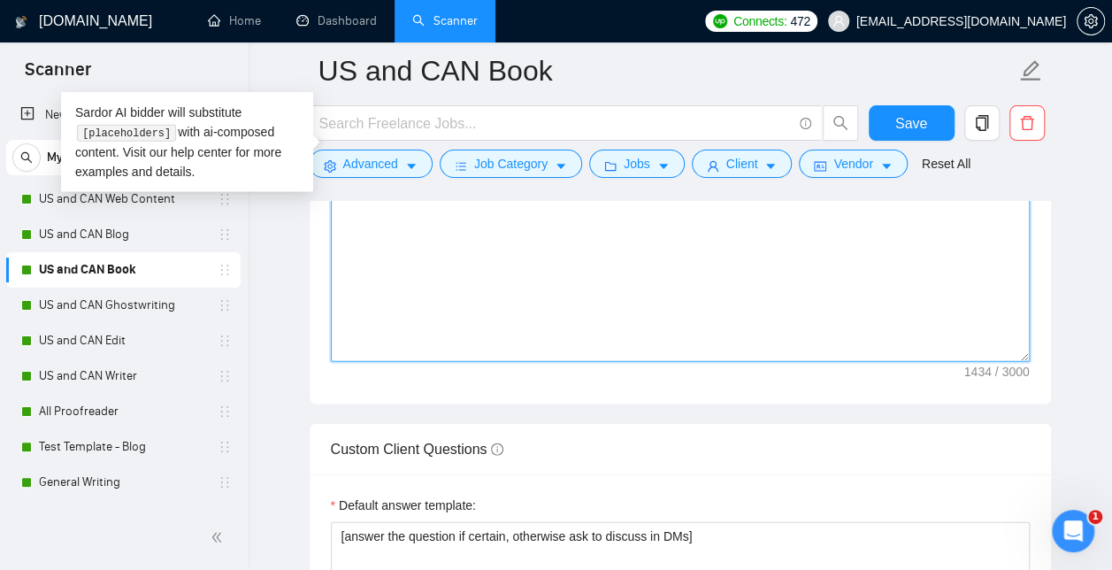
type textarea "[Start by saying hello and add their first name if they have it listed] [Write …"
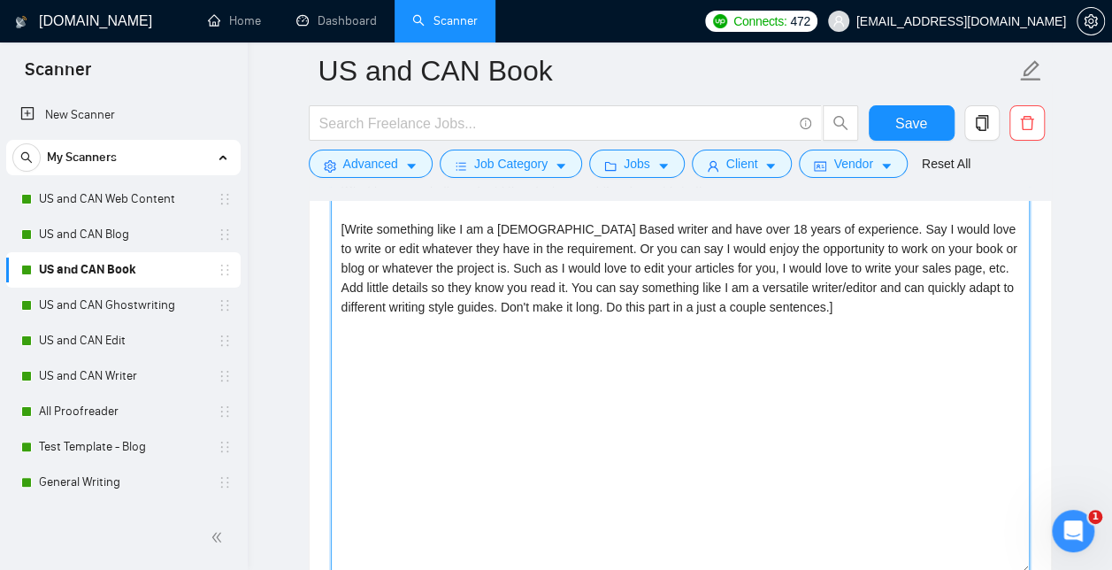
scroll to position [2101, 0]
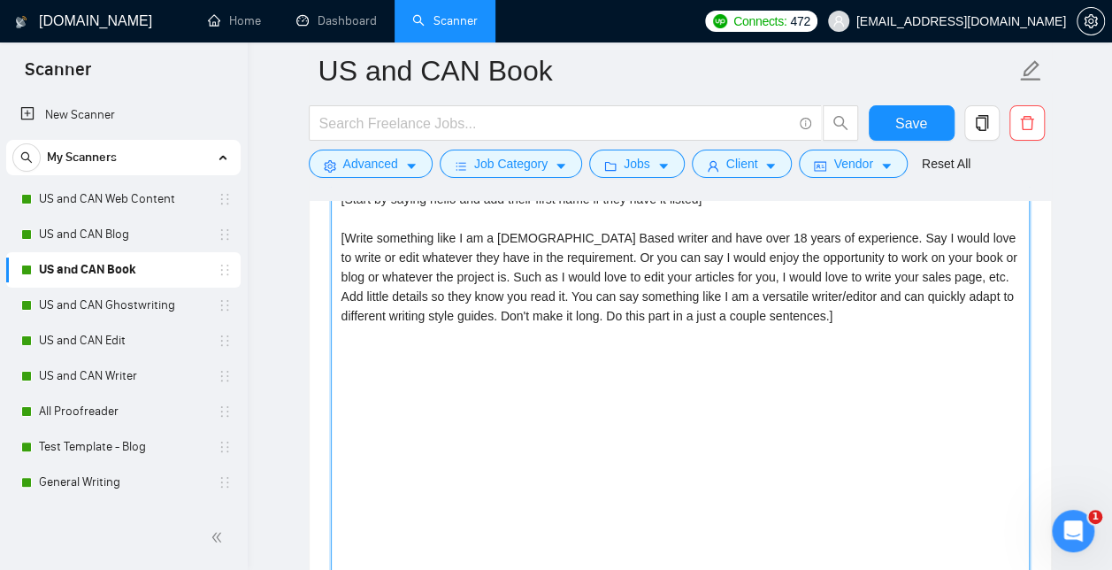
drag, startPoint x: 811, startPoint y: 439, endPoint x: 260, endPoint y: 138, distance: 627.3
click at [260, 138] on div "[DOMAIN_NAME] Home Dashboard Scanner Connects: 472 [EMAIL_ADDRESS][DOMAIN_NAME]…" at bounding box center [680, 421] width 865 height 5044
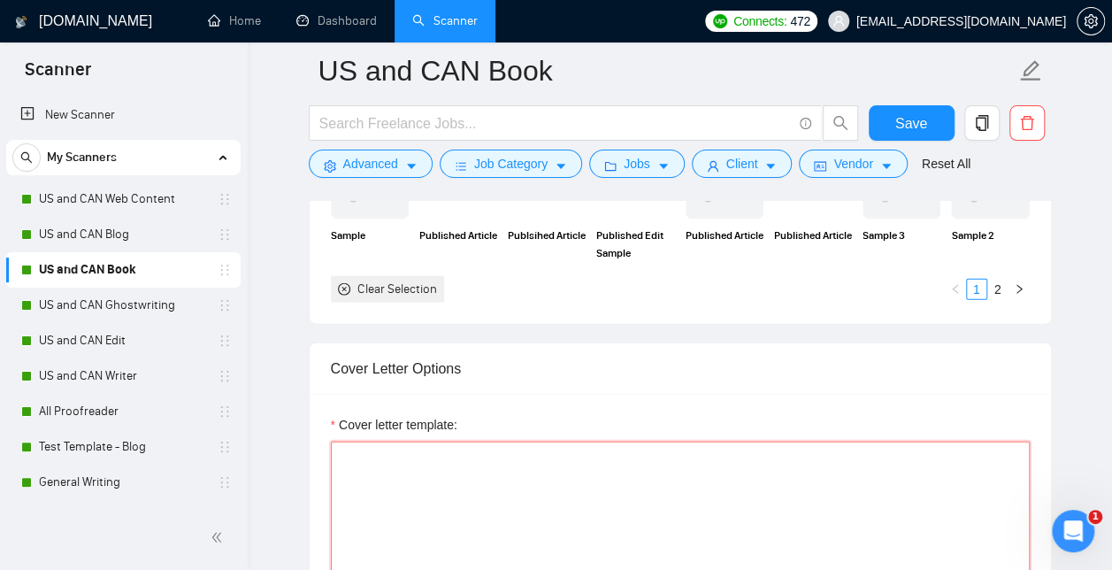
scroll to position [1844, 0]
paste textarea "[Start by saying hello and add their first name if they have it listed] [Write …"
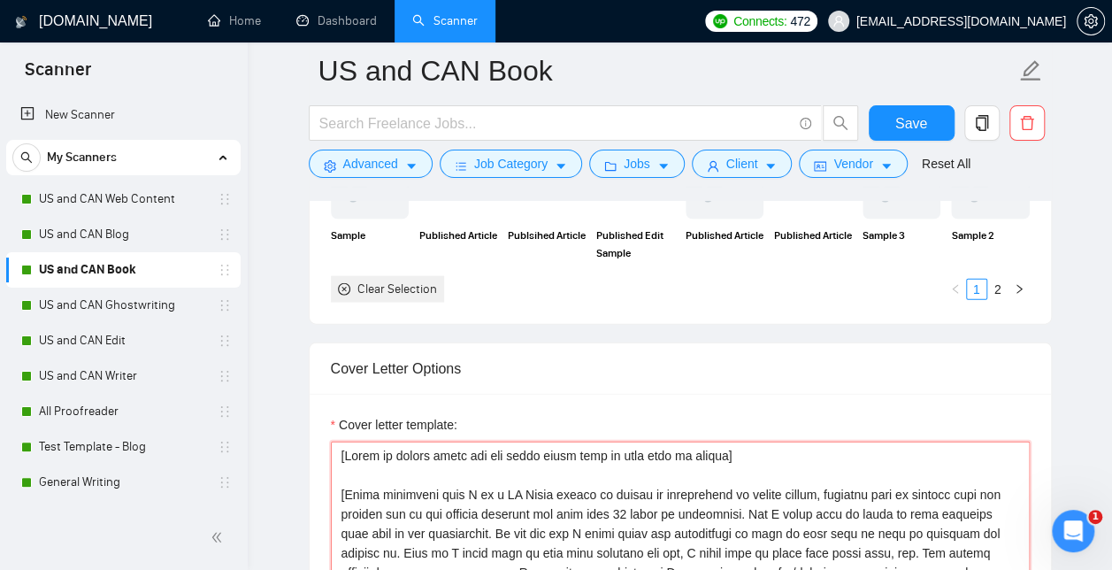
scroll to position [2105, 0]
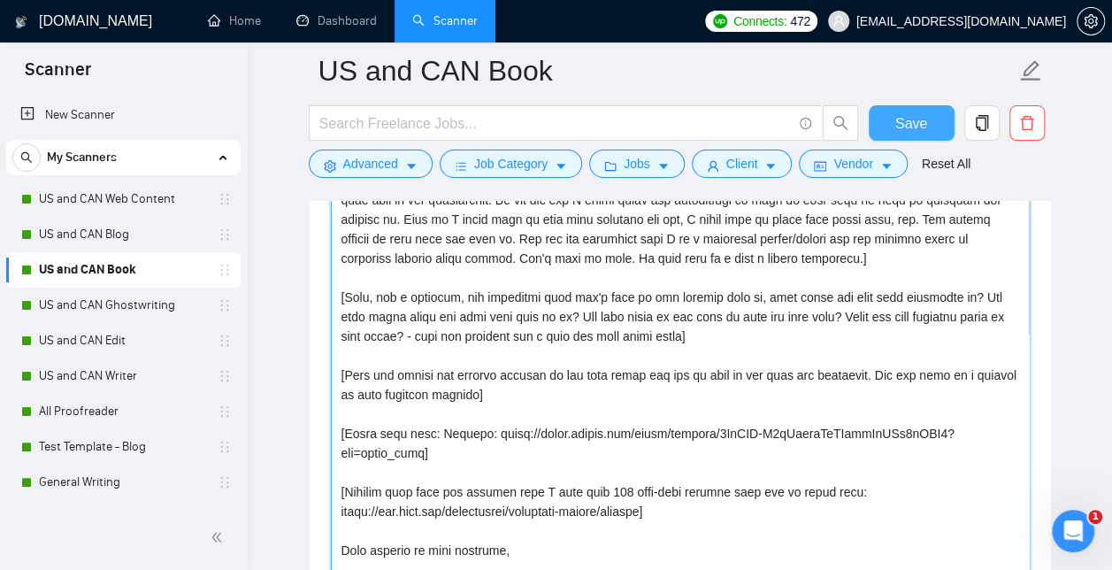
type textarea "[Start by saying hello and add their first name if they have it listed] [Write …"
click at [907, 119] on span "Save" at bounding box center [912, 123] width 32 height 22
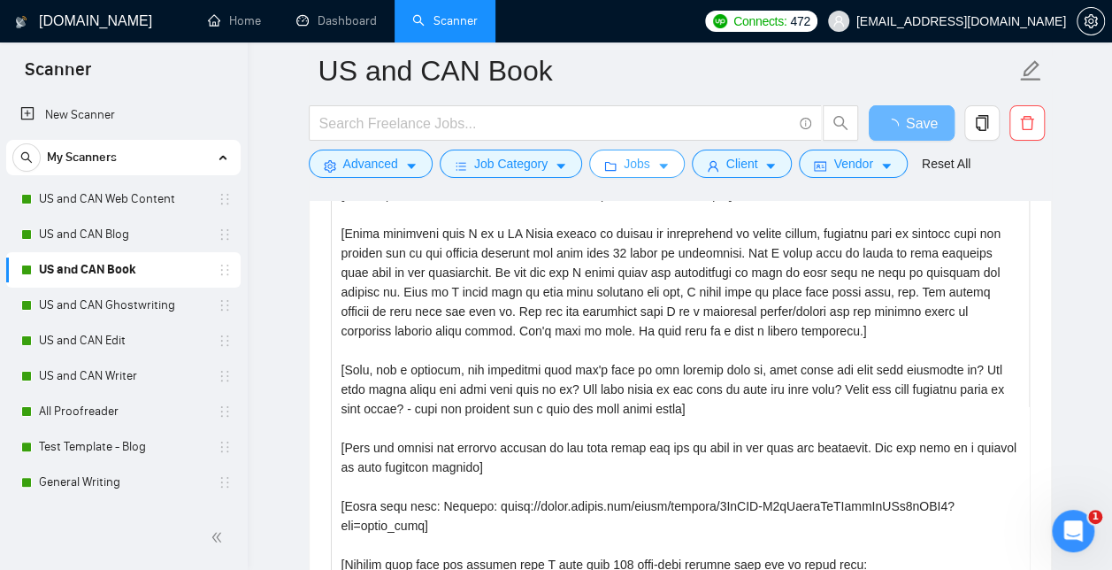
click at [659, 165] on icon "caret-down" at bounding box center [663, 167] width 9 height 5
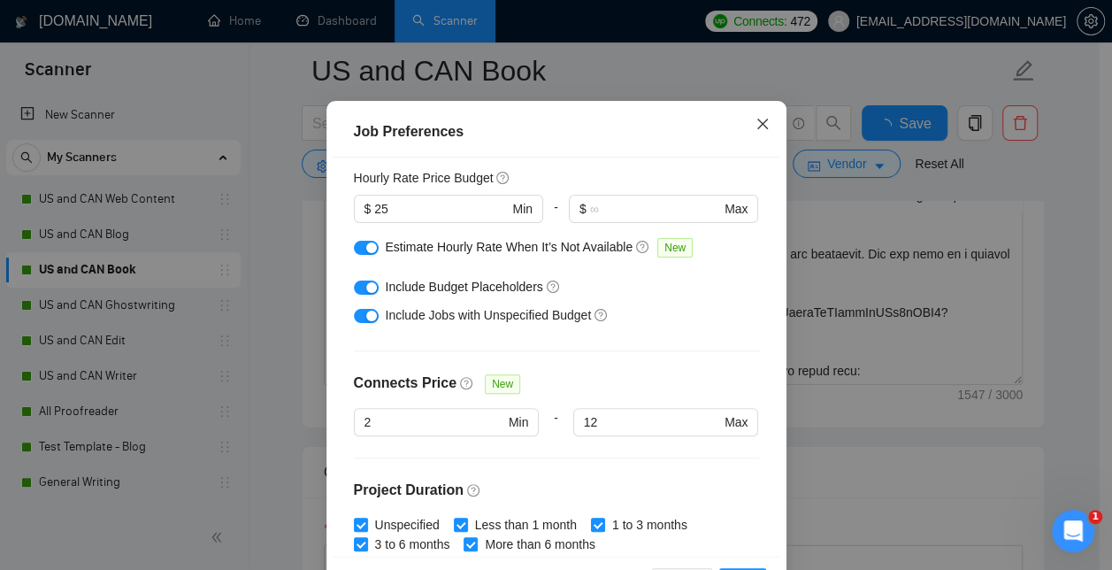
click at [757, 129] on icon "close" at bounding box center [762, 124] width 11 height 11
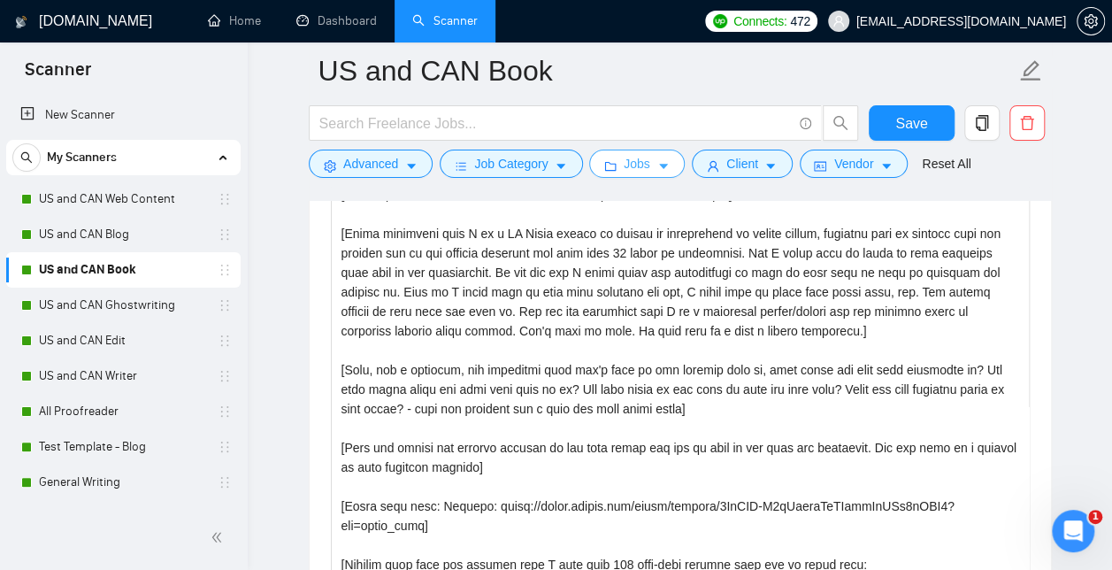
click at [765, 165] on icon "caret-down" at bounding box center [771, 166] width 12 height 12
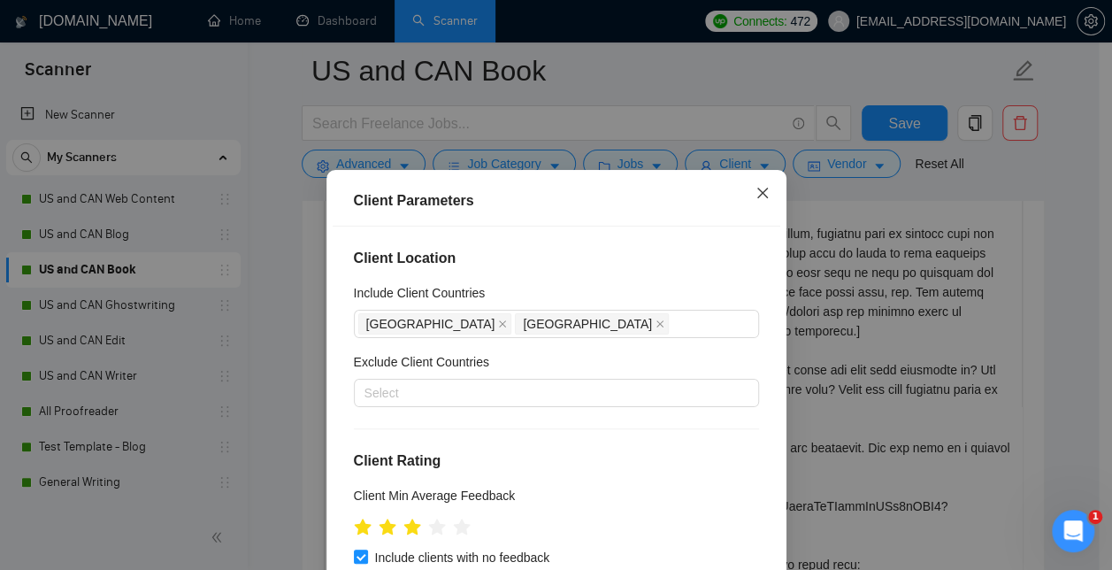
click at [759, 189] on icon "close" at bounding box center [762, 193] width 11 height 11
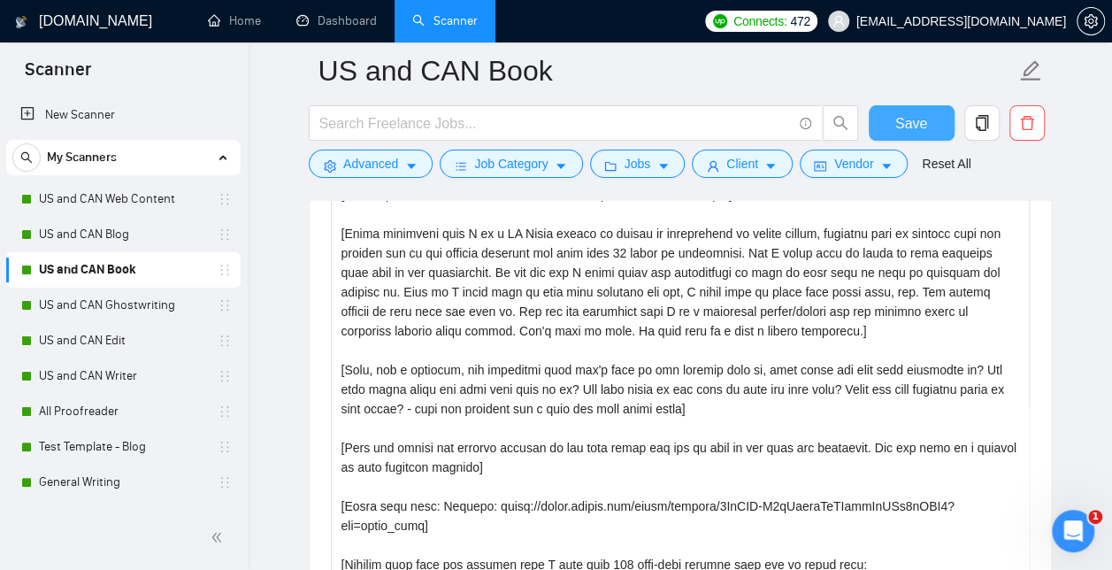
click at [908, 113] on span "Save" at bounding box center [912, 123] width 32 height 22
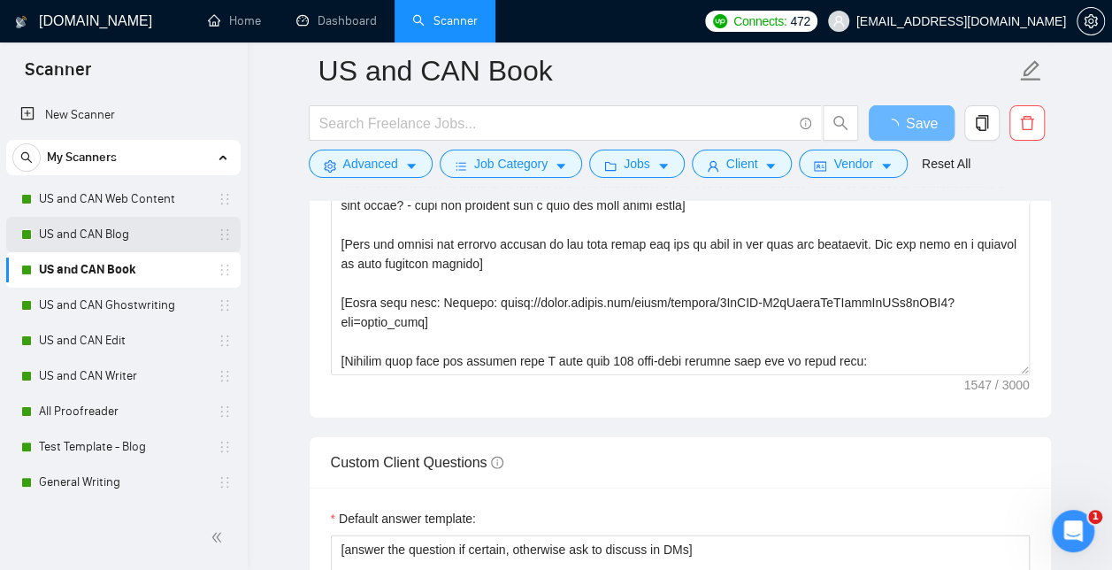
click at [101, 233] on link "US and CAN Blog" at bounding box center [123, 234] width 168 height 35
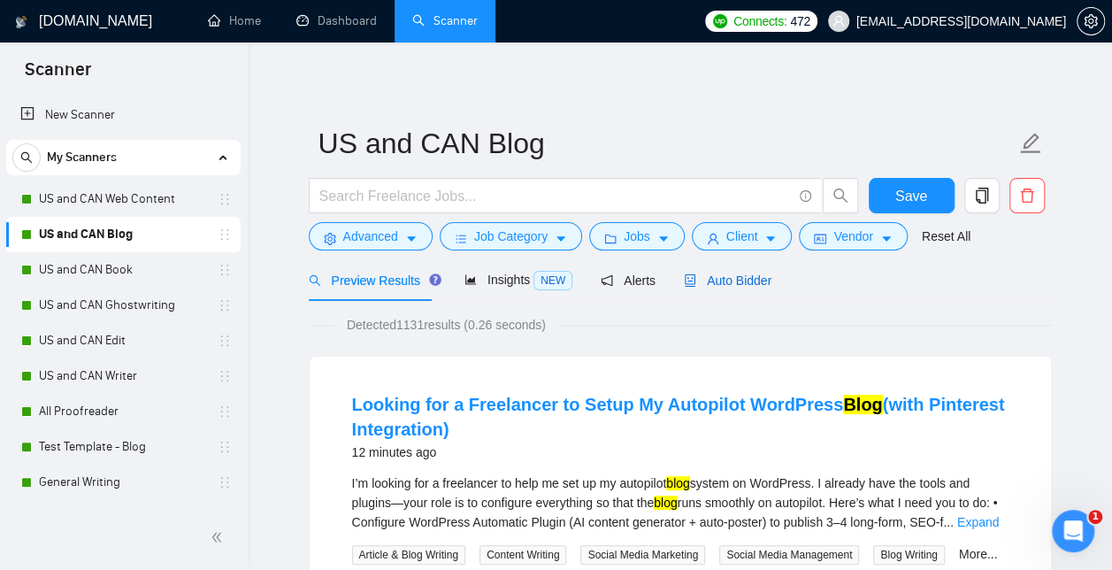
click at [717, 276] on span "Auto Bidder" at bounding box center [728, 280] width 88 height 14
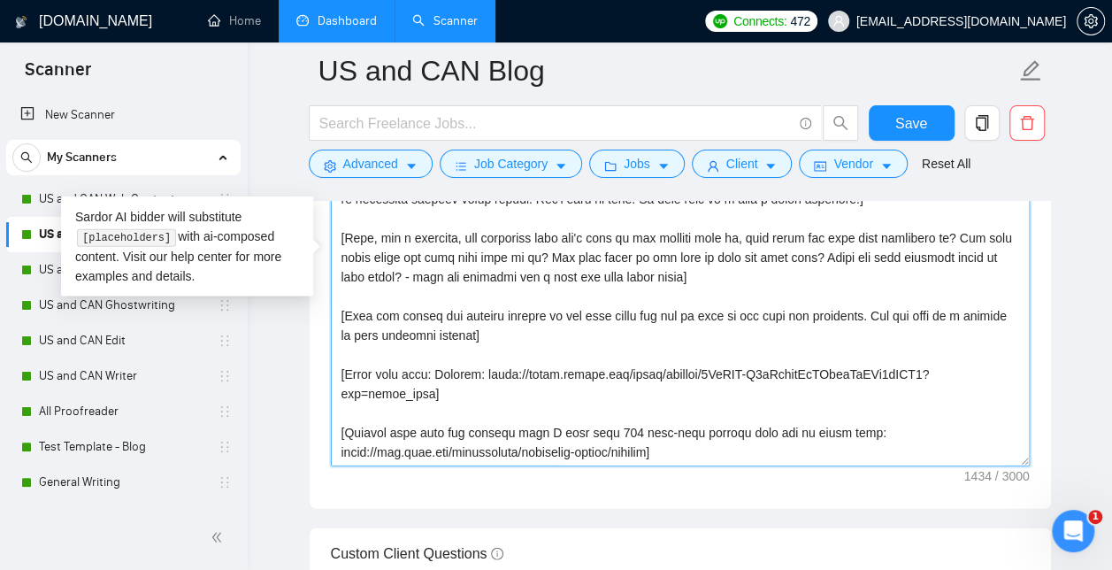
drag, startPoint x: 466, startPoint y: 449, endPoint x: 315, endPoint y: 28, distance: 446.8
click at [315, 28] on div "[DOMAIN_NAME] Home Dashboard Scanner Connects: 472 [EMAIL_ADDRESS][DOMAIN_NAME]…" at bounding box center [680, 285] width 865 height 5006
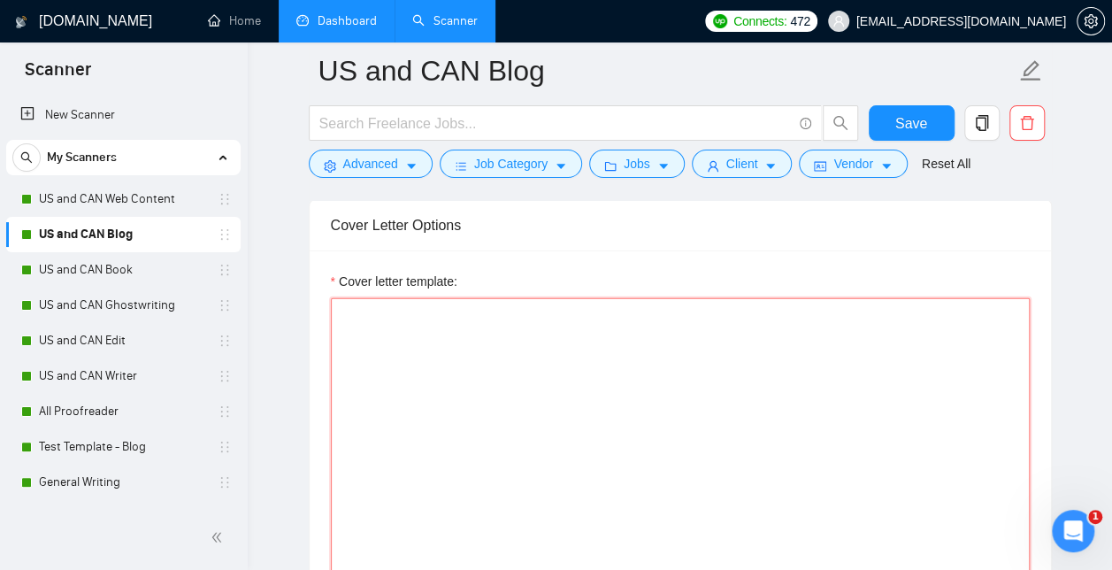
scroll to position [1995, 0]
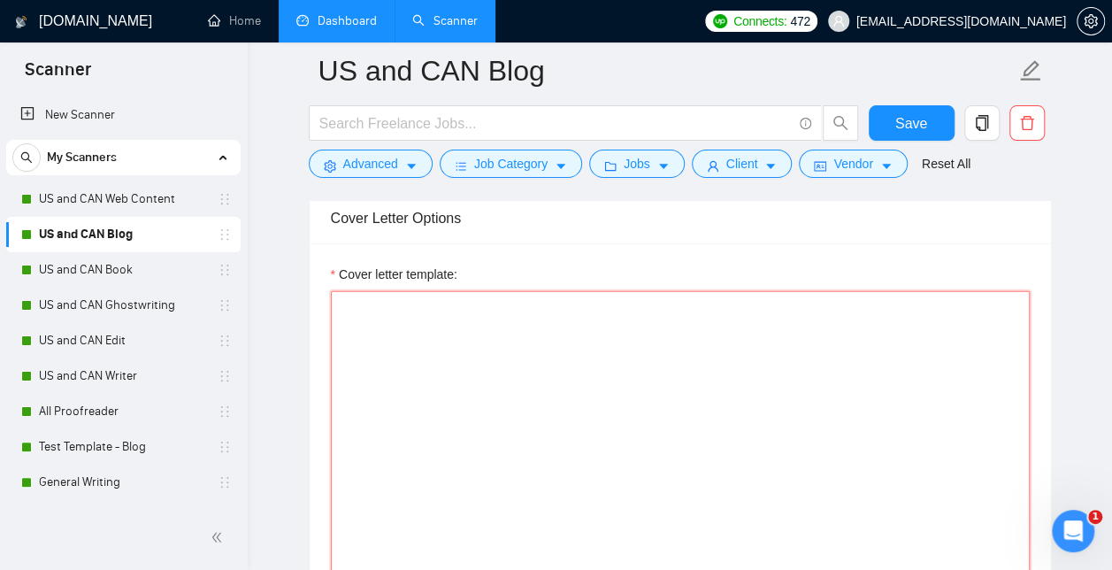
paste textarea "[Start by saying hello and add their first name if they have it listed] [Write …"
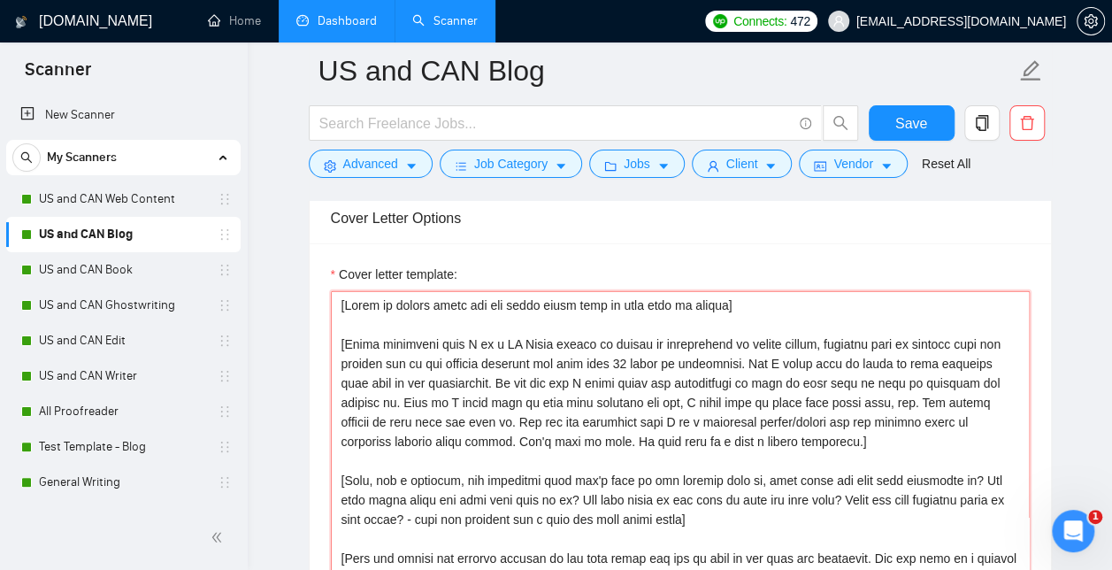
scroll to position [2105, 0]
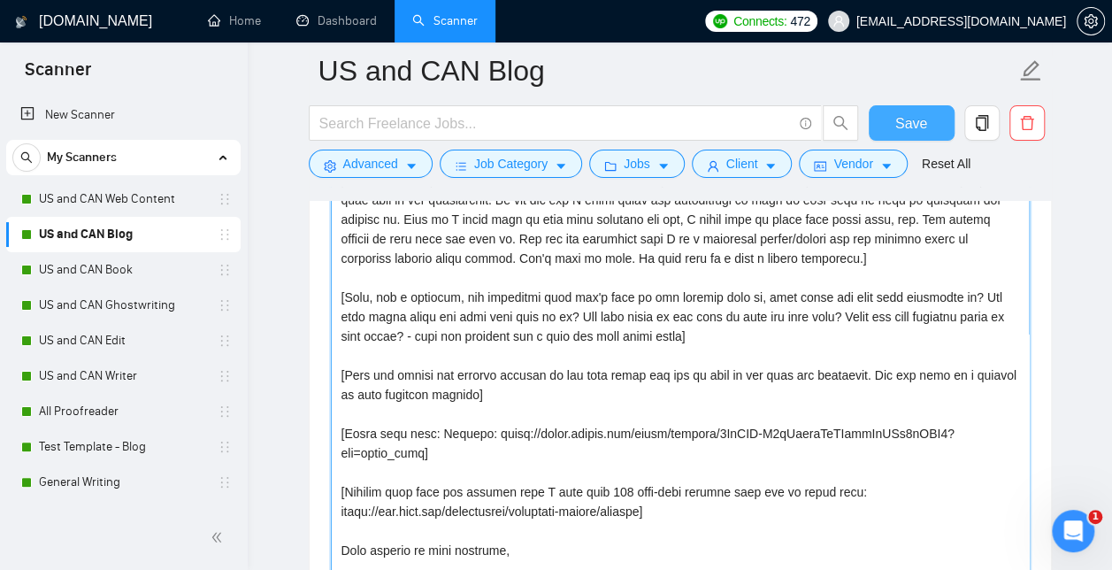
type textarea "[Start by saying hello and add their first name if they have it listed] [Write …"
click at [915, 129] on span "Save" at bounding box center [912, 123] width 32 height 22
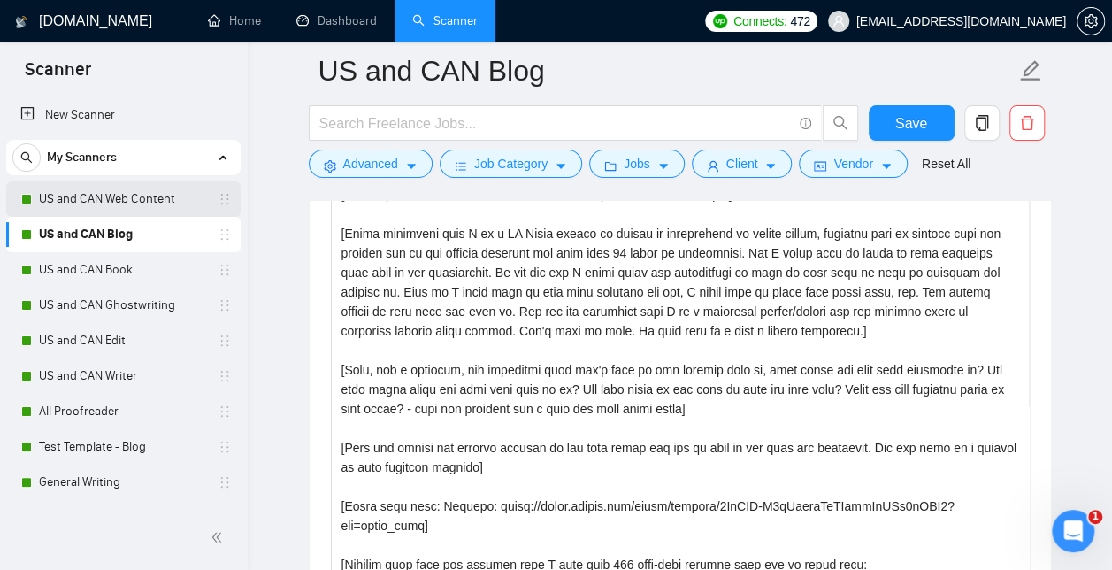
click at [149, 192] on link "US and CAN Web Content" at bounding box center [123, 198] width 168 height 35
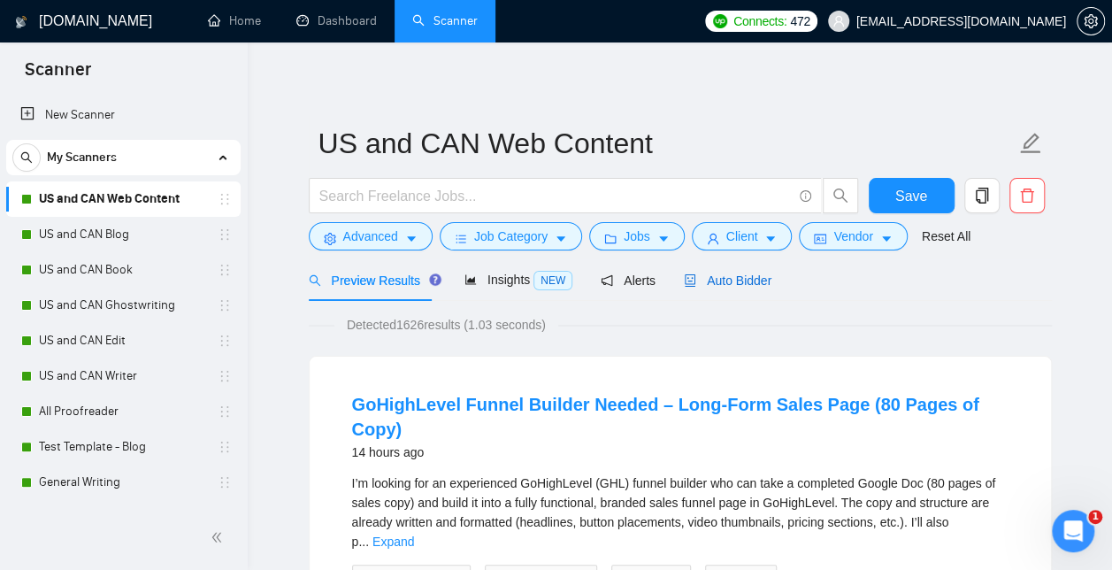
click at [726, 274] on span "Auto Bidder" at bounding box center [728, 280] width 88 height 14
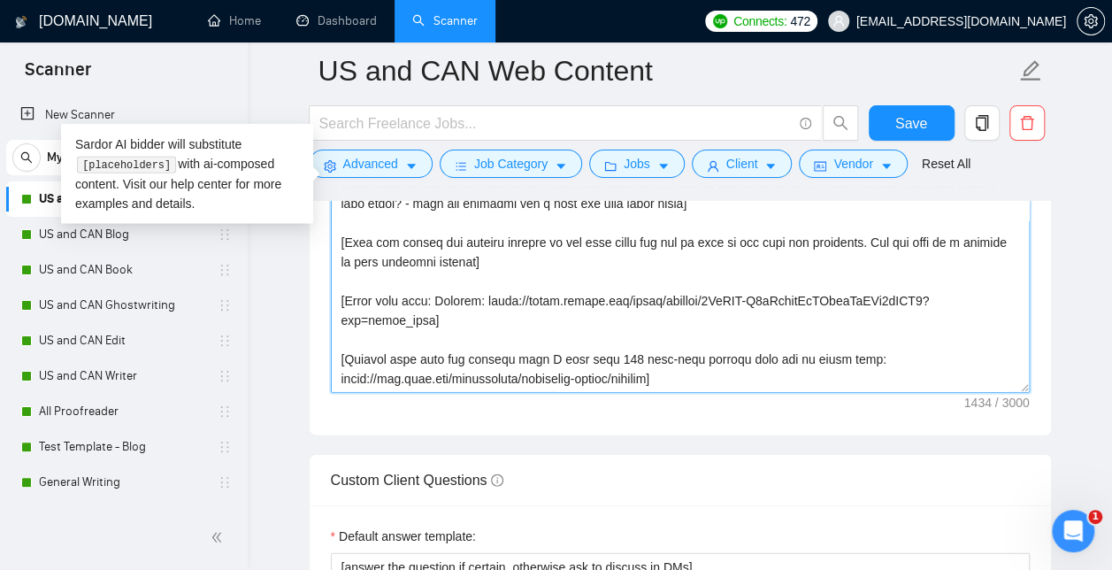
scroll to position [58, 0]
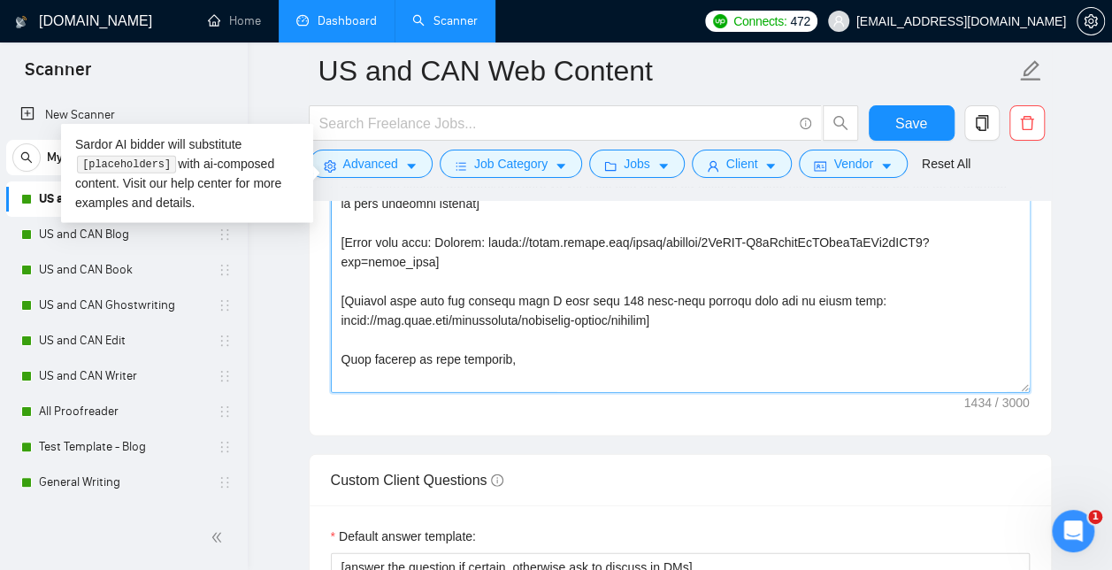
drag, startPoint x: 446, startPoint y: 370, endPoint x: 315, endPoint y: 42, distance: 353.5
click at [315, 42] on div "GigRadar.io Home Dashboard Scanner Connects: 472 smc31810@gmail.com US and CAN …" at bounding box center [680, 213] width 865 height 5008
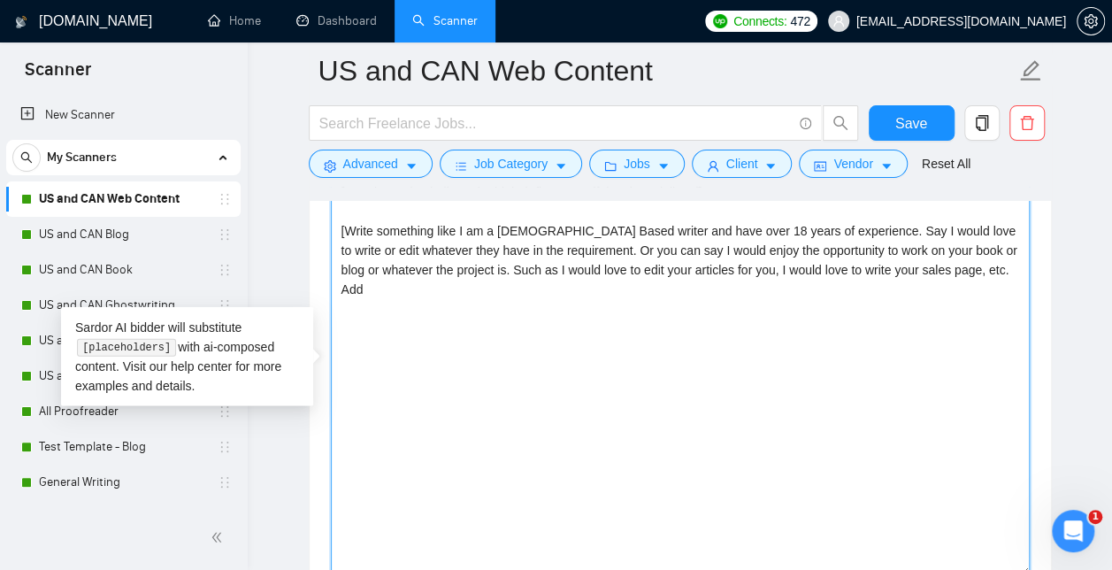
scroll to position [2094, 0]
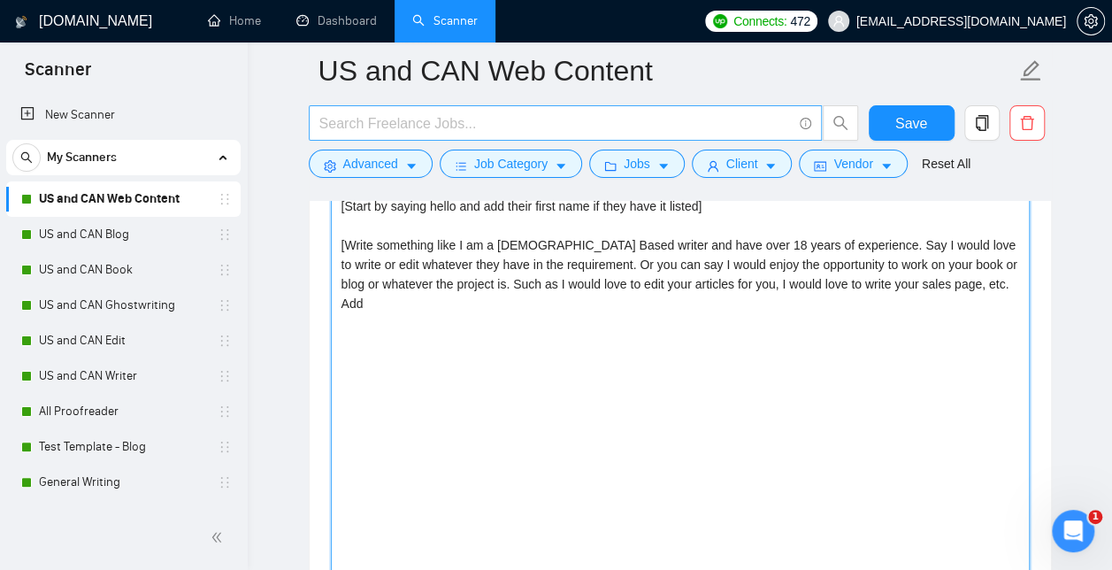
drag, startPoint x: 582, startPoint y: 388, endPoint x: 322, endPoint y: 127, distance: 369.2
click at [322, 127] on div "US and CAN Web Content Save Advanced Job Category Jobs Client Vendor Reset All …" at bounding box center [680, 377] width 743 height 4801
type textarea "to edit your articles for you, I would love to write your sales page, etc. Add"
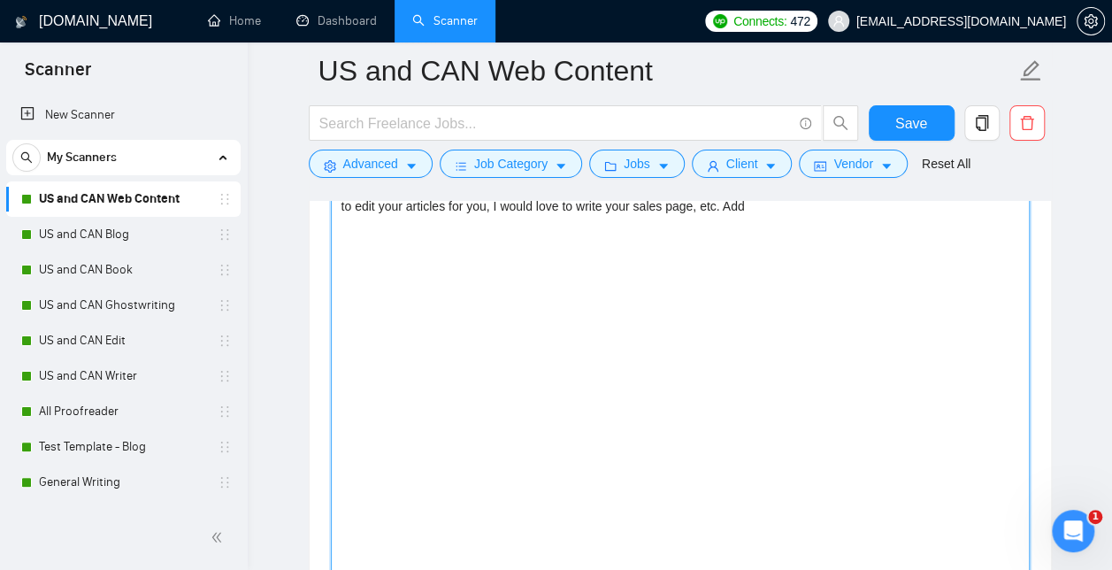
drag, startPoint x: 798, startPoint y: 204, endPoint x: 130, endPoint y: 187, distance: 668.4
click at [130, 187] on section "Scanner New Scanner My Scanners US and CAN Web Content US and CAN Blog US and C…" at bounding box center [556, 410] width 1112 height 5008
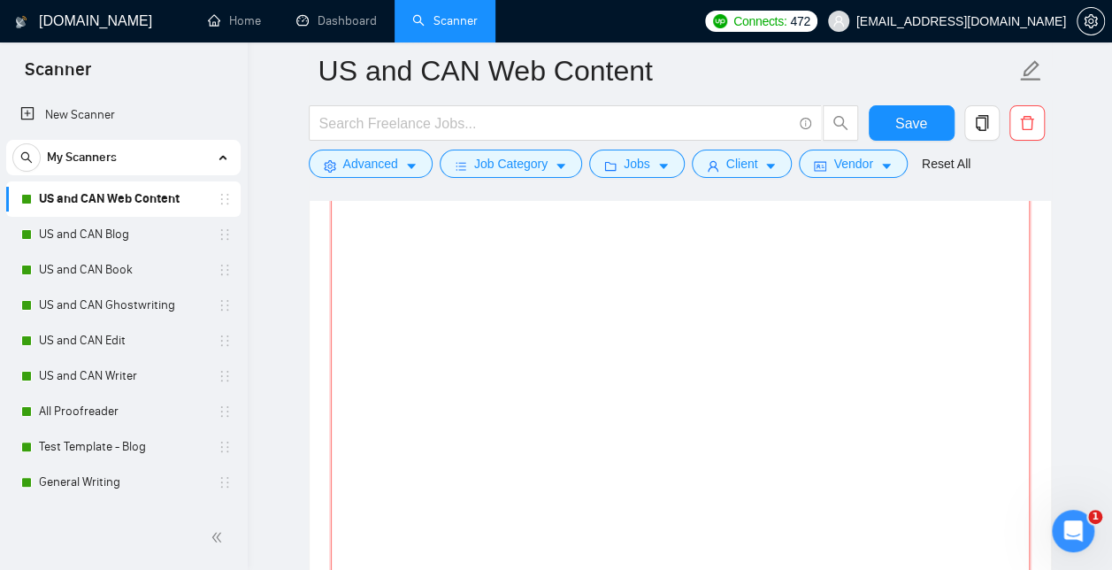
paste textarea "[Start by saying hello and add their first name if they have it listed] [Write …"
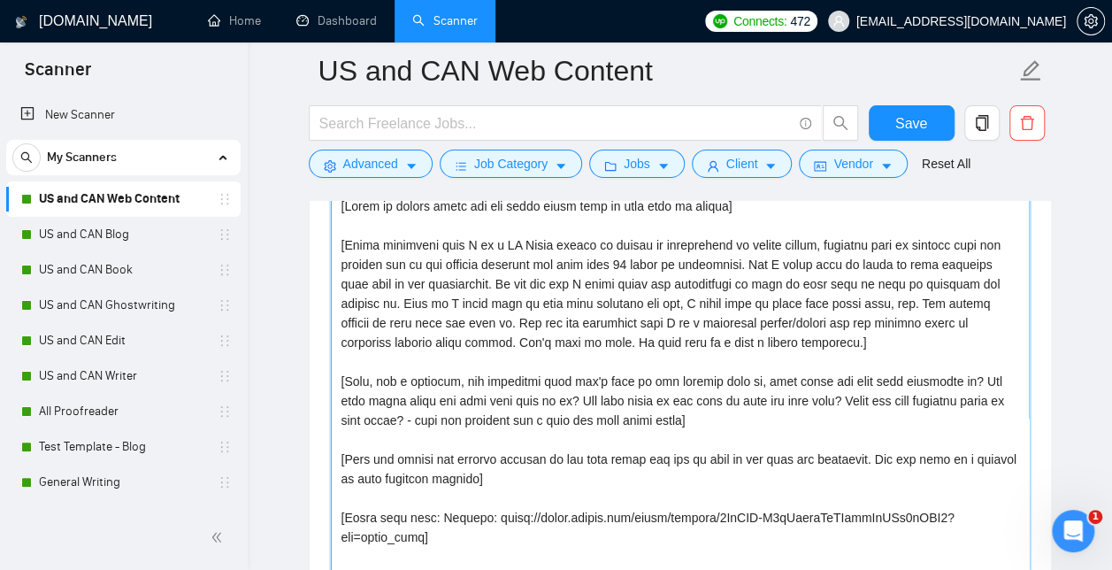
scroll to position [73, 0]
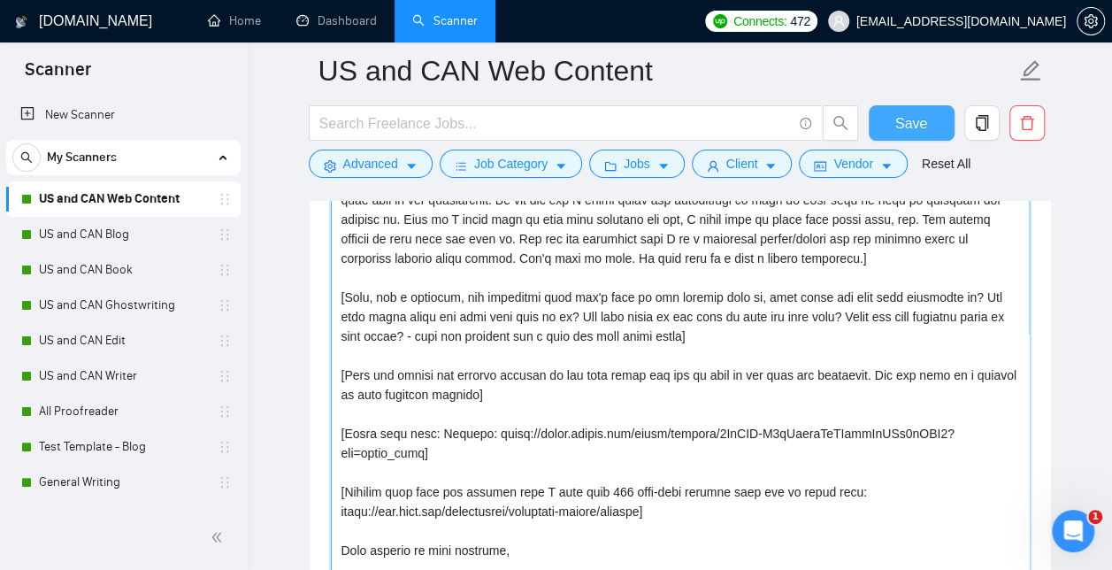
type textarea "[Start by saying hello and add their first name if they have it listed] [Write …"
click at [906, 124] on span "Save" at bounding box center [912, 123] width 32 height 22
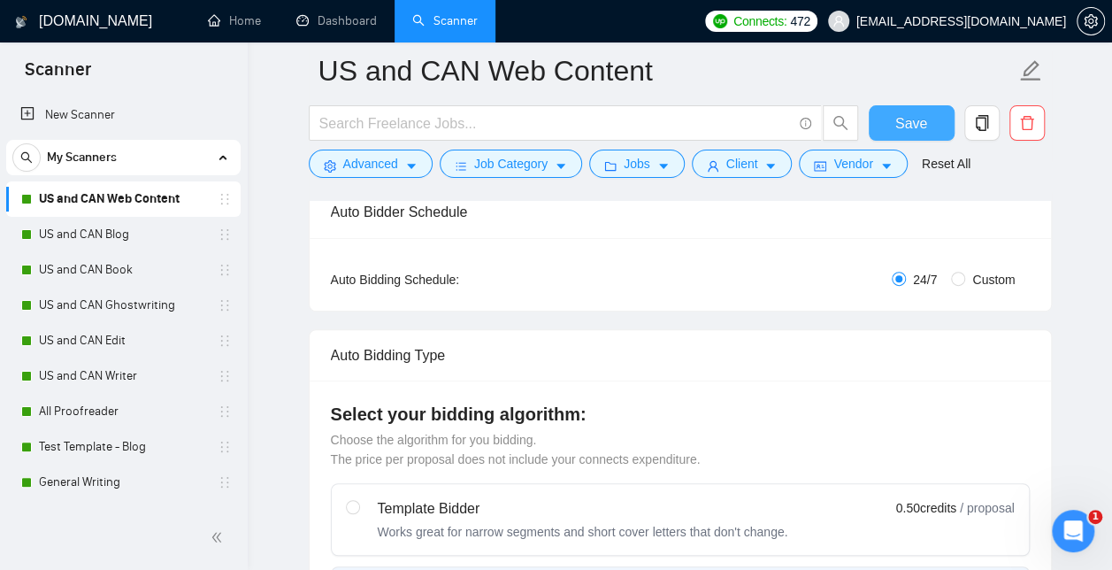
scroll to position [0, 0]
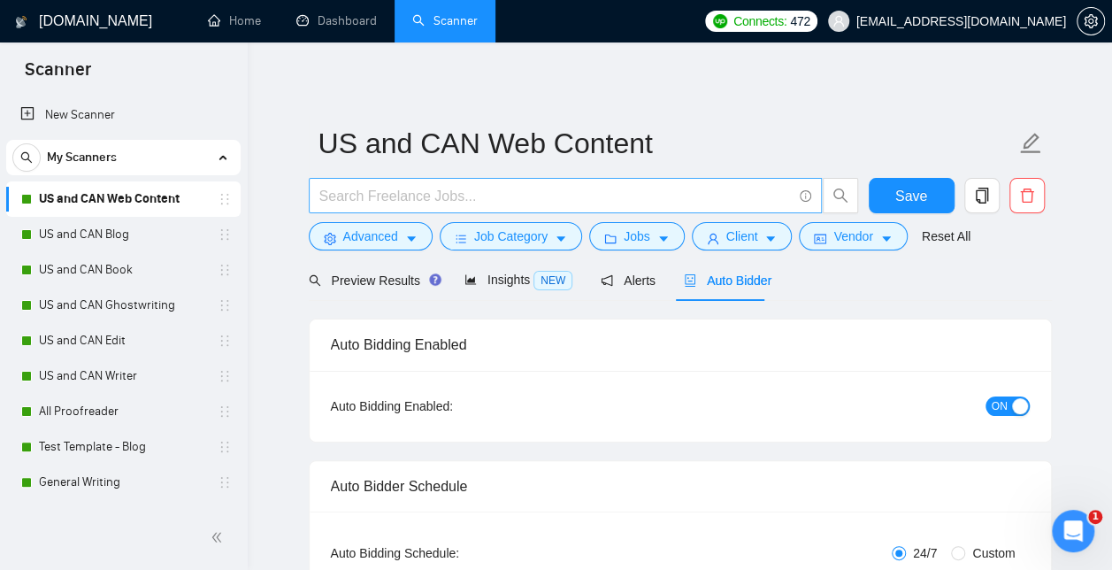
click at [365, 193] on input "text" at bounding box center [555, 196] width 473 height 22
type input "Grant"
type input "G"
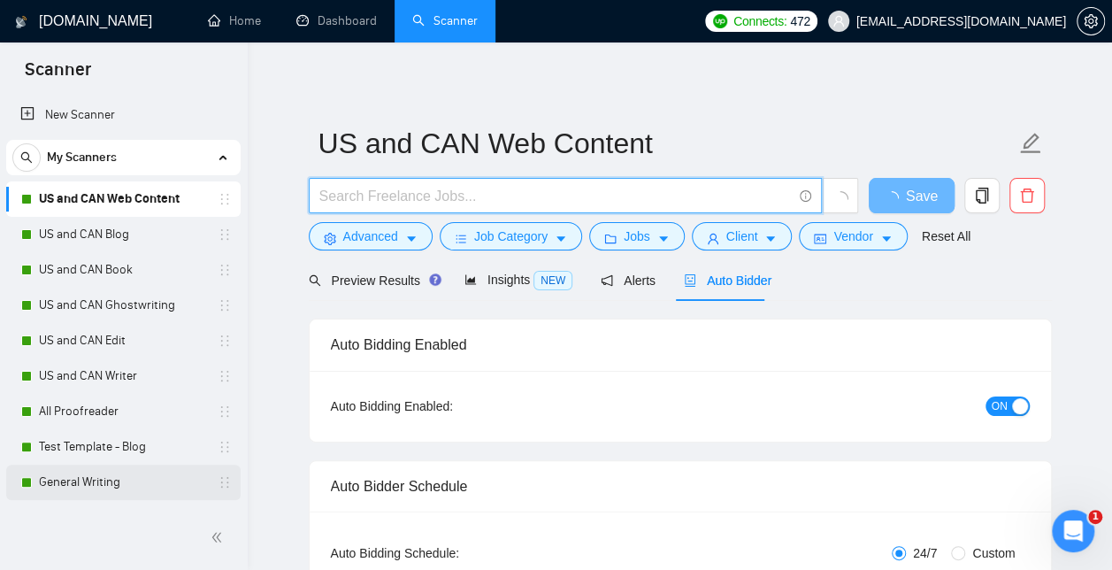
click at [94, 482] on link "General Writing" at bounding box center [123, 482] width 168 height 35
